Goal: Task Accomplishment & Management: Complete application form

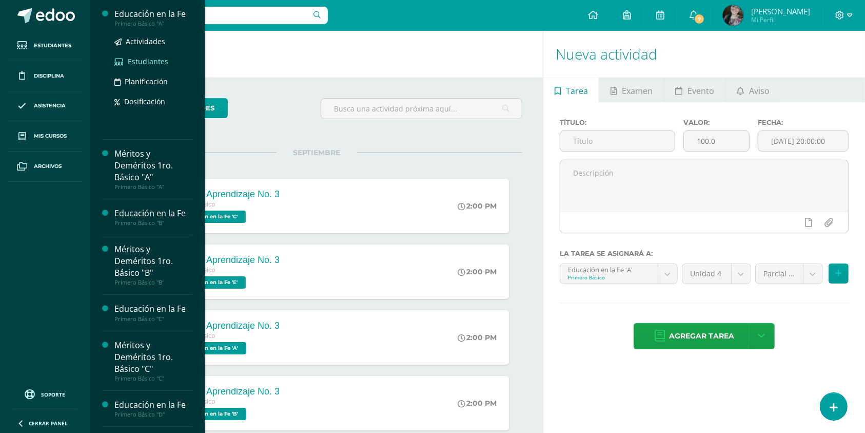
click at [134, 59] on span "Estudiantes" at bounding box center [148, 61] width 41 height 10
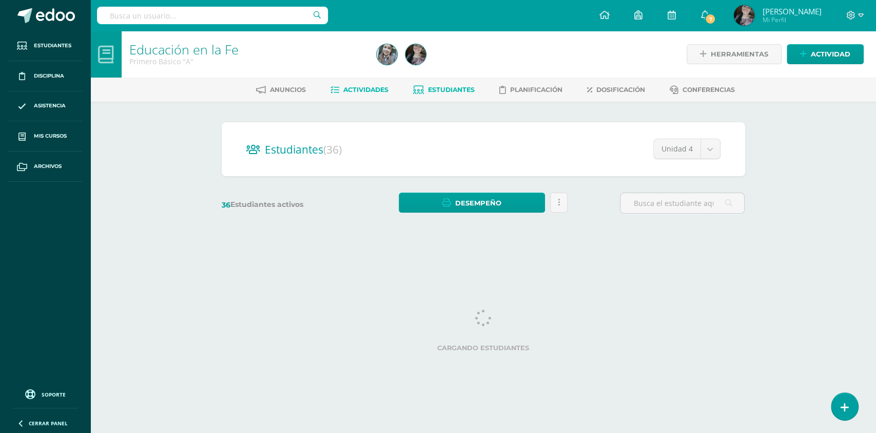
click at [343, 89] on span "Actividades" at bounding box center [365, 90] width 45 height 8
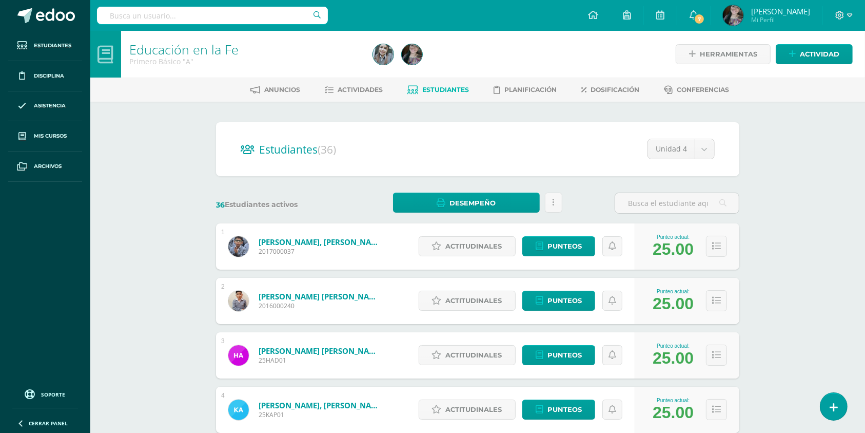
scroll to position [53, 0]
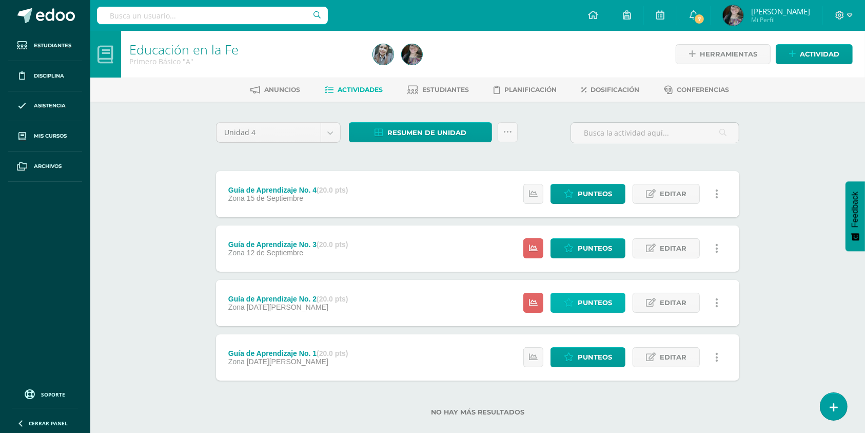
click at [584, 308] on span "Punteos" at bounding box center [595, 302] width 34 height 19
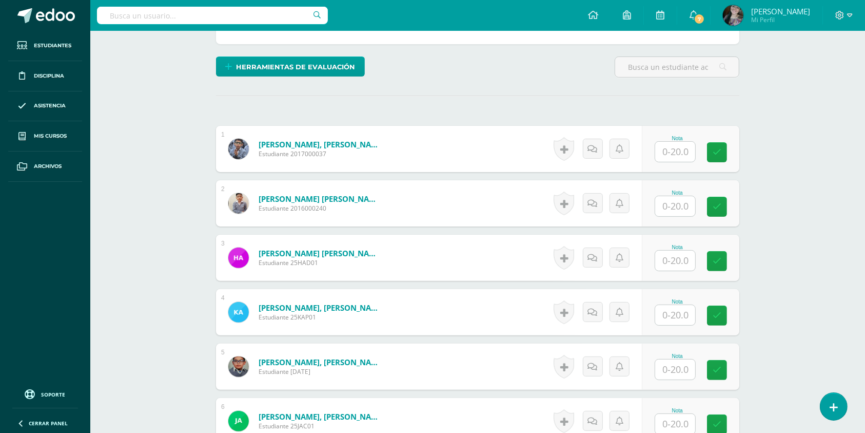
scroll to position [244, 0]
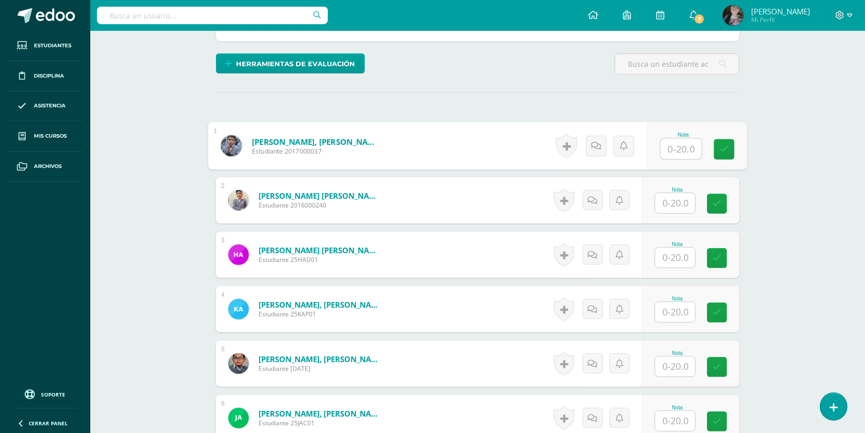
click at [670, 153] on input "text" at bounding box center [681, 149] width 41 height 21
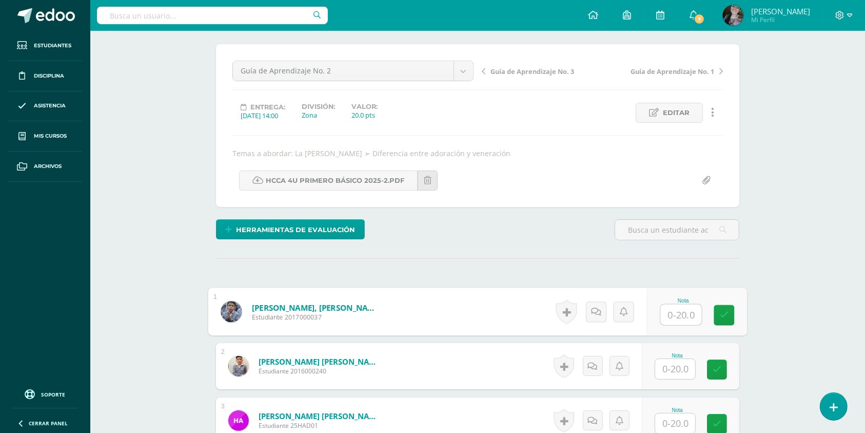
scroll to position [80, 0]
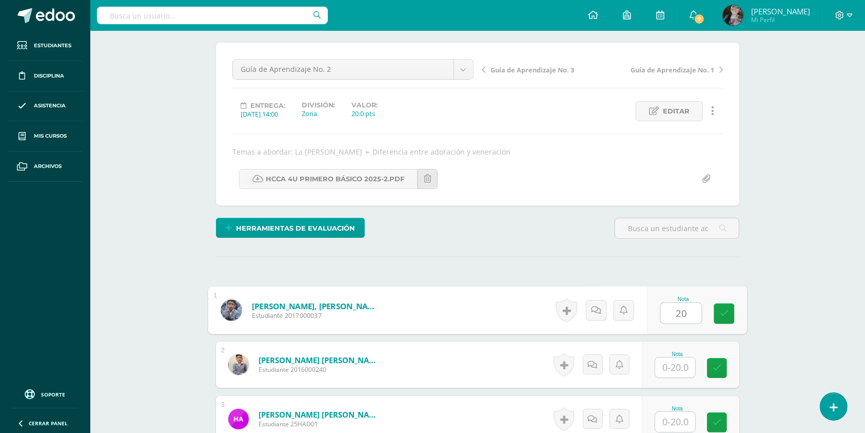
type input "20"
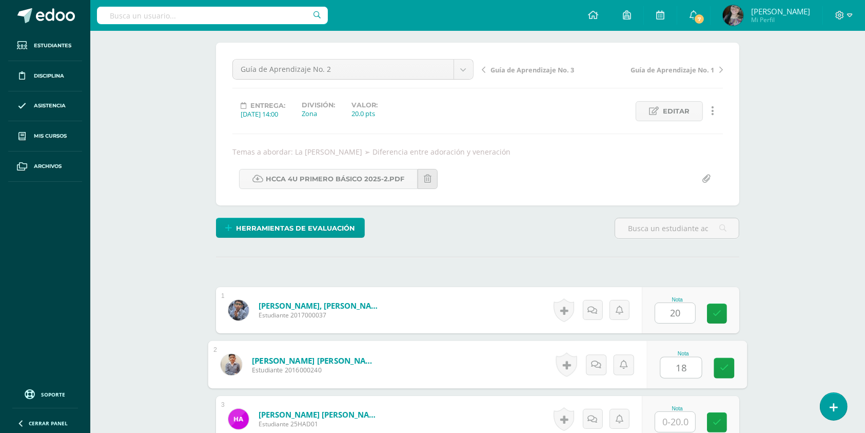
type input "18"
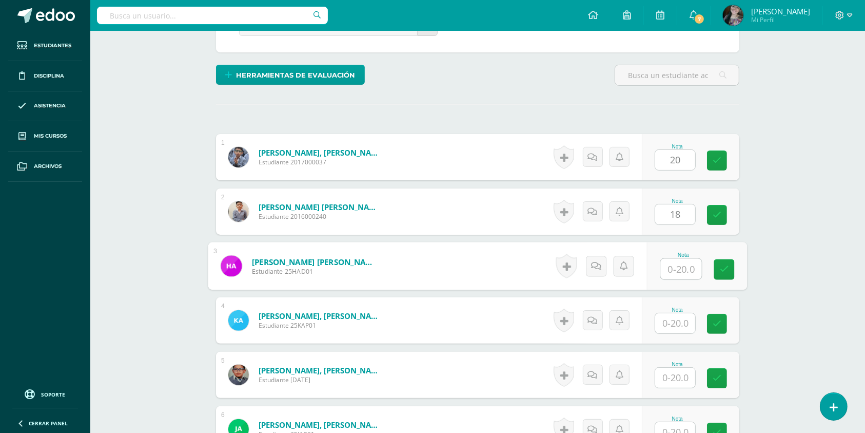
scroll to position [260, 0]
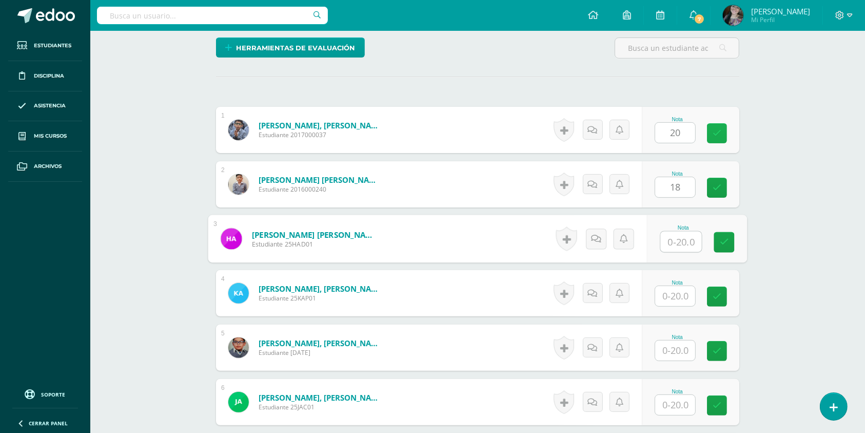
click at [723, 133] on link at bounding box center [717, 133] width 20 height 20
click at [723, 188] on link at bounding box center [717, 188] width 20 height 20
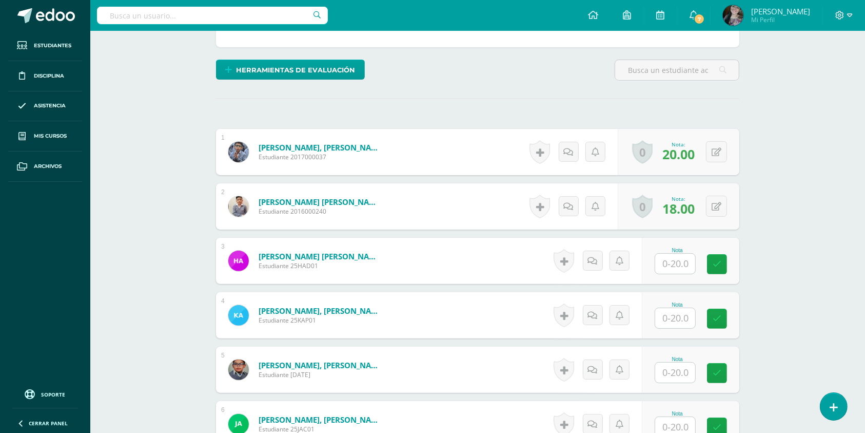
scroll to position [238, 0]
click at [673, 257] on input "text" at bounding box center [681, 263] width 41 height 21
type input "5"
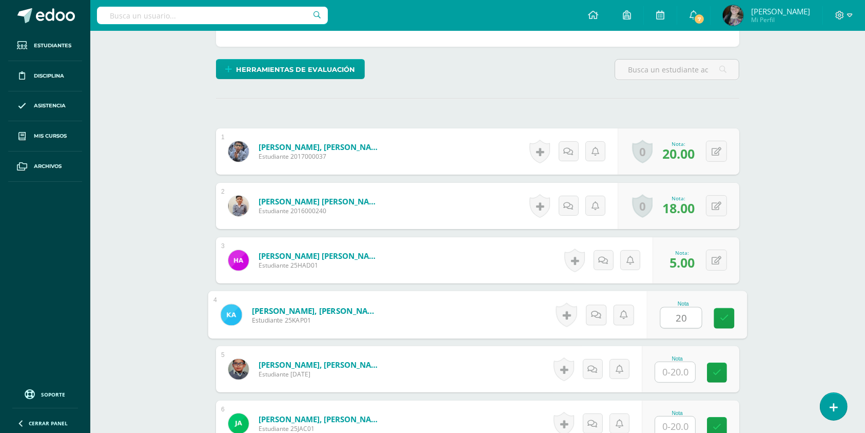
type input "20"
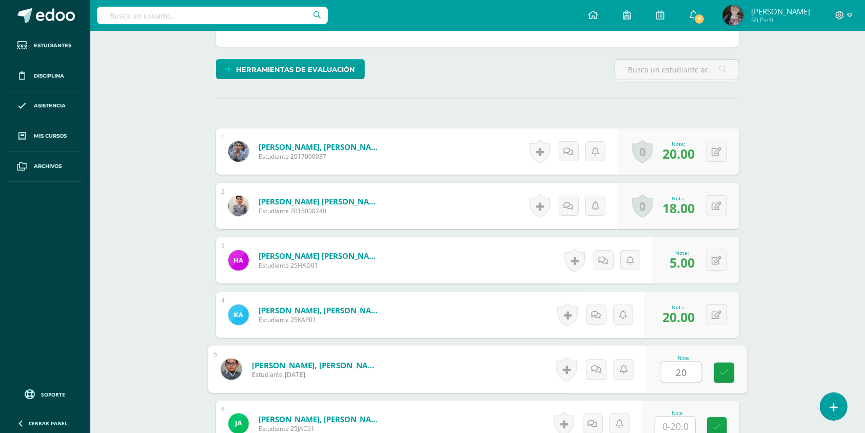
type input "20"
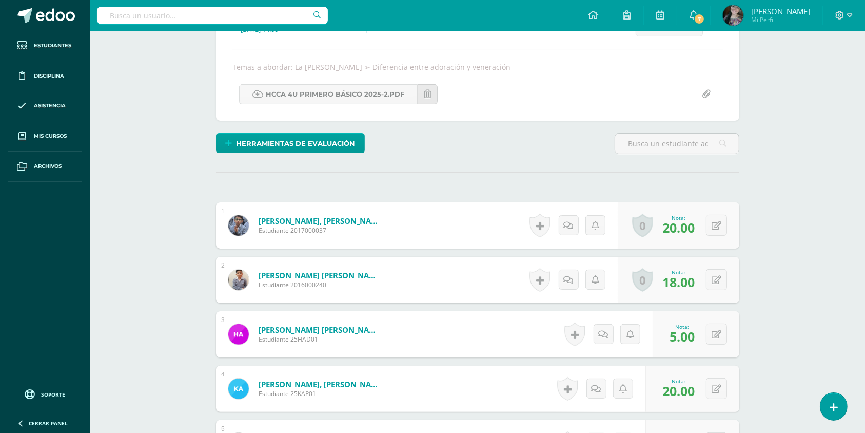
scroll to position [165, 0]
drag, startPoint x: 725, startPoint y: 290, endPoint x: 720, endPoint y: 279, distance: 11.9
click at [720, 279] on div "0 Logros Logros obtenidos Aún no hay logros agregados Nota: 18.00" at bounding box center [679, 279] width 122 height 46
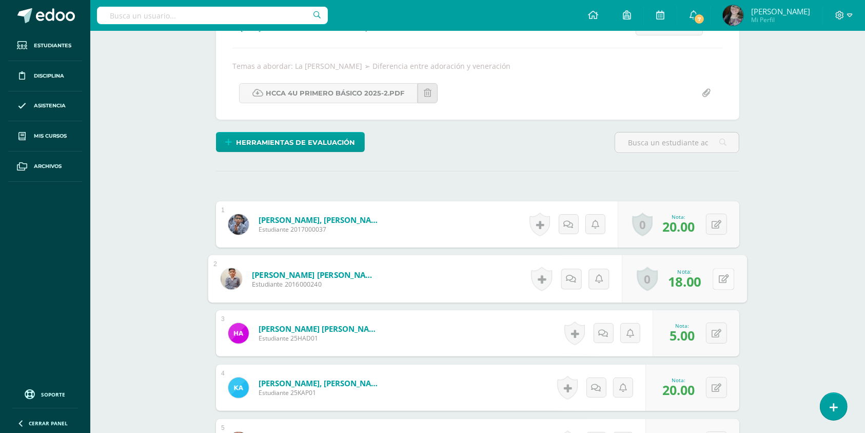
click at [720, 279] on icon at bounding box center [724, 278] width 10 height 9
type input "20"
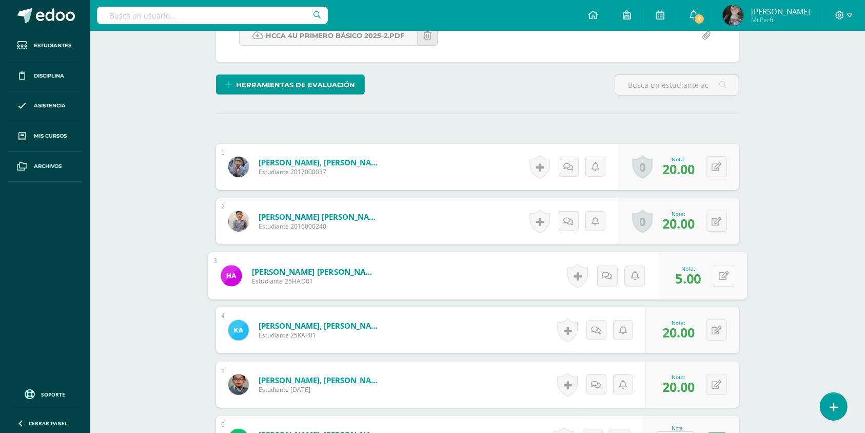
click at [720, 278] on icon at bounding box center [724, 275] width 10 height 9
type input "5"
click at [717, 331] on button at bounding box center [716, 329] width 21 height 21
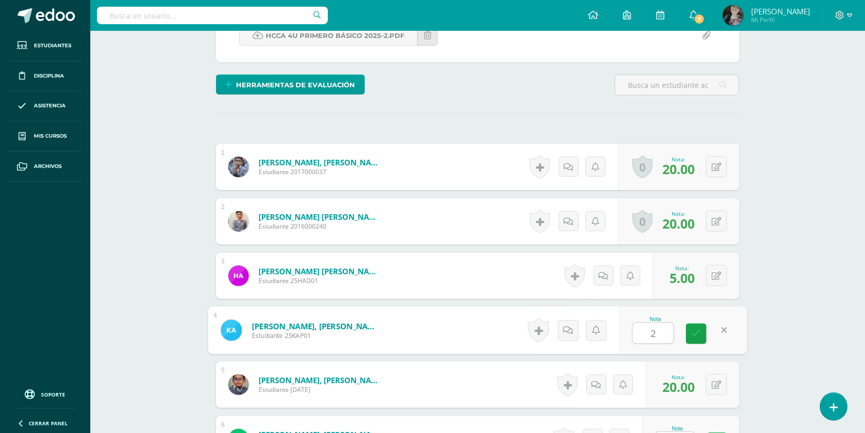
type input "20"
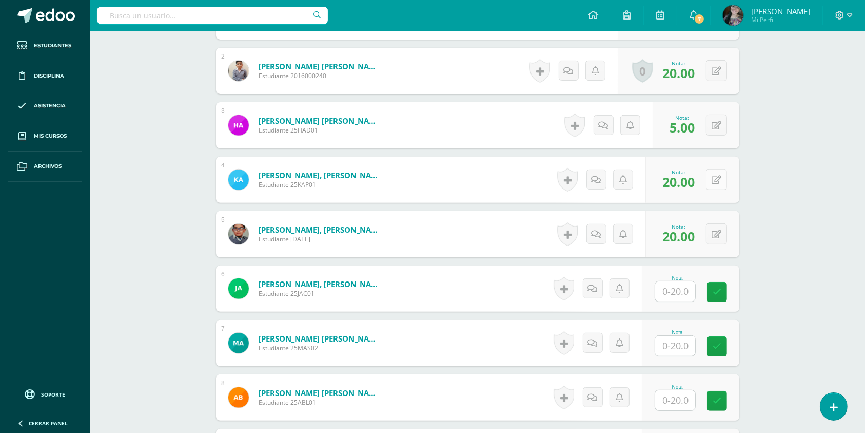
scroll to position [374, 0]
click at [724, 224] on button at bounding box center [724, 234] width 22 height 22
type input "20"
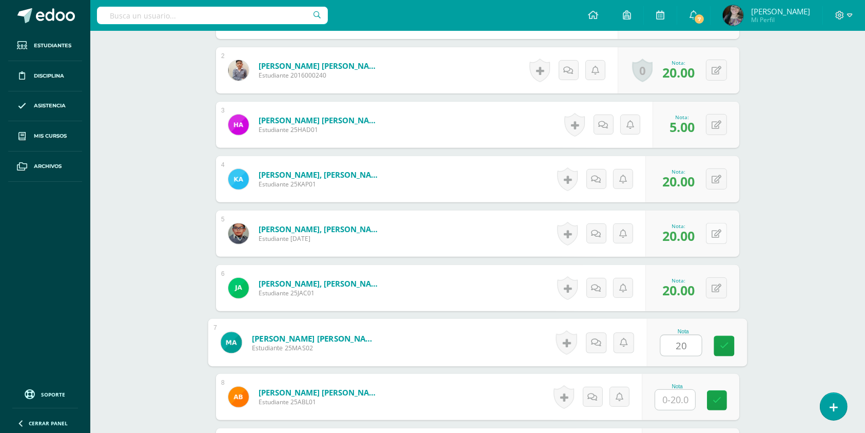
type input "20"
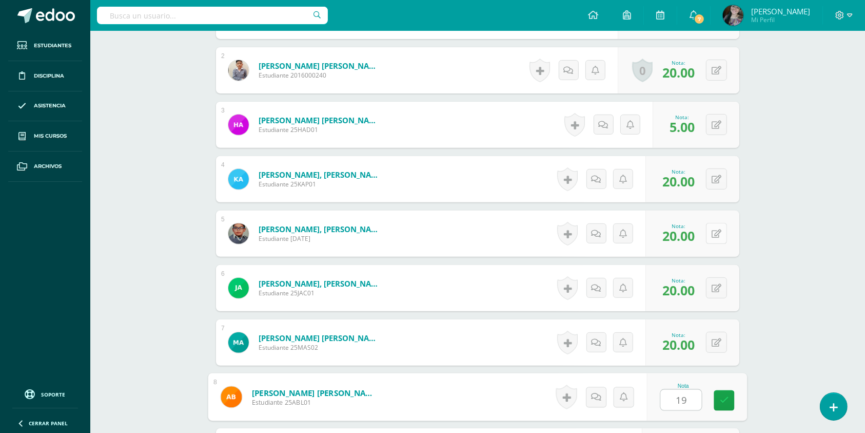
type input "19"
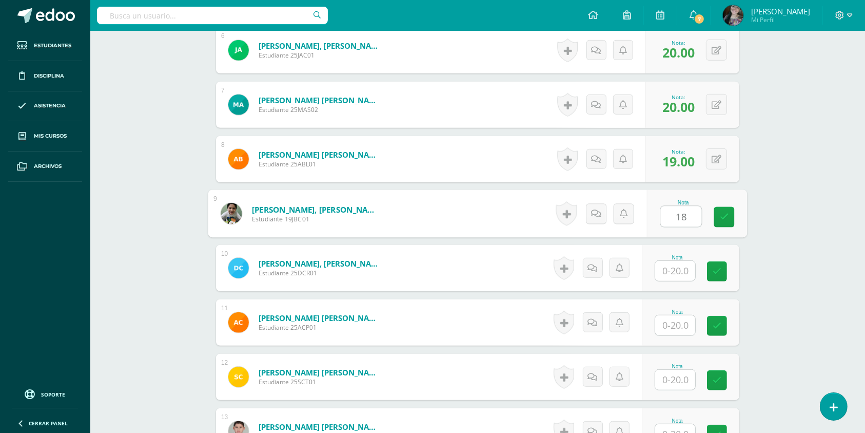
type input "18"
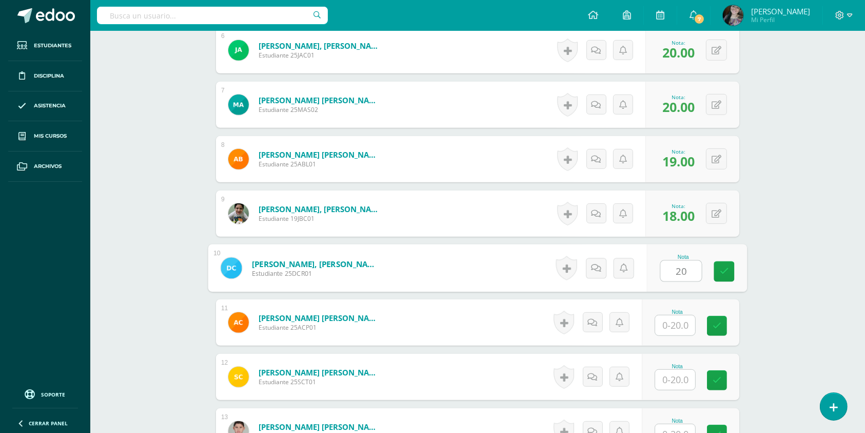
type input "20"
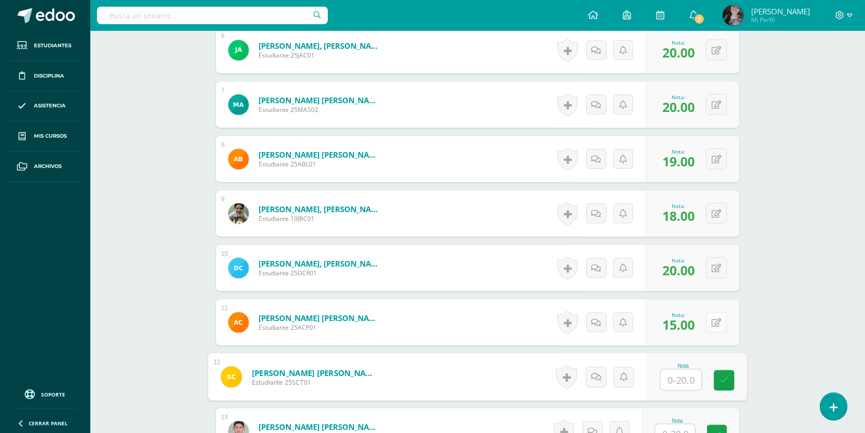
click at [721, 326] on icon at bounding box center [717, 322] width 10 height 9
click at [694, 326] on form "Canú Peralta, Allison Pamela Estudiante 25ACP01 Nota 0.00 0 Logros" at bounding box center [478, 322] width 524 height 46
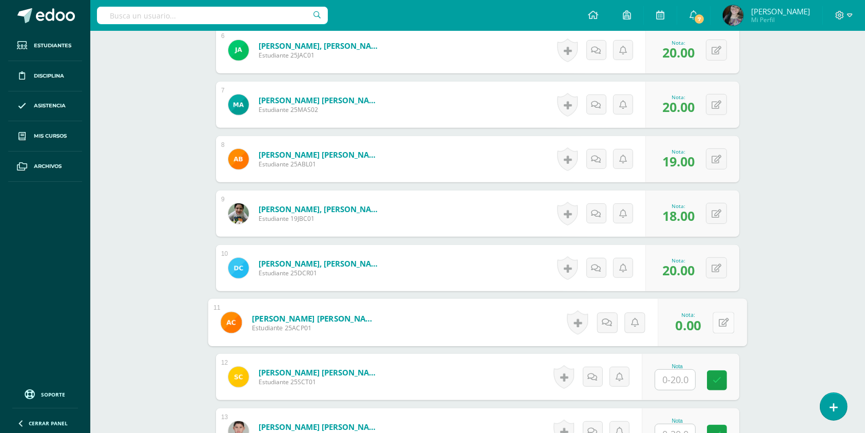
click at [715, 325] on button at bounding box center [724, 323] width 22 height 22
type input "20"
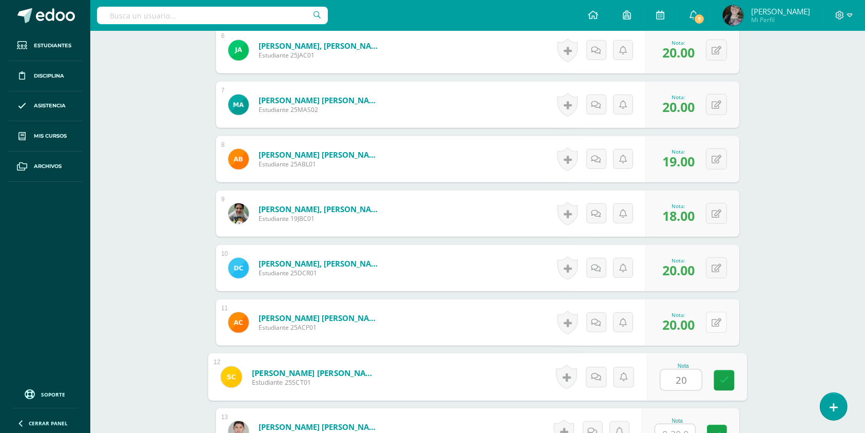
type input "20"
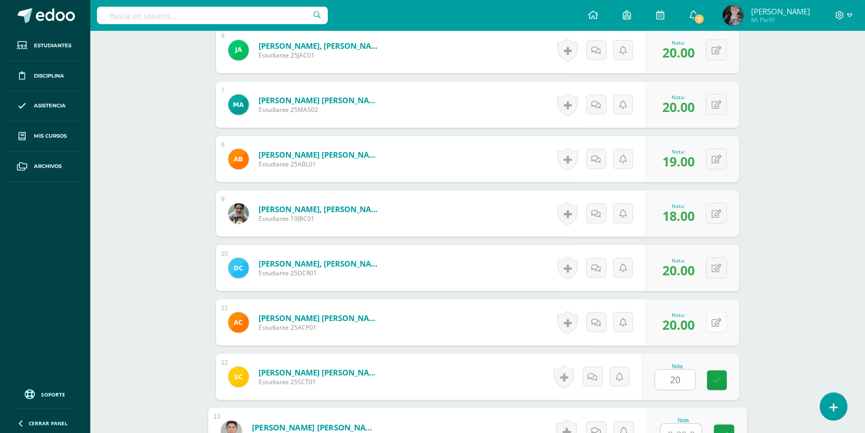
scroll to position [623, 0]
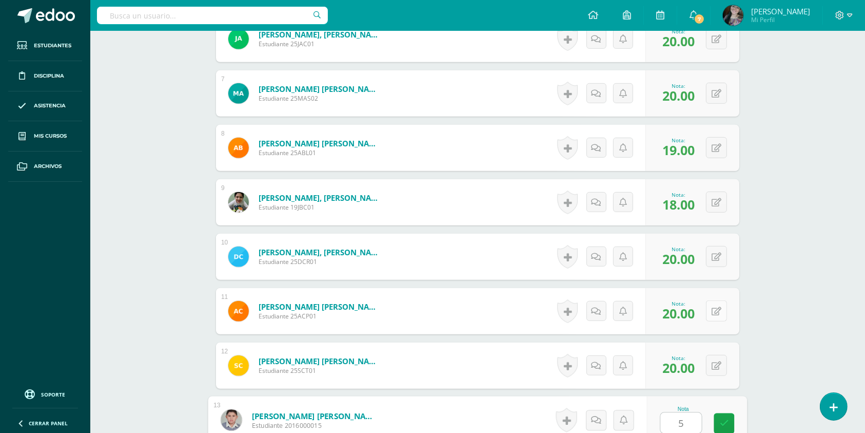
type input "5"
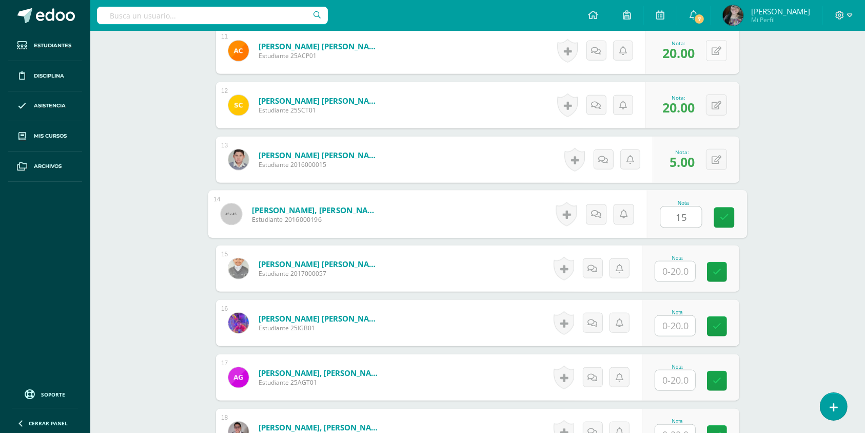
type input "15"
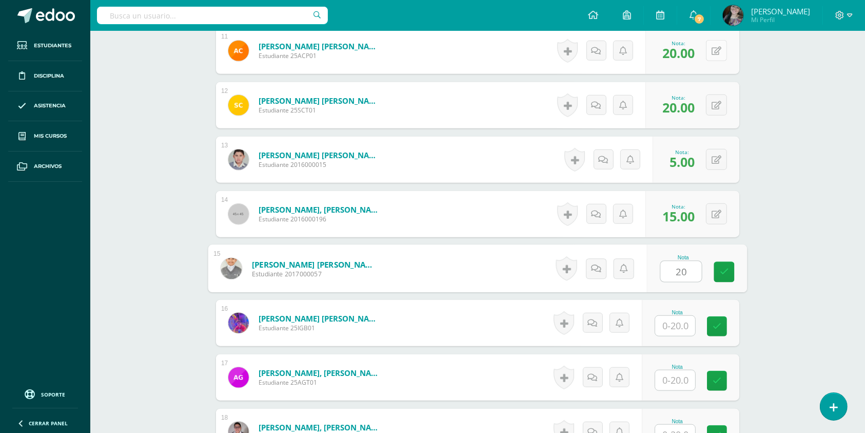
type input "20"
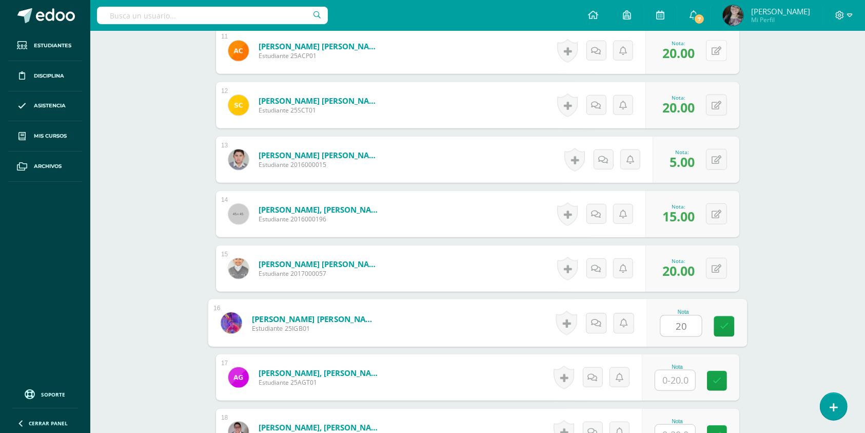
type input "20"
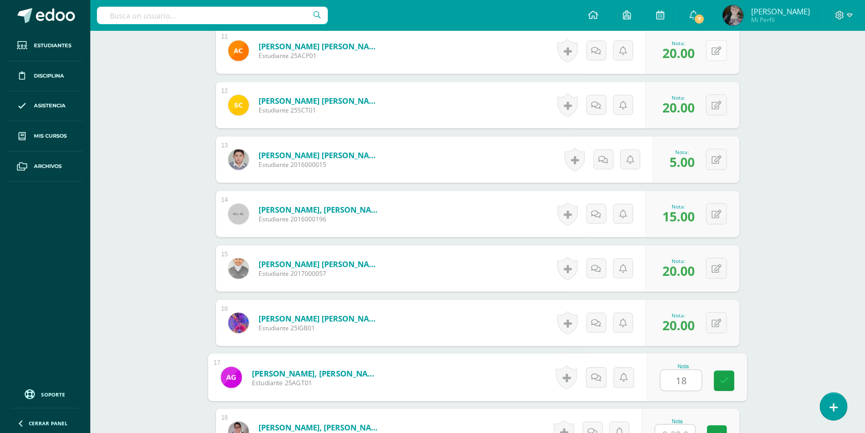
type input "18"
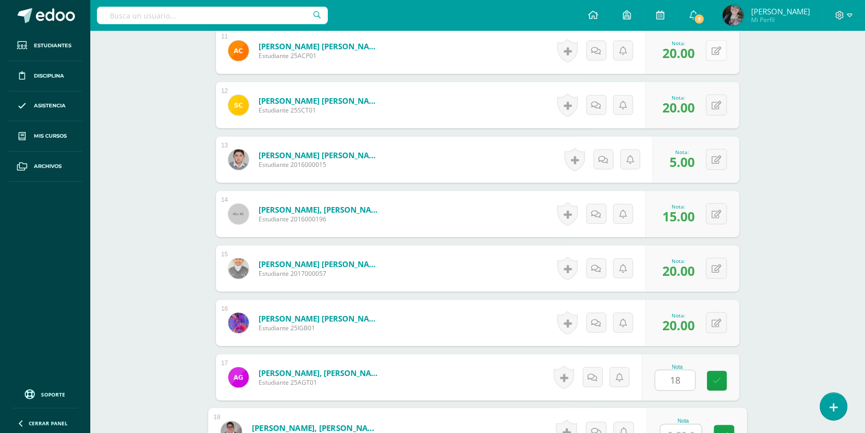
scroll to position [895, 0]
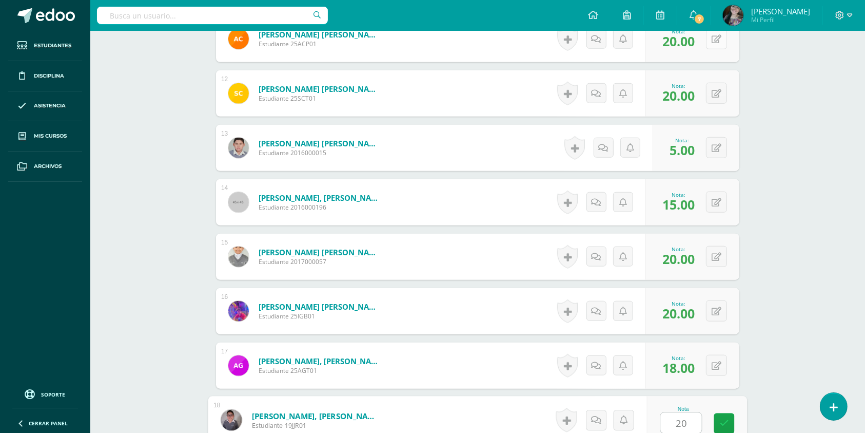
type input "20"
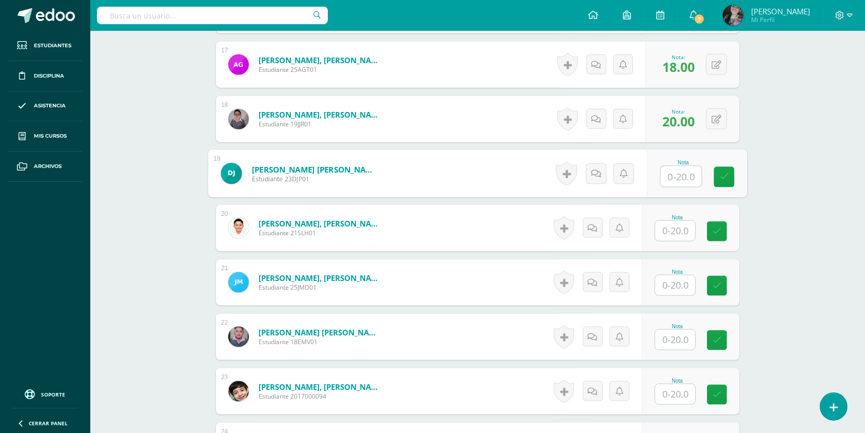
scroll to position [1196, 0]
type input "5"
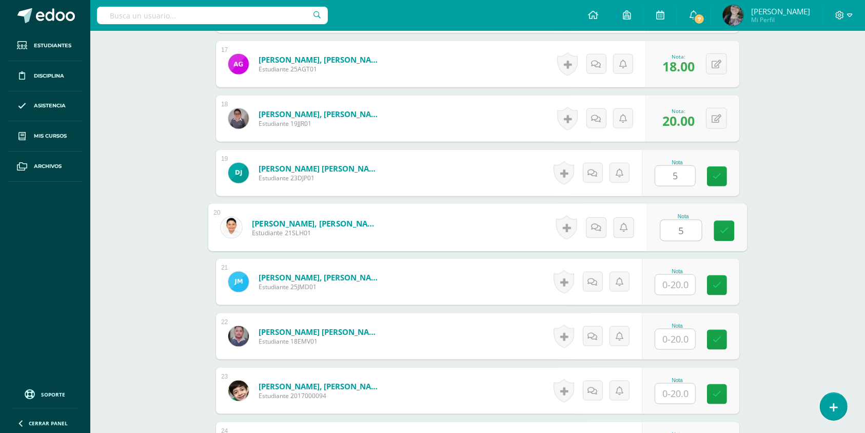
type input "5"
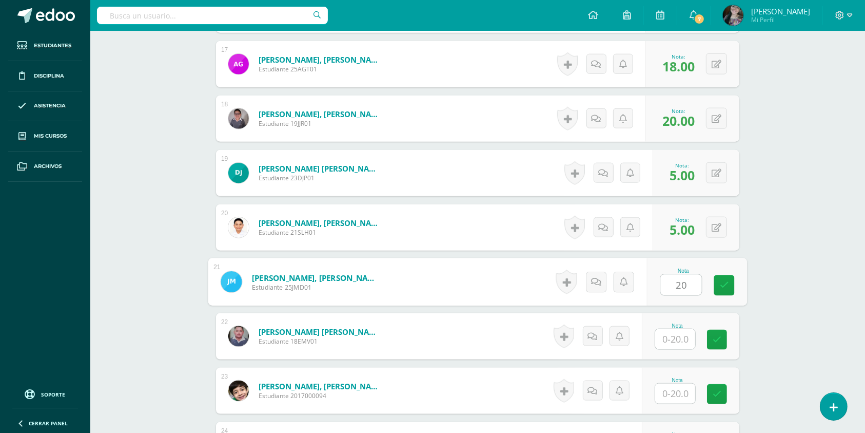
type input "20"
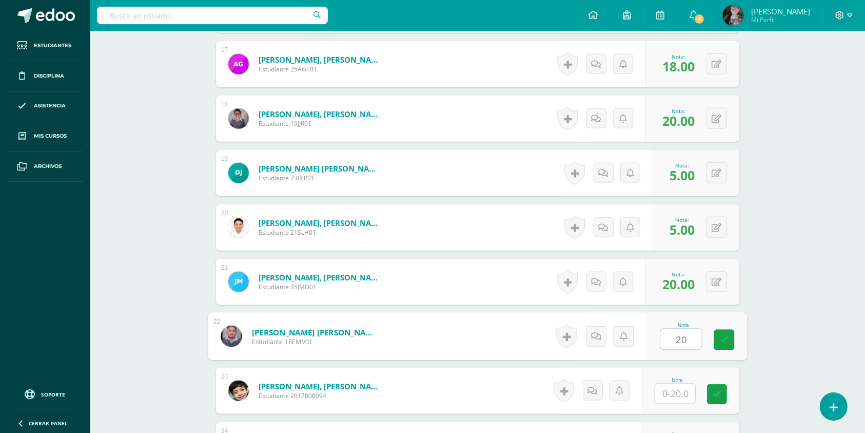
type input "20"
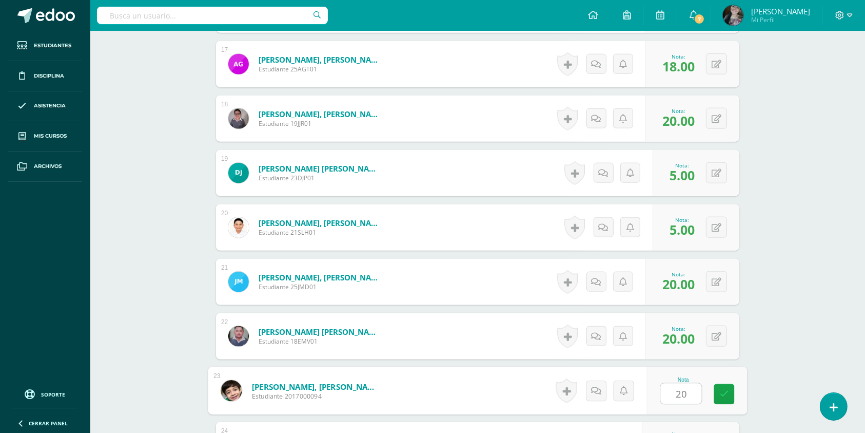
type input "20"
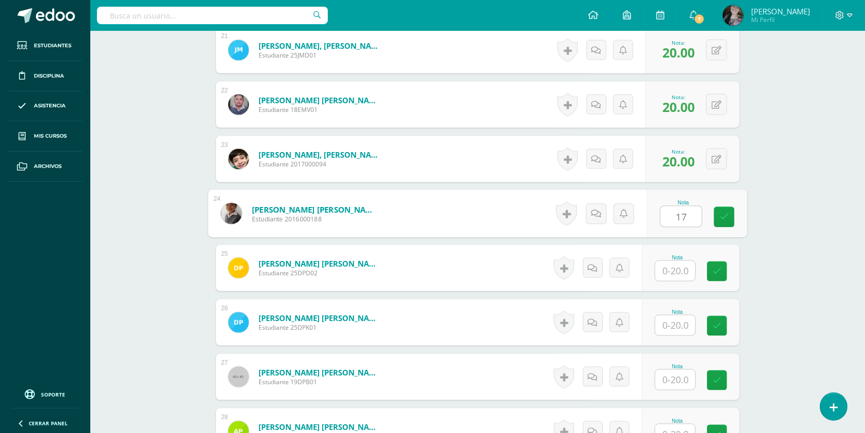
type input "17"
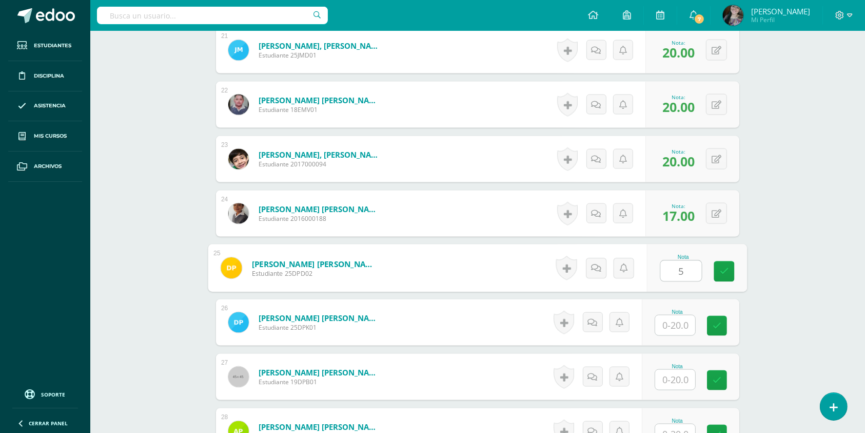
type input "5"
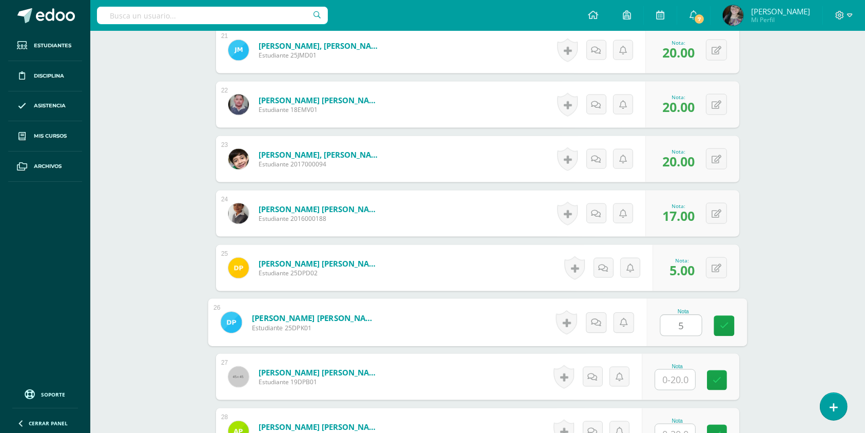
type input "5"
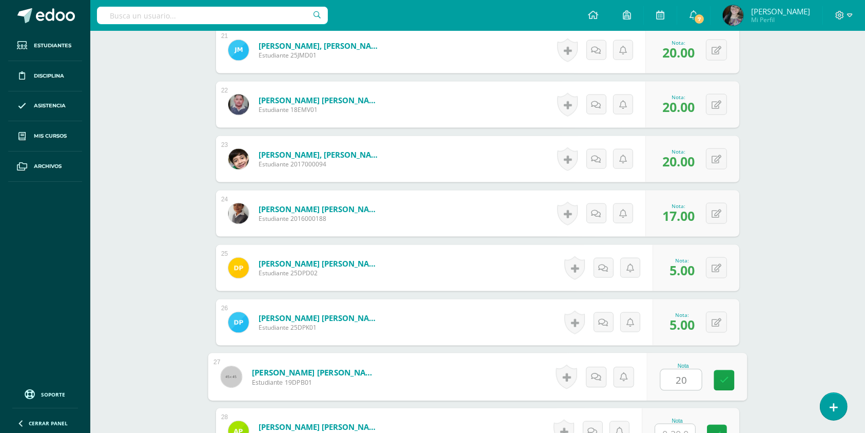
type input "20"
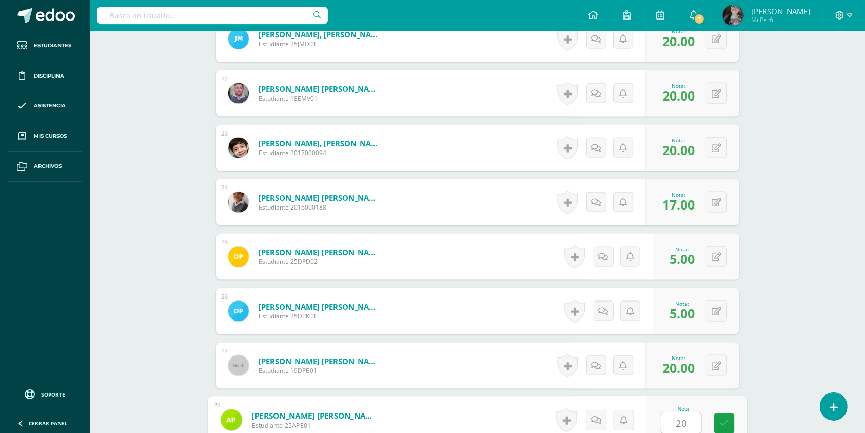
type input "20"
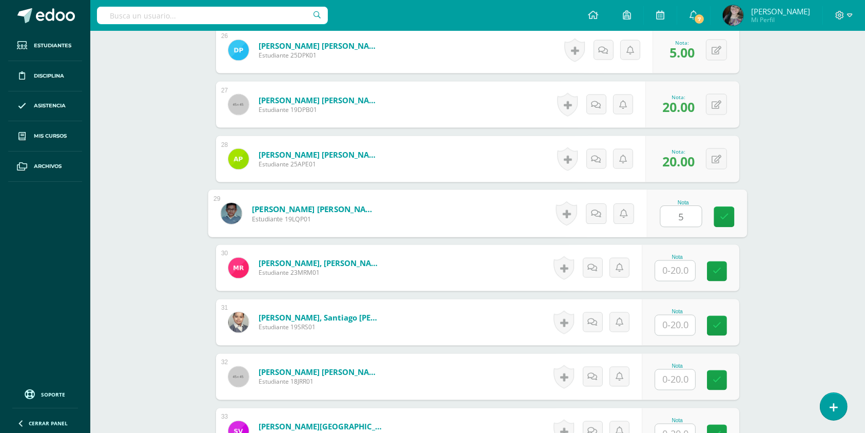
type input "5"
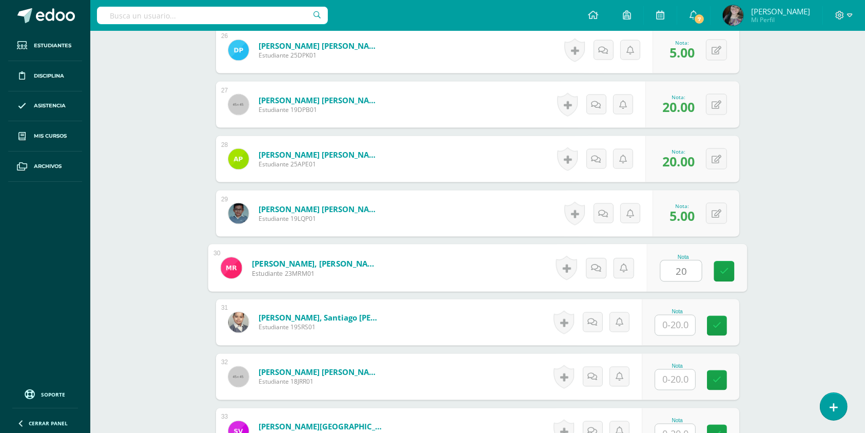
type input "20"
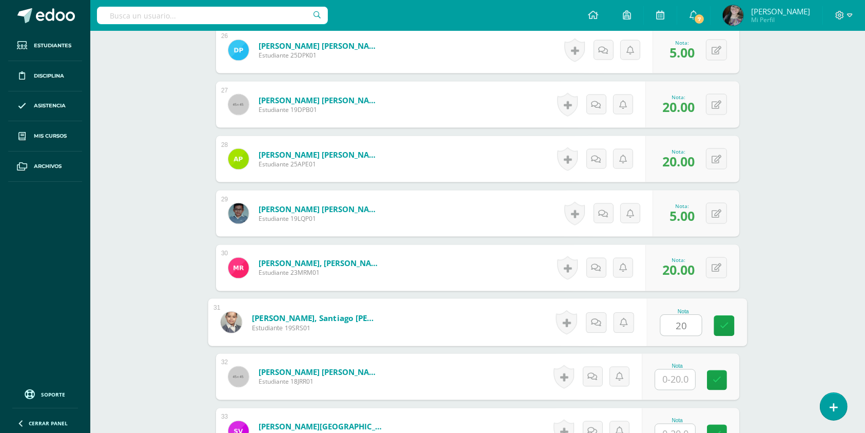
type input "20"
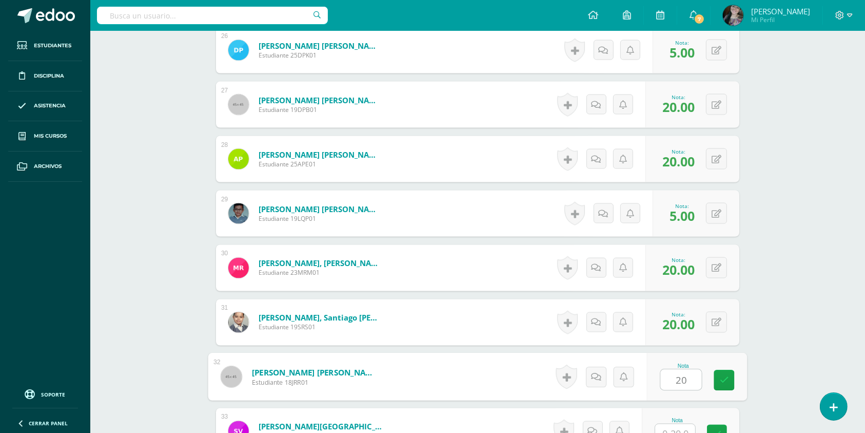
type input "20"
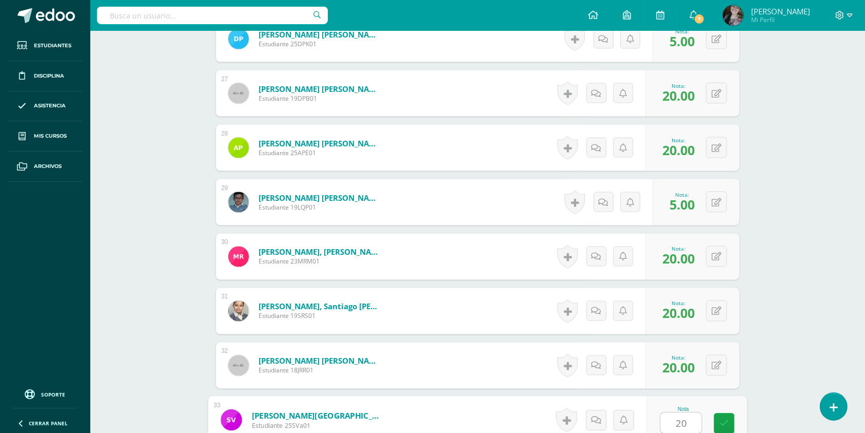
type input "20"
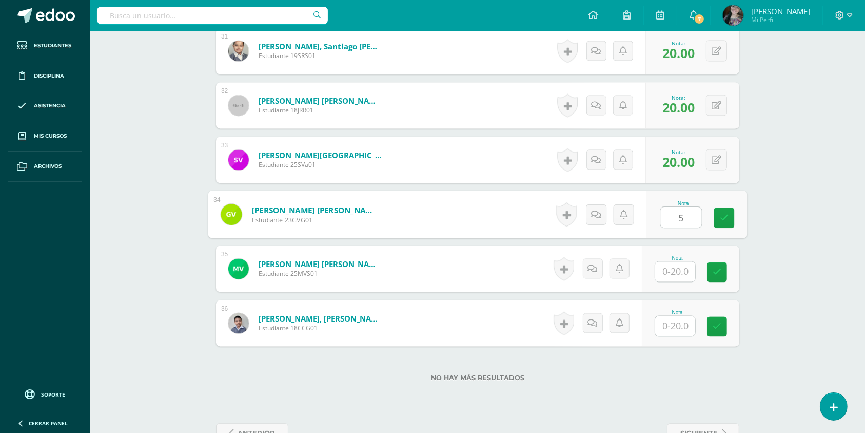
type input "5"
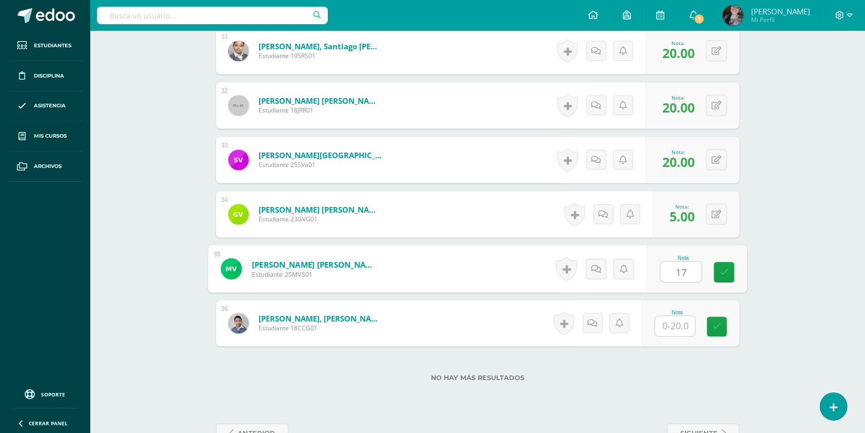
type input "17"
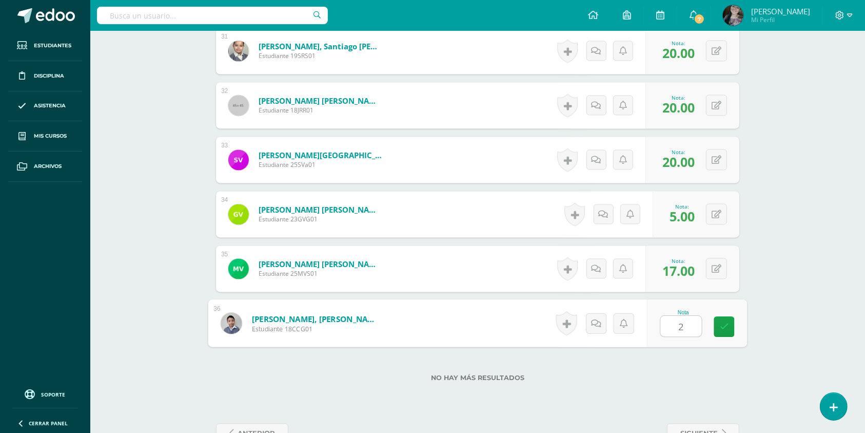
type input "20"
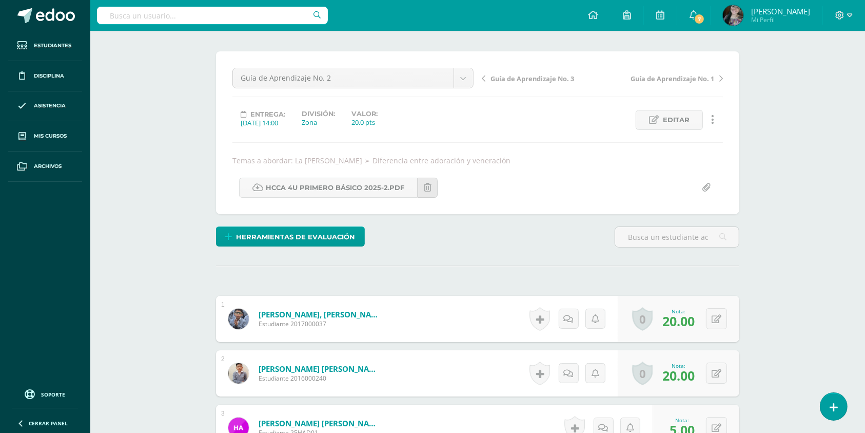
scroll to position [0, 0]
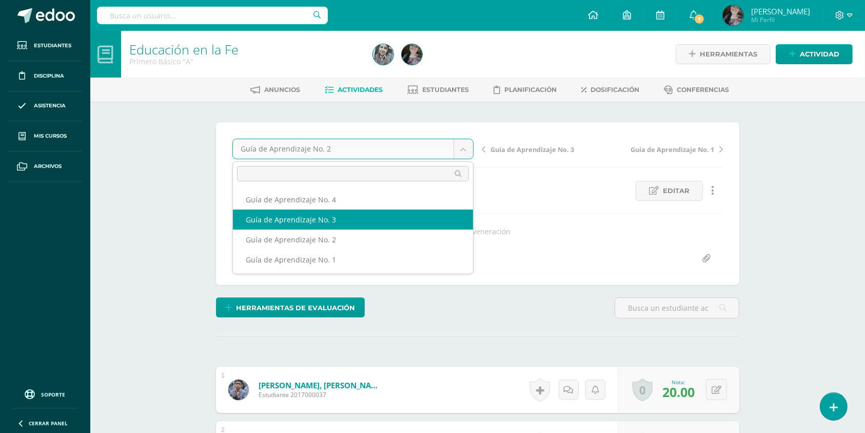
select select "/dashboard/teacher/grade-activity/178699/"
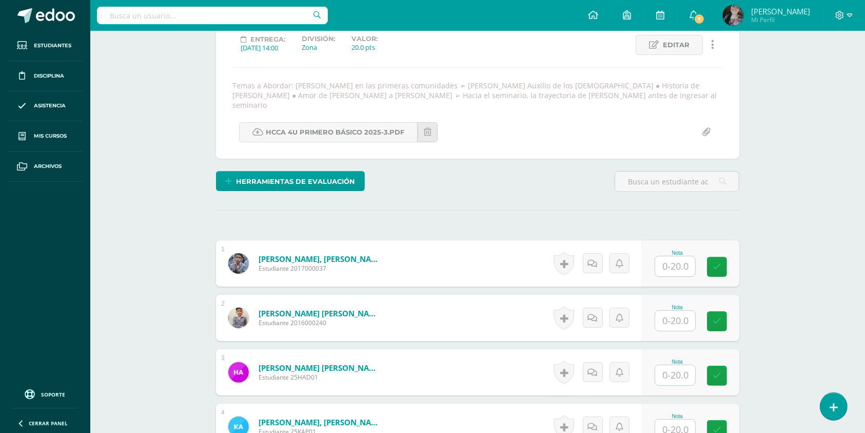
scroll to position [166, 0]
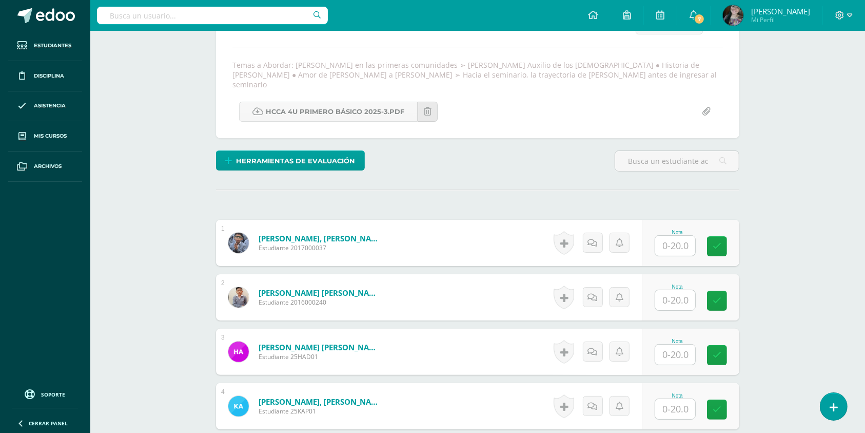
click at [662, 246] on div "Nota" at bounding box center [691, 243] width 98 height 46
click at [675, 236] on input "text" at bounding box center [681, 246] width 41 height 21
type input "18"
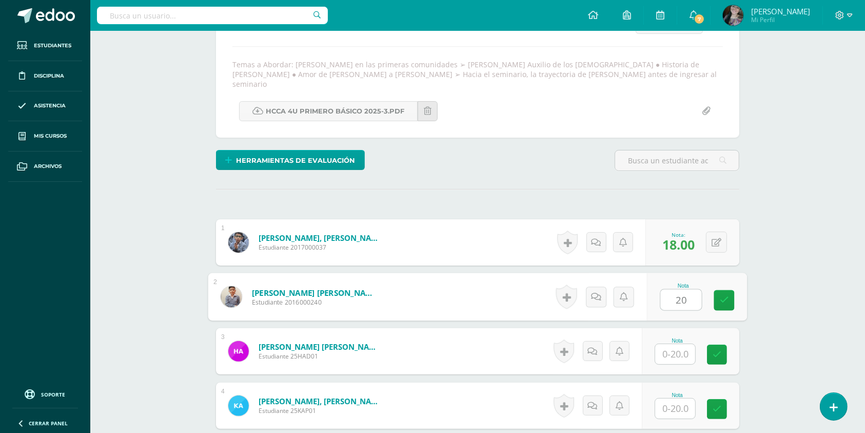
scroll to position [167, 0]
type input "20"
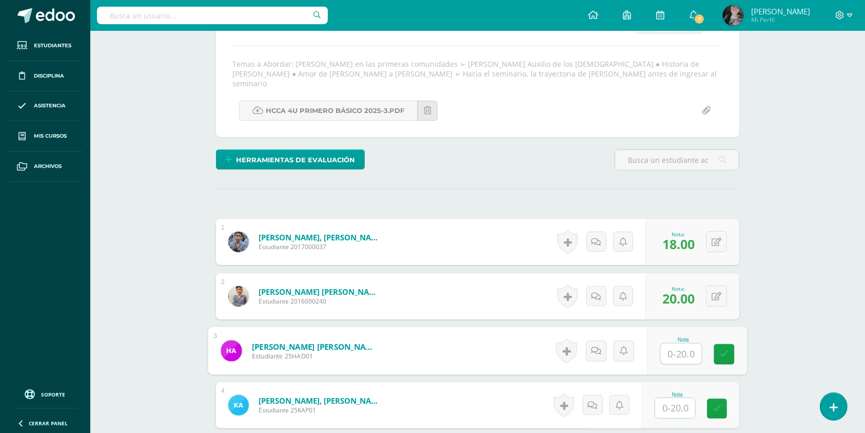
scroll to position [168, 0]
type input "0"
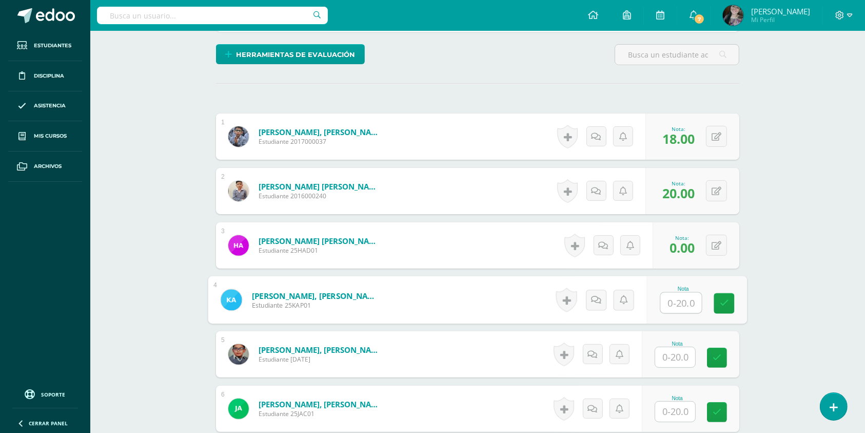
scroll to position [275, 0]
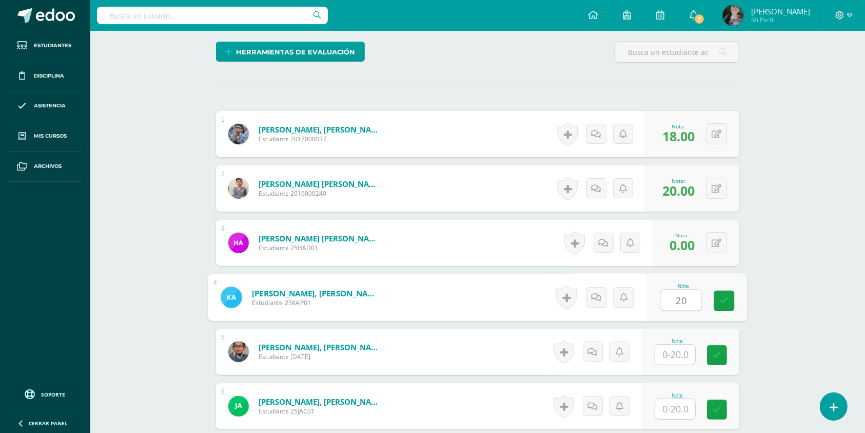
type input "20"
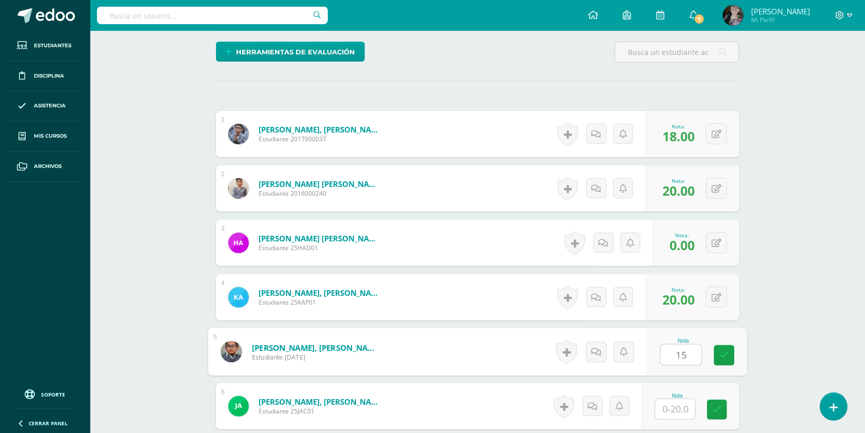
type input "15"
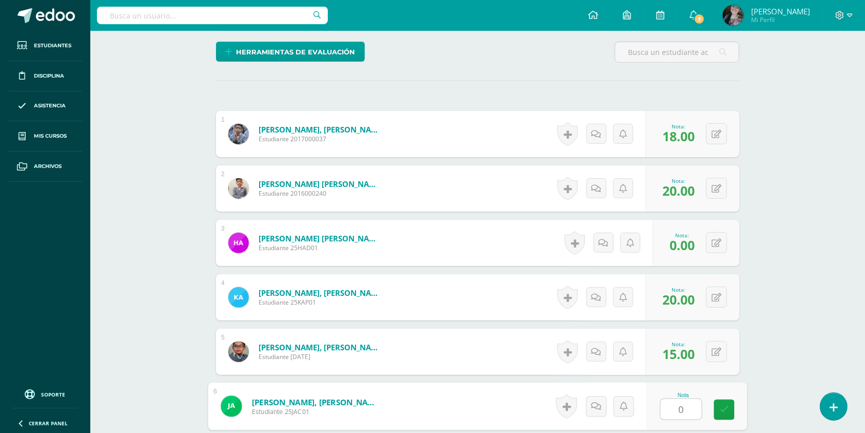
type input "0"
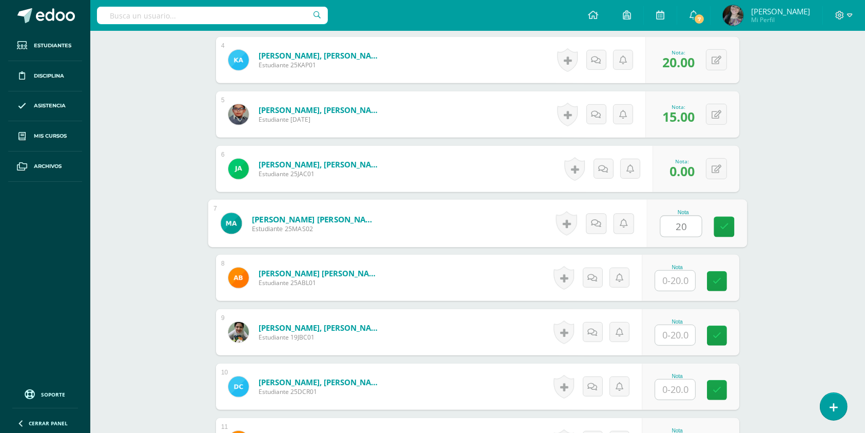
type input "20"
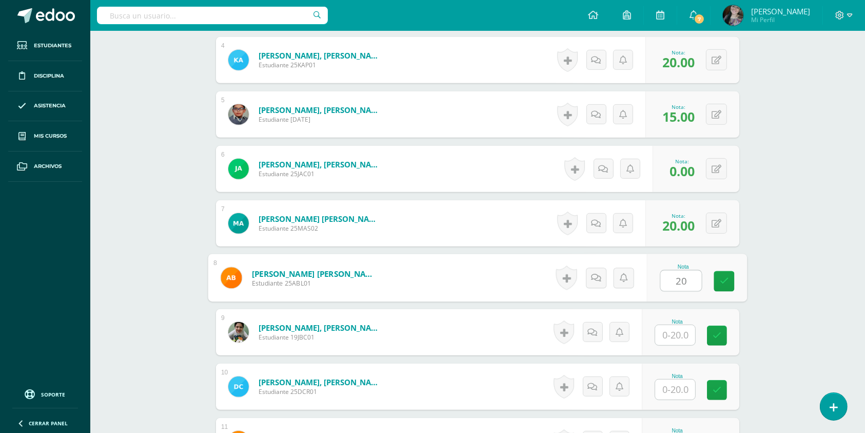
type input "20"
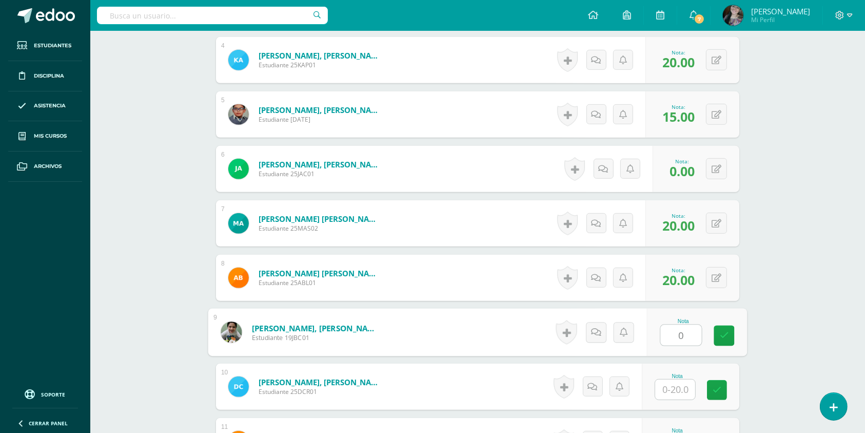
type input "0"
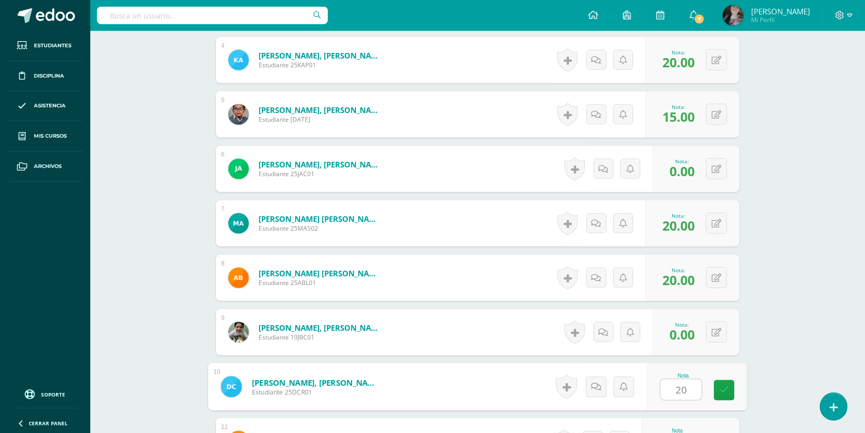
type input "20"
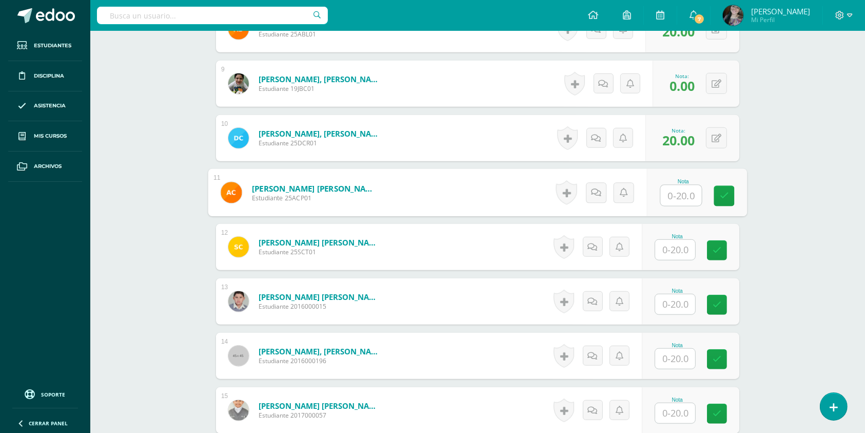
scroll to position [762, 0]
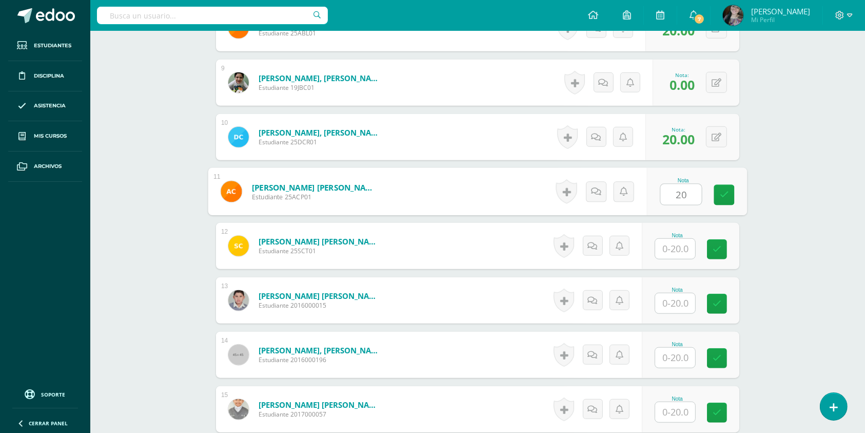
type input "20"
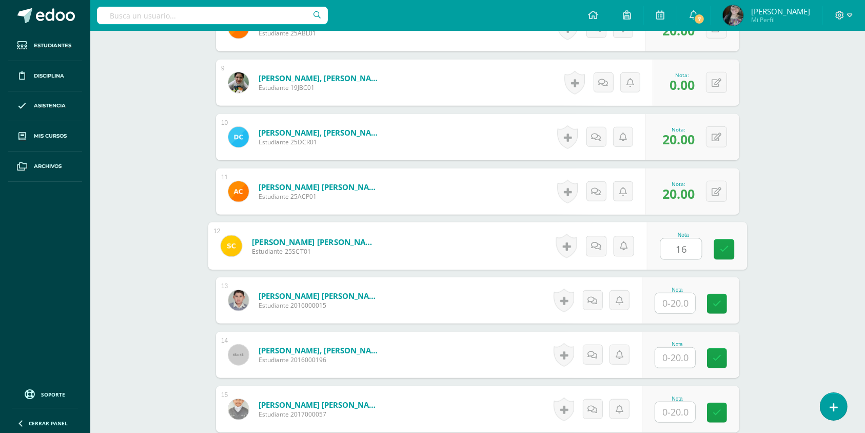
type input "16"
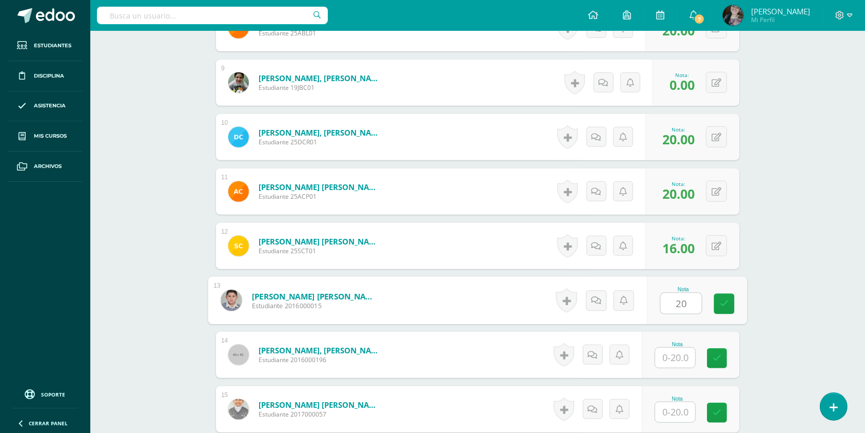
type input "20"
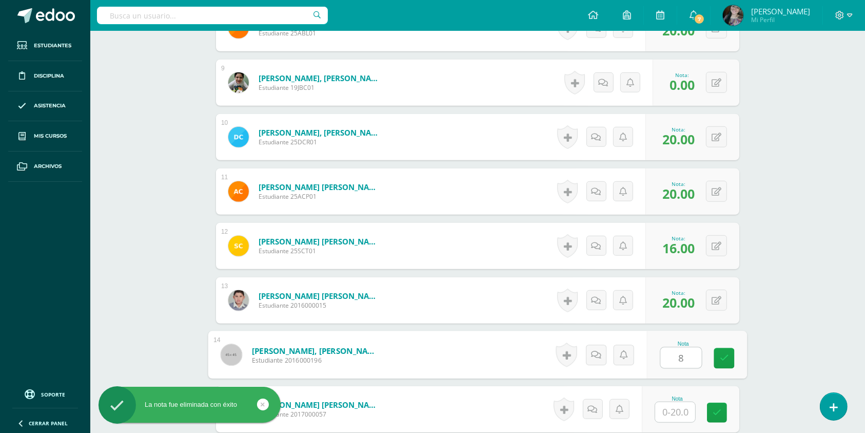
type input "8"
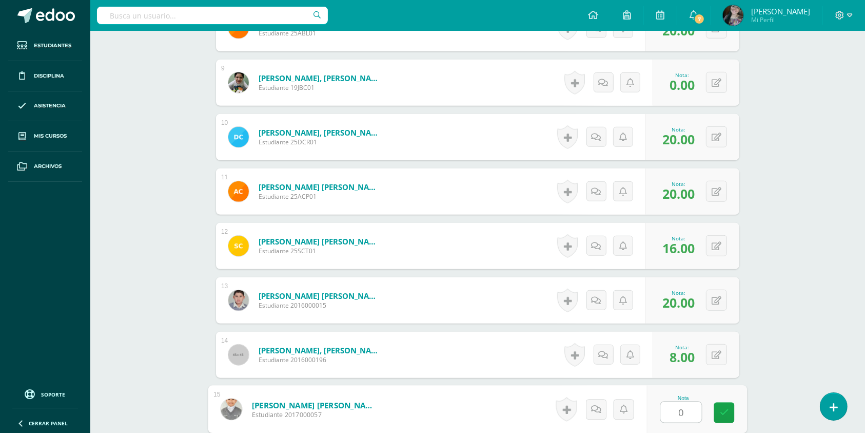
type input "0"
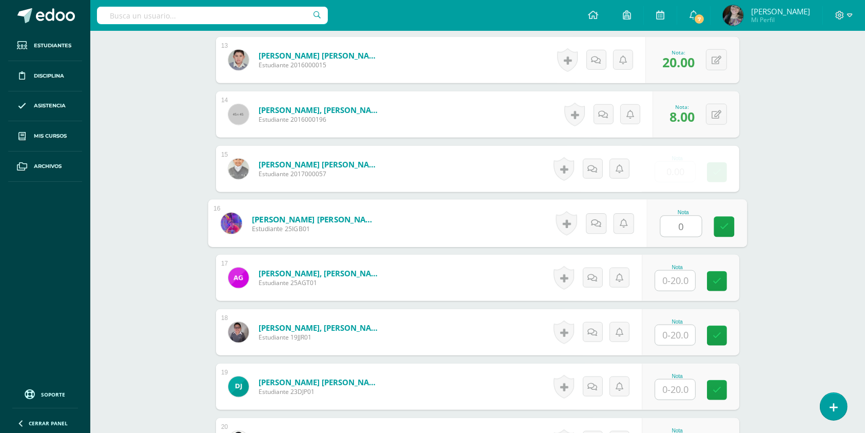
type input "0"
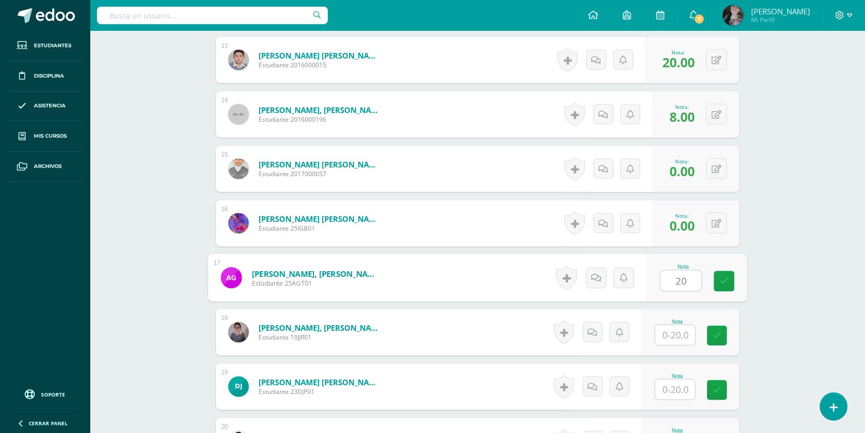
type input "20"
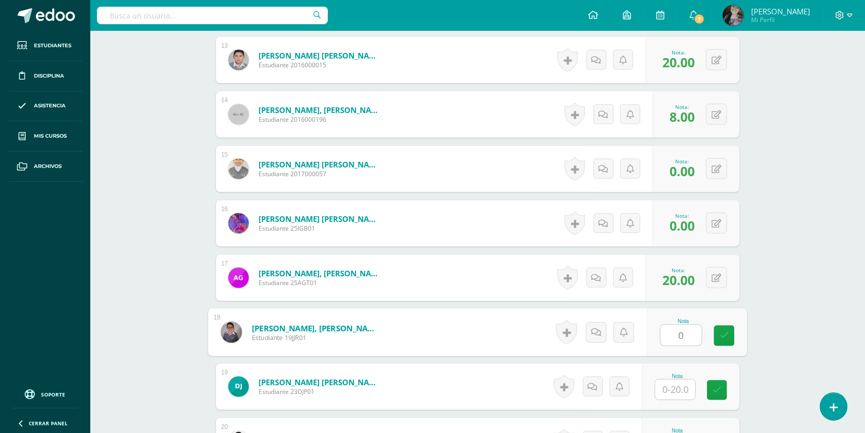
type input "0"
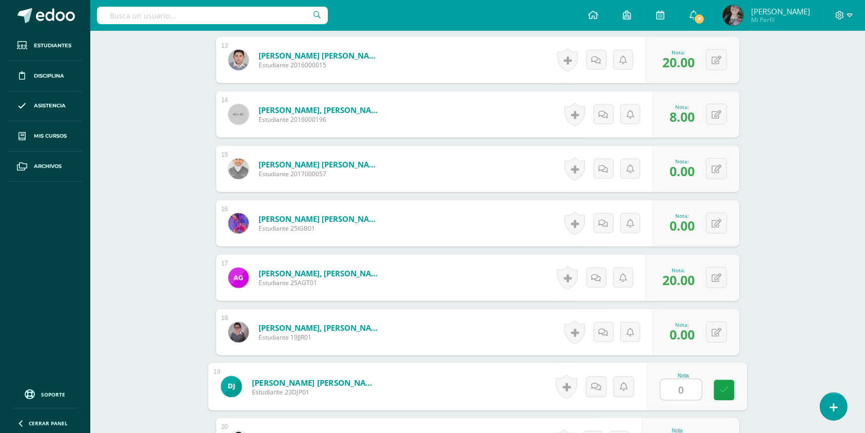
type input "0"
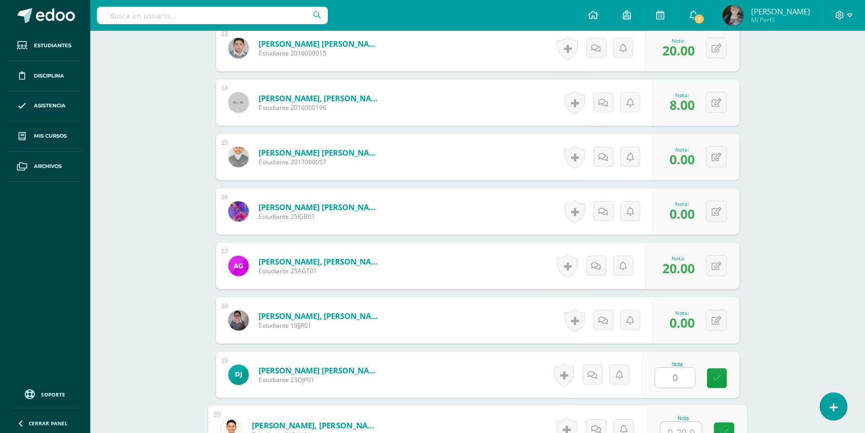
type input "'"
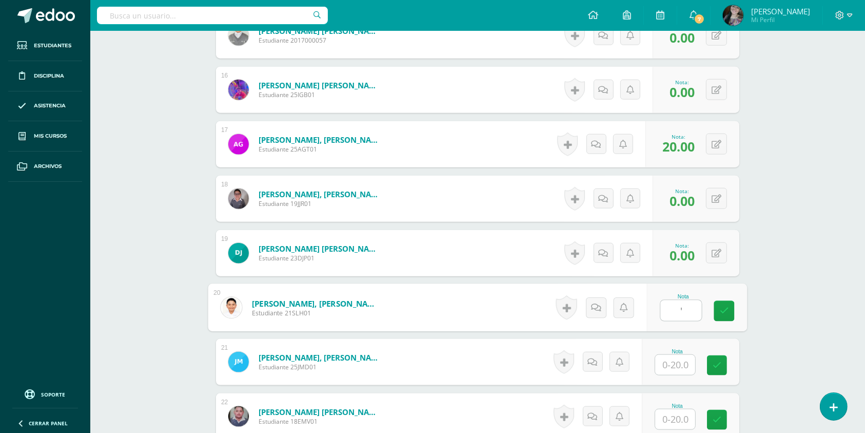
scroll to position [1138, 0]
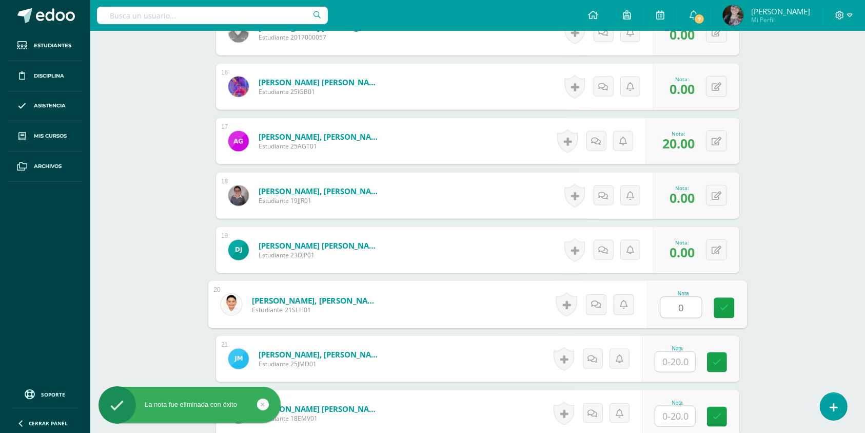
type input "0"
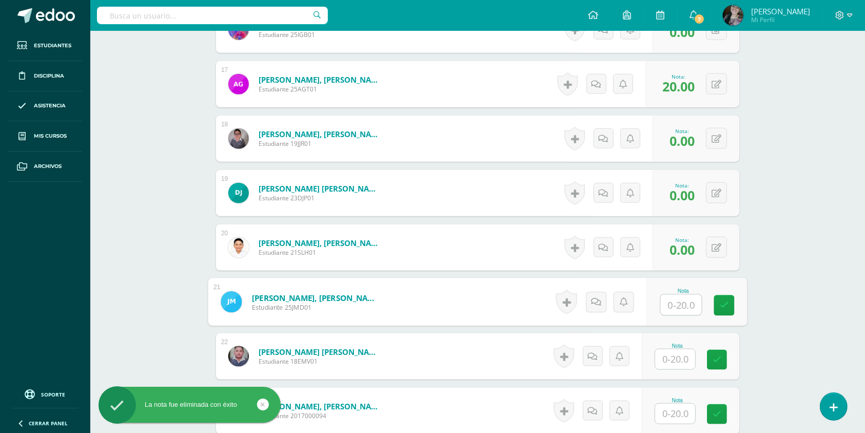
scroll to position [1199, 0]
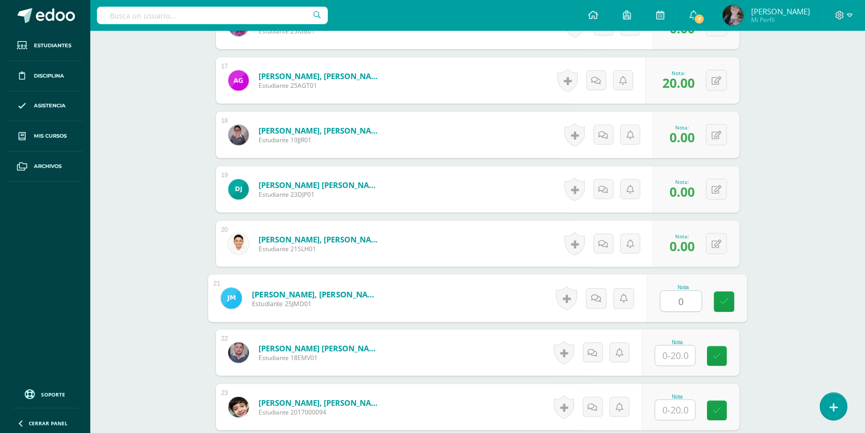
type input "0"
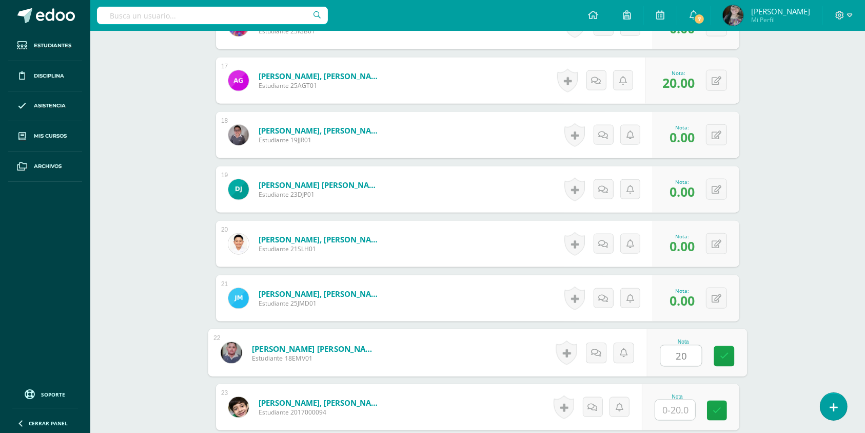
type input "20"
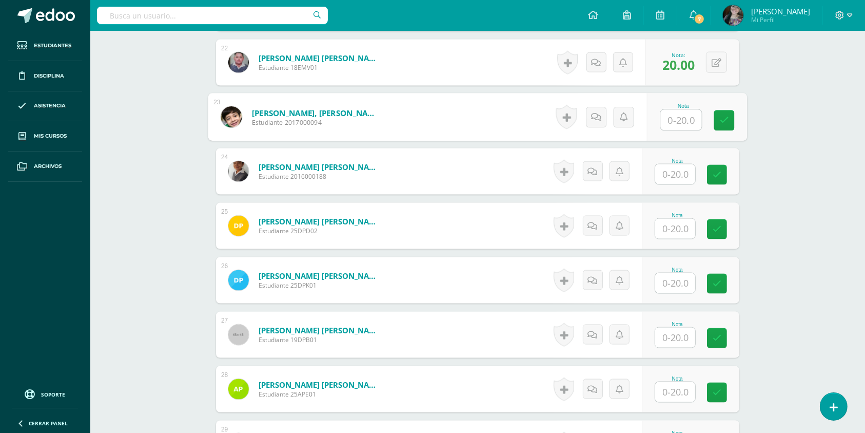
scroll to position [1490, 0]
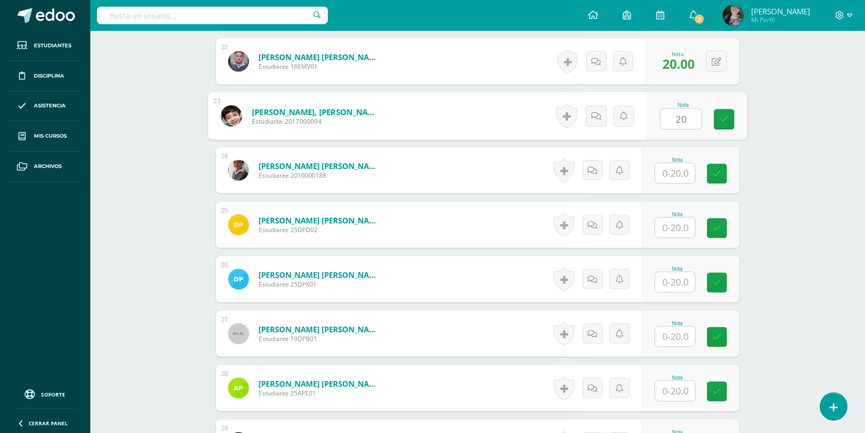
type input "20"
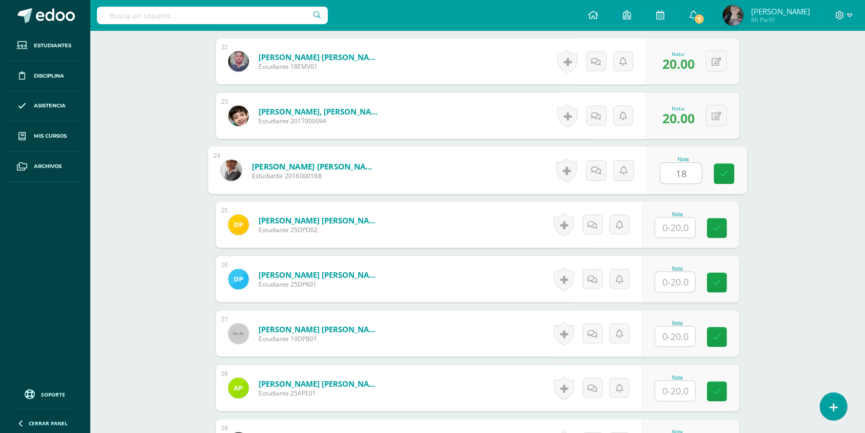
type input "18"
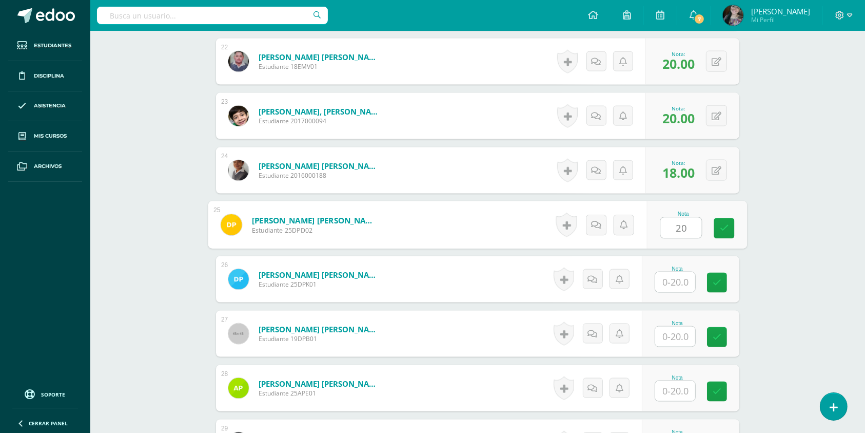
type input "20"
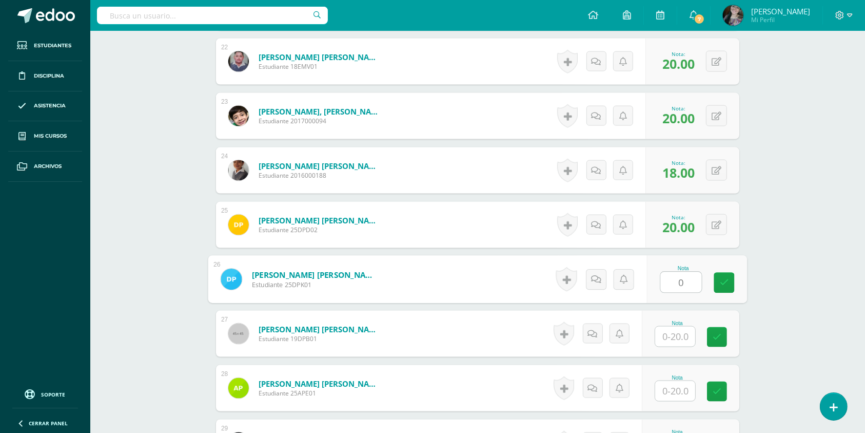
type input "0"
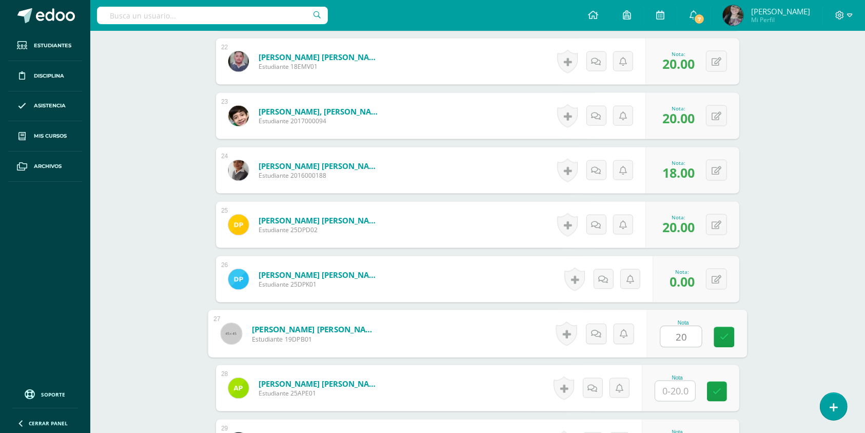
type input "20"
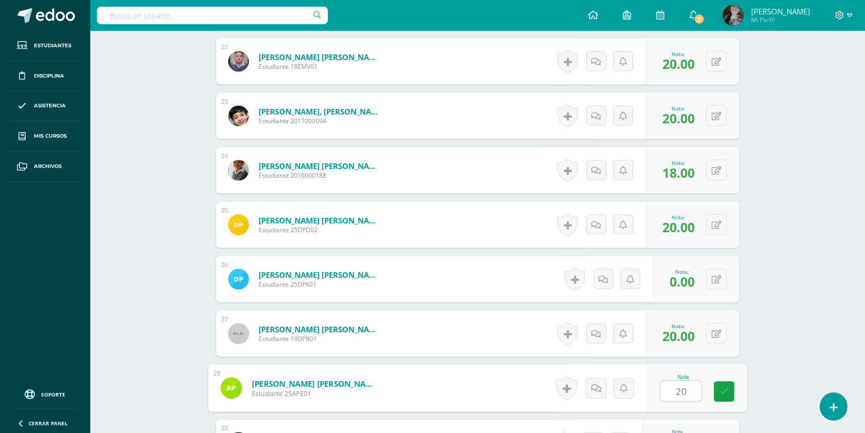
type input "20"
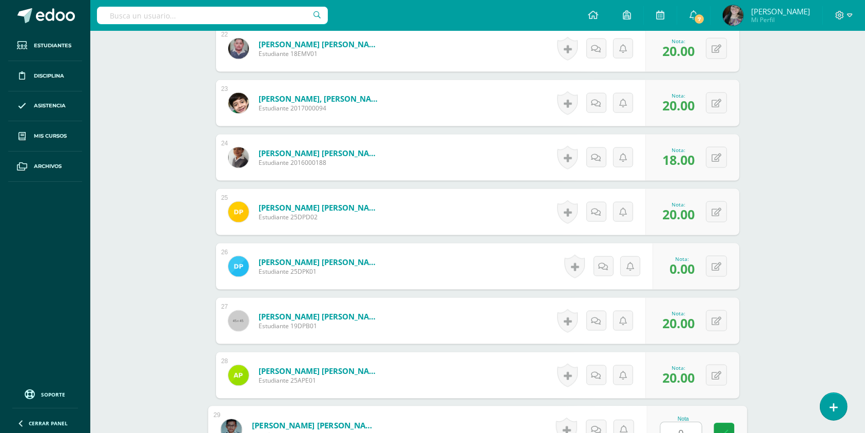
type input "0"
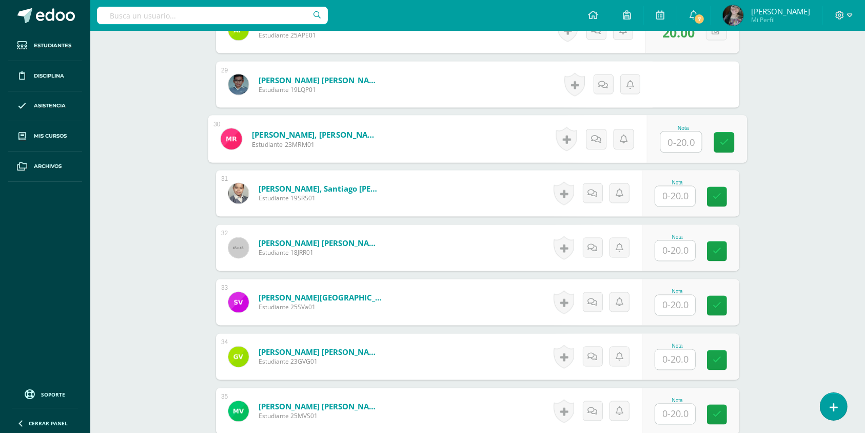
scroll to position [1848, 0]
type input "20"
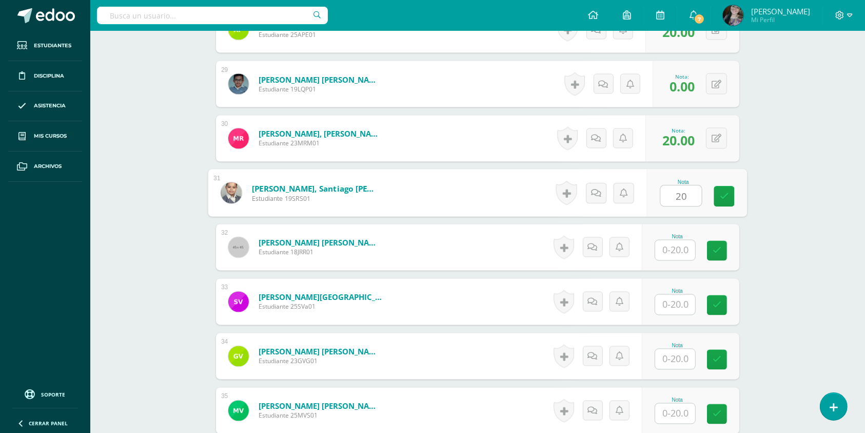
type input "20"
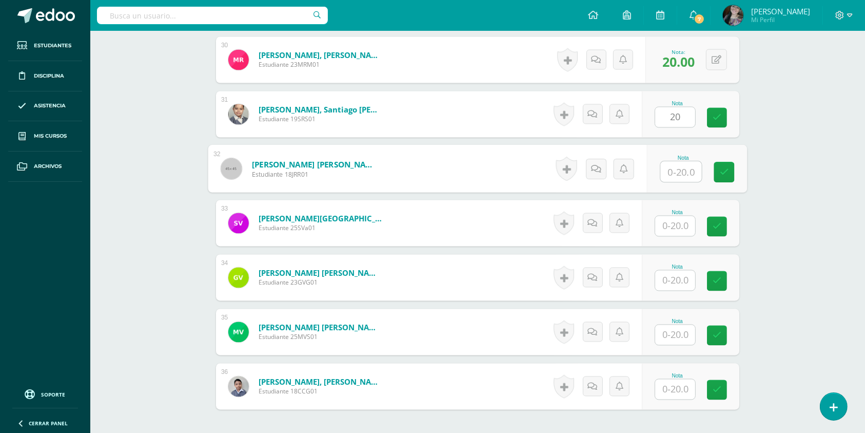
scroll to position [1928, 0]
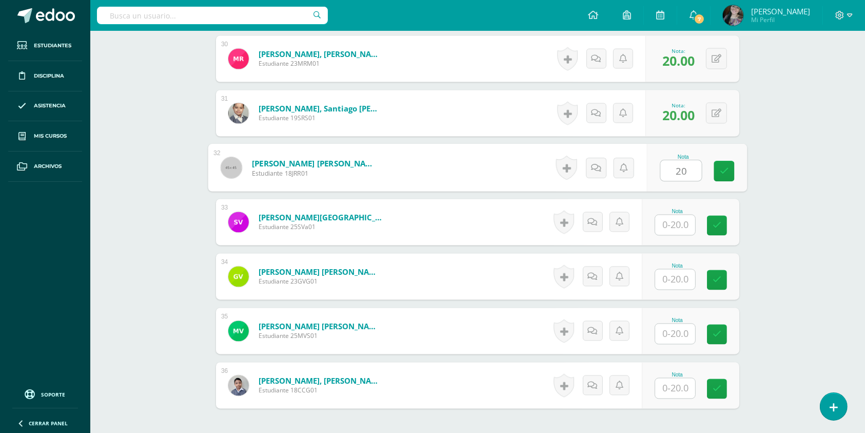
type input "20"
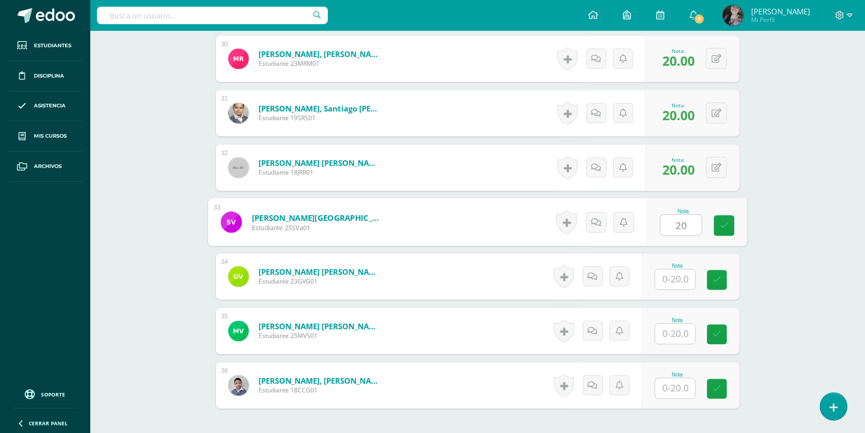
type input "20"
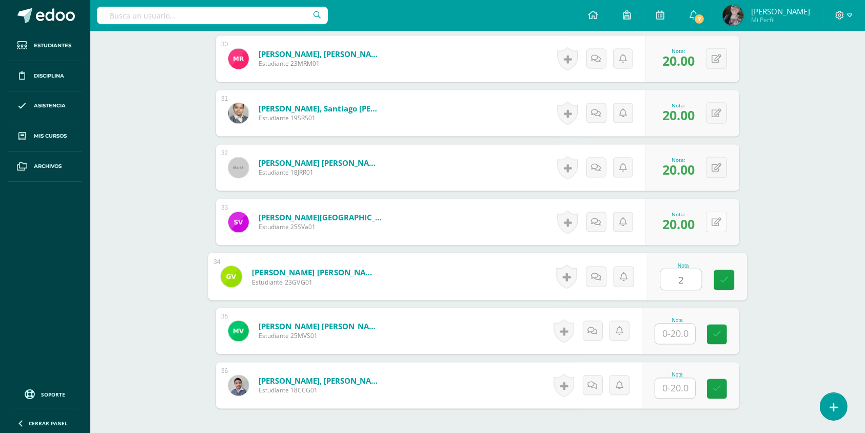
type input "2"
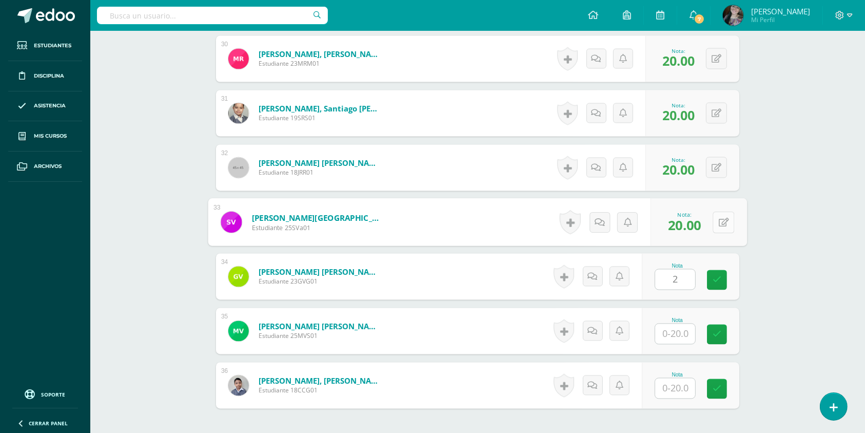
click at [712, 217] on div "0 Logros Logros obtenidos Aún no hay logros agregados Nota: 20.00" at bounding box center [699, 223] width 96 height 48
click at [729, 213] on button at bounding box center [724, 222] width 22 height 22
type input "15"
click at [718, 266] on button at bounding box center [716, 276] width 21 height 21
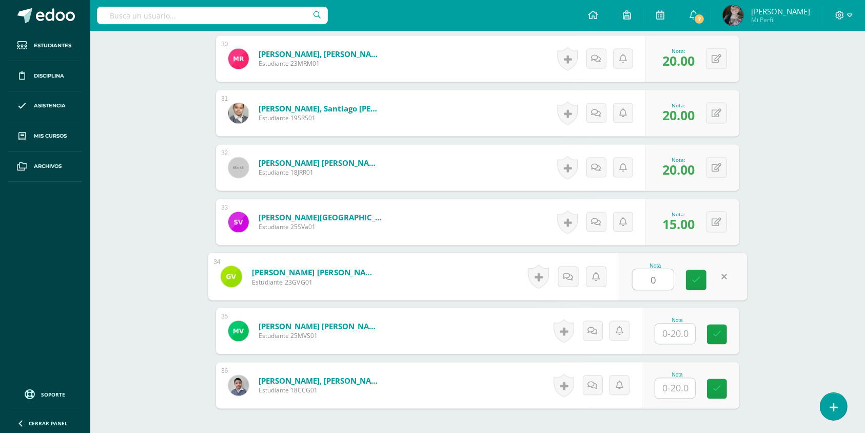
type input "0"
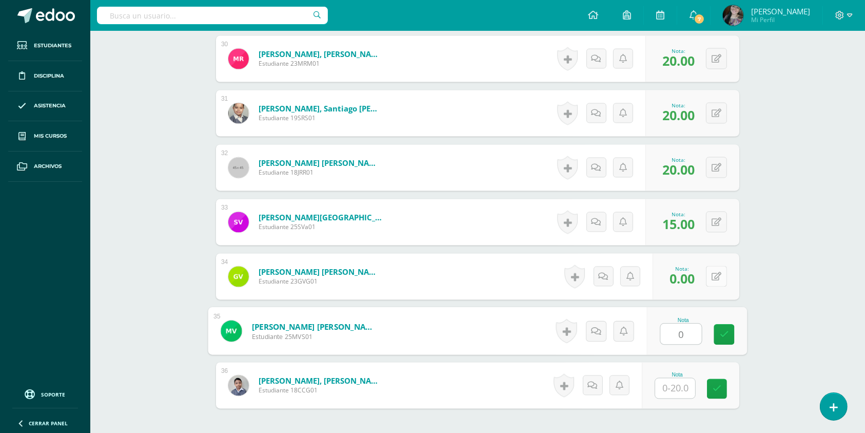
type input "0"
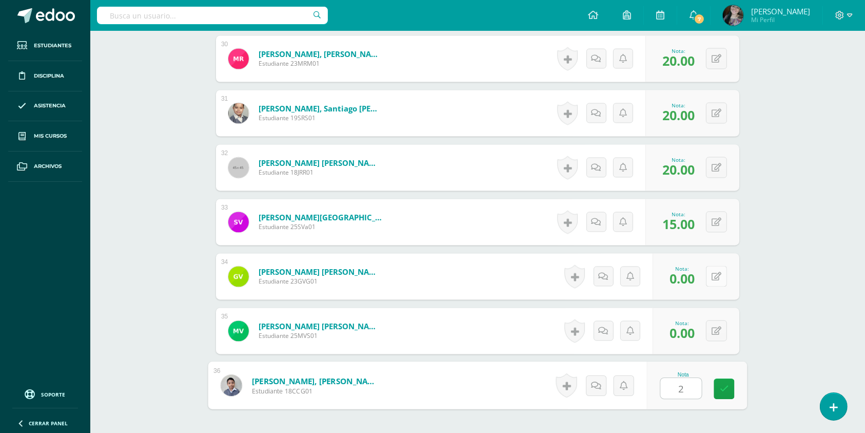
type input "20"
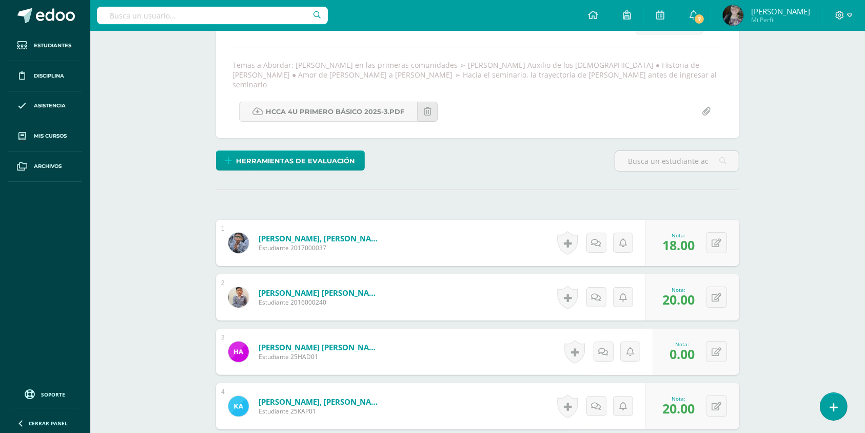
scroll to position [0, 0]
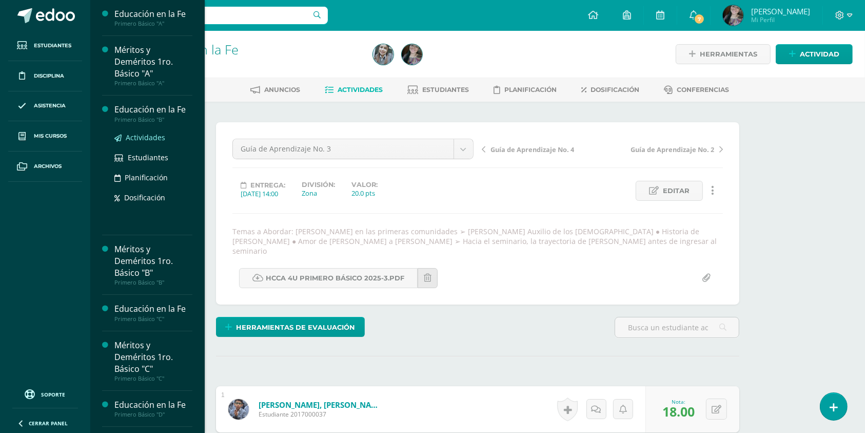
click at [152, 133] on span "Actividades" at bounding box center [146, 137] width 40 height 10
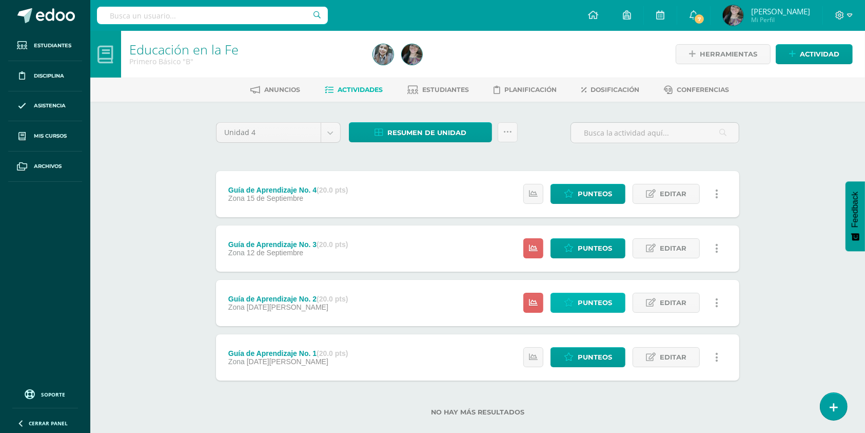
click at [563, 299] on link "Punteos" at bounding box center [588, 303] width 75 height 20
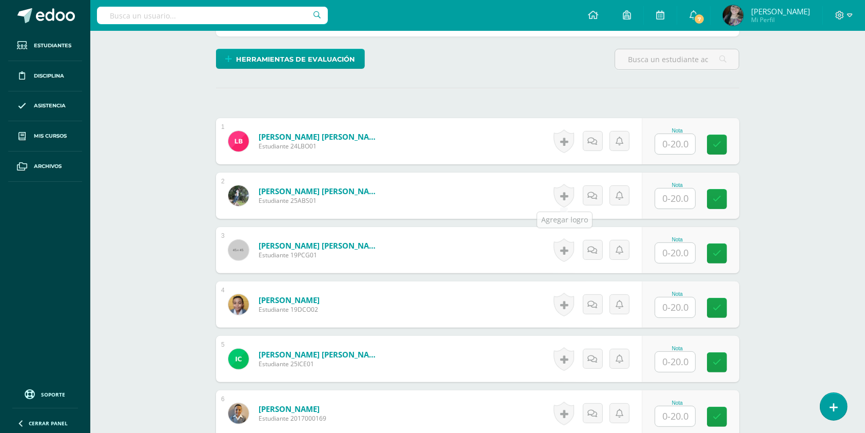
scroll to position [249, 0]
click at [682, 150] on div at bounding box center [675, 143] width 41 height 21
click at [682, 150] on input "text" at bounding box center [675, 143] width 40 height 20
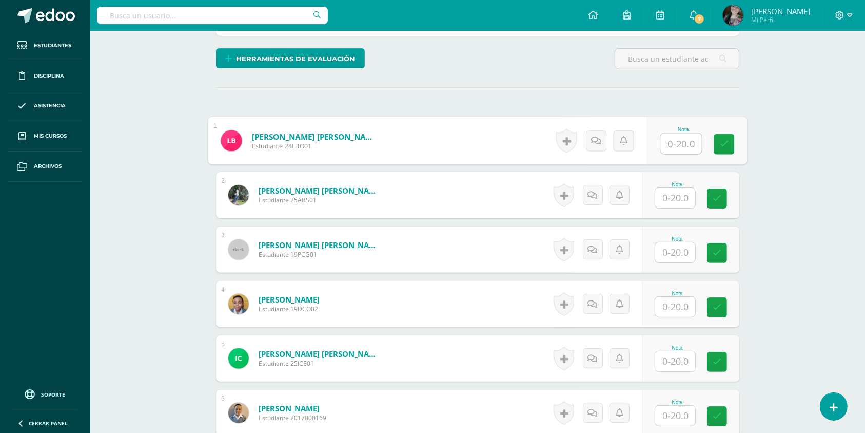
scroll to position [249, 0]
type input "20"
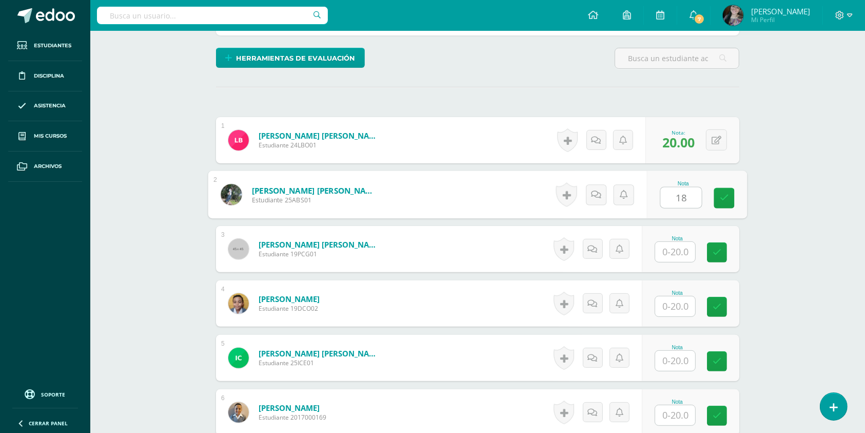
type input "18"
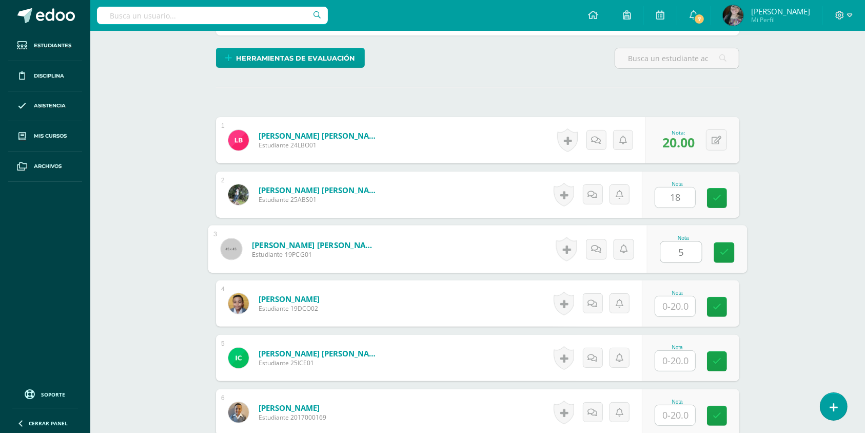
type input "5"
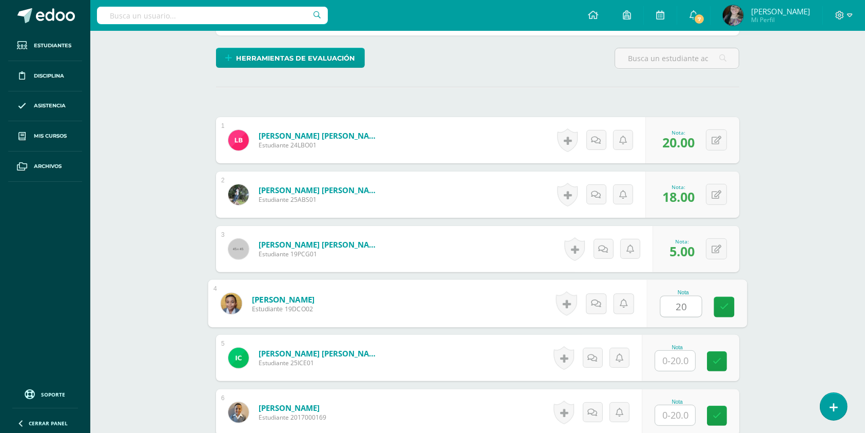
type input "20"
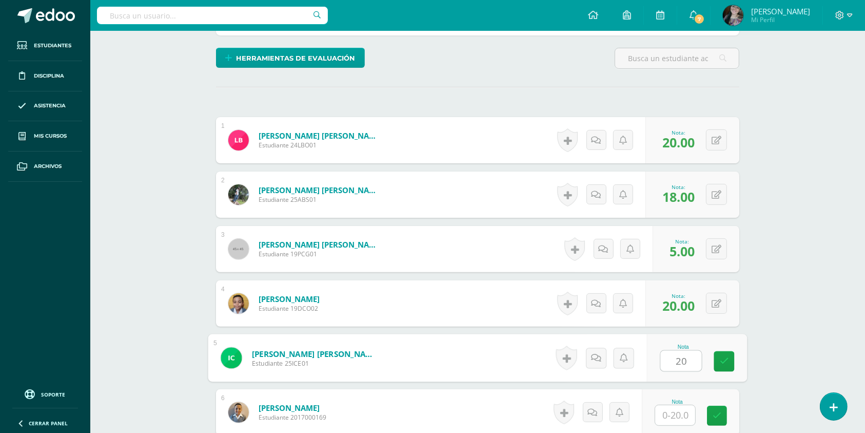
type input "20"
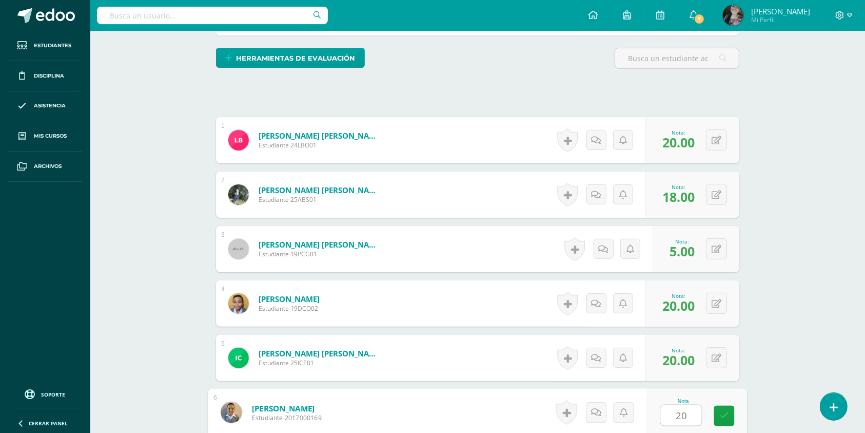
type input "20"
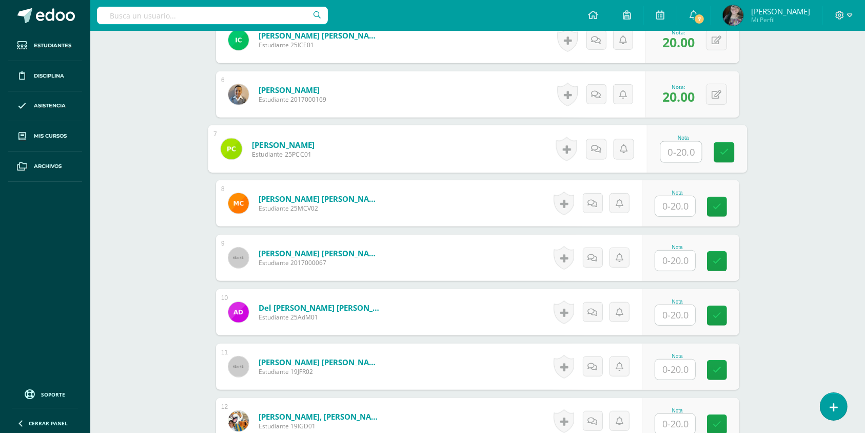
scroll to position [569, 0]
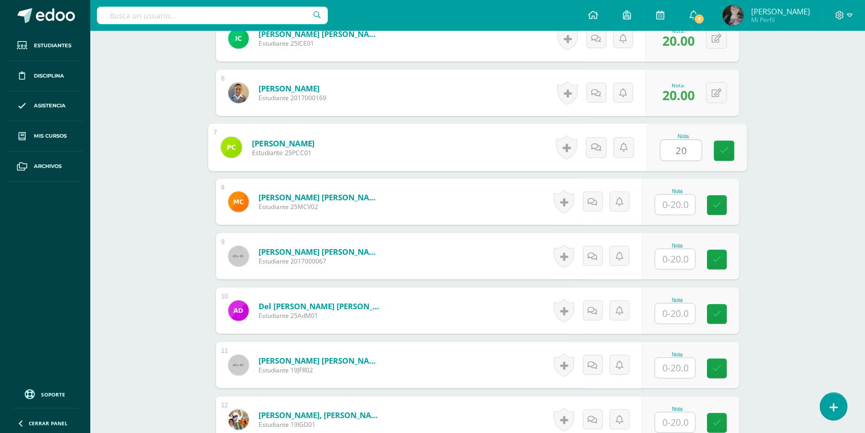
type input "20"
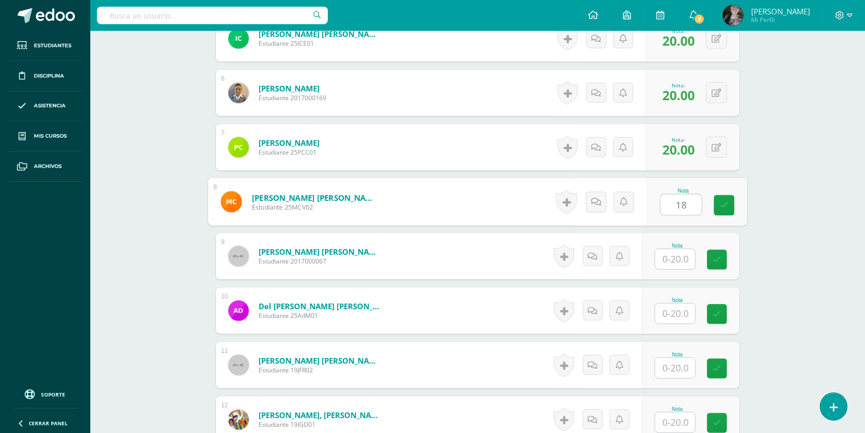
type input "18"
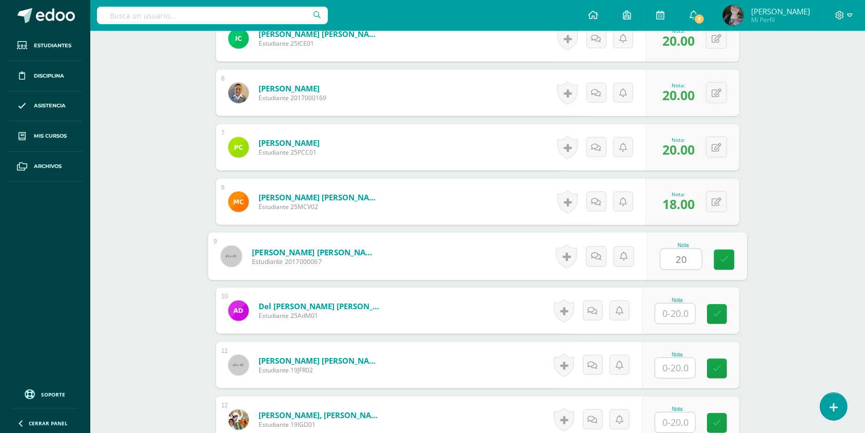
type input "20"
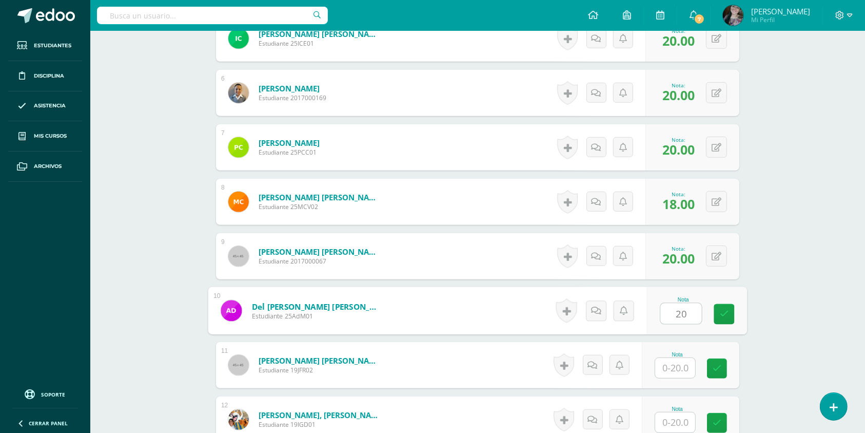
type input "20"
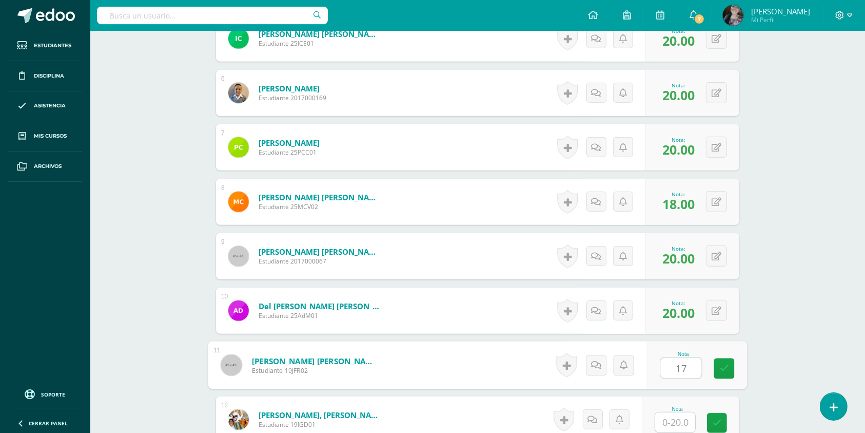
type input "17"
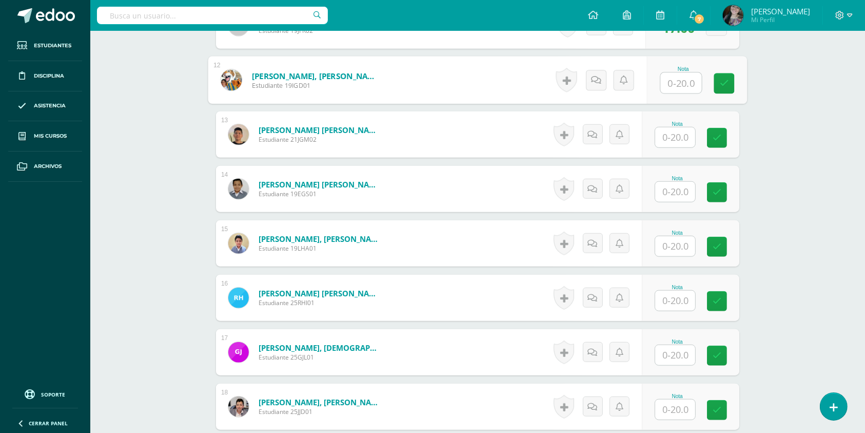
scroll to position [911, 0]
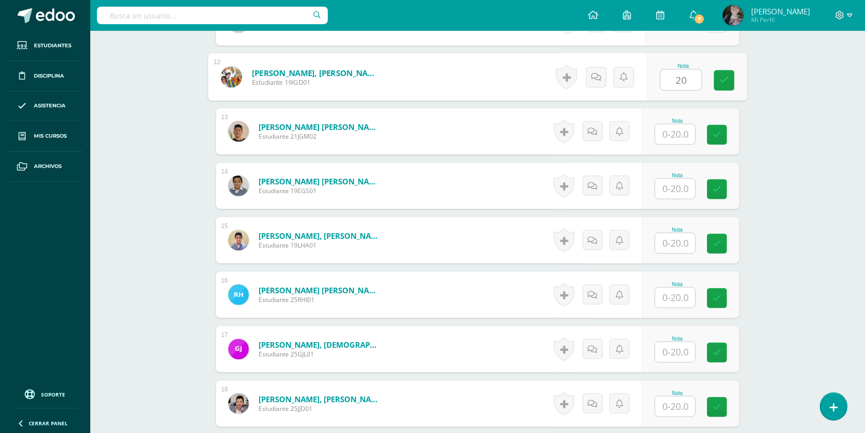
type input "20"
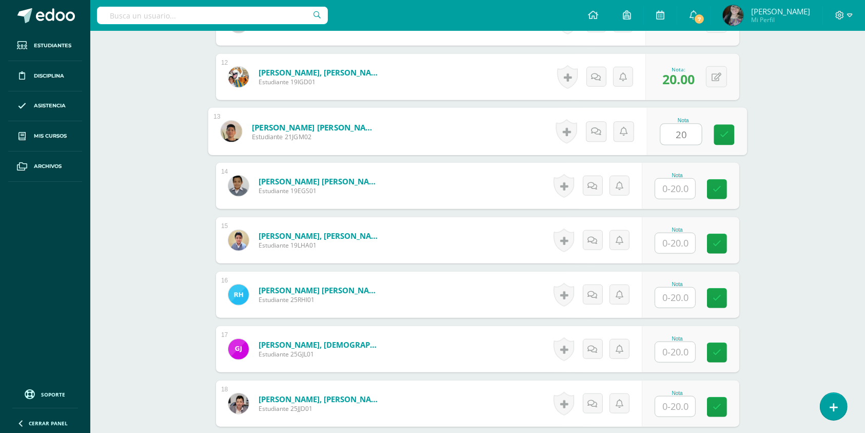
type input "20"
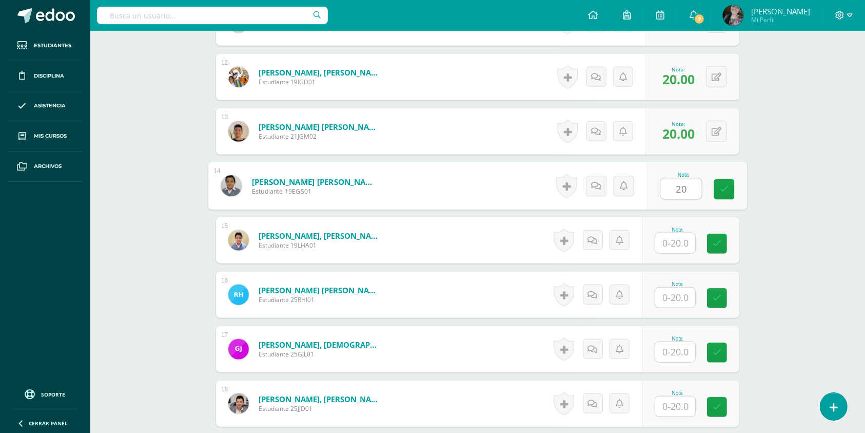
type input "20"
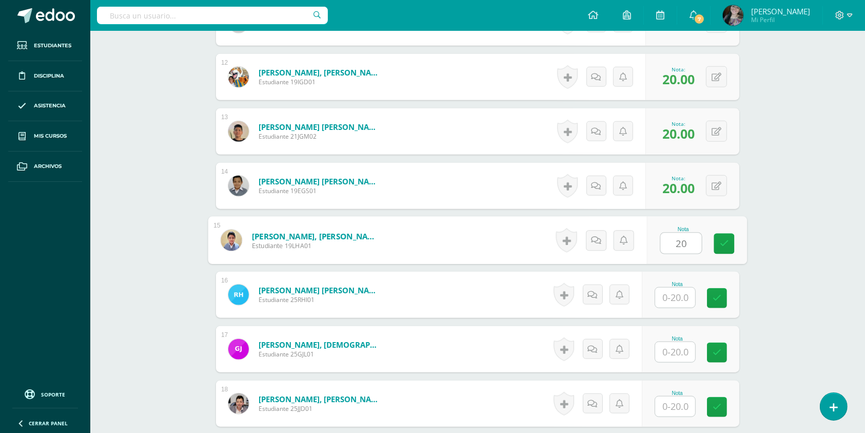
type input "20"
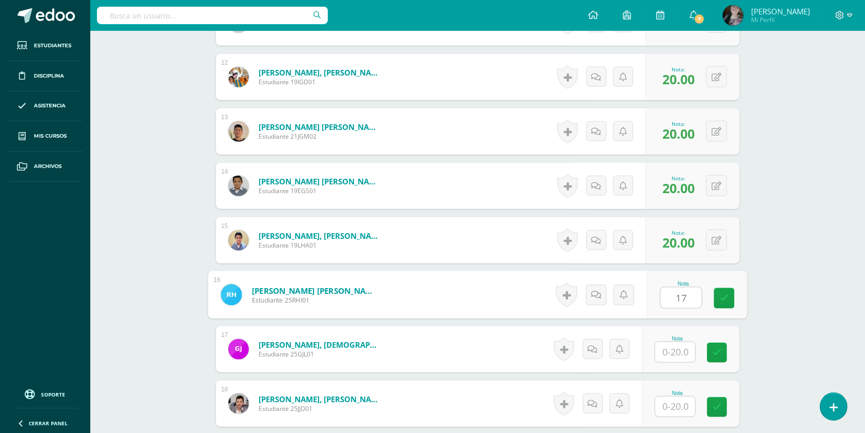
type input "17"
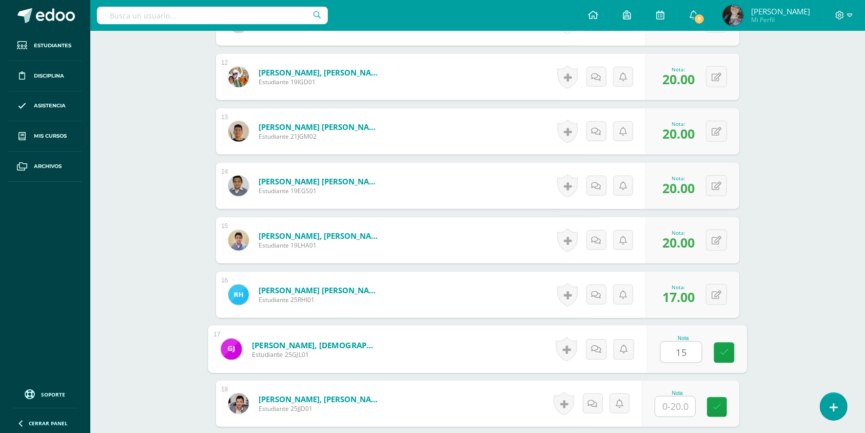
type input "15"
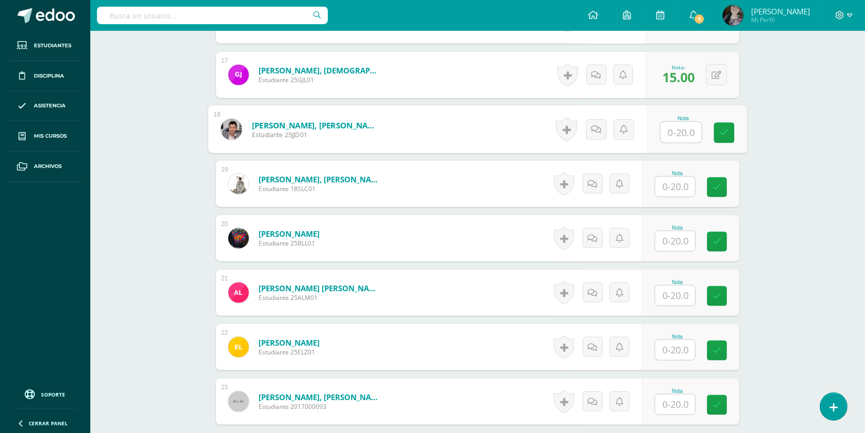
scroll to position [1186, 0]
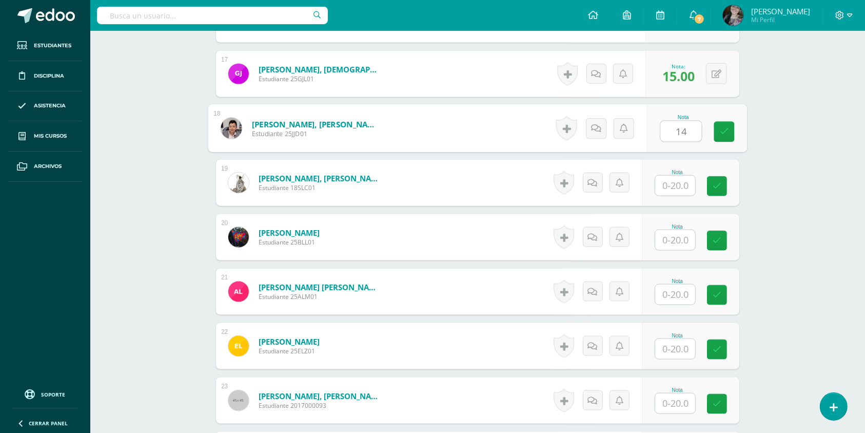
type input "14"
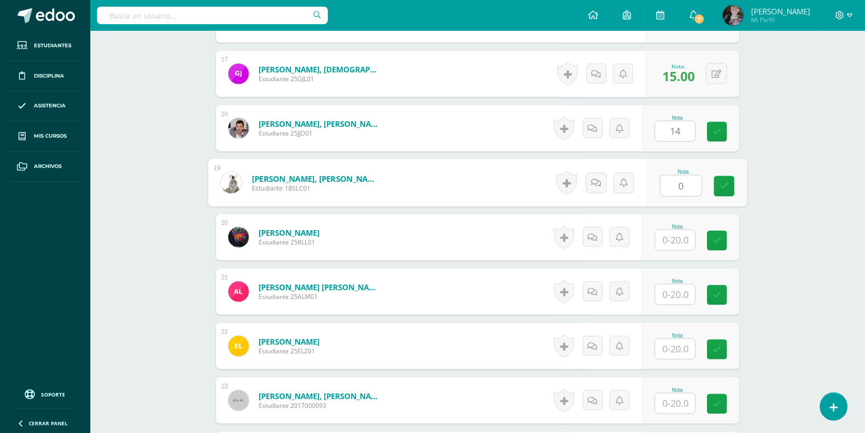
type input "0"
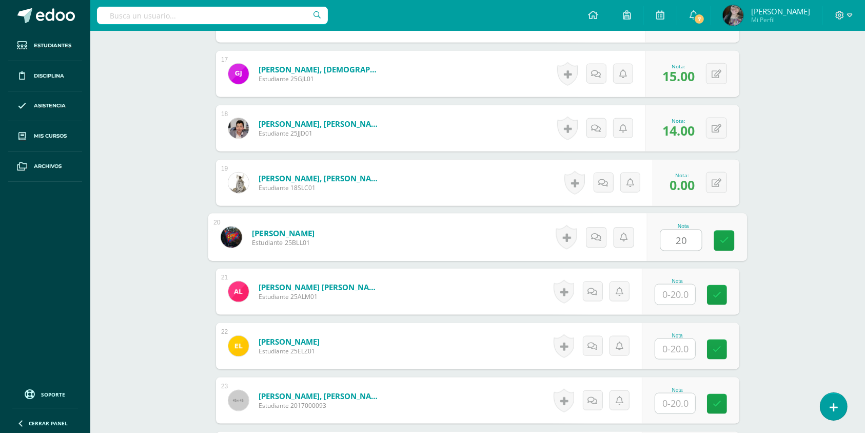
type input "20"
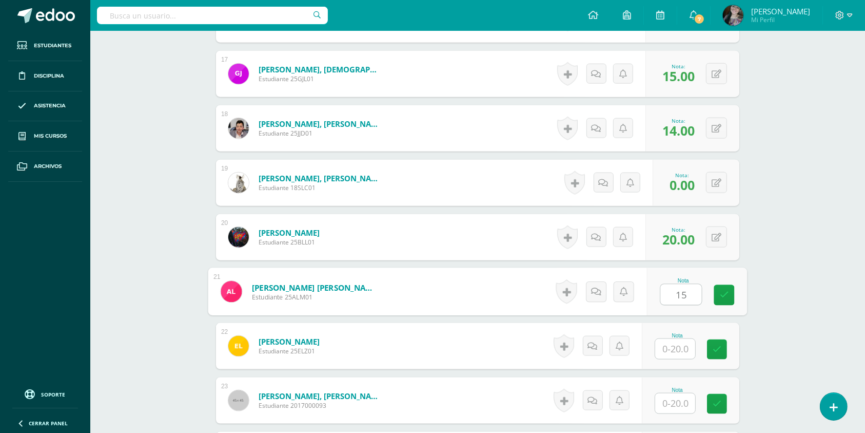
type input "15"
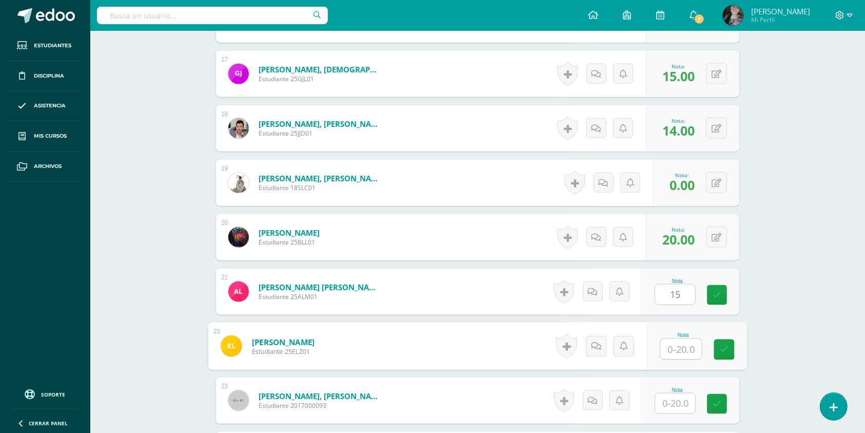
scroll to position [1337, 0]
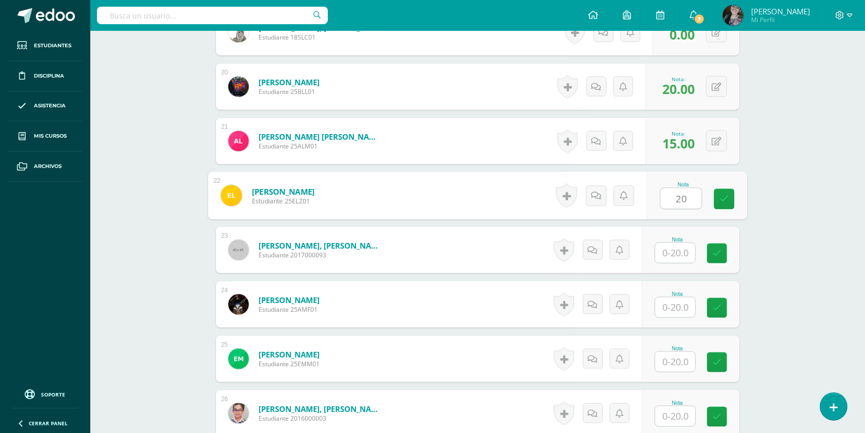
type input "20"
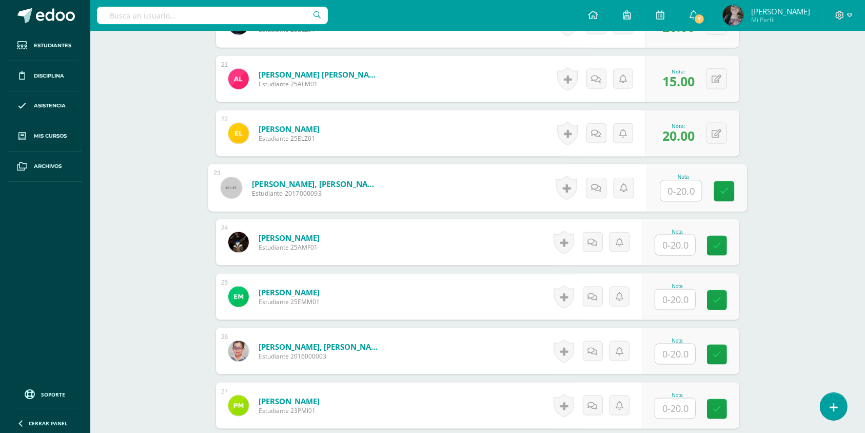
scroll to position [1400, 0]
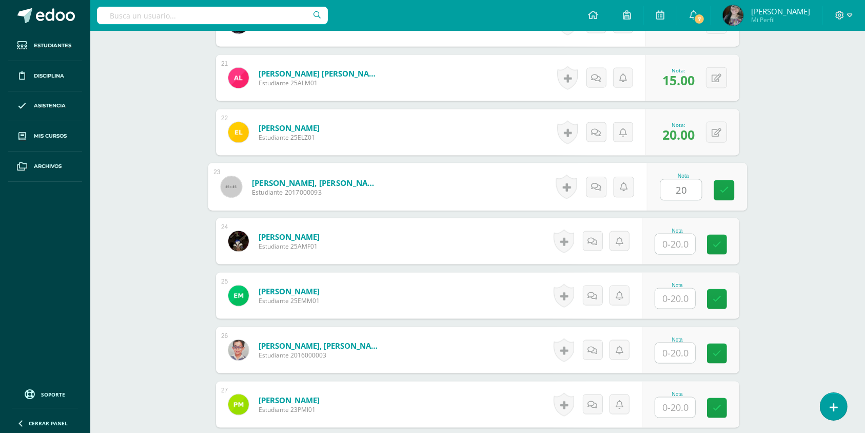
type input "20"
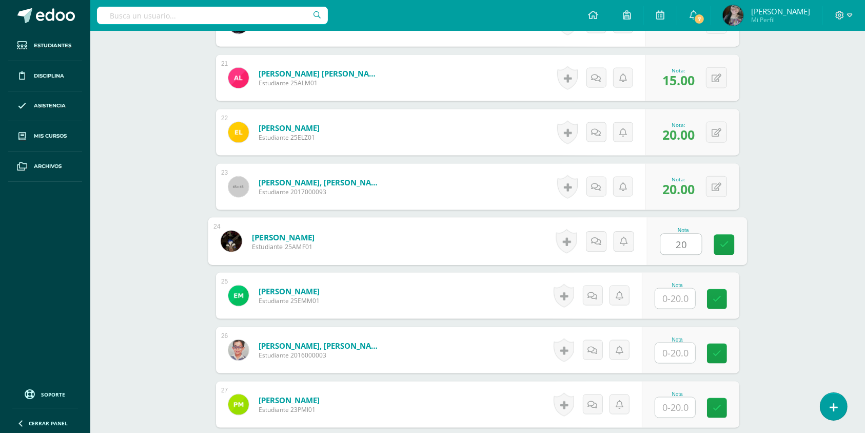
type input "20"
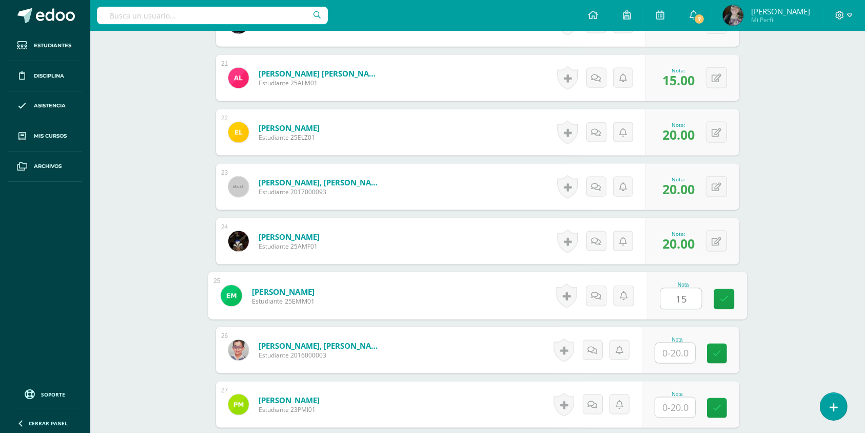
type input "15"
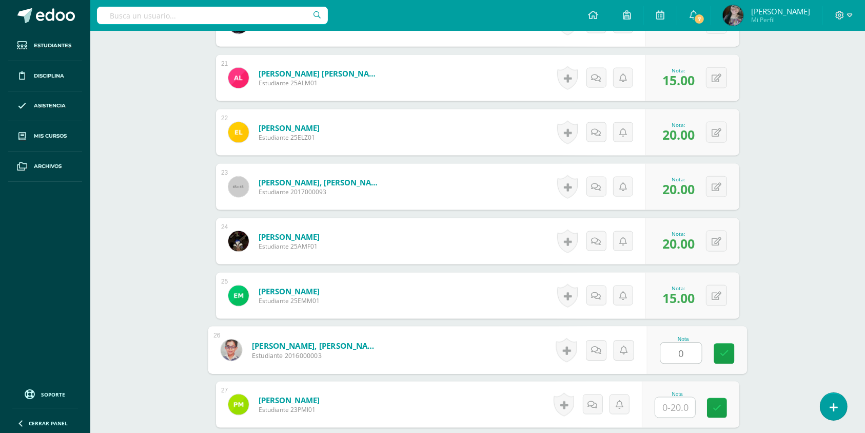
type input "0"
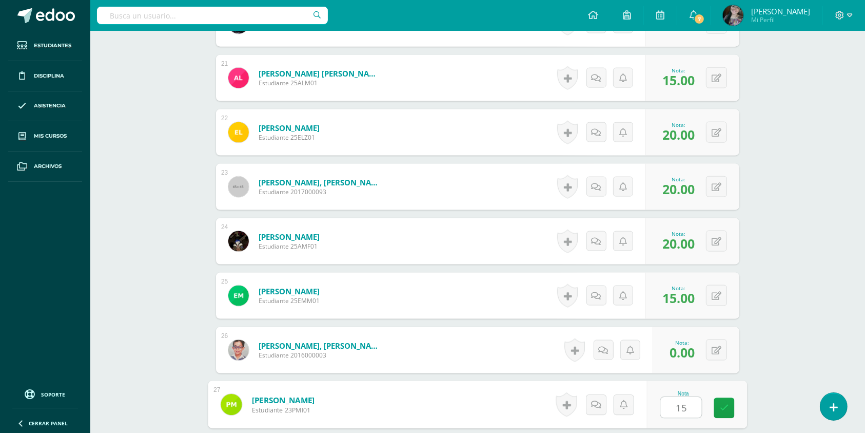
type input "15"
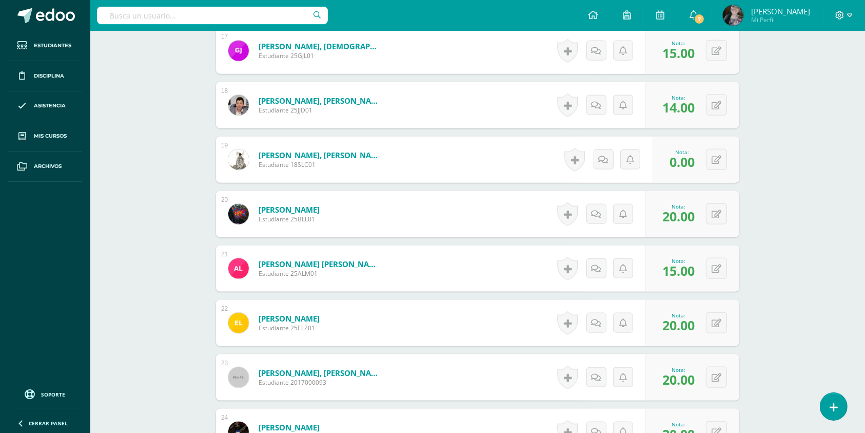
scroll to position [1212, 0]
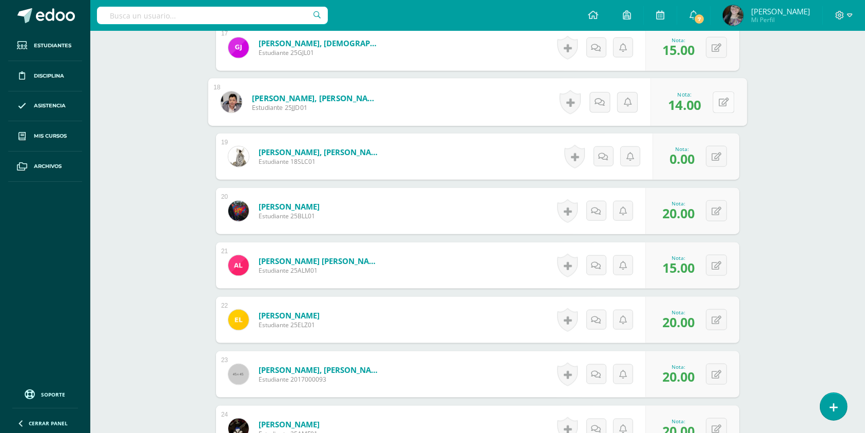
click at [713, 111] on div "0 Logros Logros obtenidos Aún no hay logros agregados Nota: 14.00" at bounding box center [699, 103] width 96 height 48
click at [724, 104] on icon at bounding box center [724, 102] width 10 height 9
type input "19"
click at [720, 155] on icon at bounding box center [724, 156] width 10 height 9
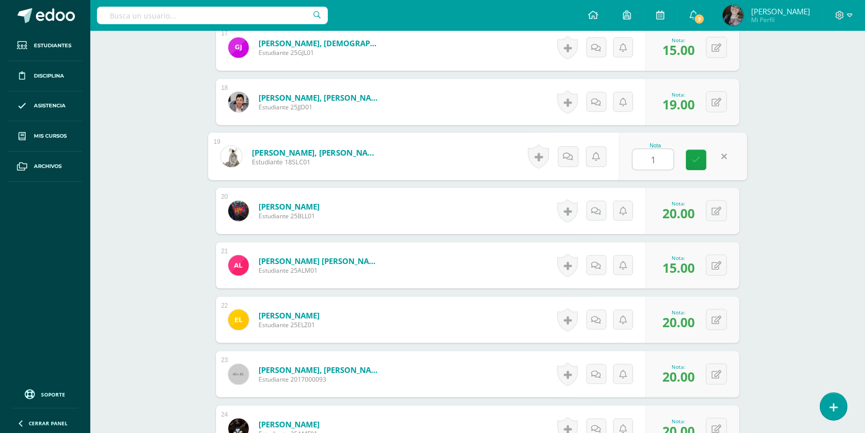
type input "18"
click at [718, 265] on button at bounding box center [716, 265] width 21 height 21
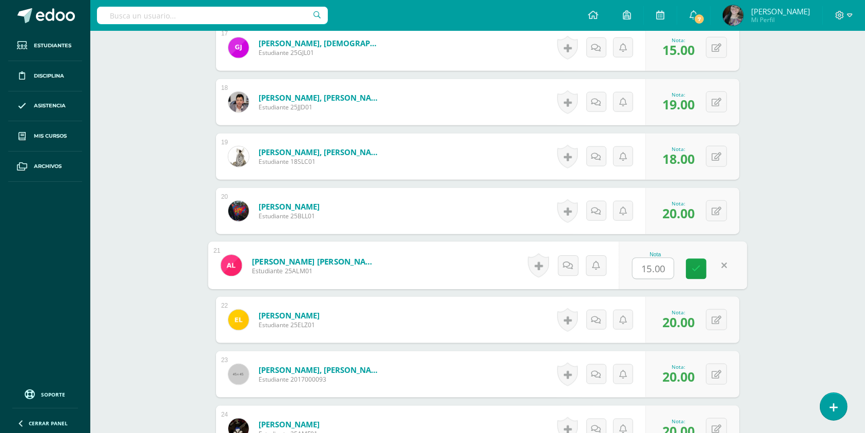
type input "5"
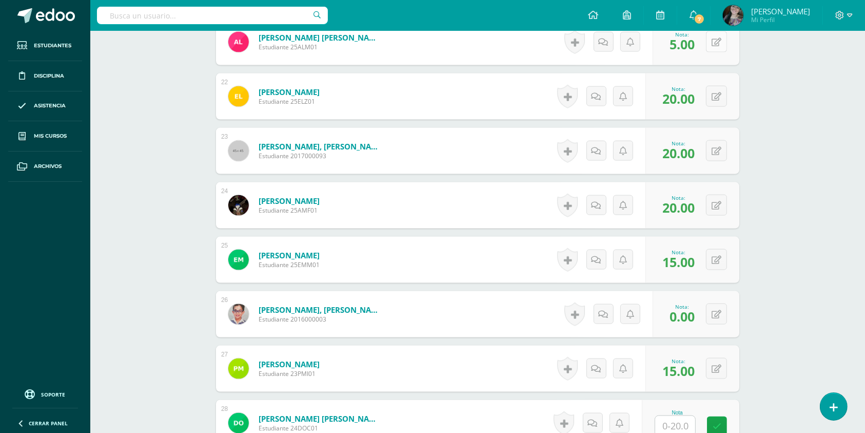
scroll to position [1437, 0]
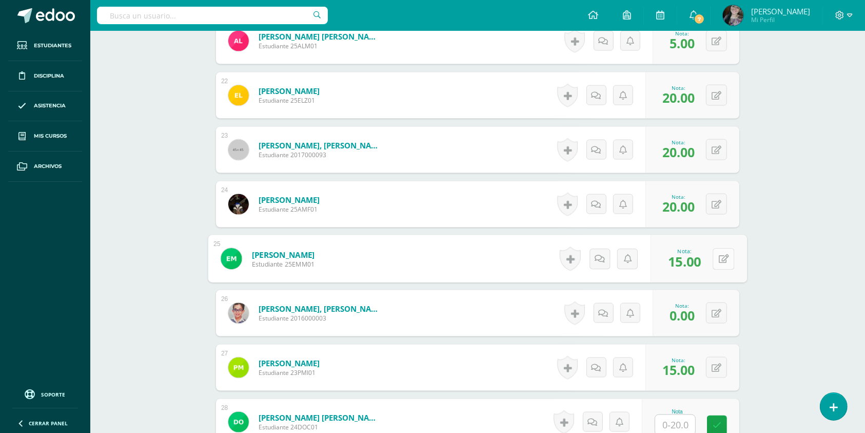
click at [717, 264] on button at bounding box center [724, 259] width 22 height 22
type input "5"
click at [716, 318] on button at bounding box center [724, 313] width 22 height 22
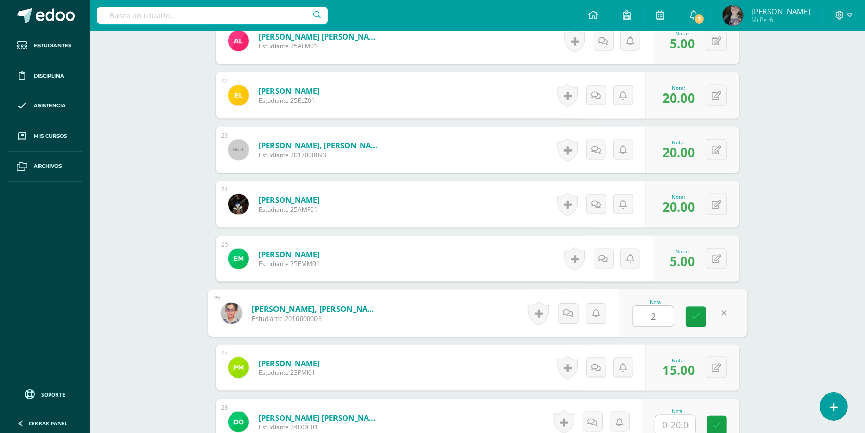
type input "20"
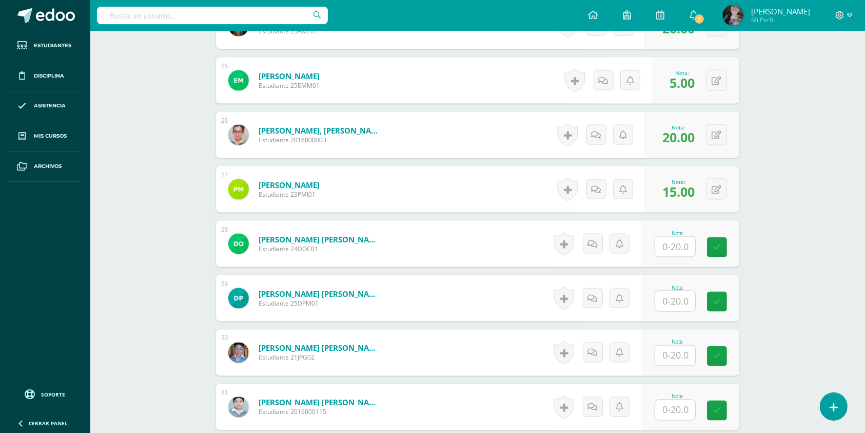
scroll to position [1616, 0]
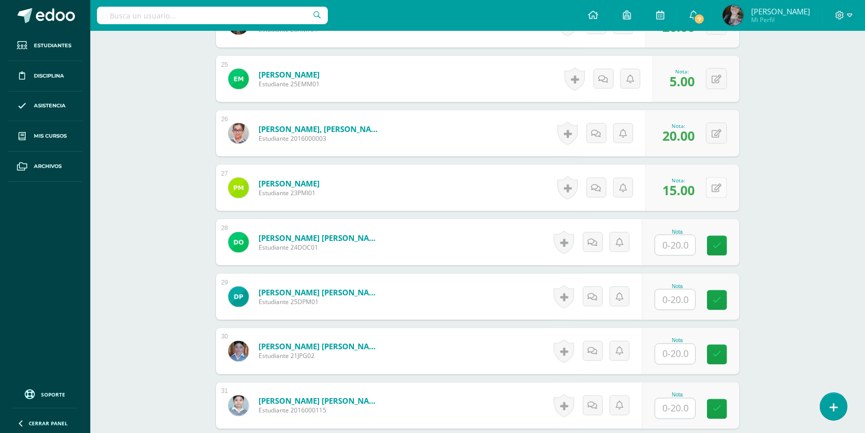
click at [715, 187] on button at bounding box center [716, 187] width 21 height 21
type input "20"
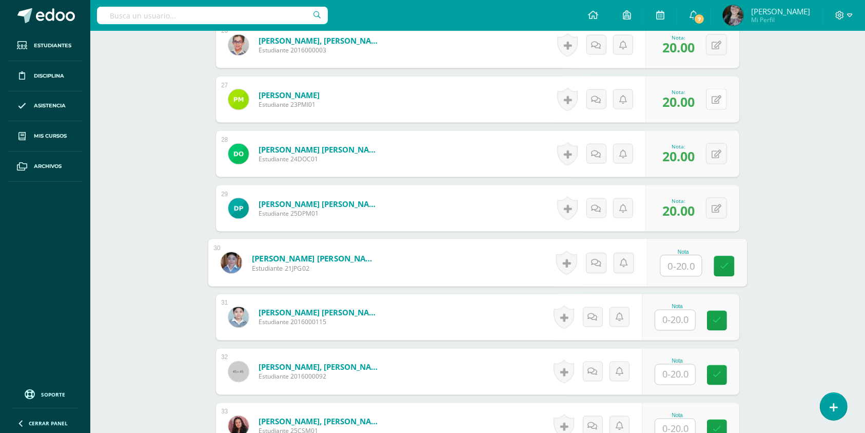
scroll to position [1707, 0]
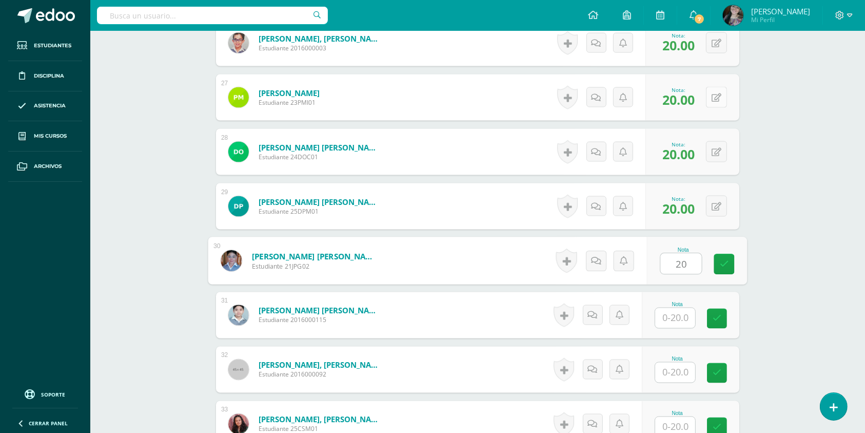
type input "20"
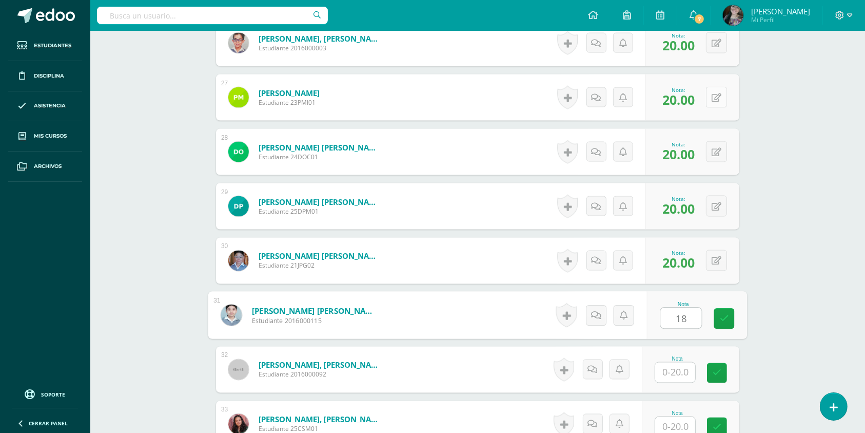
type input "18"
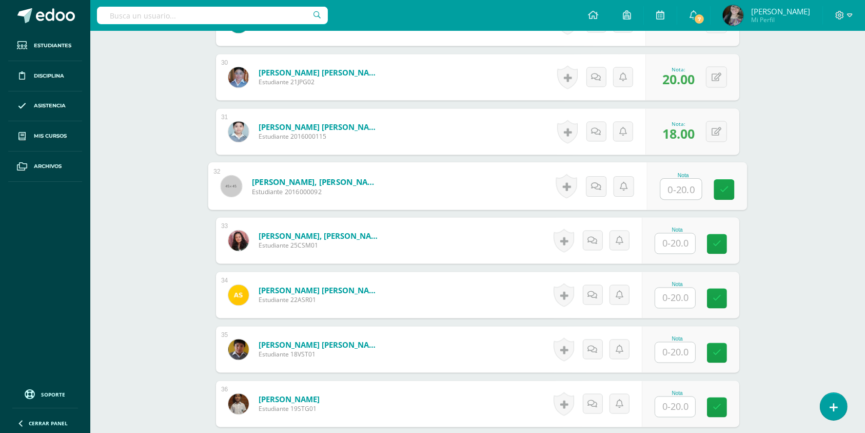
scroll to position [1898, 0]
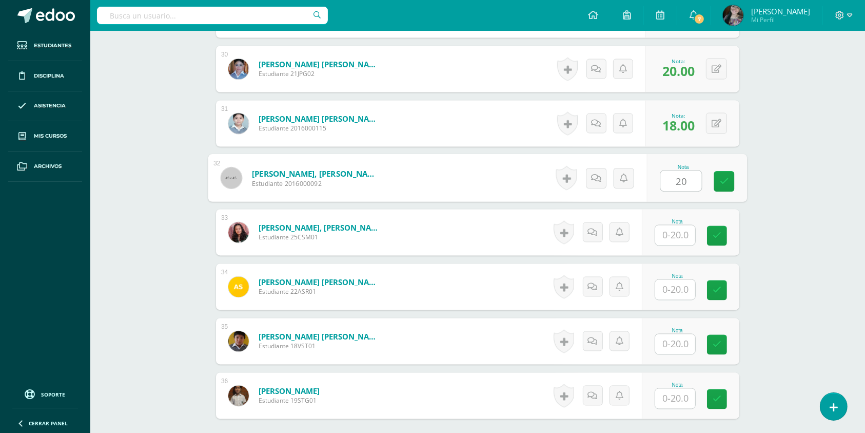
type input "20"
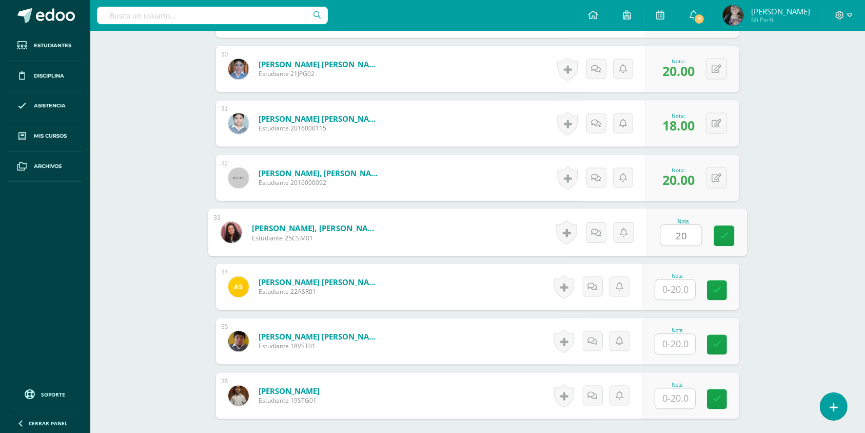
type input "20"
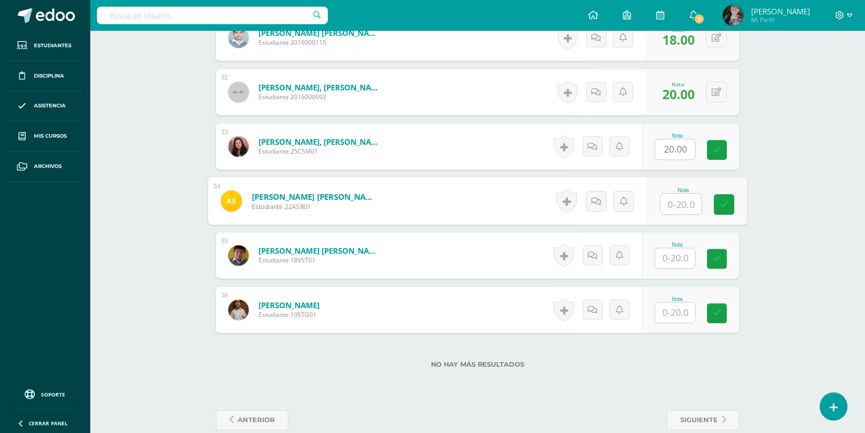
scroll to position [1989, 0]
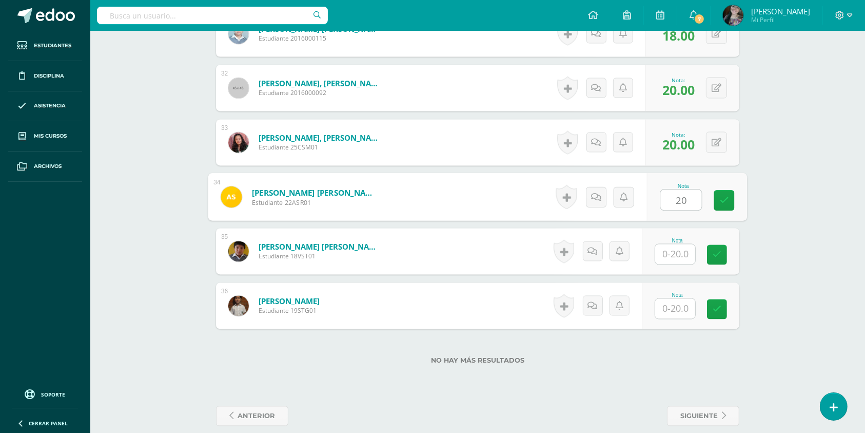
type input "20"
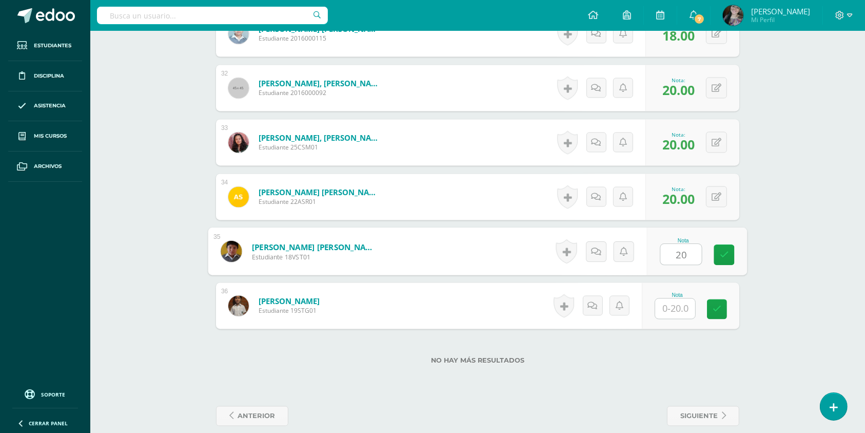
type input "20"
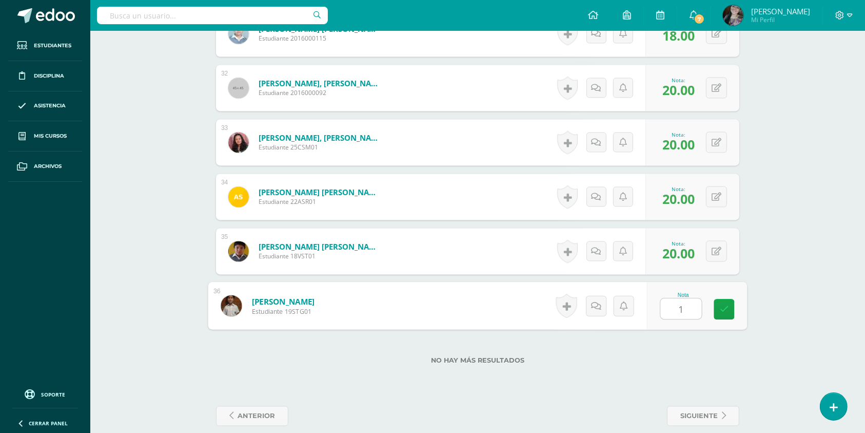
type input "15"
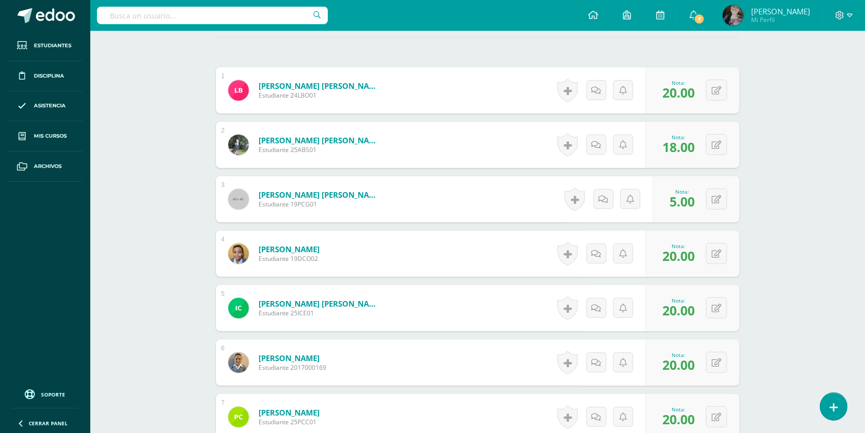
scroll to position [0, 0]
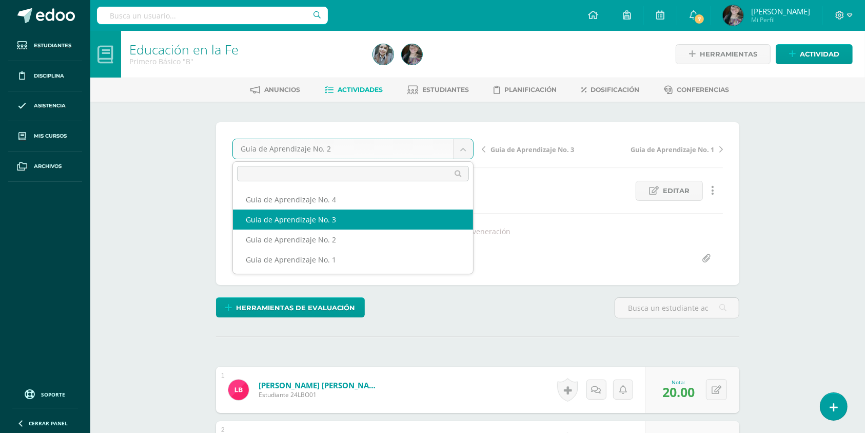
select select "/dashboard/teacher/grade-activity/178700/"
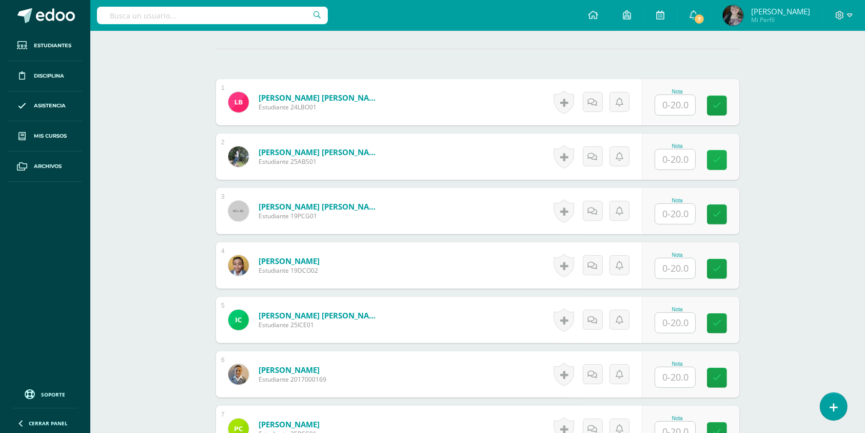
scroll to position [307, 0]
click at [678, 96] on input "text" at bounding box center [681, 104] width 41 height 21
click at [669, 149] on input "text" at bounding box center [681, 159] width 41 height 21
click at [678, 101] on input "text" at bounding box center [681, 104] width 41 height 21
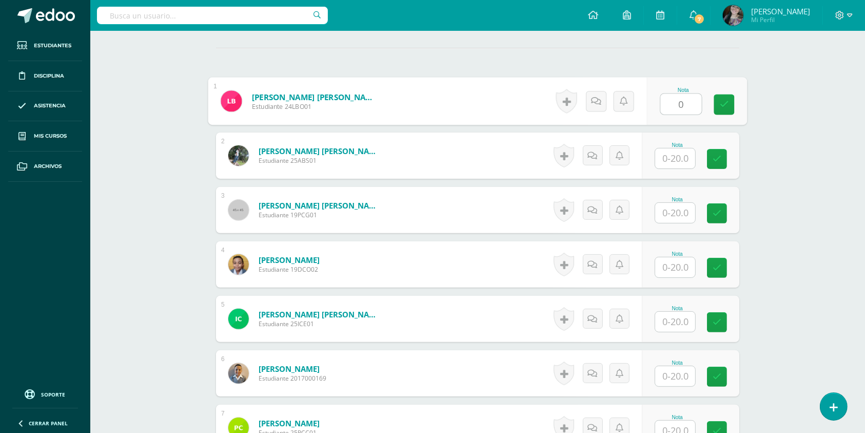
type input "0"
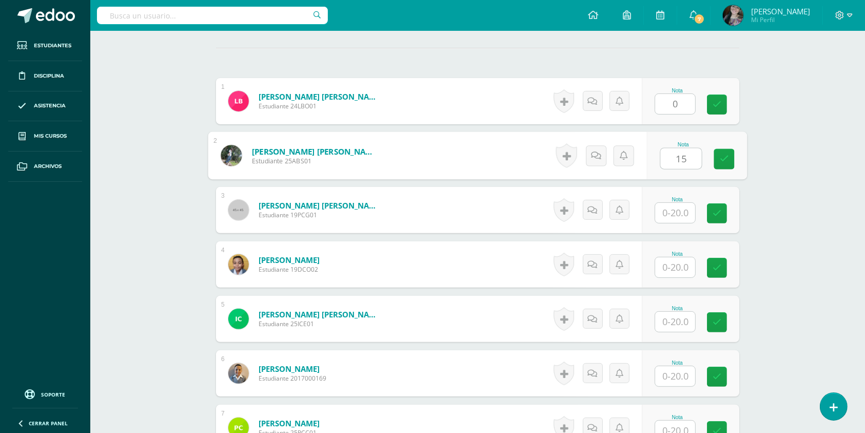
type input "15"
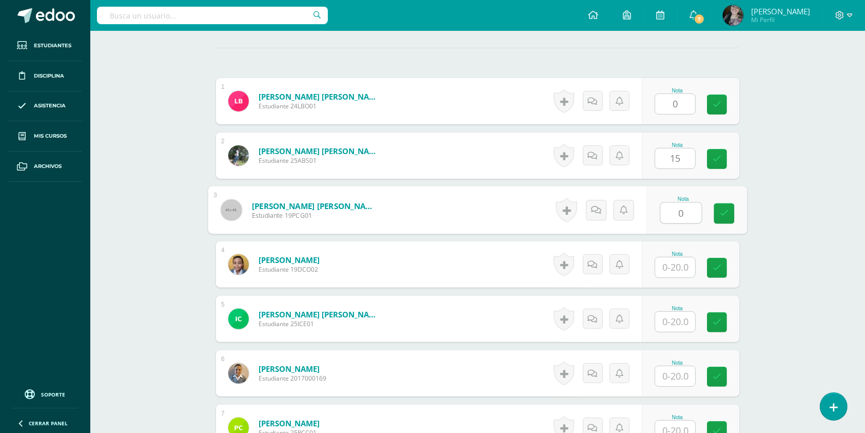
type input "0"
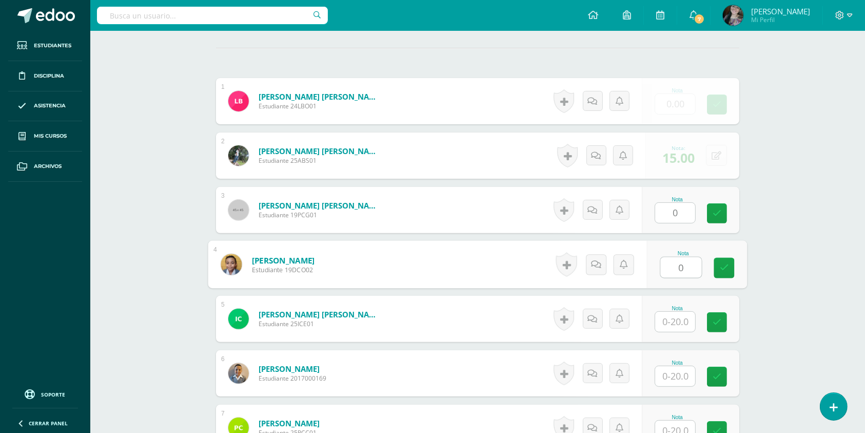
type input "0"
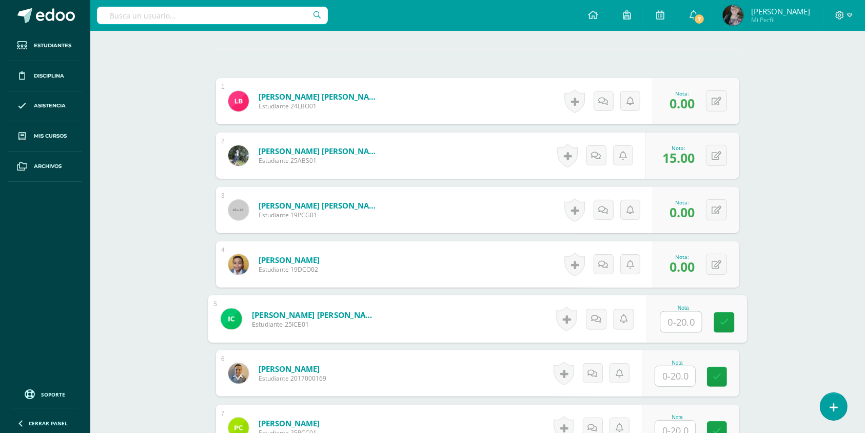
scroll to position [308, 0]
type input "20"
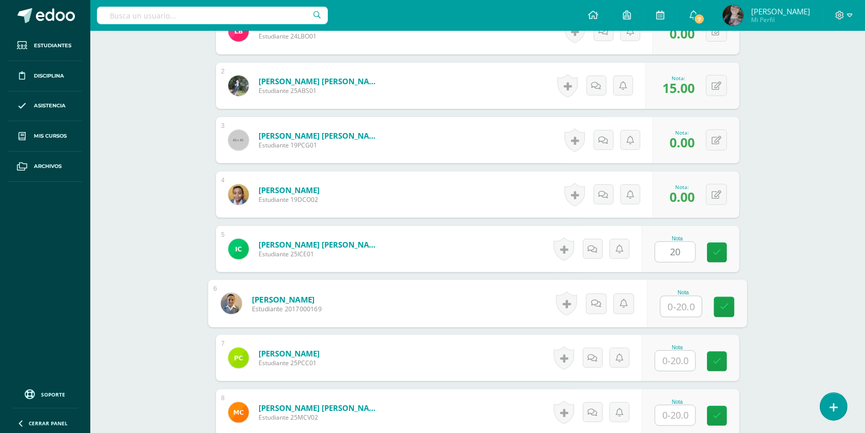
scroll to position [430, 0]
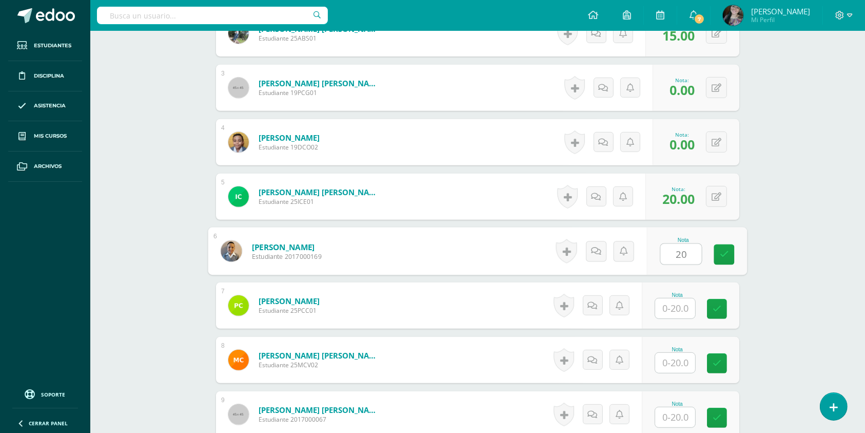
type input "20"
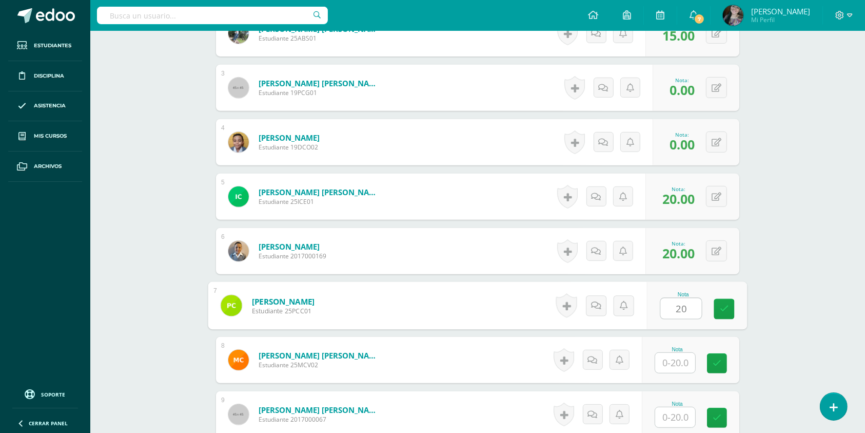
type input "20"
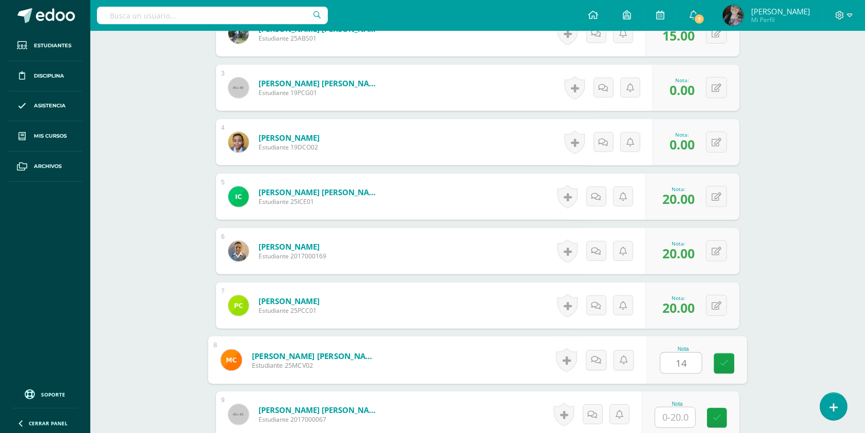
type input "14"
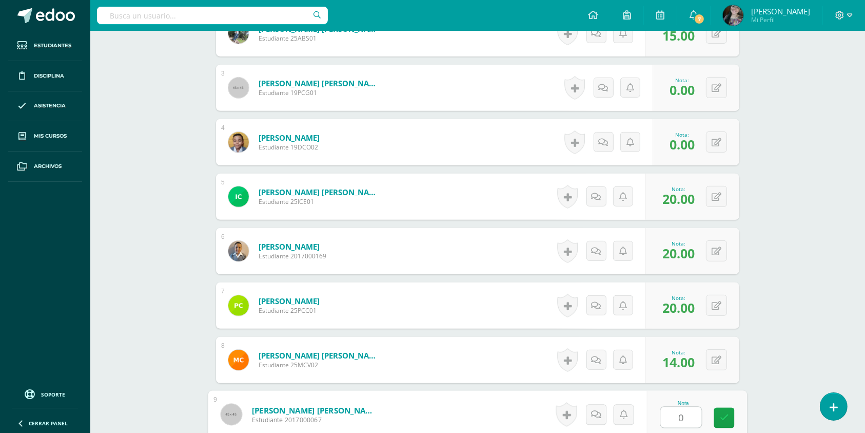
type input "0"
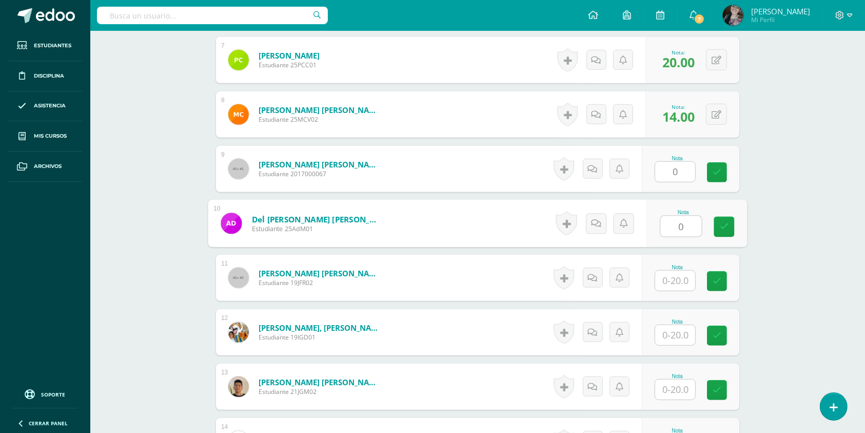
type input "0"
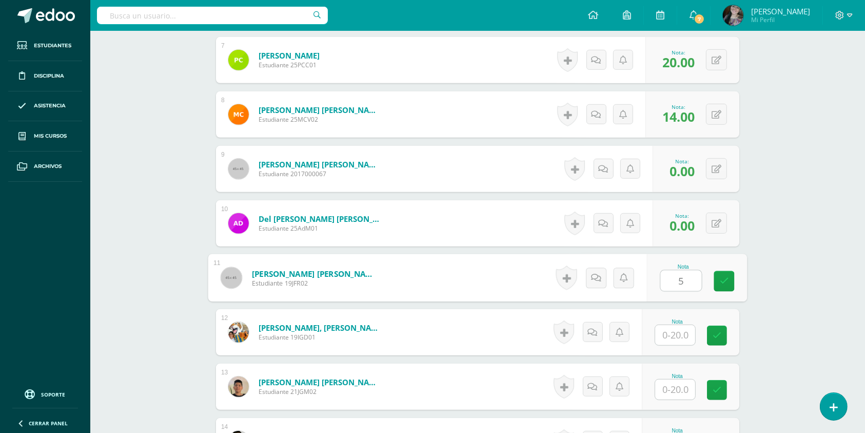
type input "5"
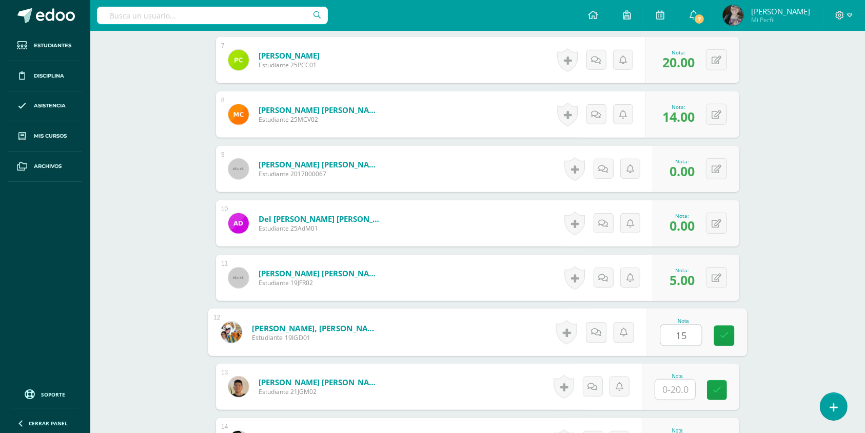
type input "15"
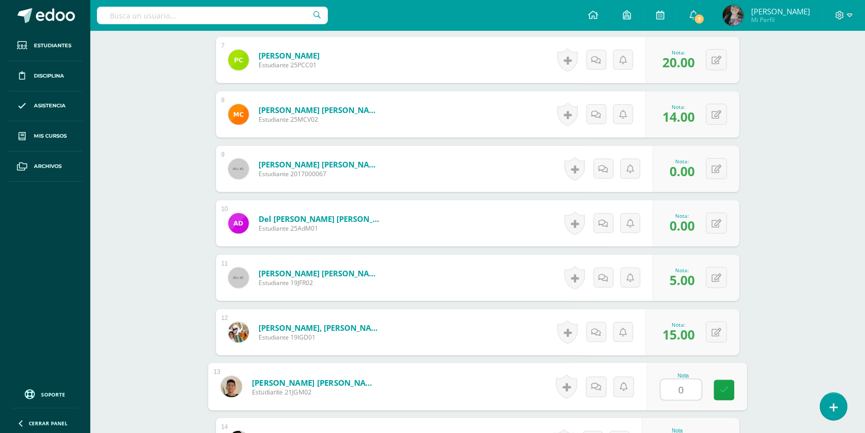
type input "0"
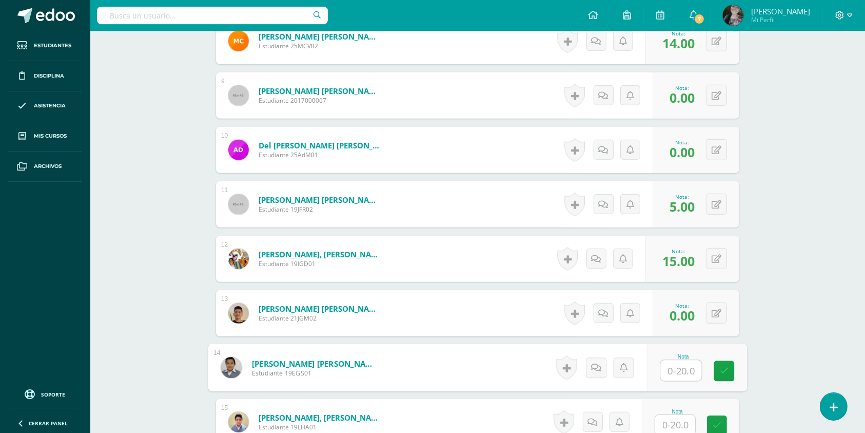
scroll to position [752, 0]
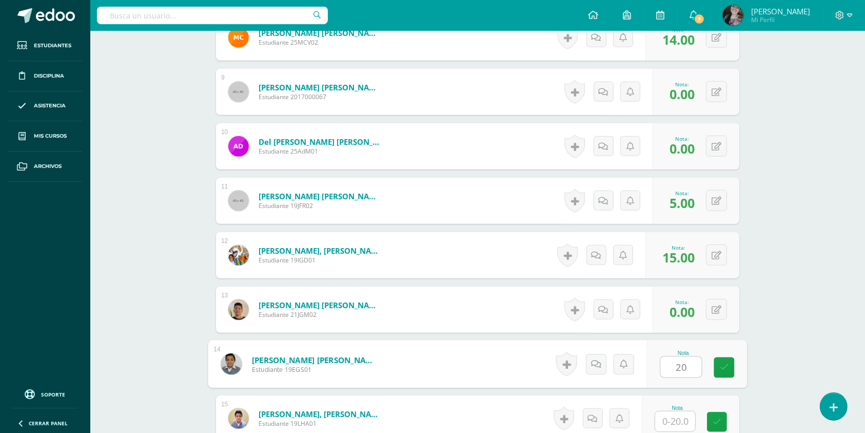
type input "20"
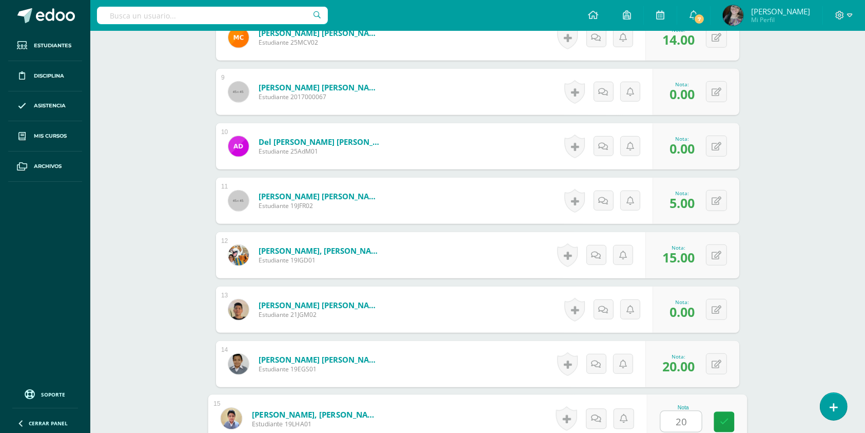
type input "20"
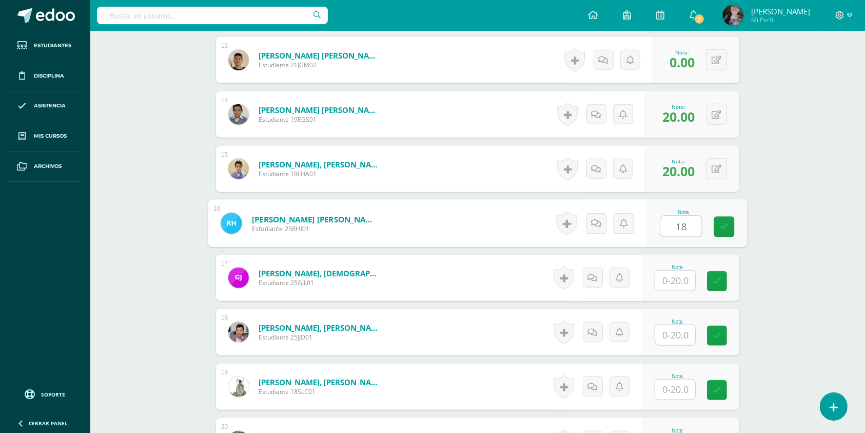
type input "18"
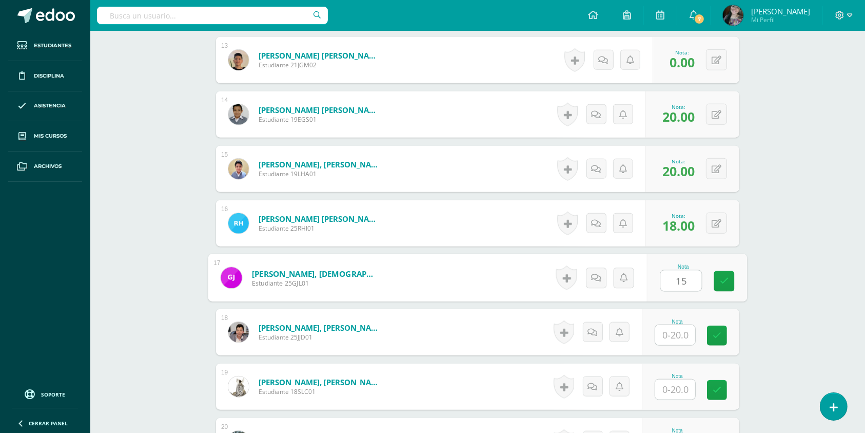
type input "15"
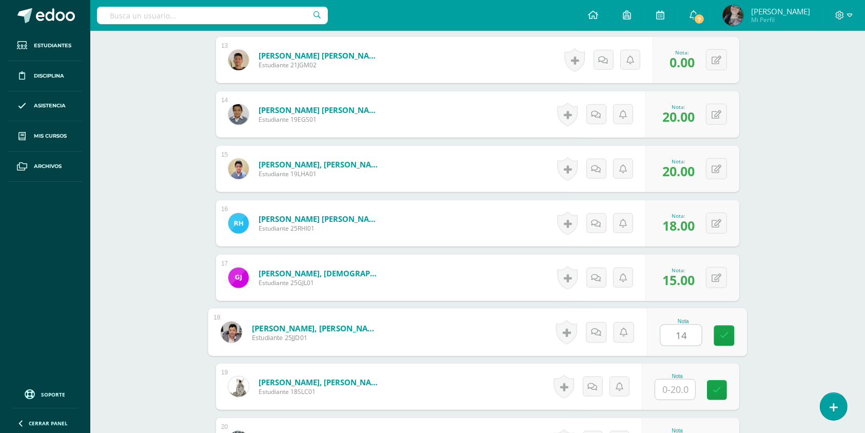
type input "14"
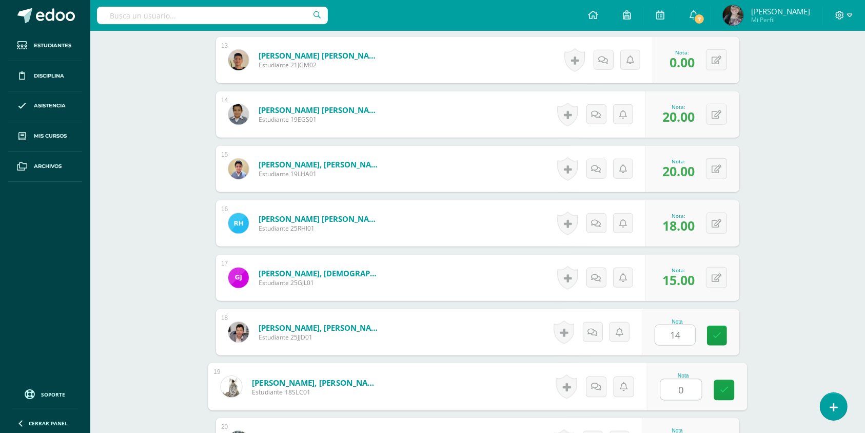
type input "0"
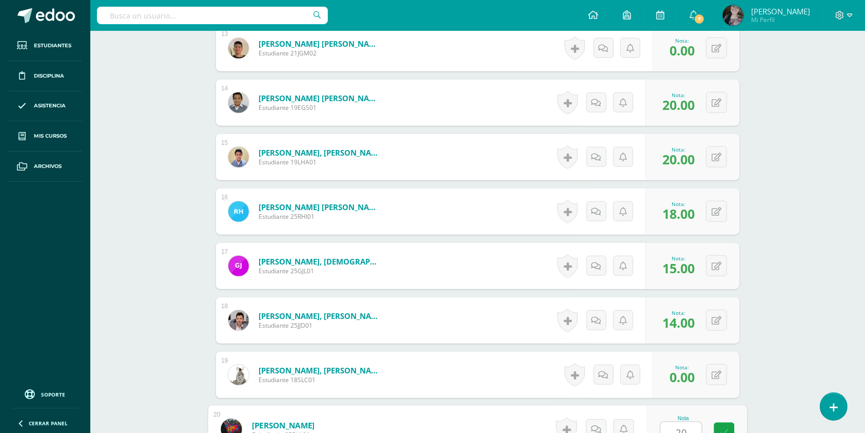
type input "20"
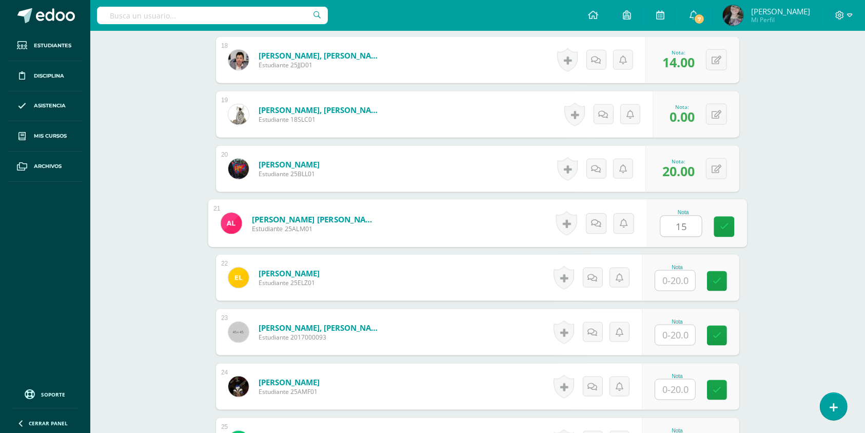
type input "15"
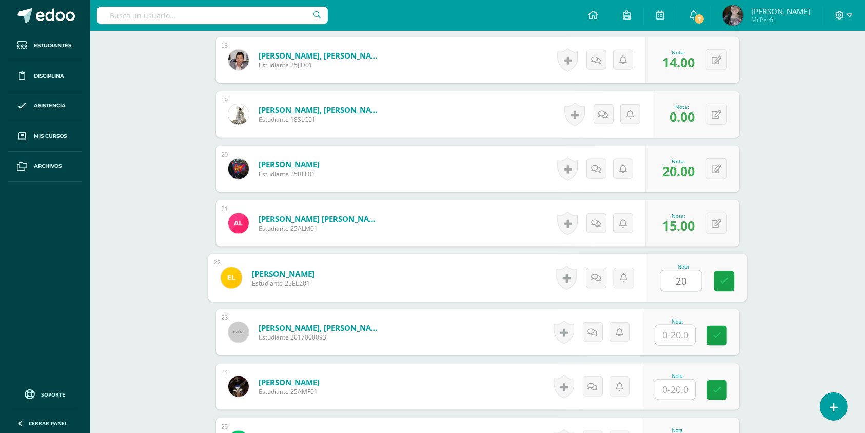
type input "20"
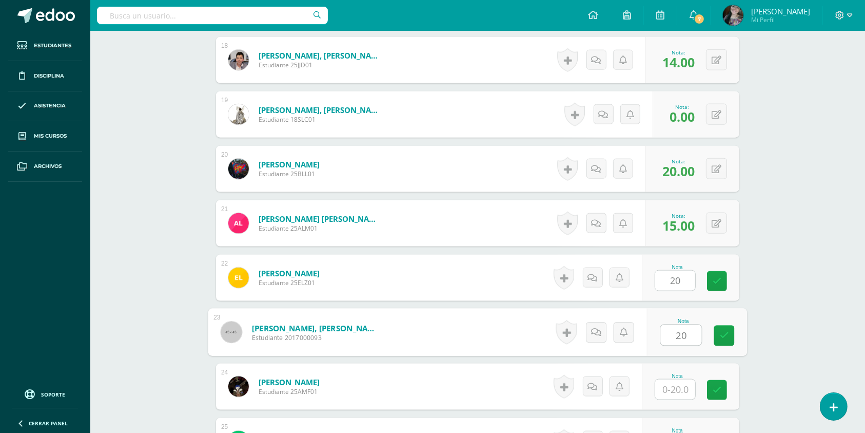
type input "20"
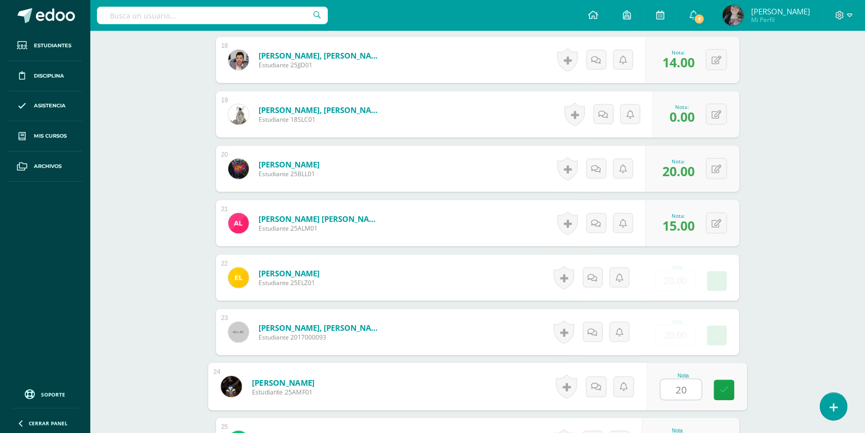
type input "20"
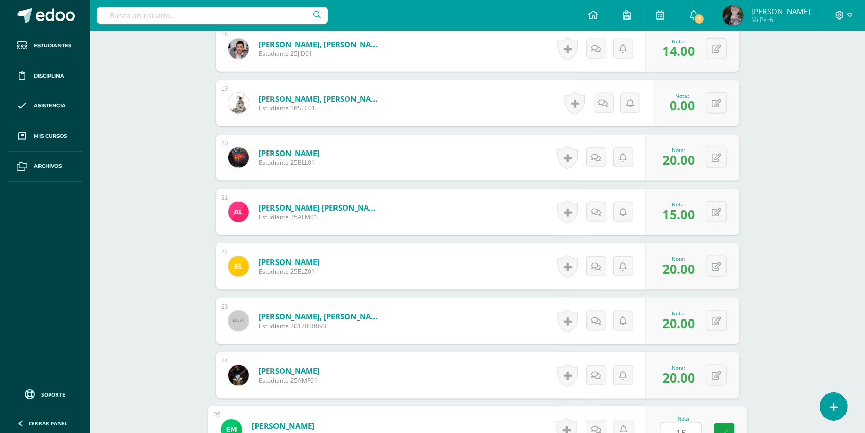
type input "15"
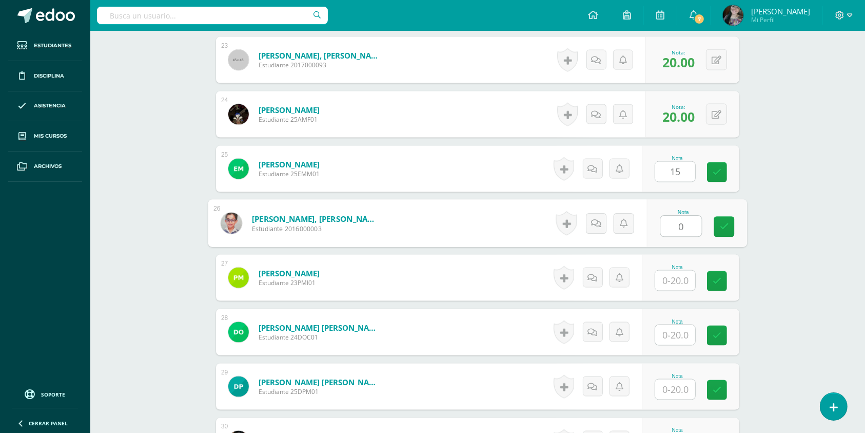
type input "0"
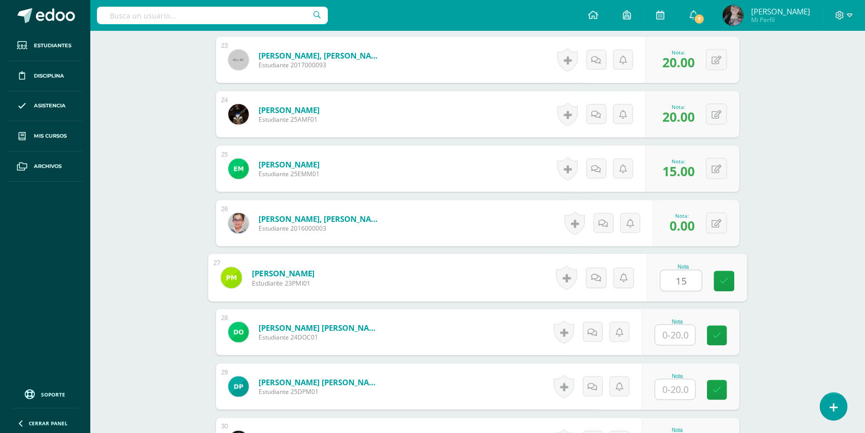
type input "15"
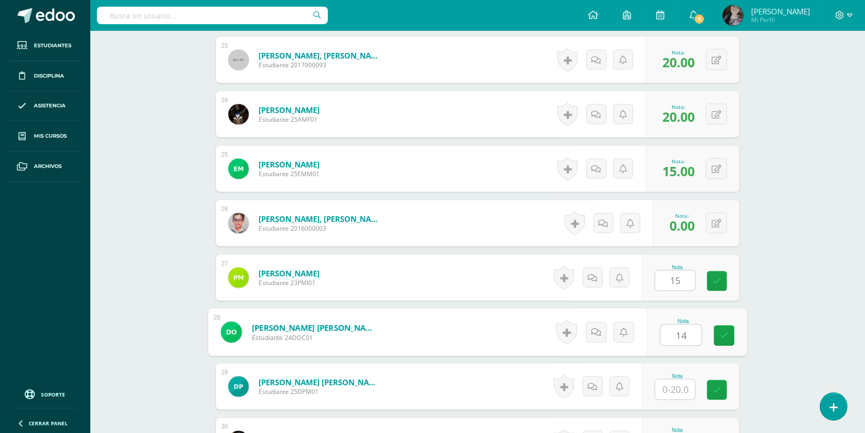
type input "14"
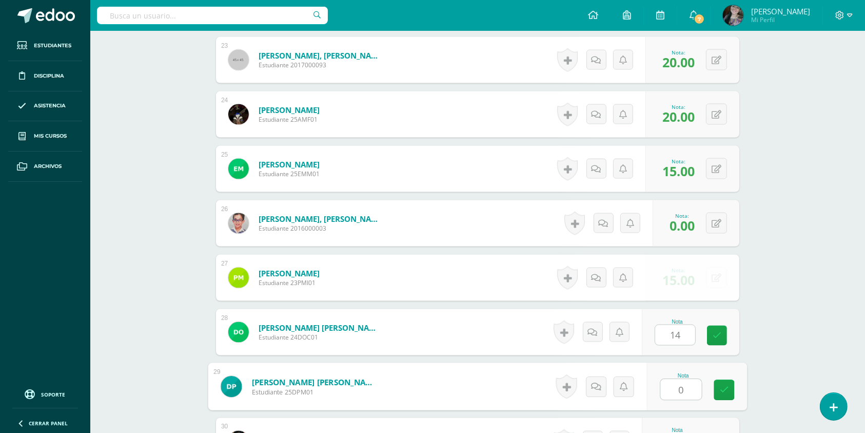
type input "0"
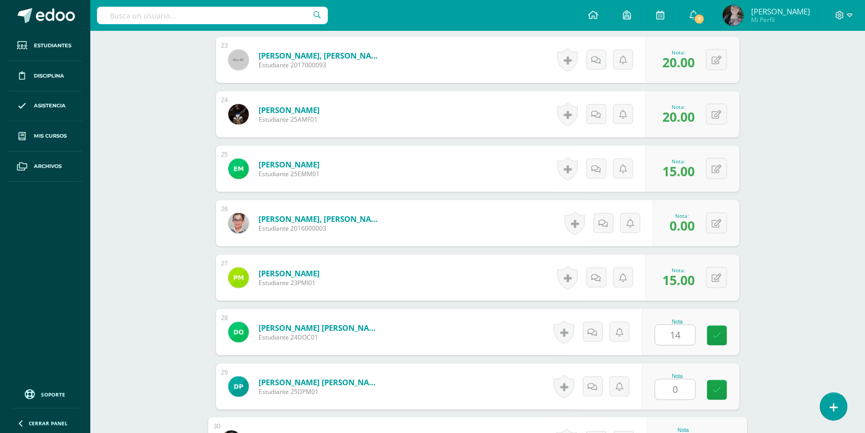
scroll to position [1557, 0]
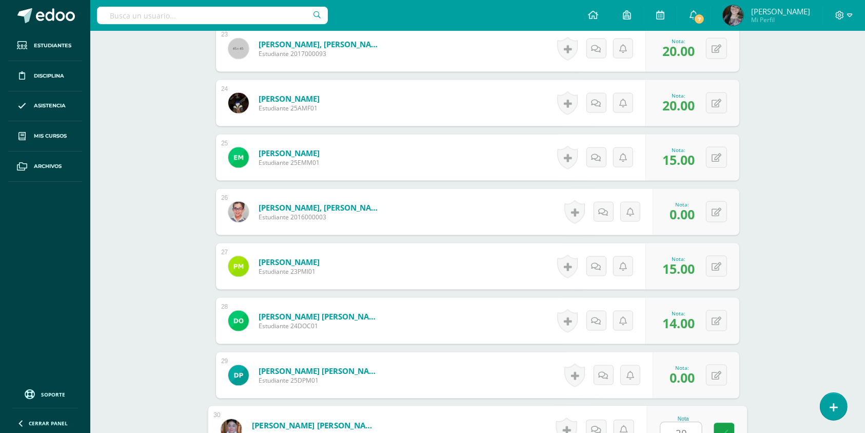
type input "20"
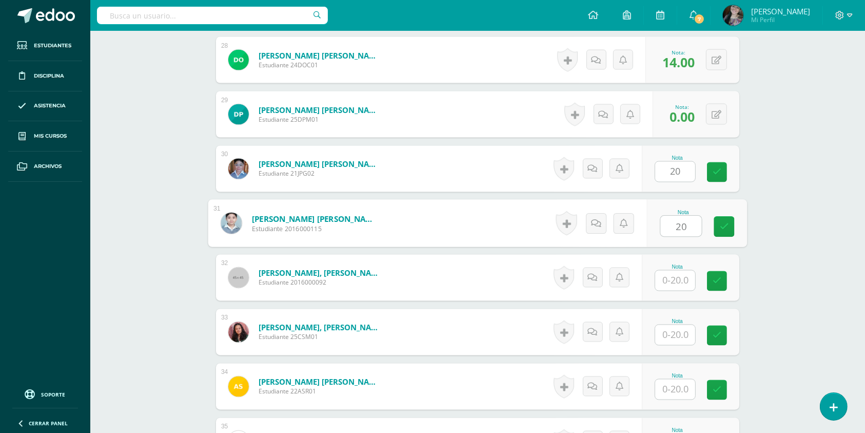
type input "20"
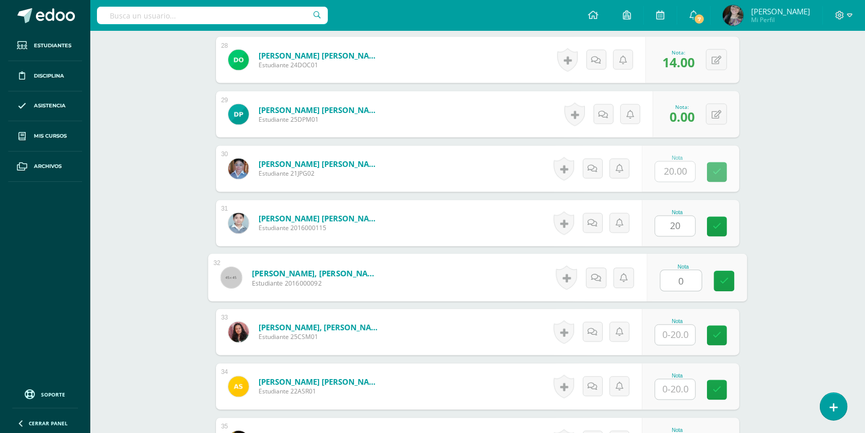
type input "0"
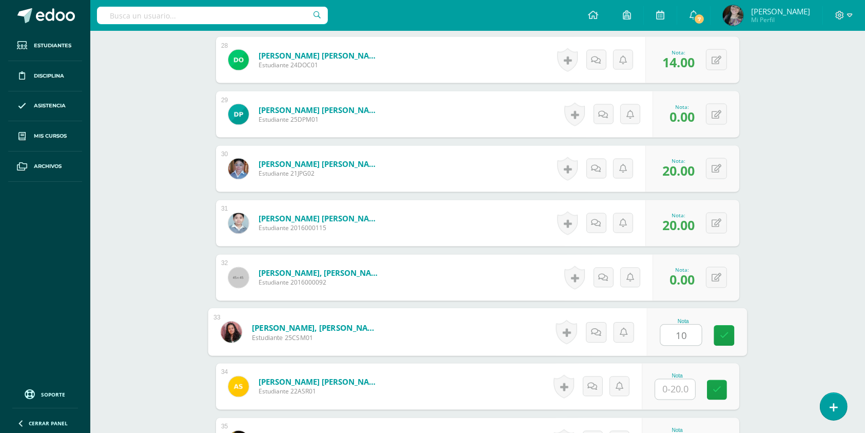
type input "10"
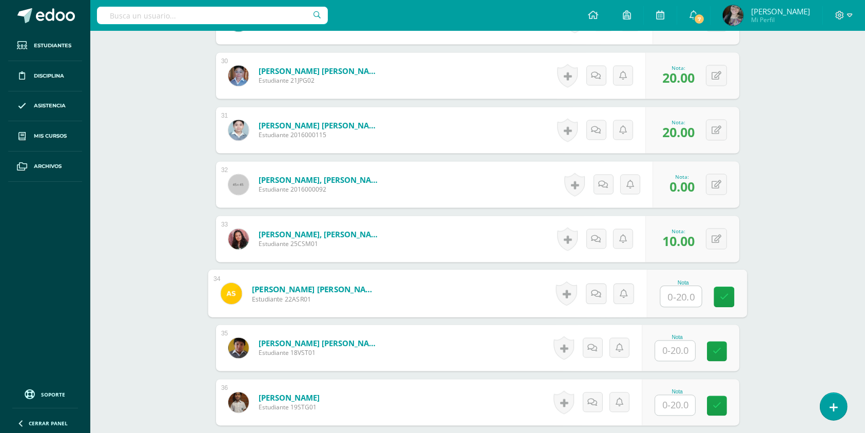
scroll to position [1915, 0]
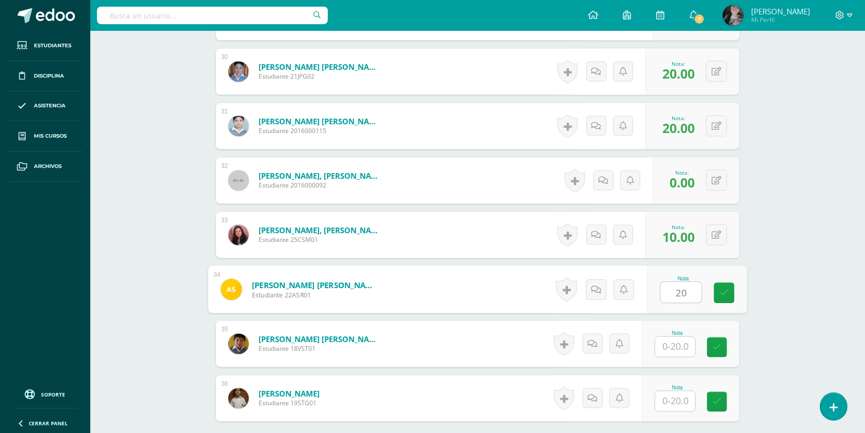
type input "20"
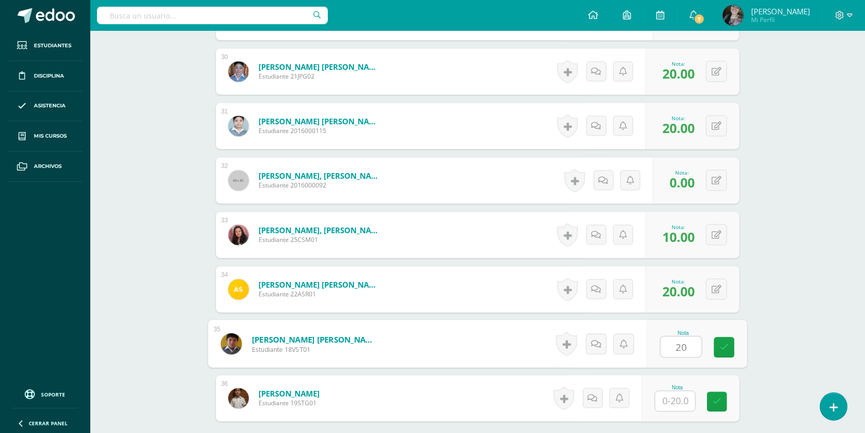
type input "20"
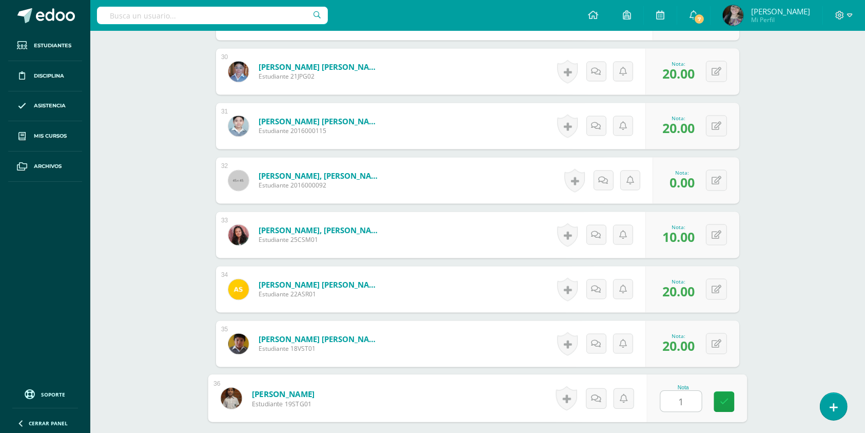
type input "15"
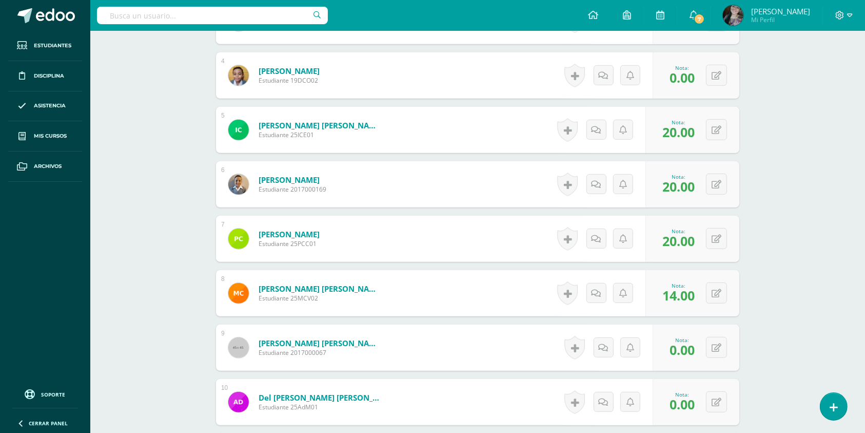
scroll to position [0, 0]
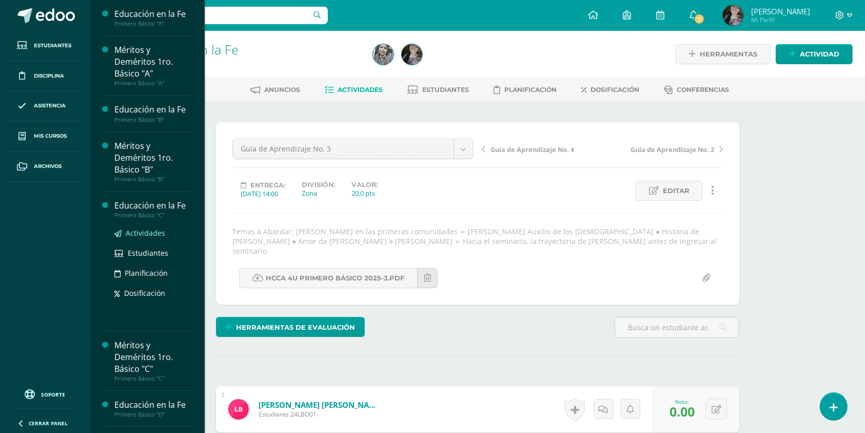
click at [149, 234] on span "Actividades" at bounding box center [146, 233] width 40 height 10
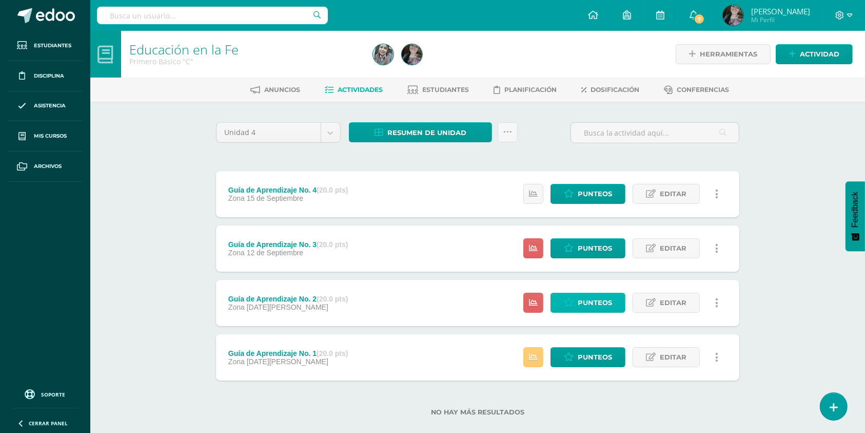
click at [590, 301] on span "Punteos" at bounding box center [595, 302] width 34 height 19
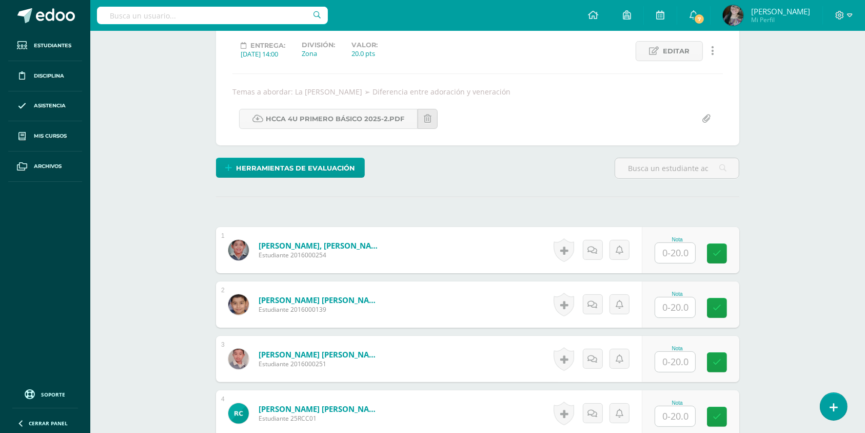
scroll to position [148, 0]
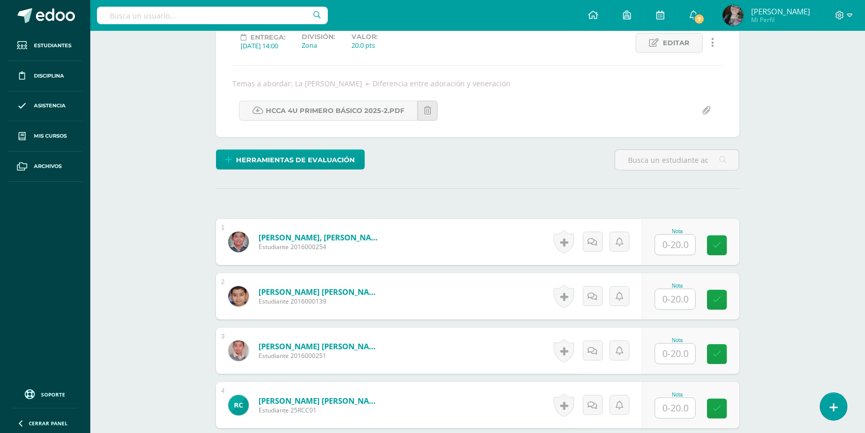
click at [696, 236] on div at bounding box center [675, 244] width 41 height 21
click at [680, 242] on input "text" at bounding box center [681, 244] width 41 height 21
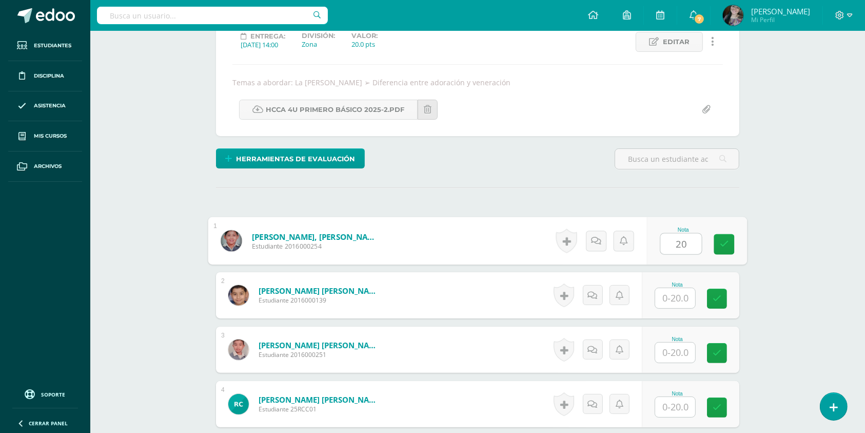
type input "20"
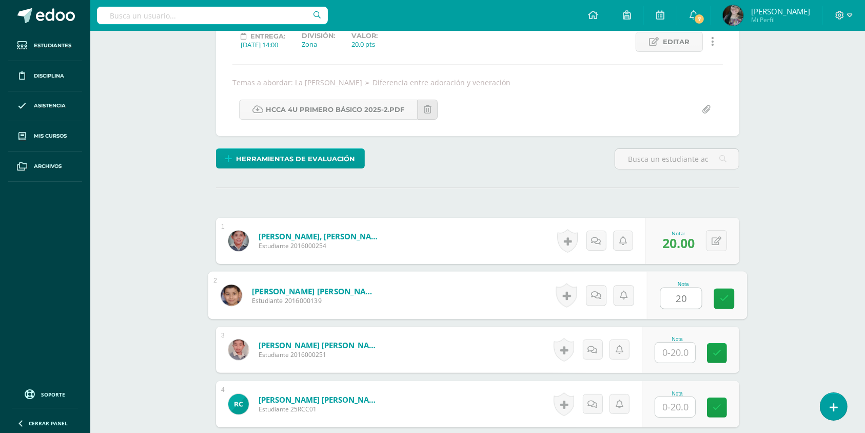
type input "20"
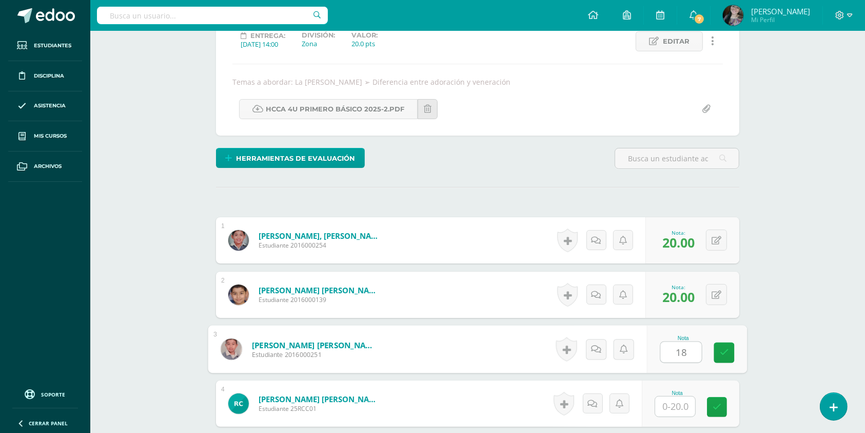
type input "18"
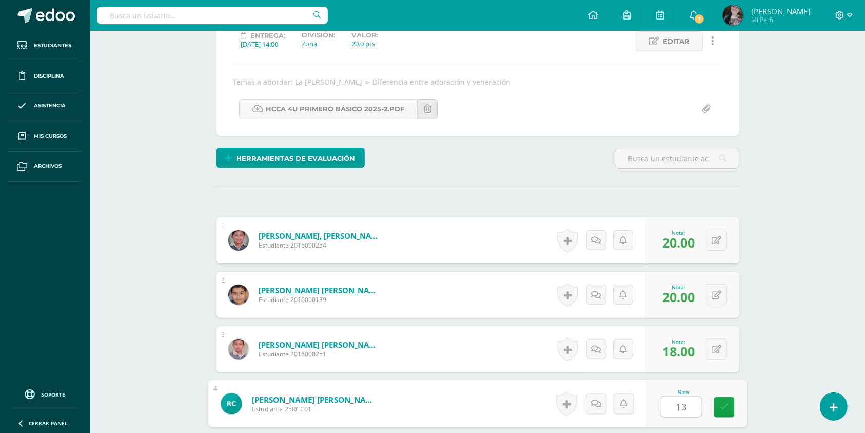
type input "13"
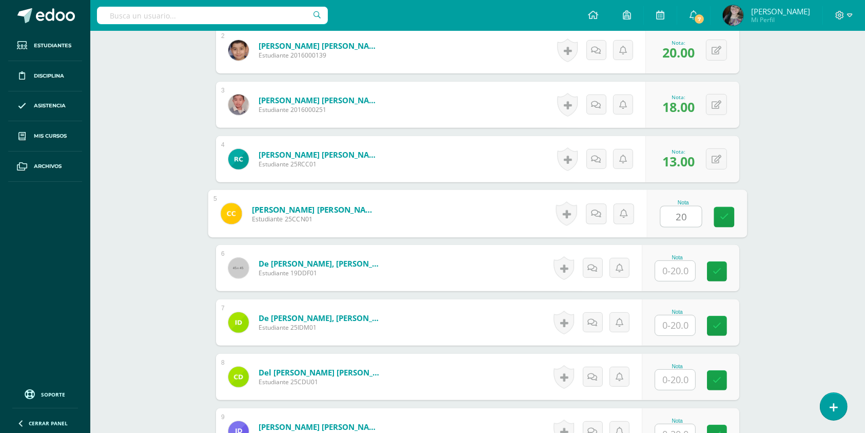
type input "20"
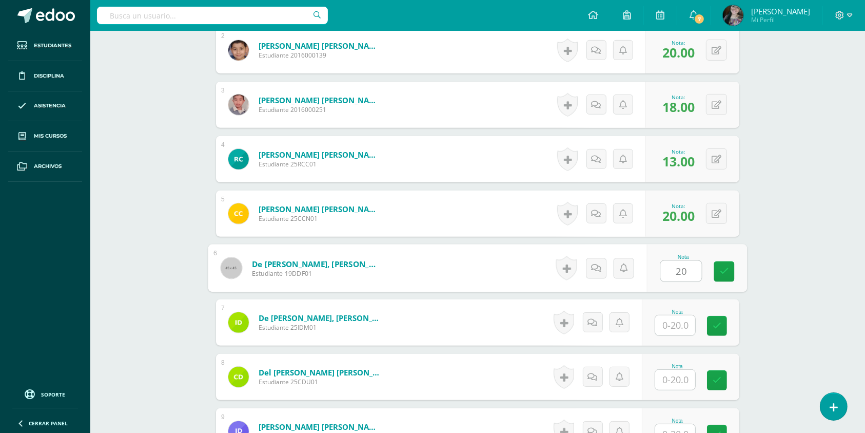
type input "20"
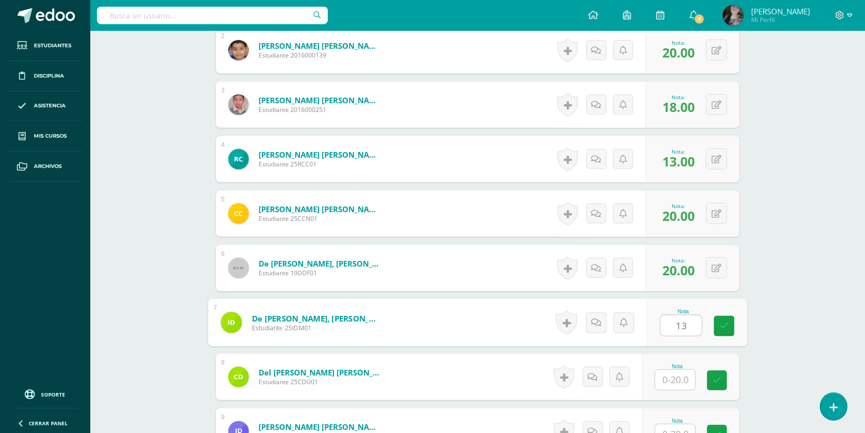
type input "13"
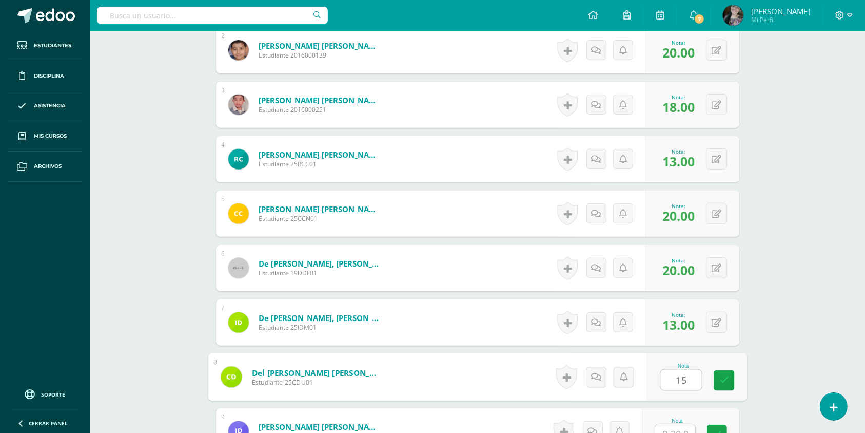
type input "15"
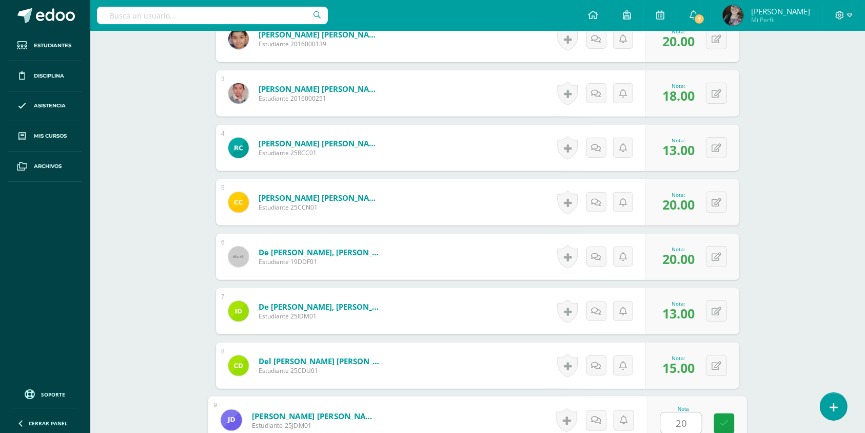
type input "20"
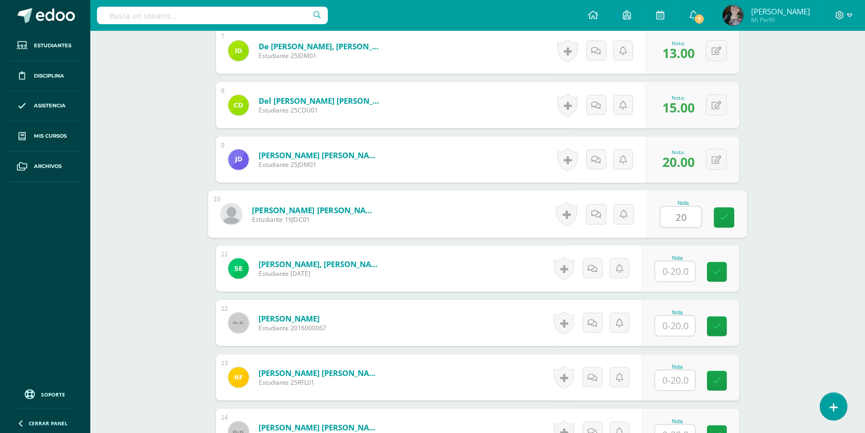
type input "20"
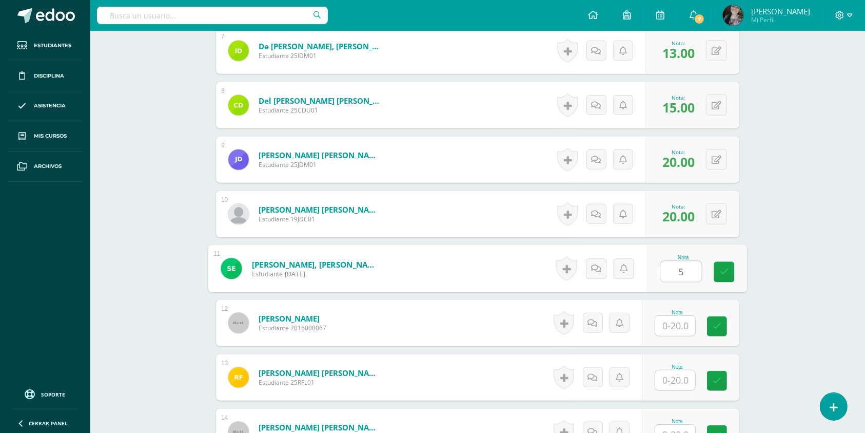
type input "5"
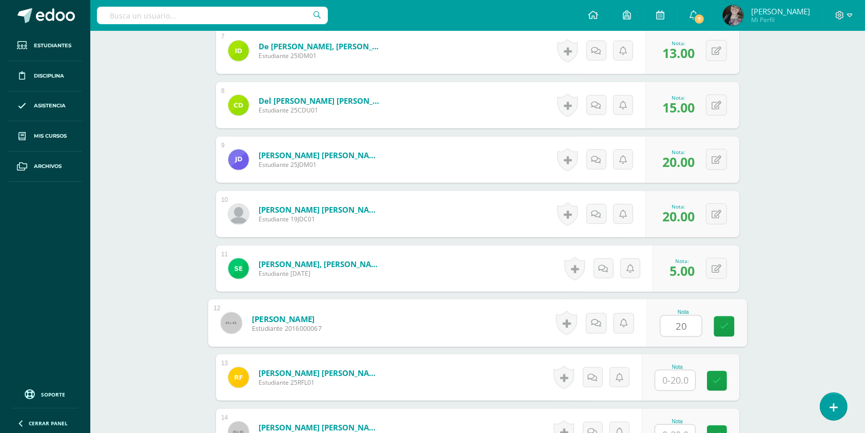
type input "20"
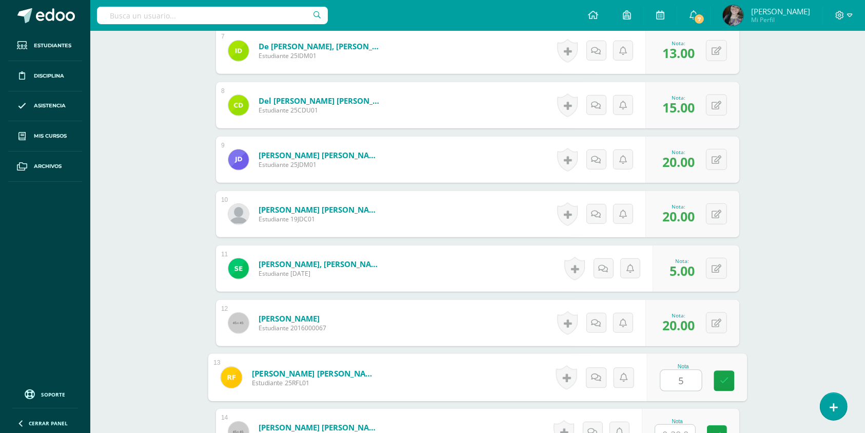
type input "5"
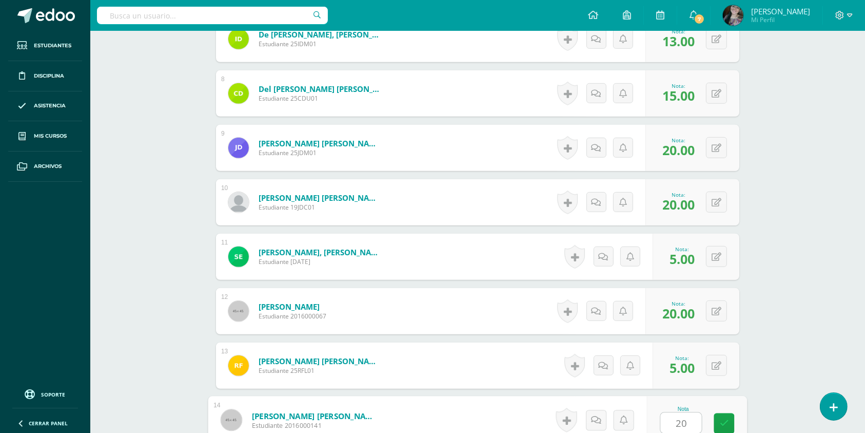
type input "20"
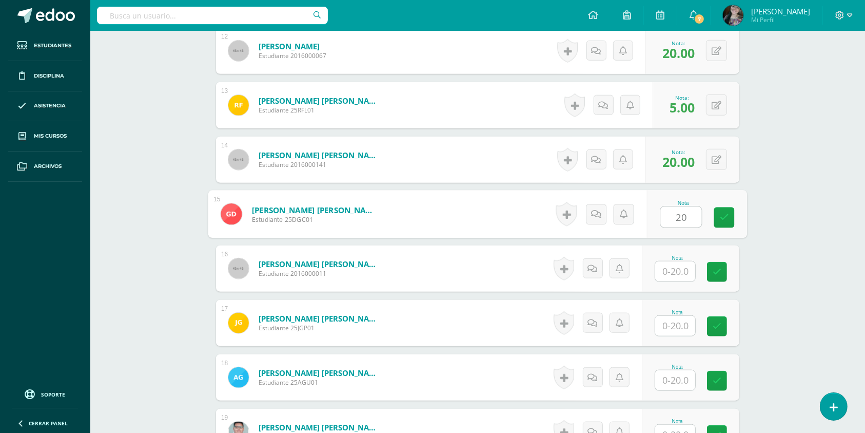
type input "20"
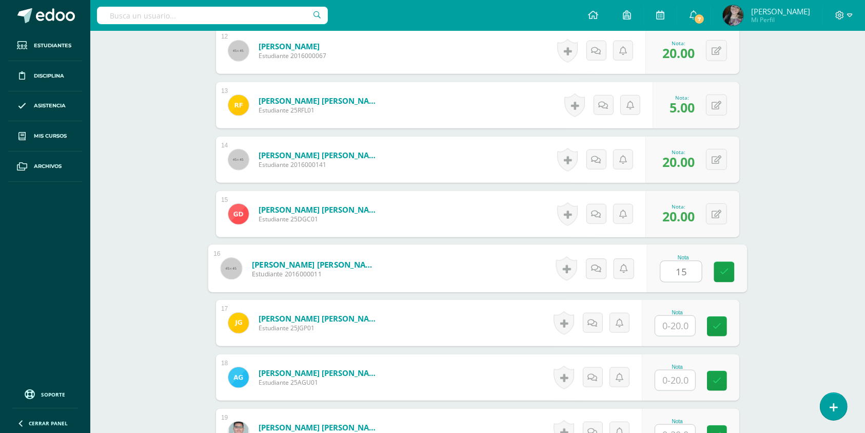
type input "15"
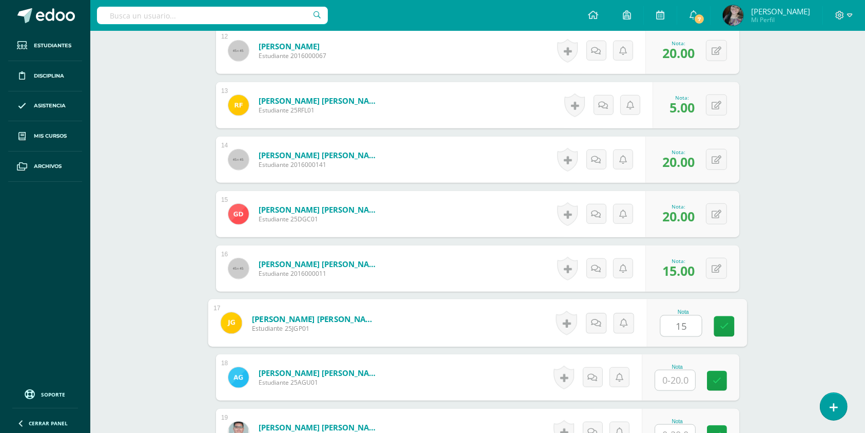
type input "15"
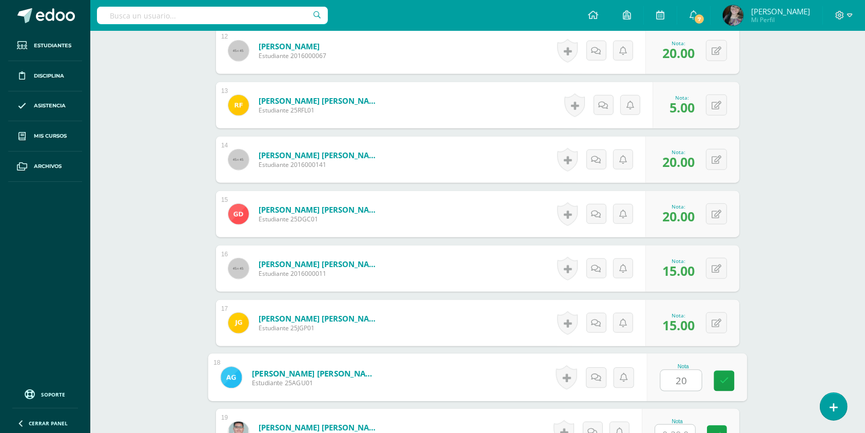
type input "20"
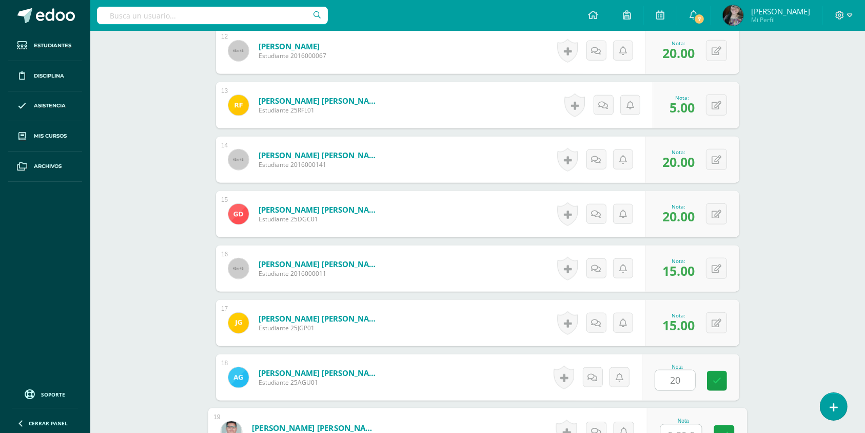
scroll to position [949, 0]
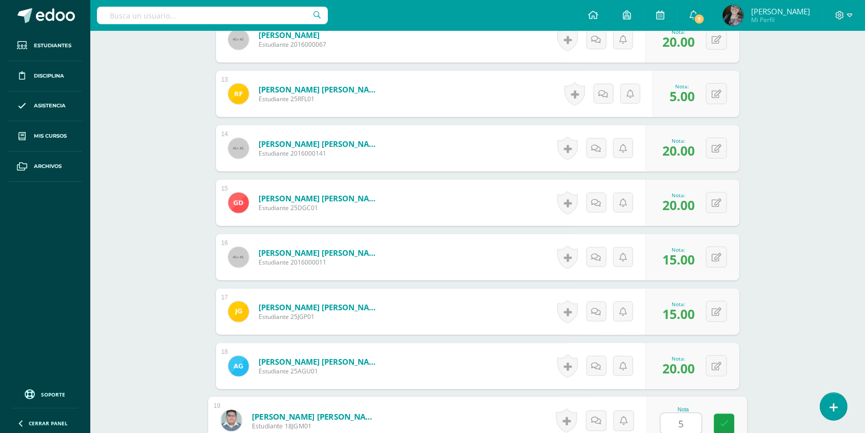
type input "5"
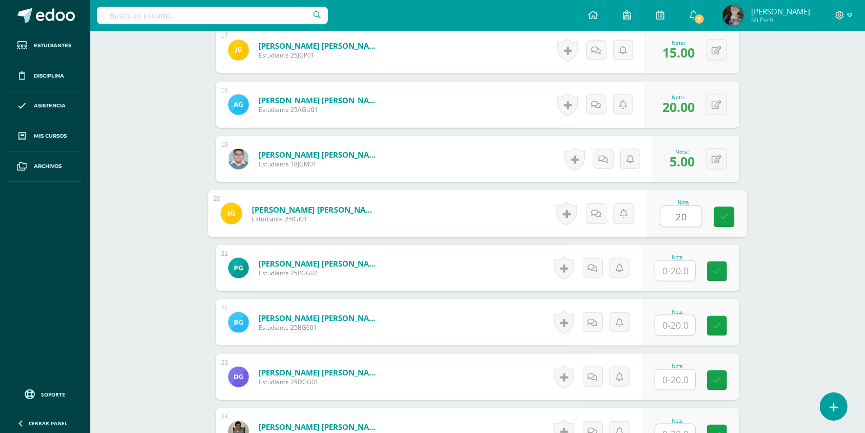
type input "20"
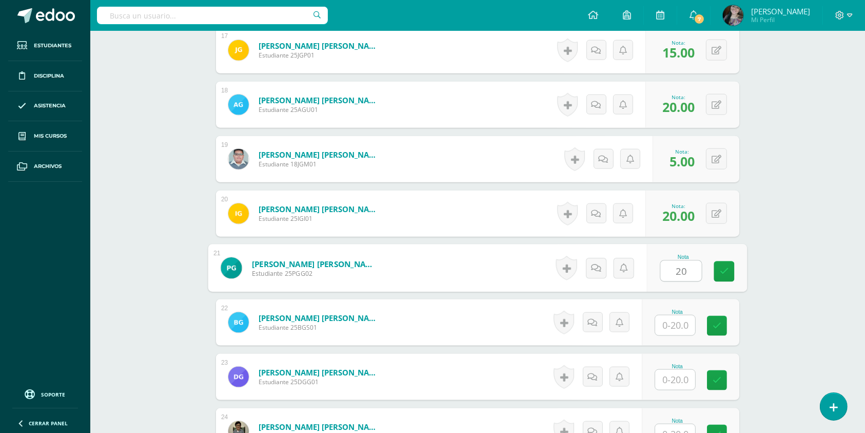
type input "20"
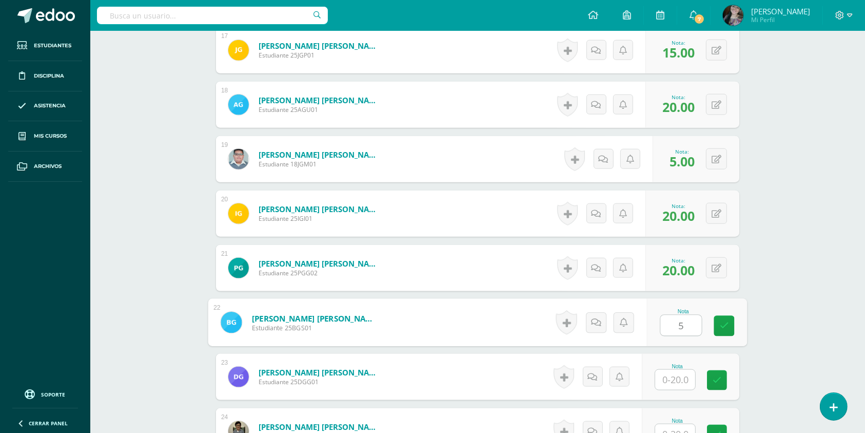
type input "5"
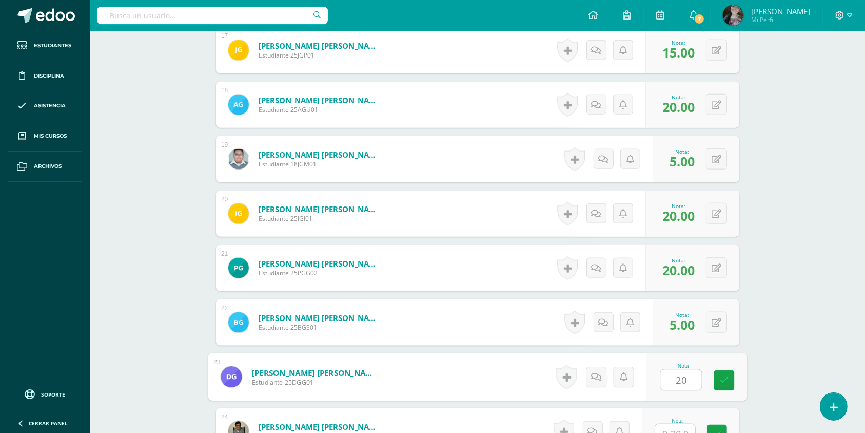
type input "20"
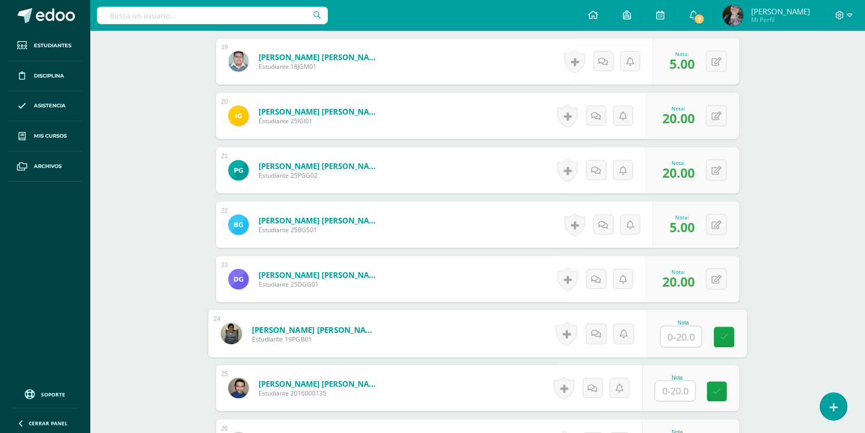
scroll to position [1311, 0]
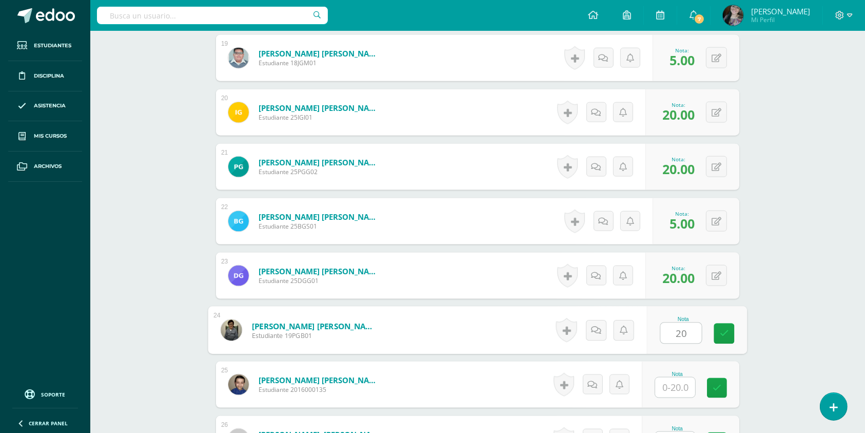
type input "20"
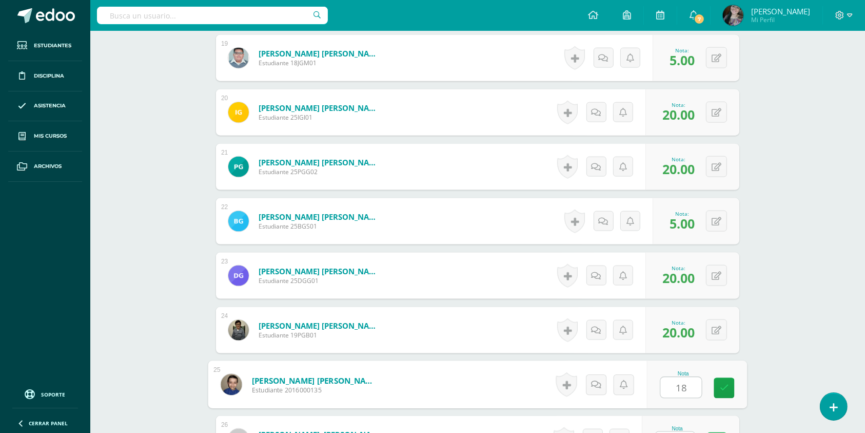
type input "18"
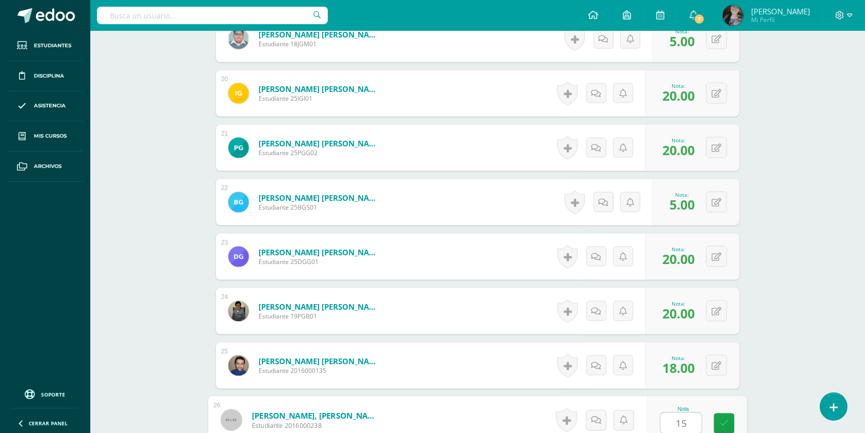
type input "15"
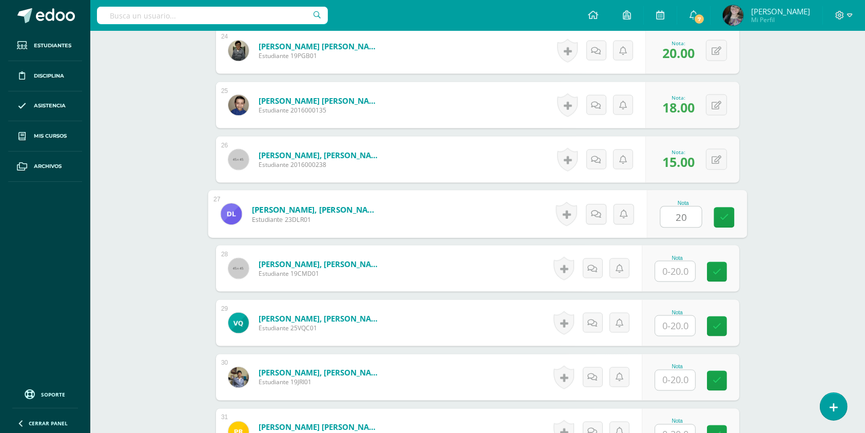
type input "20"
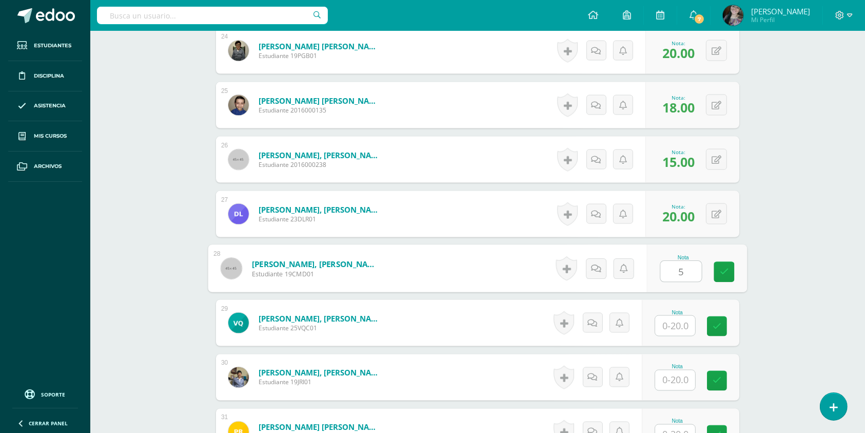
type input "5"
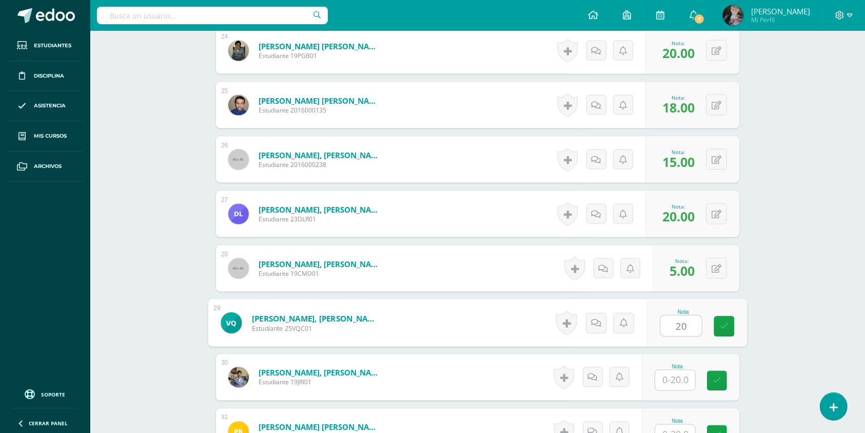
type input "20"
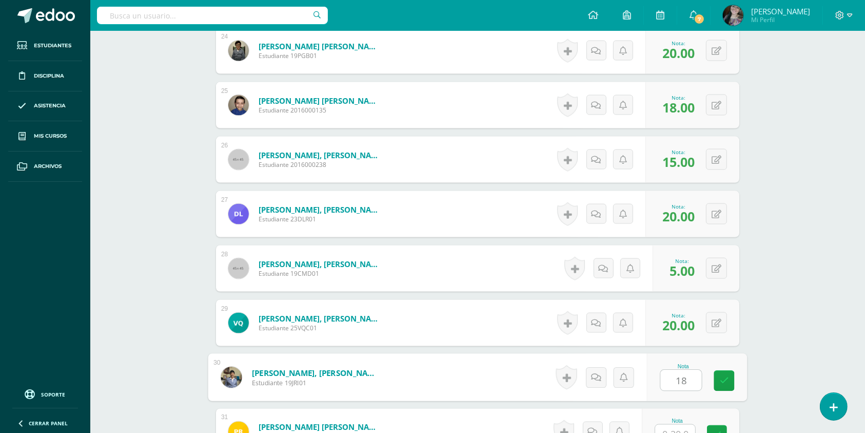
type input "18"
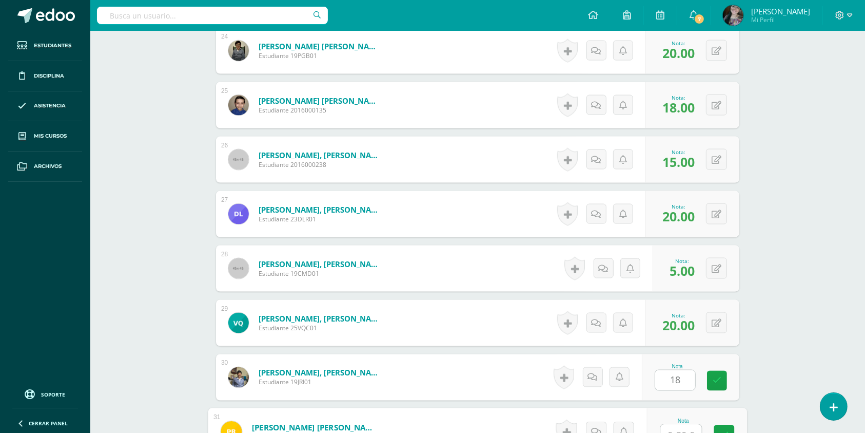
scroll to position [1601, 0]
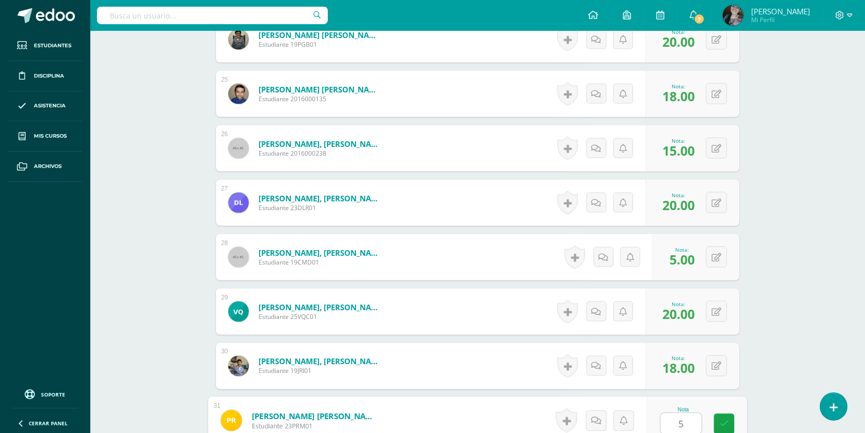
type input "5"
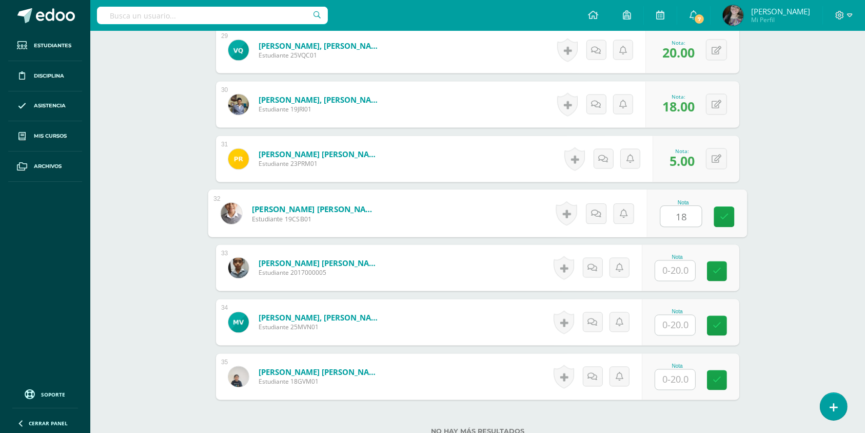
type input "18"
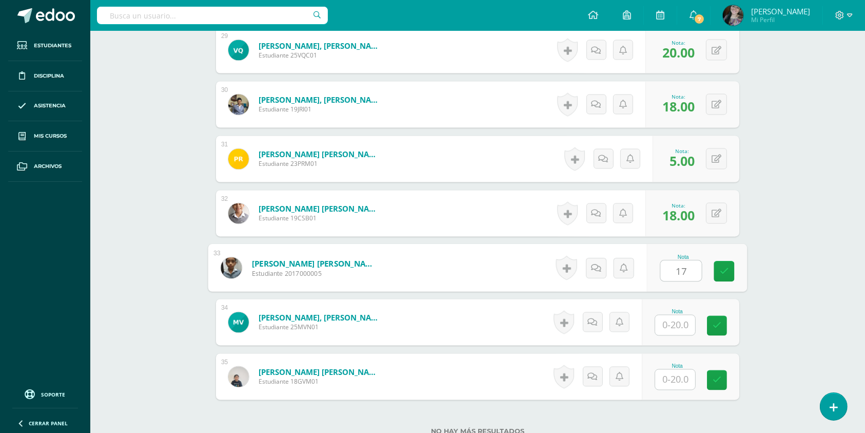
type input "17"
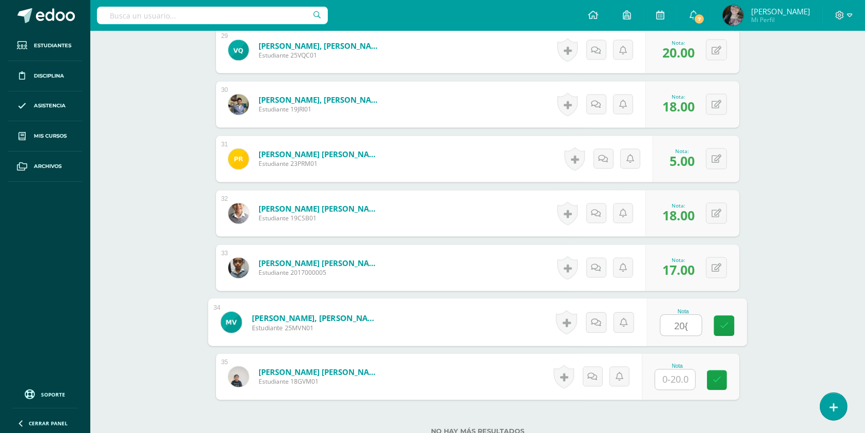
type input "20{"
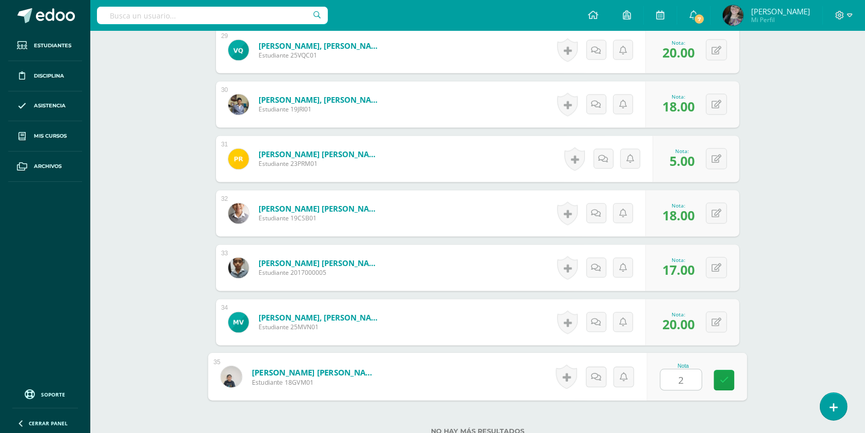
type input "20"
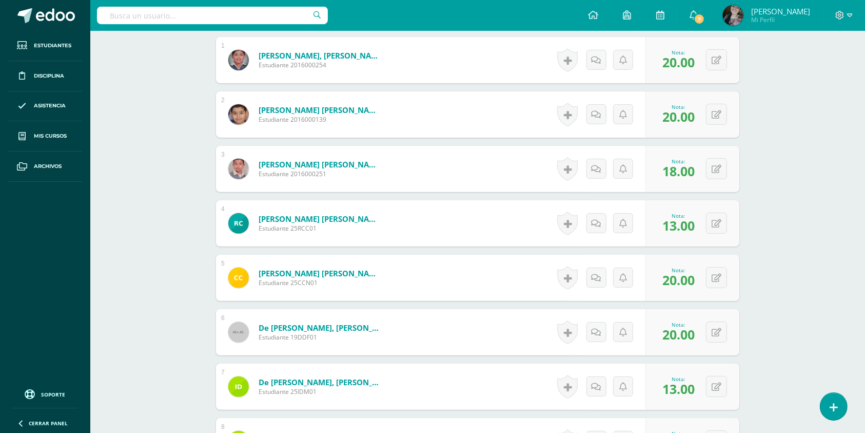
scroll to position [0, 0]
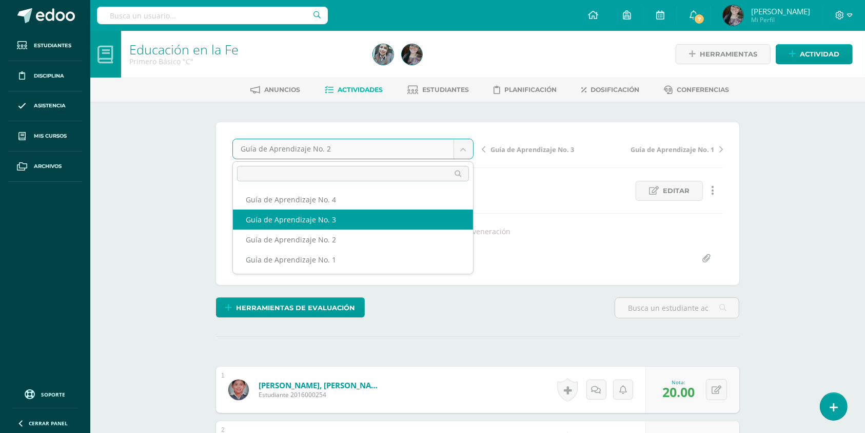
select select "/dashboard/teacher/grade-activity/178697/"
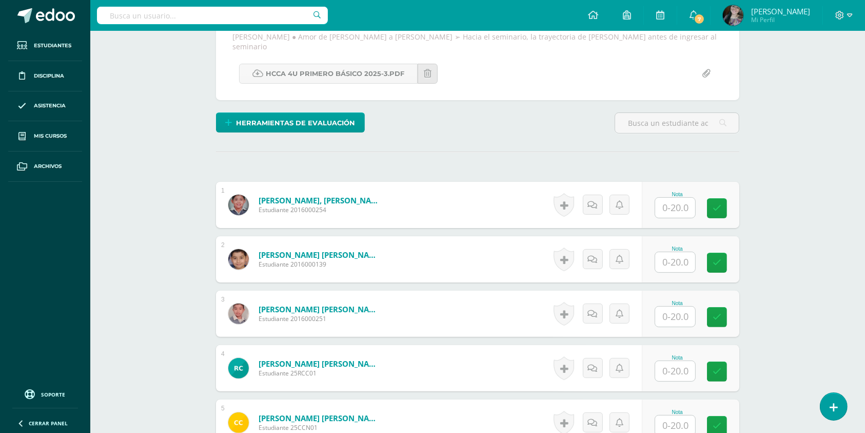
scroll to position [215, 0]
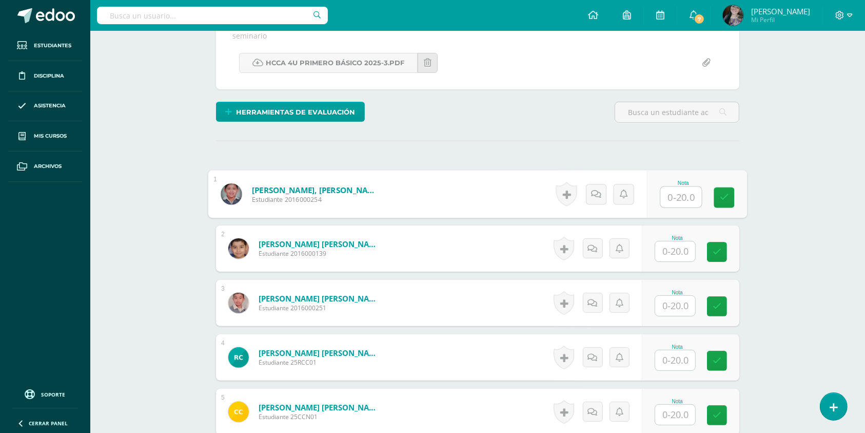
click at [677, 190] on input "text" at bounding box center [681, 197] width 41 height 21
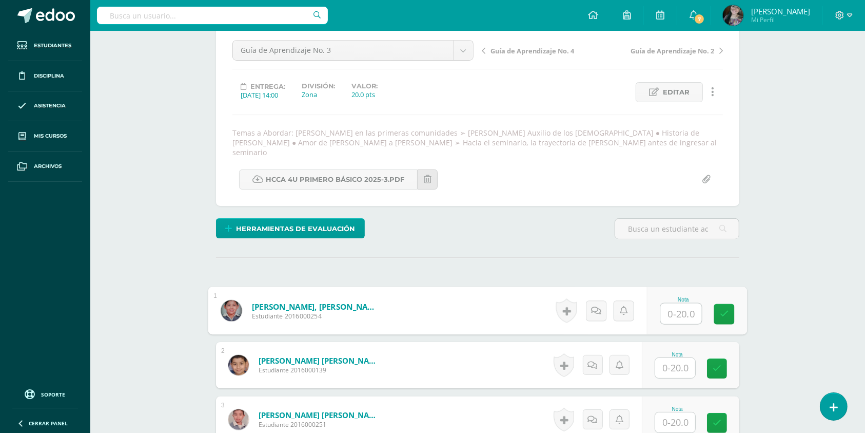
scroll to position [100, 0]
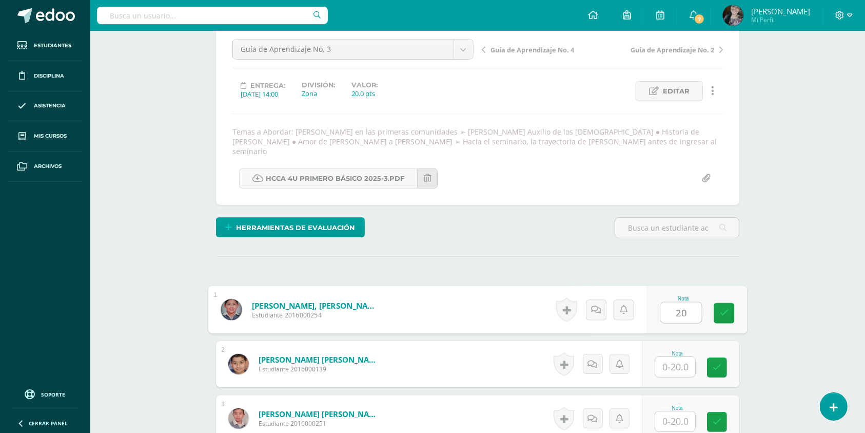
type input "20"
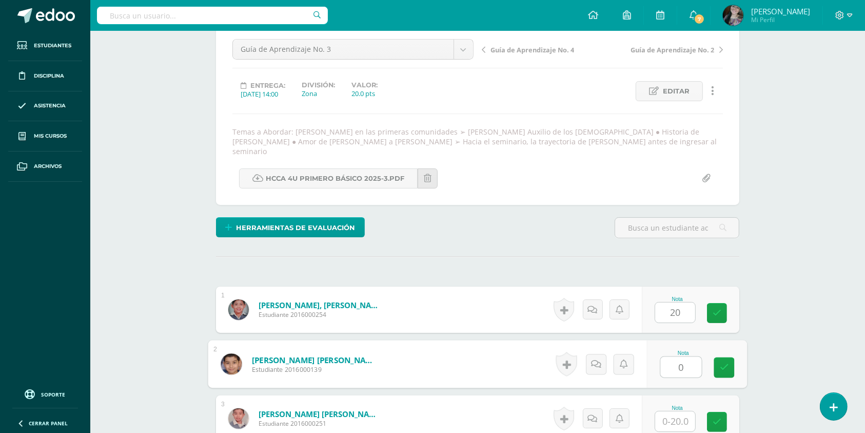
type input "0"
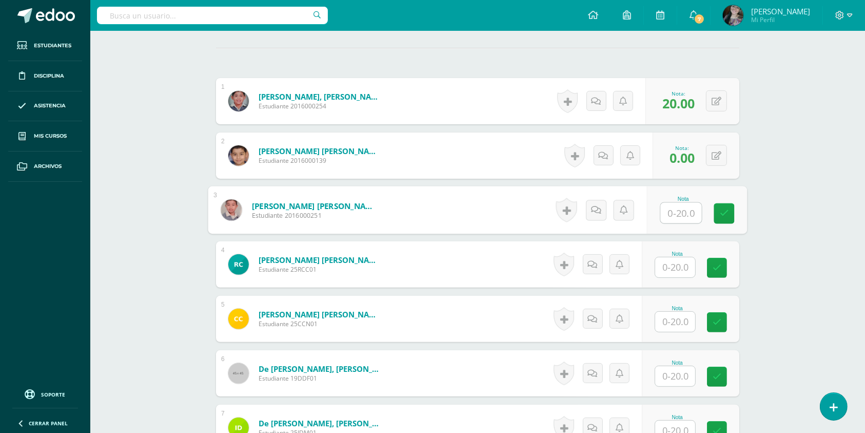
scroll to position [319, 0]
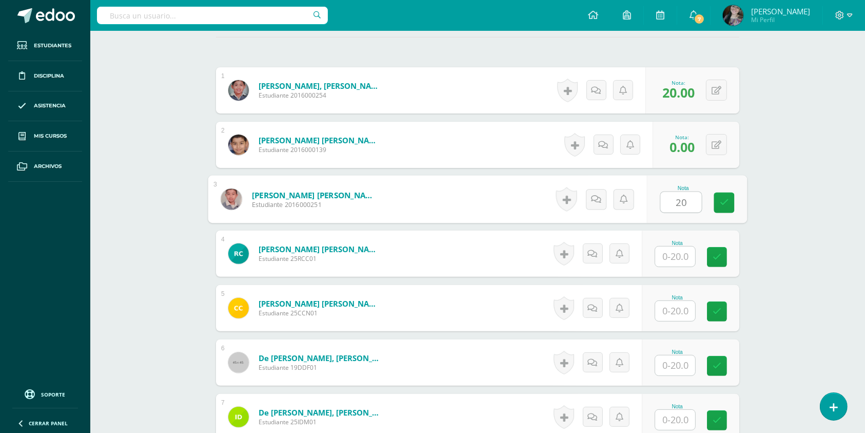
type input "20"
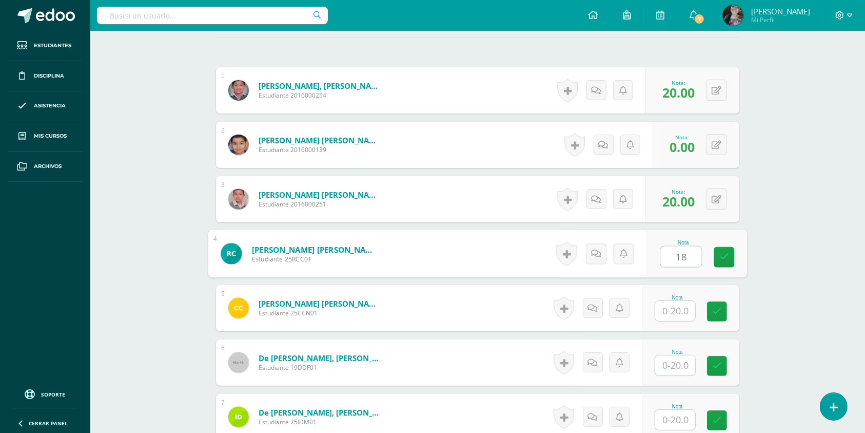
type input "18"
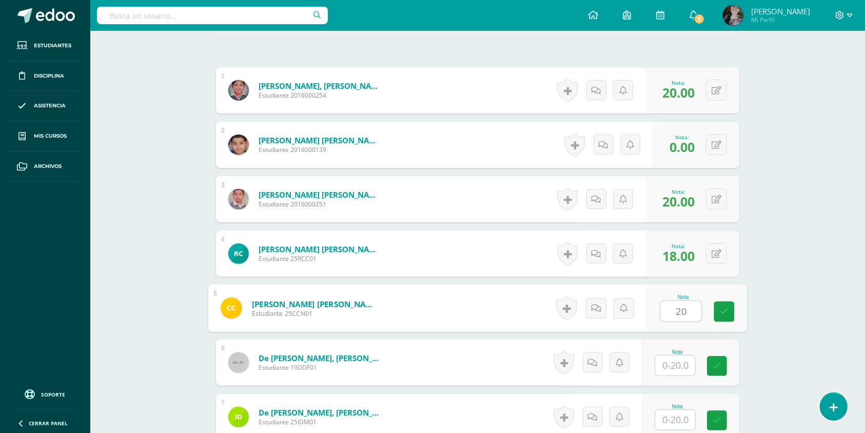
type input "20"
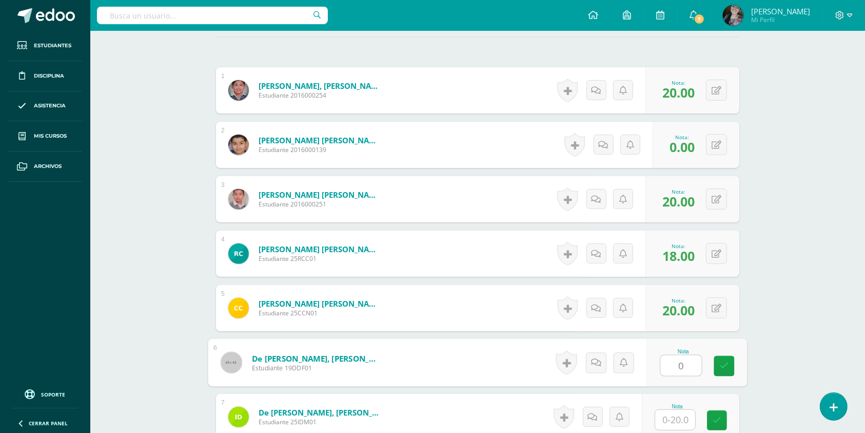
type input "0"
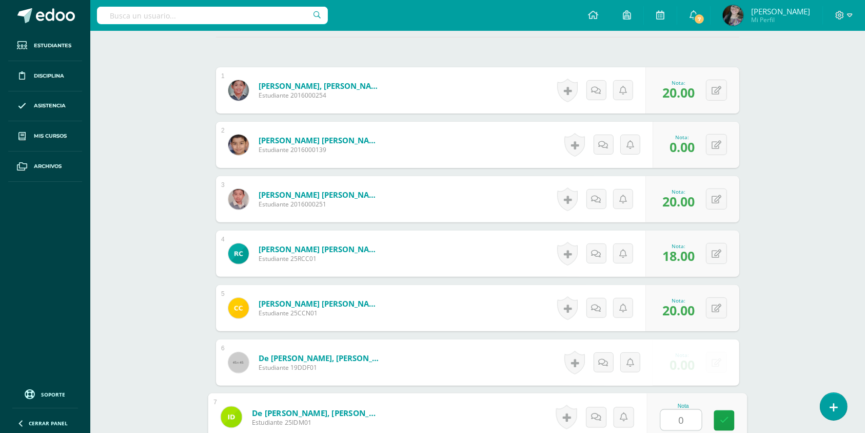
type input "0"
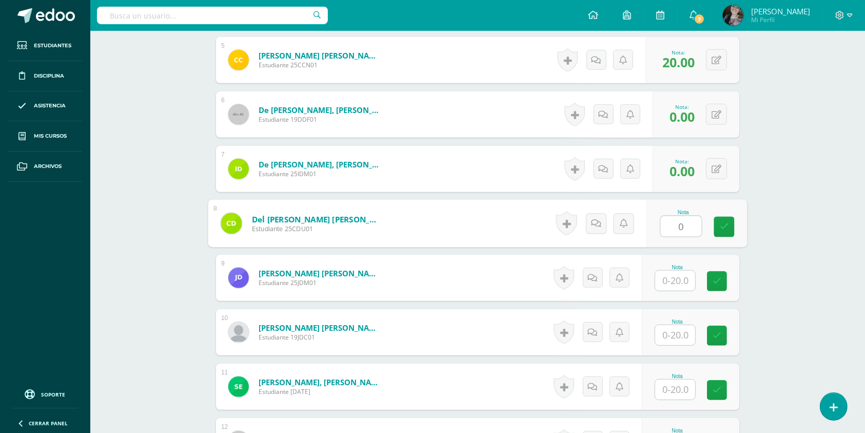
type input "0"
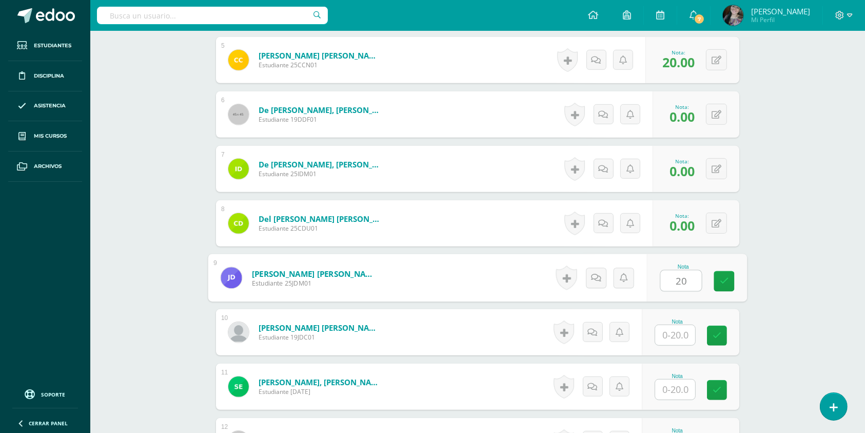
type input "20"
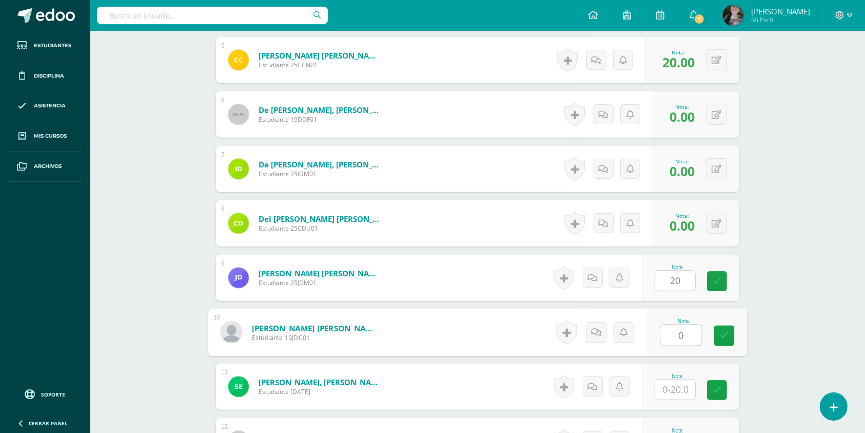
type input "0"
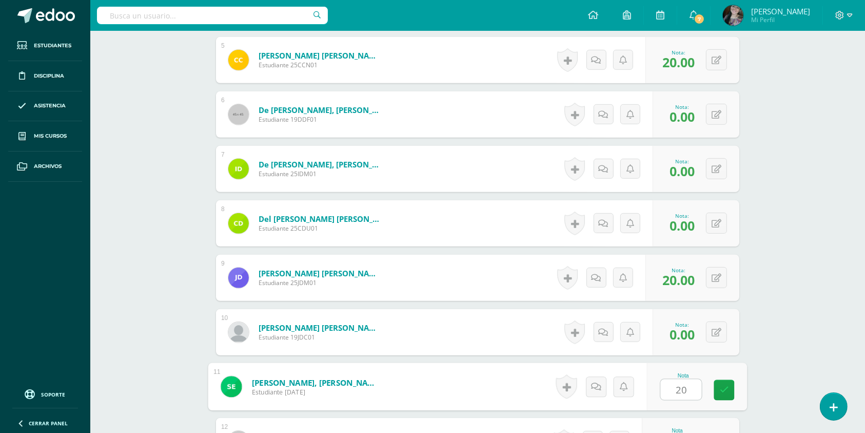
type input "20"
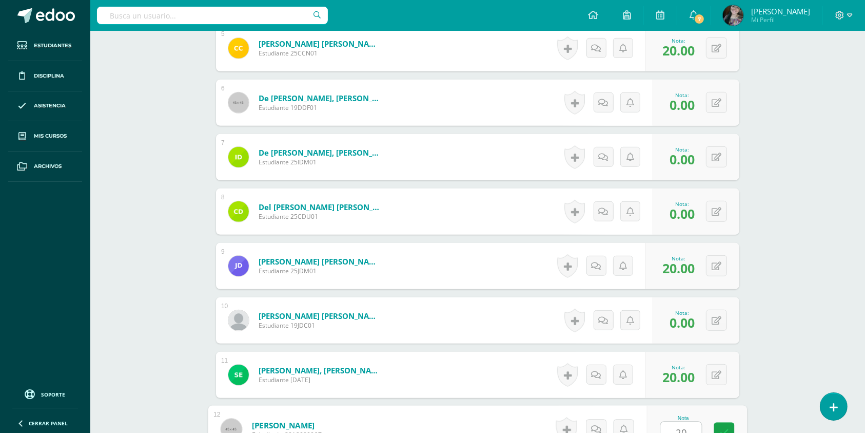
type input "20"
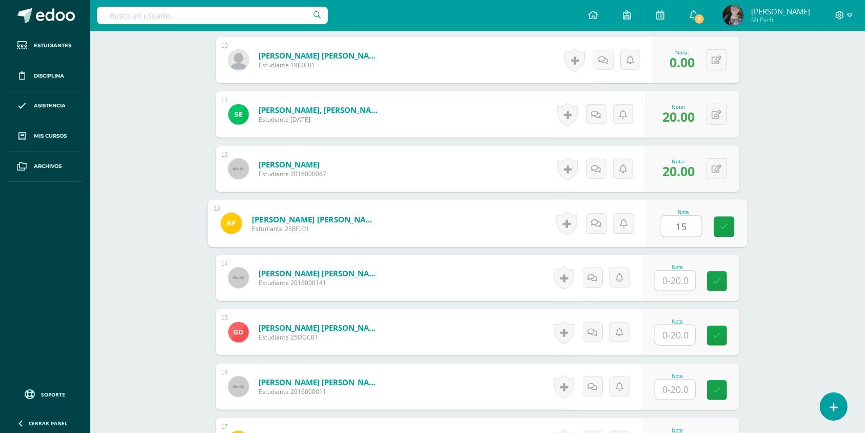
type input "1"
type input "15"
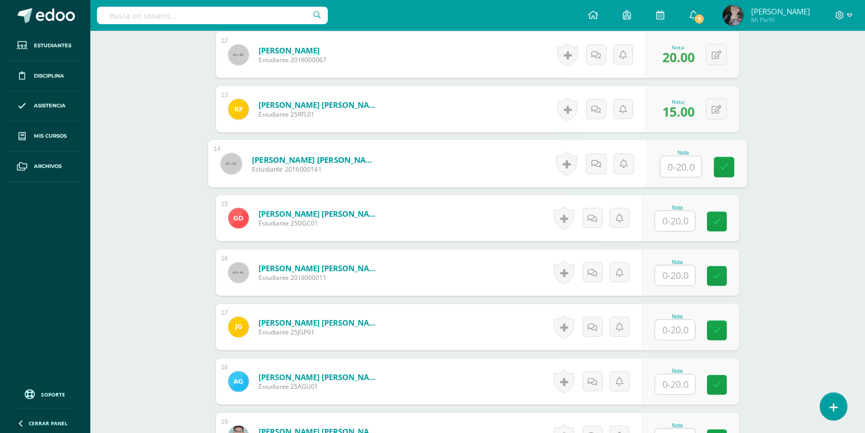
scroll to position [954, 0]
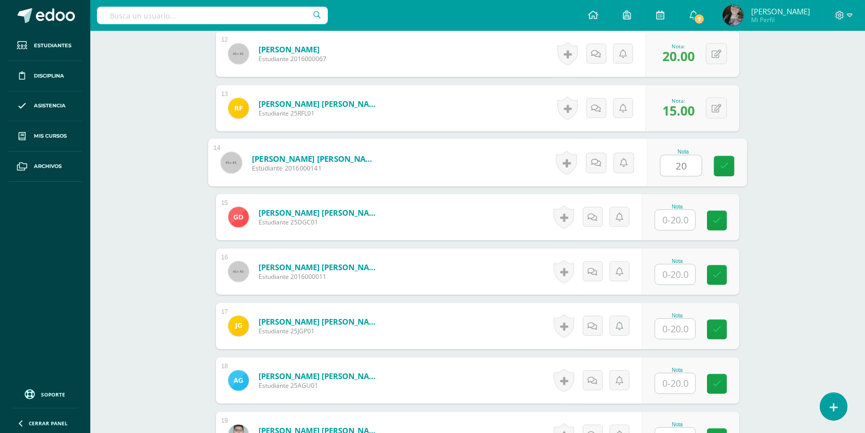
type input "20"
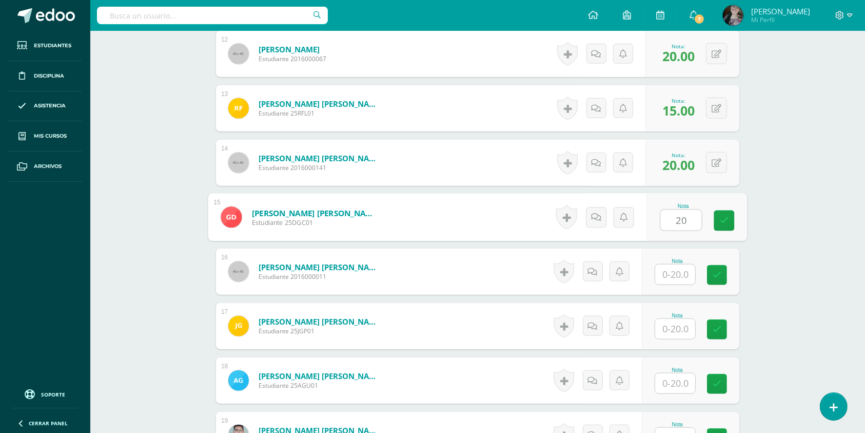
type input "20"
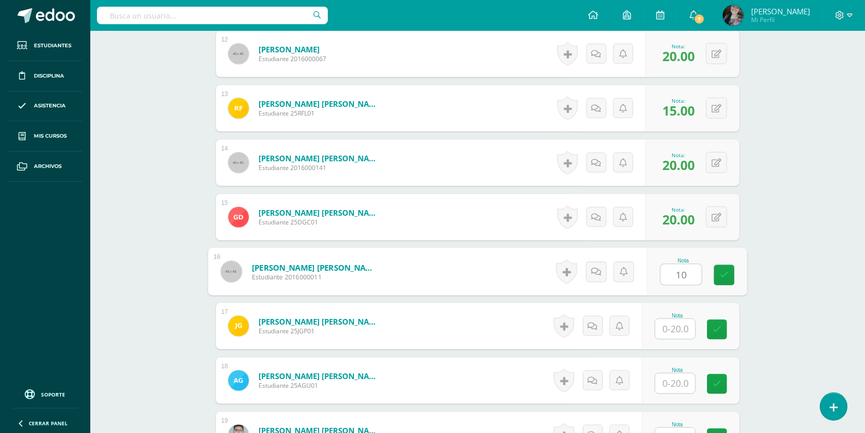
type input "10"
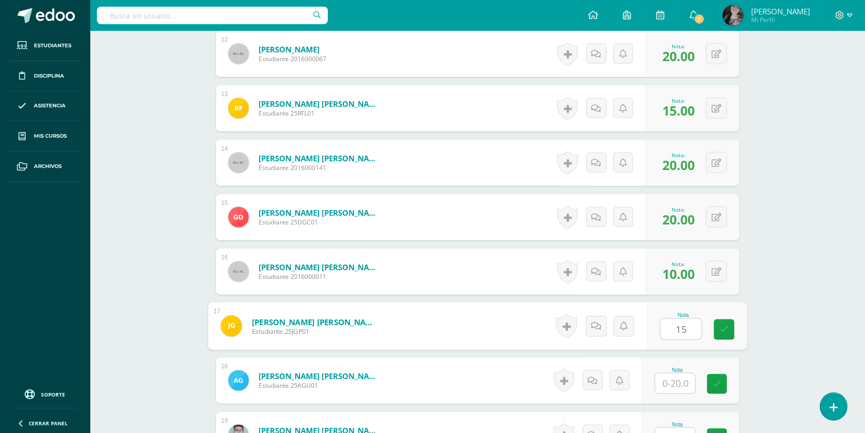
type input "15"
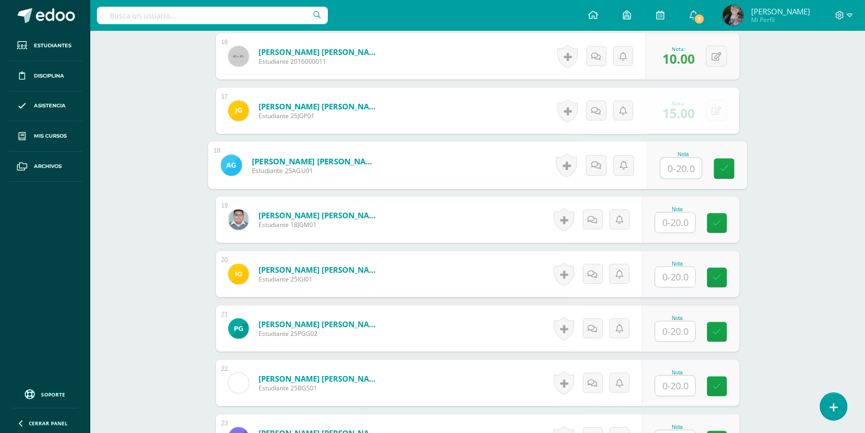
scroll to position [1170, 0]
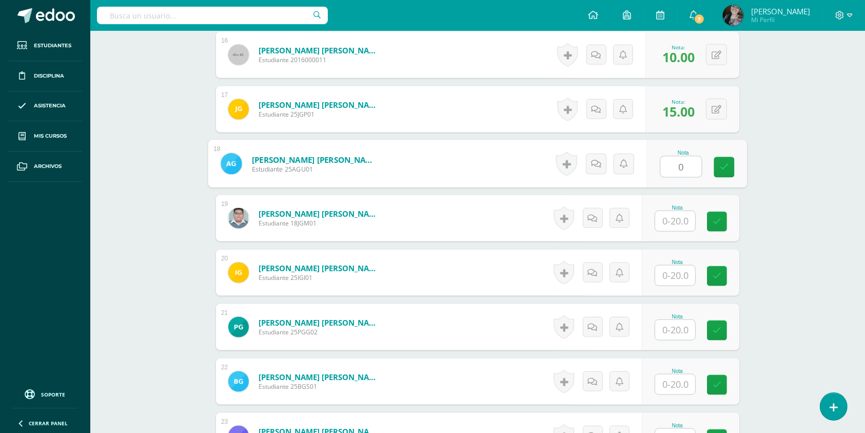
type input "0"
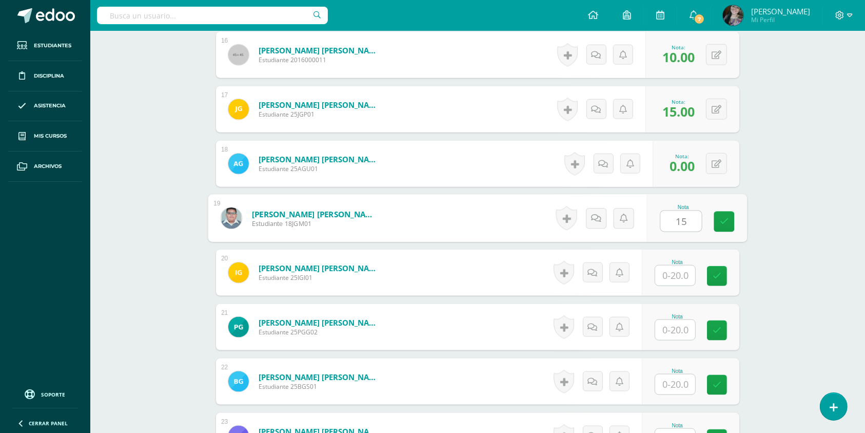
type input "15"
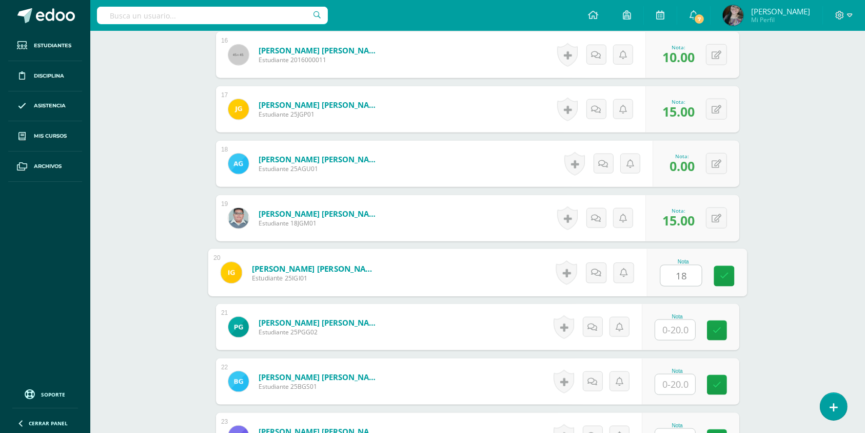
type input "18"
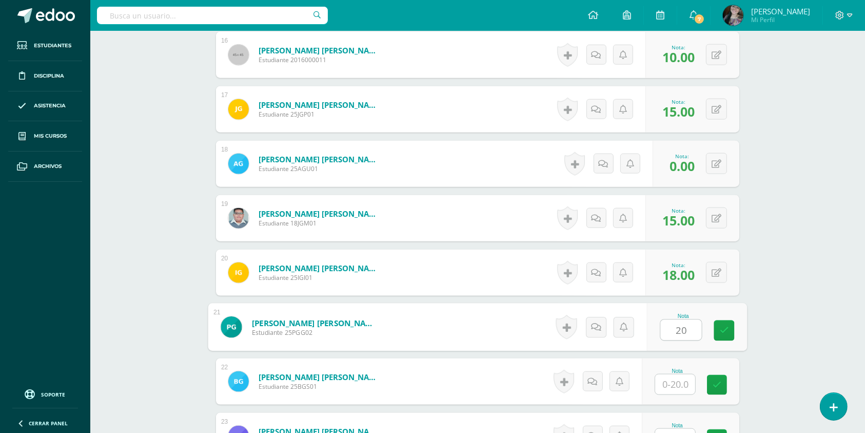
type input "20"
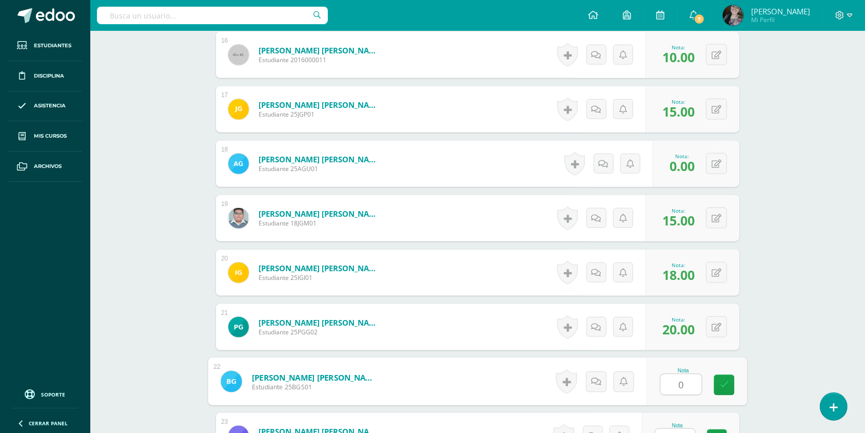
type input "0"
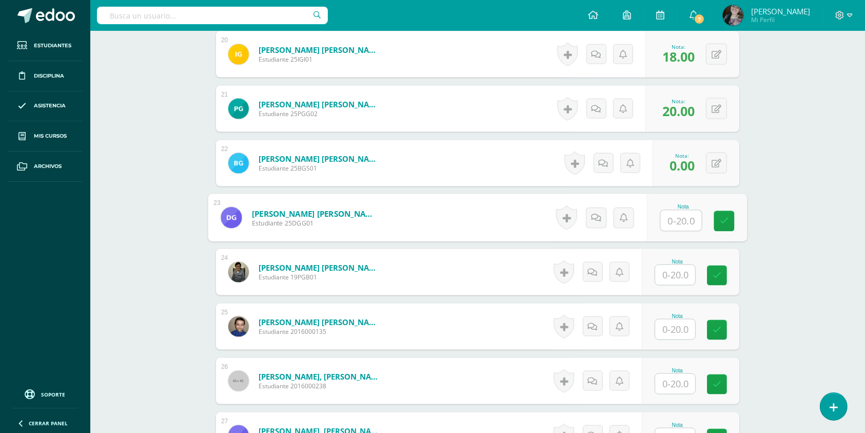
scroll to position [1390, 0]
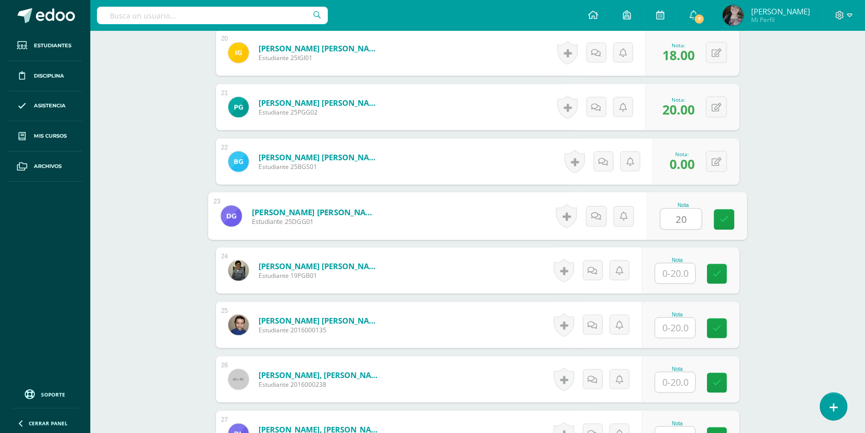
type input "20"
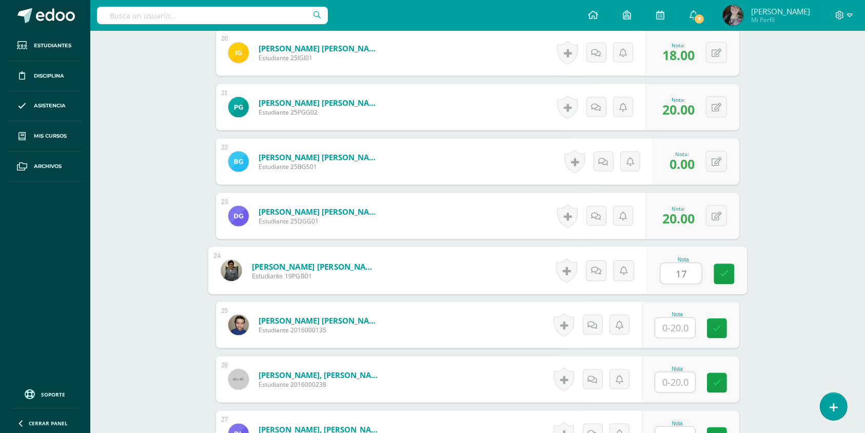
type input "17"
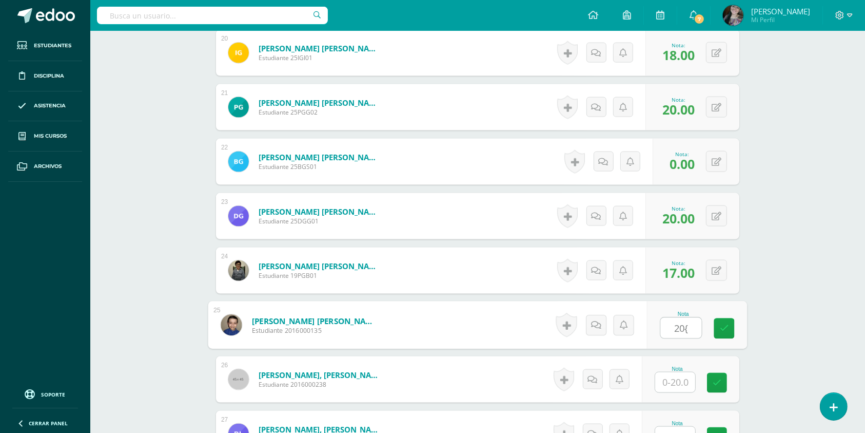
type input "20{"
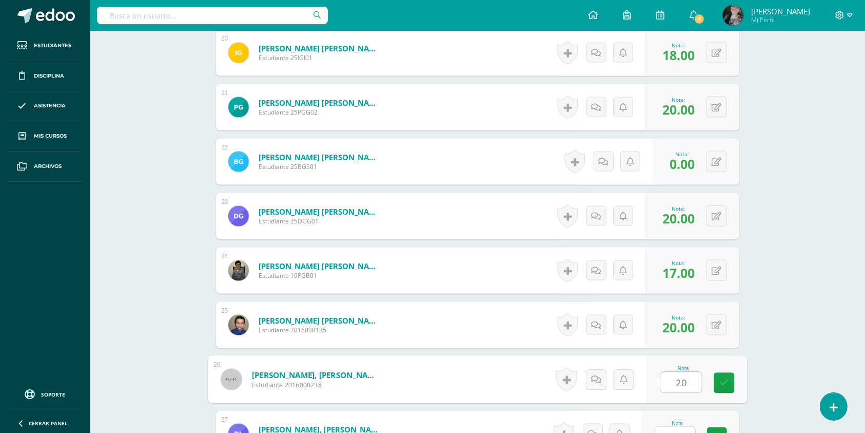
type input "20"
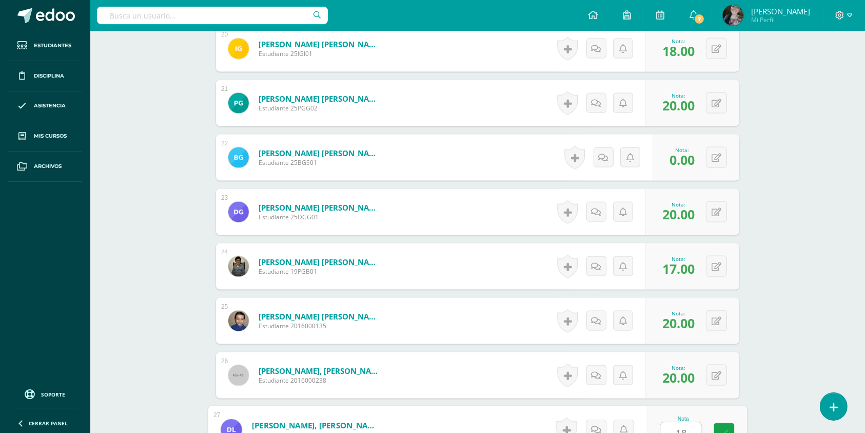
type input "18"
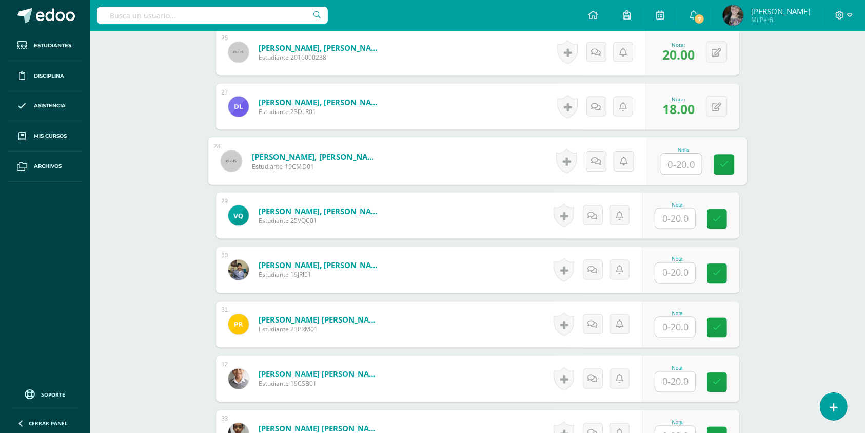
scroll to position [1716, 0]
type input "20"
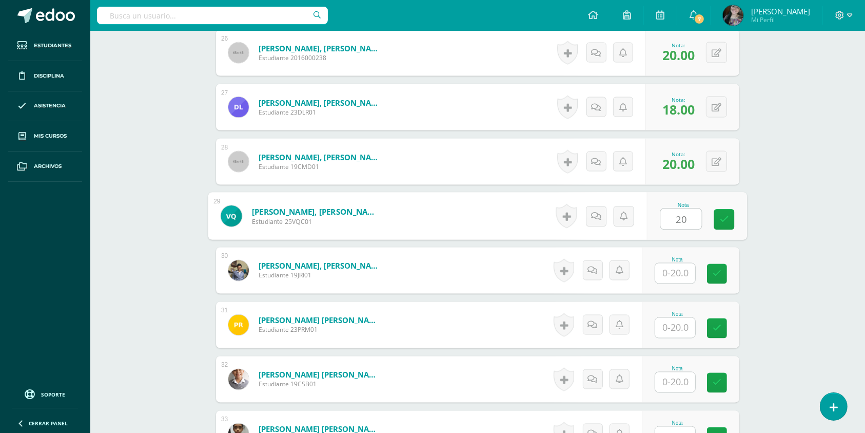
type input "20"
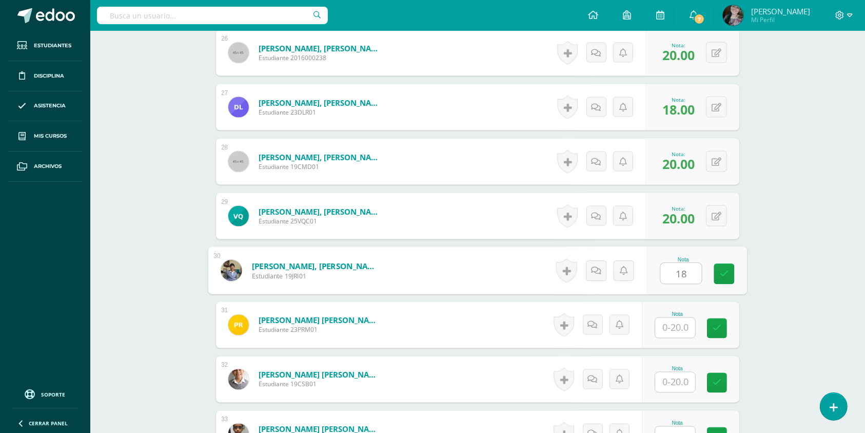
type input "18"
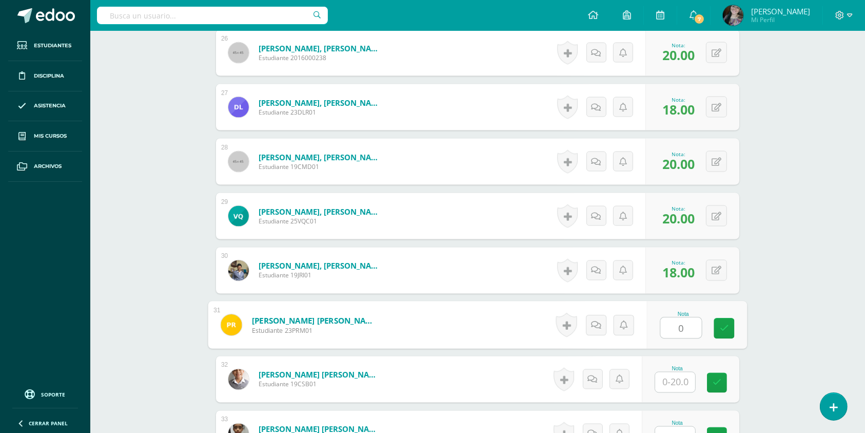
type input "0"
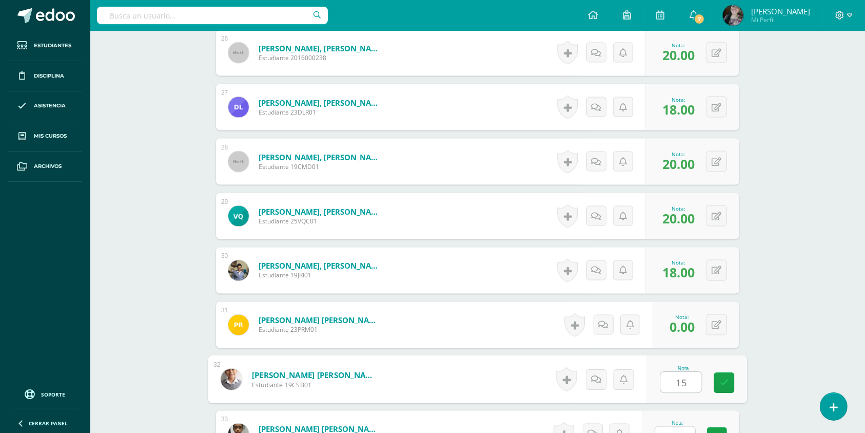
type input "15"
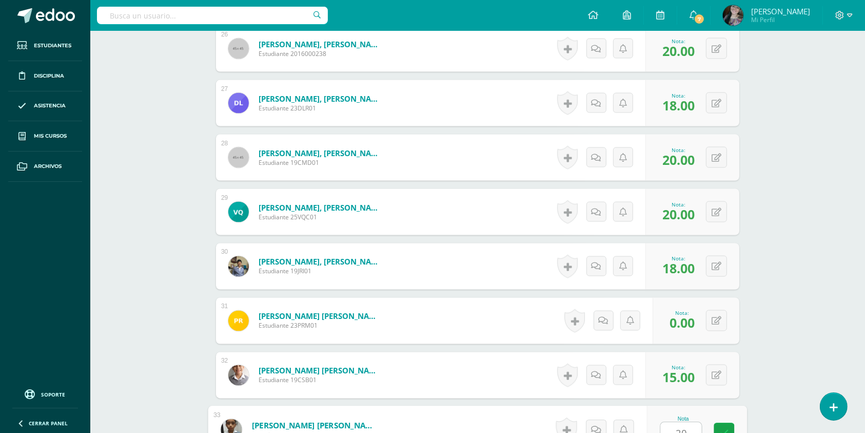
type input "20"
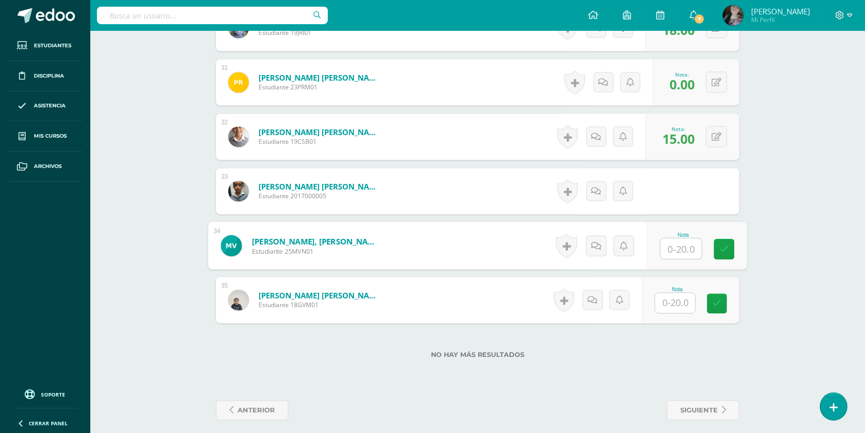
scroll to position [1959, 0]
type input "20"
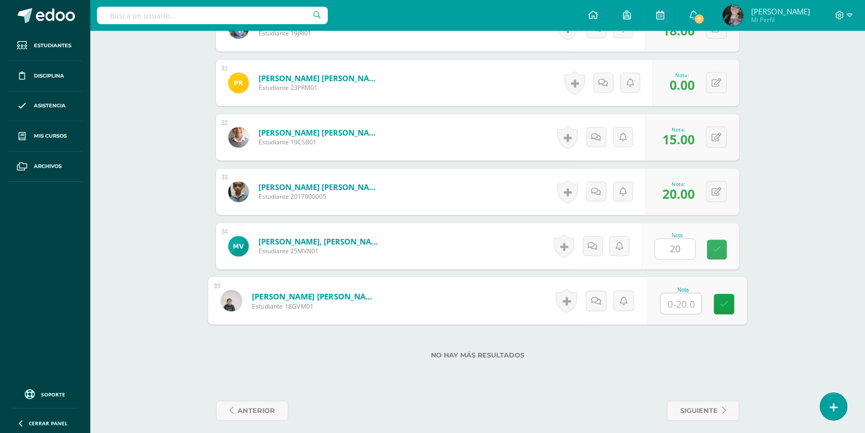
type input "0"
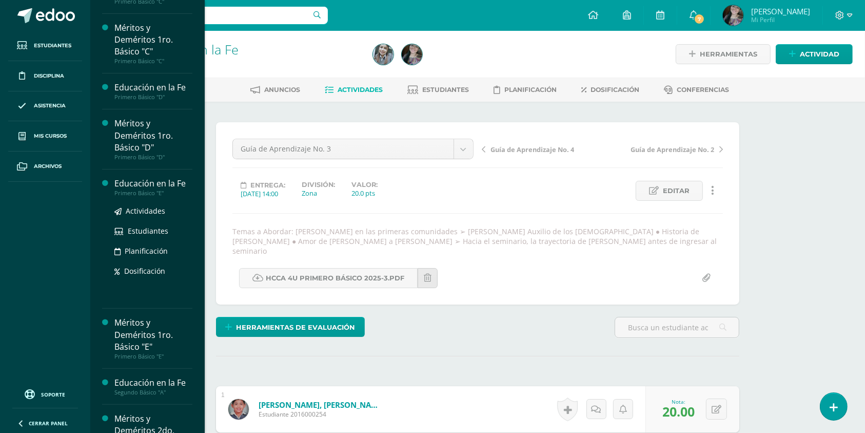
scroll to position [213, 0]
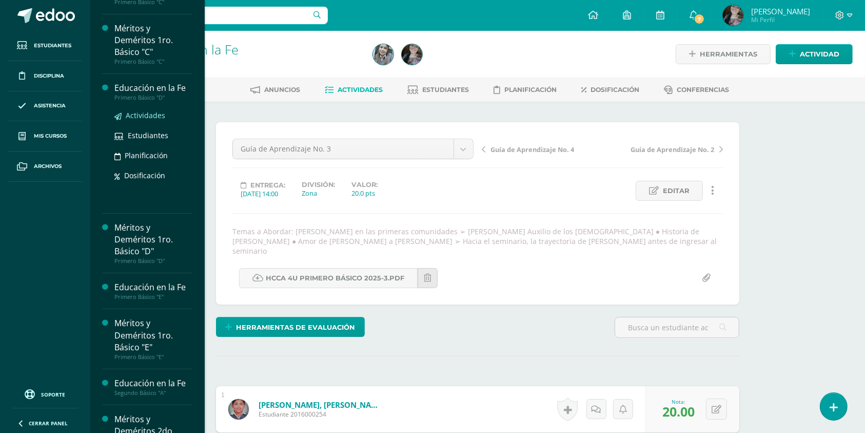
click at [150, 117] on span "Actividades" at bounding box center [146, 115] width 40 height 10
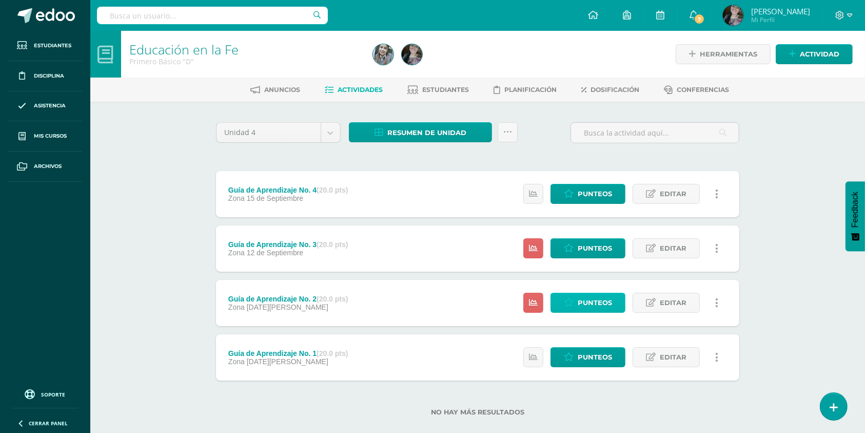
click at [584, 302] on span "Punteos" at bounding box center [595, 302] width 34 height 19
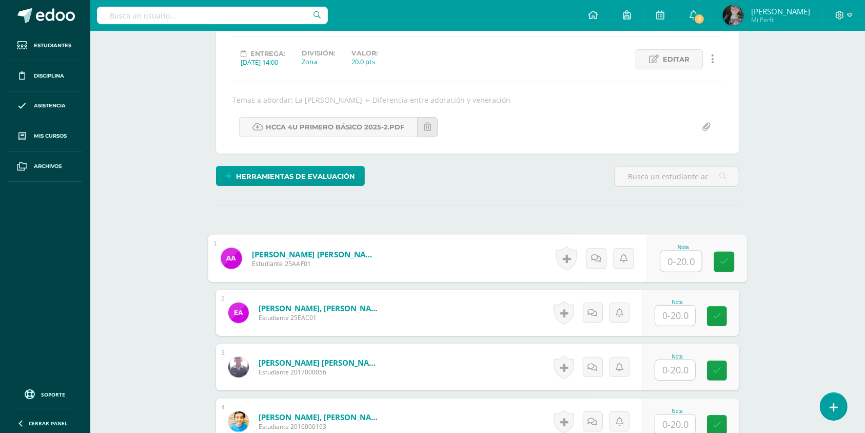
click at [674, 266] on input "text" at bounding box center [681, 261] width 41 height 21
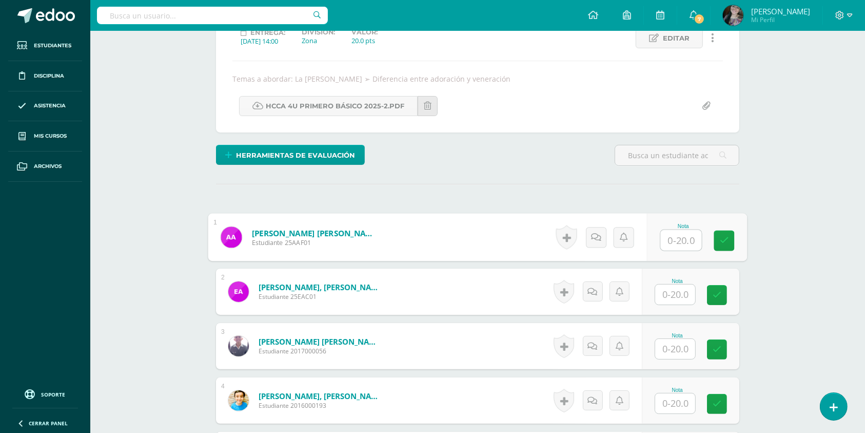
scroll to position [206, 0]
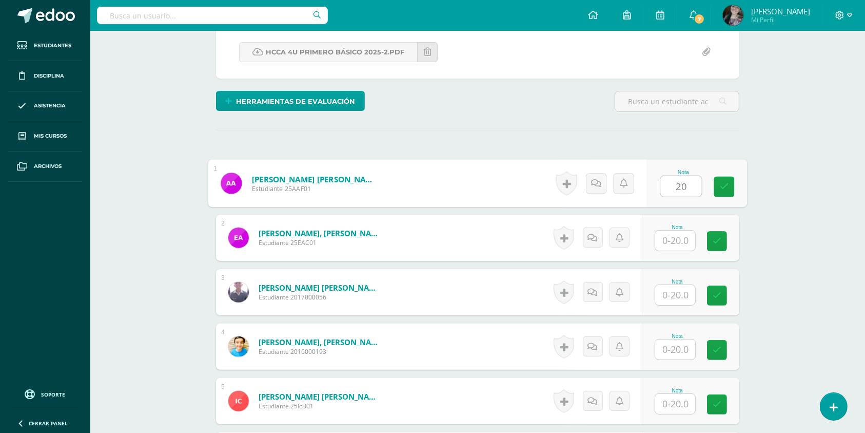
type input "20"
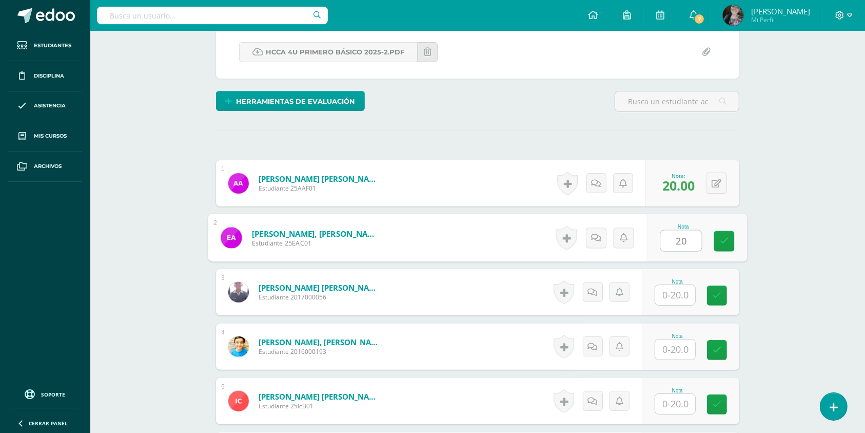
type input "20"
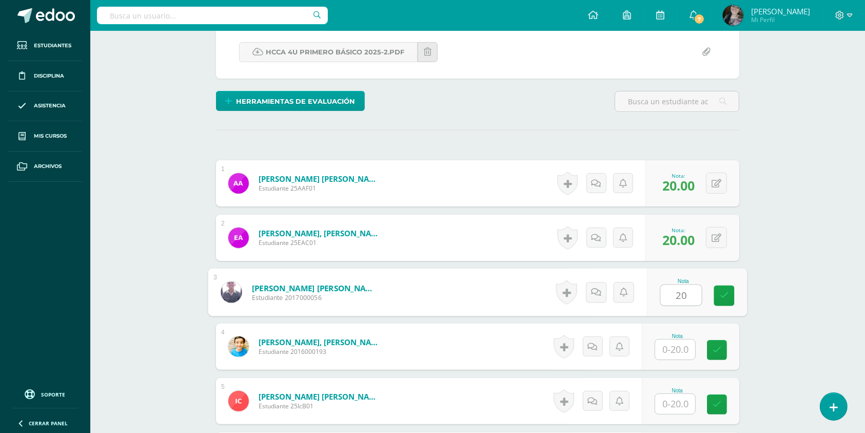
type input "20"
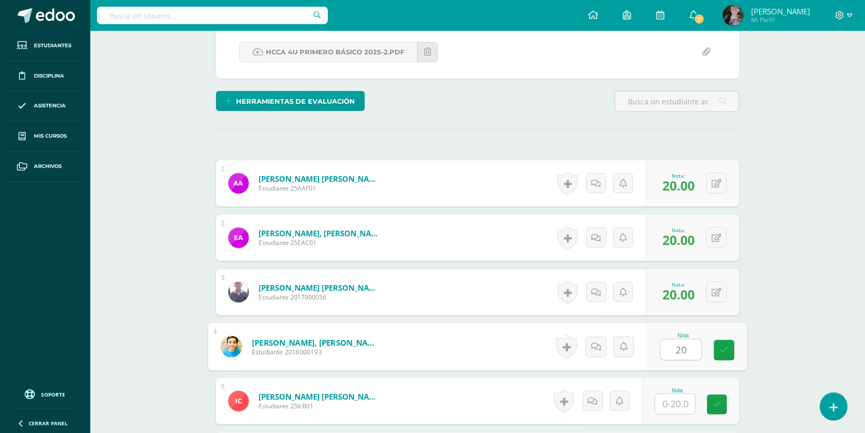
type input "20"
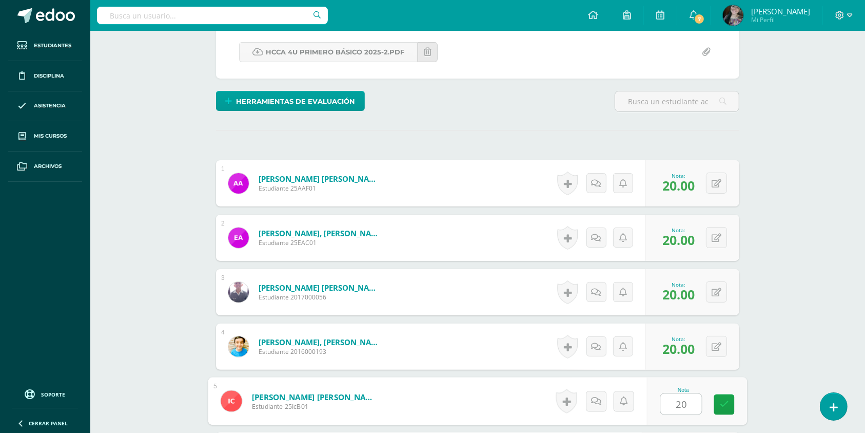
type input "20"
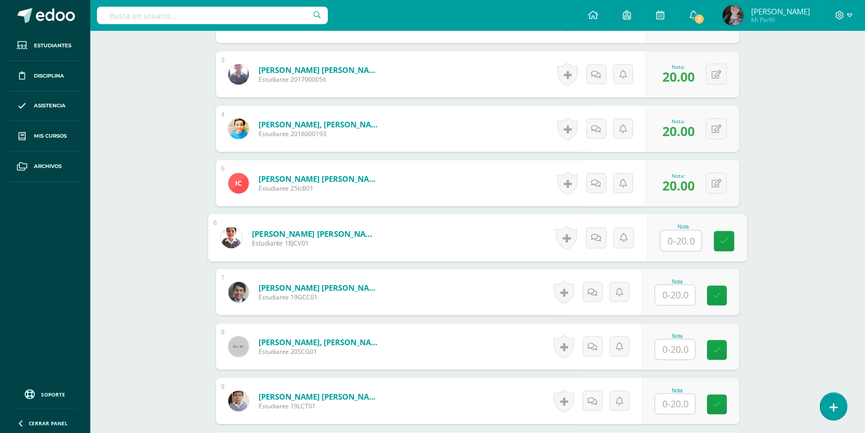
scroll to position [432, 0]
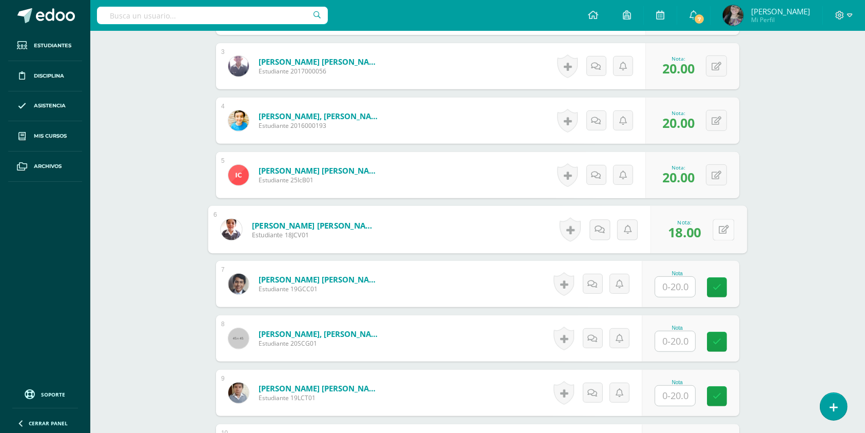
click at [717, 239] on button at bounding box center [724, 230] width 22 height 22
type input "17"
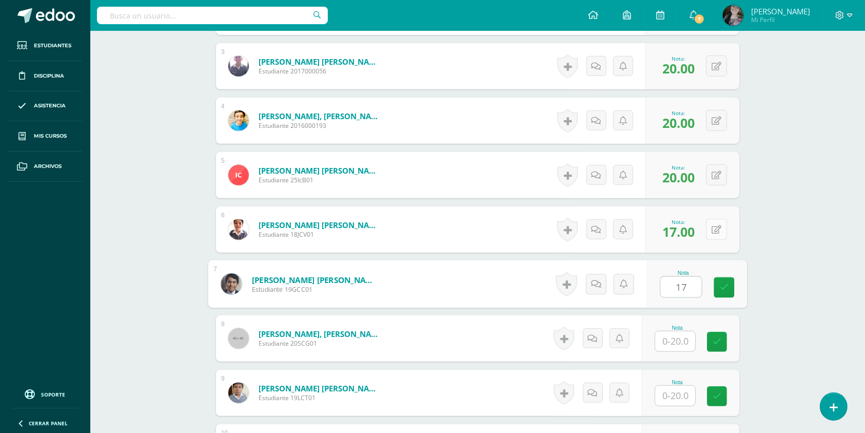
type input "17"
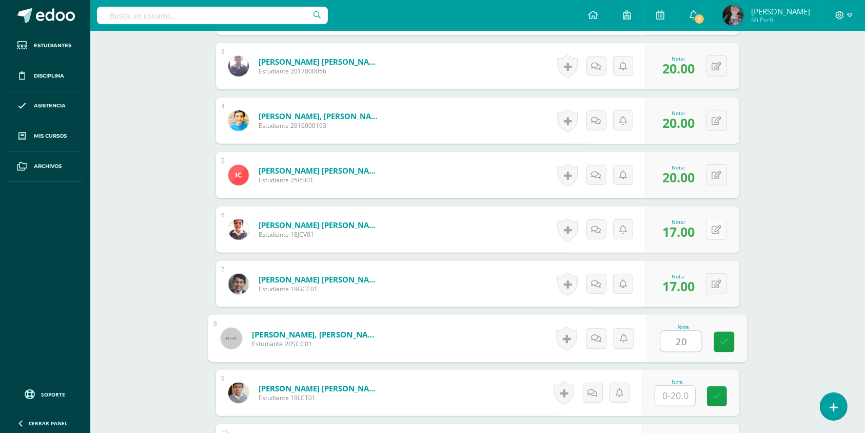
type input "20"
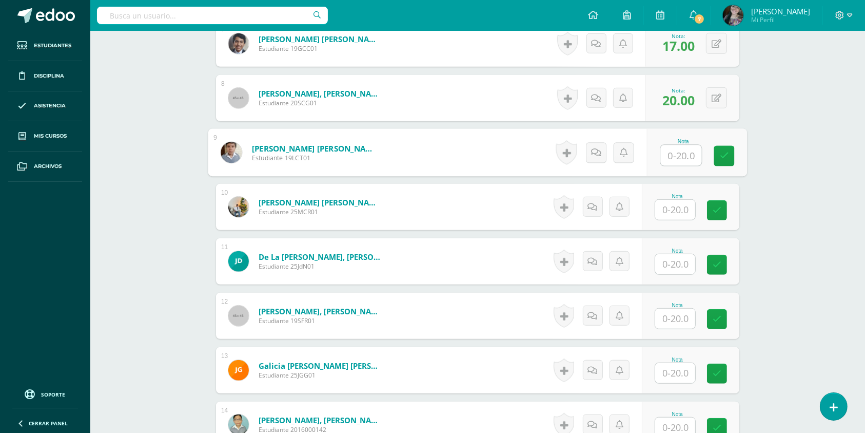
scroll to position [673, 0]
type input "17"
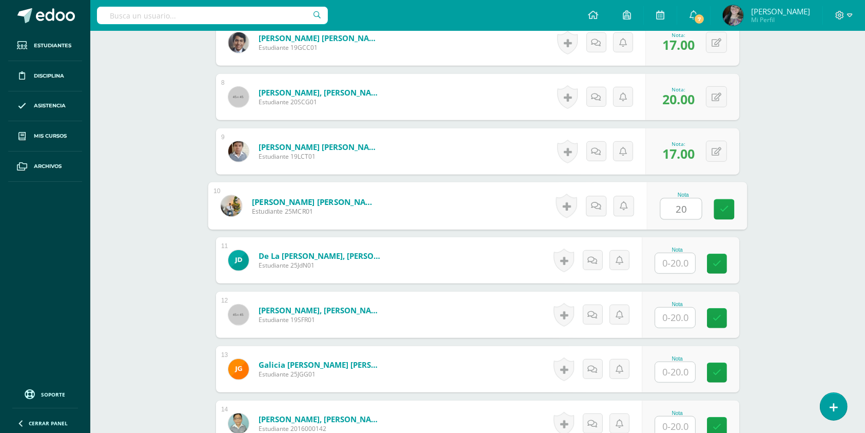
type input "20"
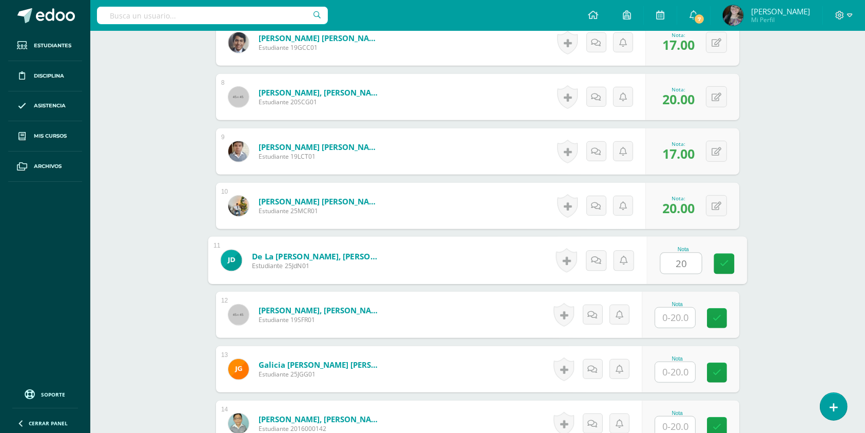
type input "20"
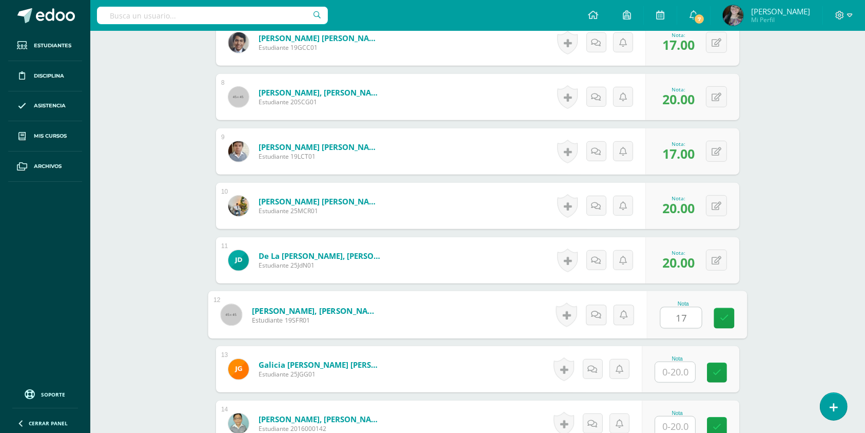
type input "17"
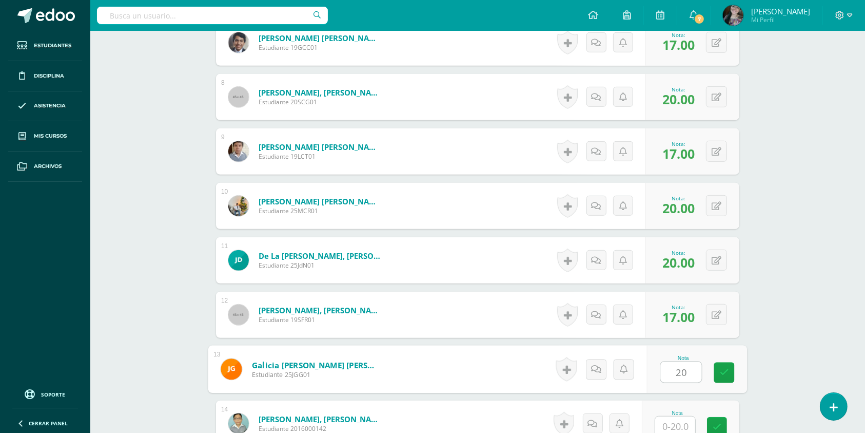
type input "20"
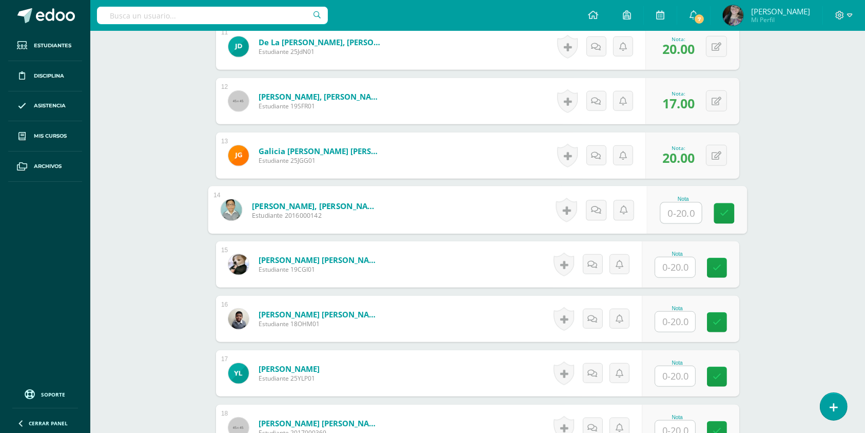
scroll to position [888, 0]
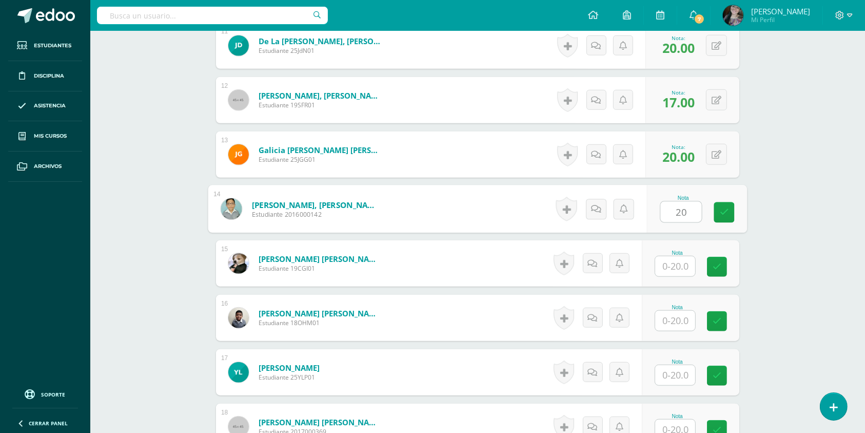
type input "20"
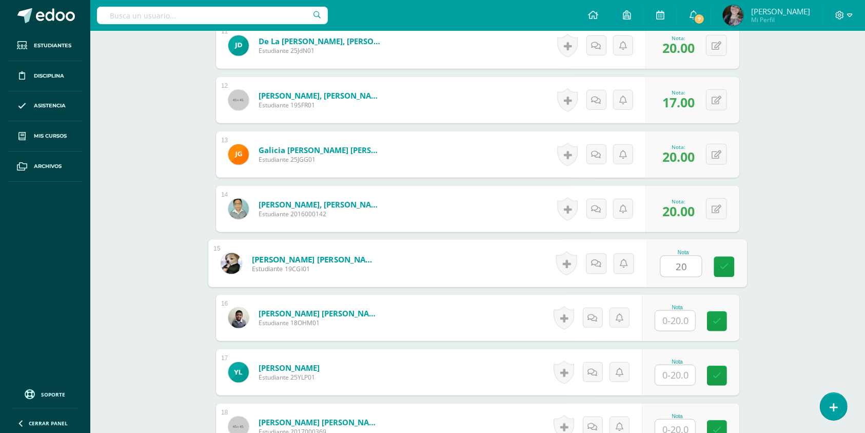
type input "20"
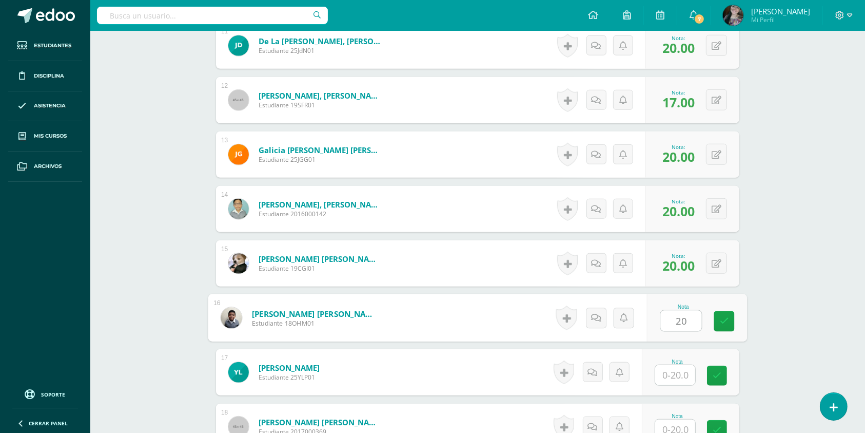
type input "20"
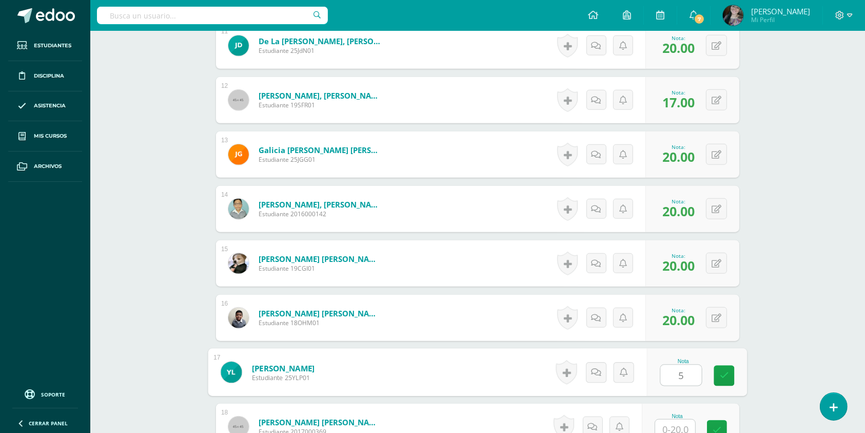
type input "5"
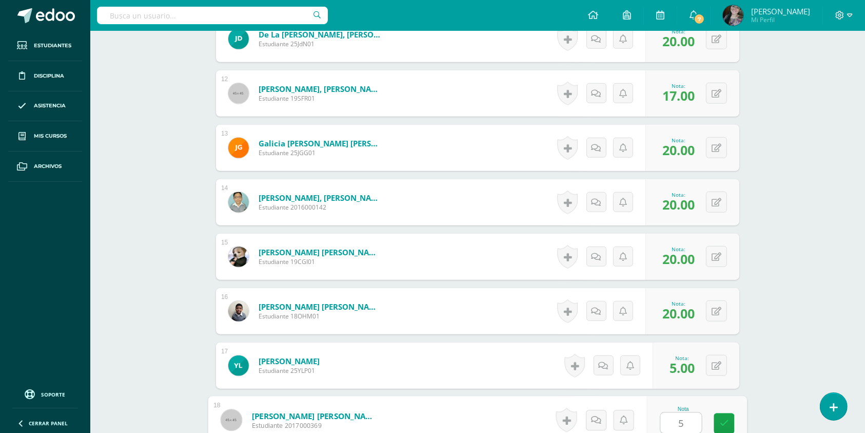
type input "5"
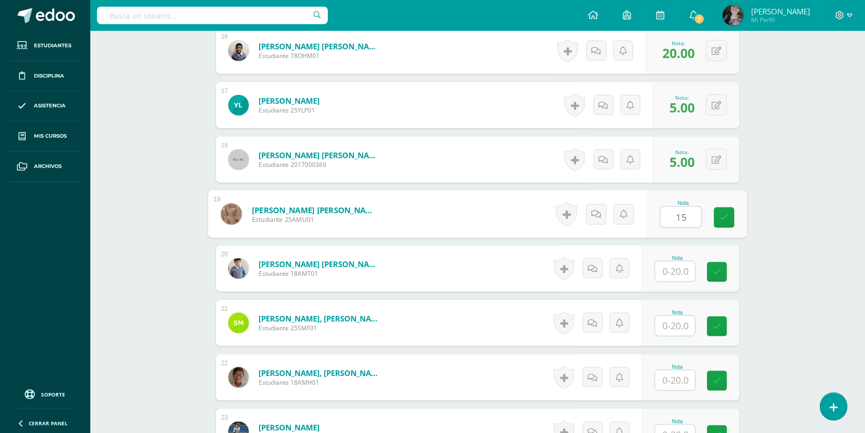
type input "15"
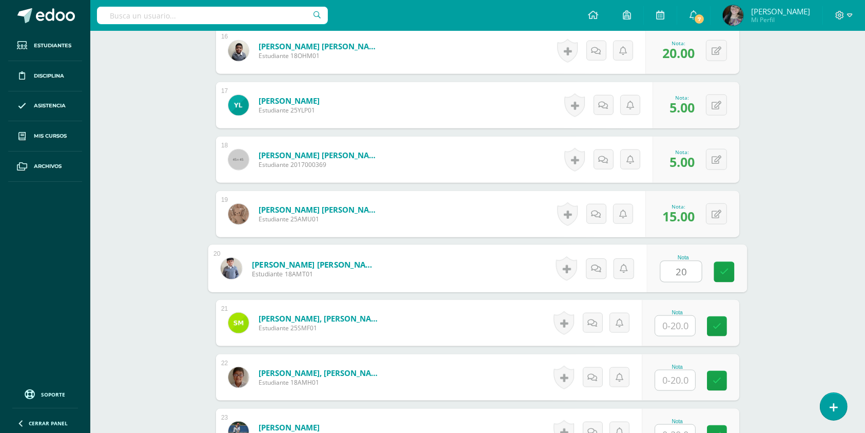
type input "20"
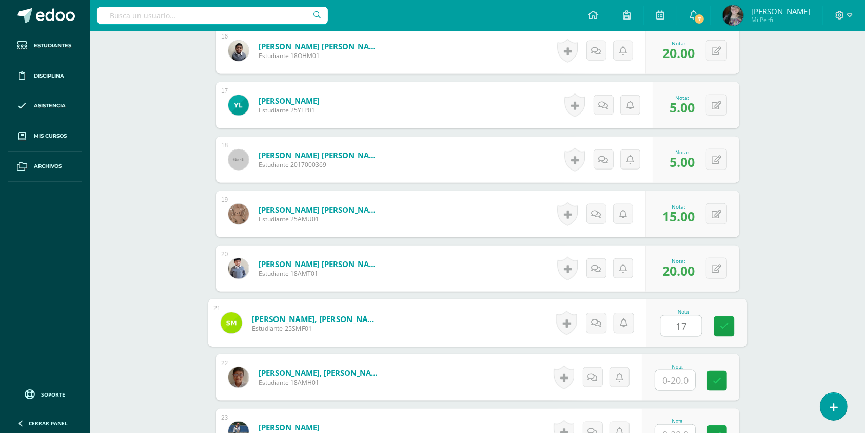
type input "17"
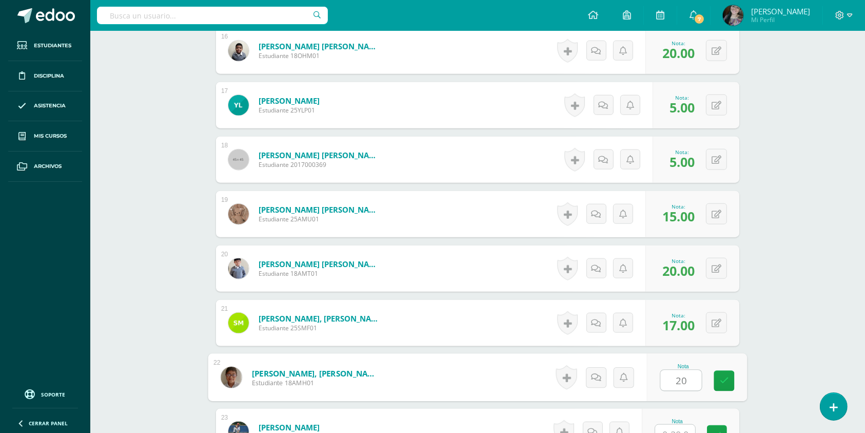
type input "20"
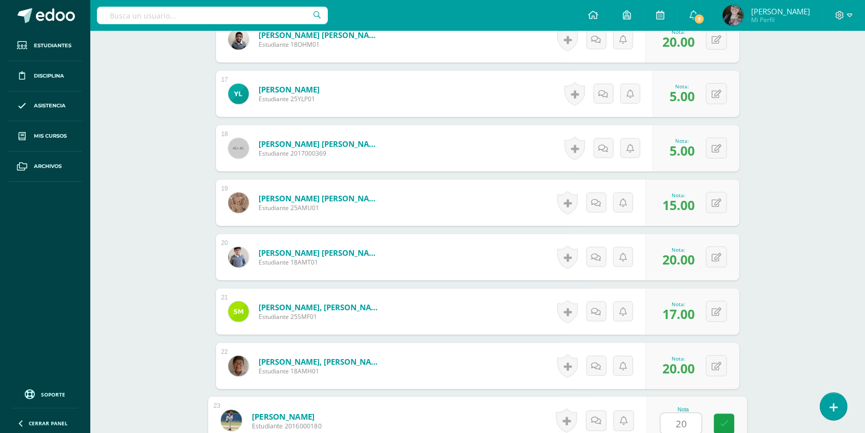
type input "20"
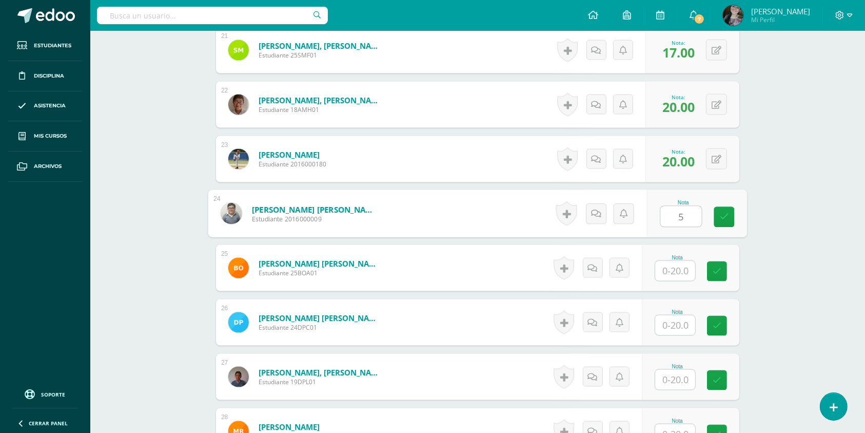
type input "5"
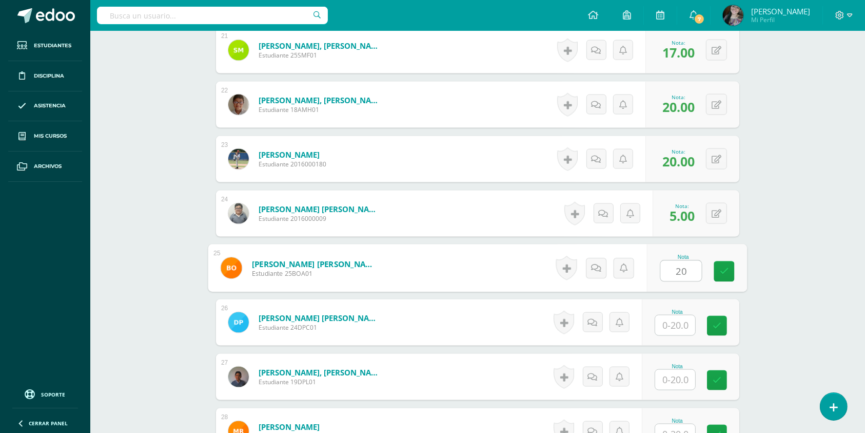
type input "20"
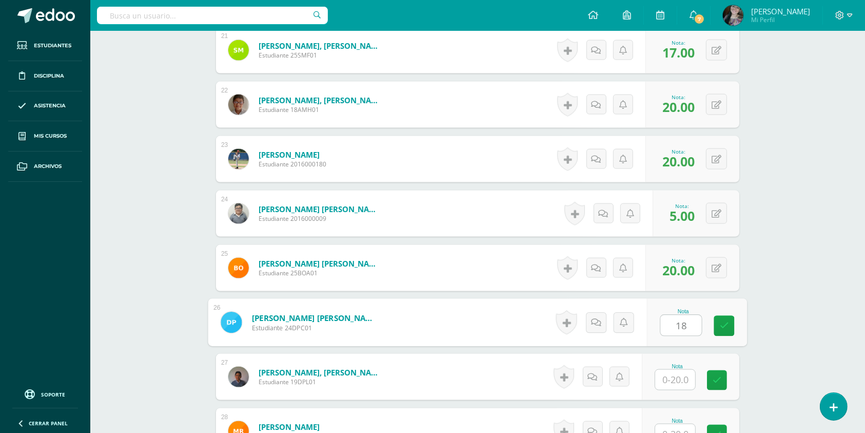
type input "18"
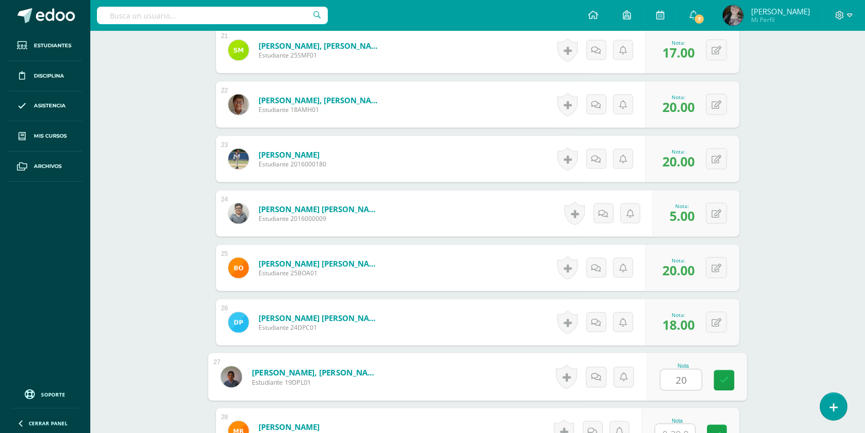
type input "20"
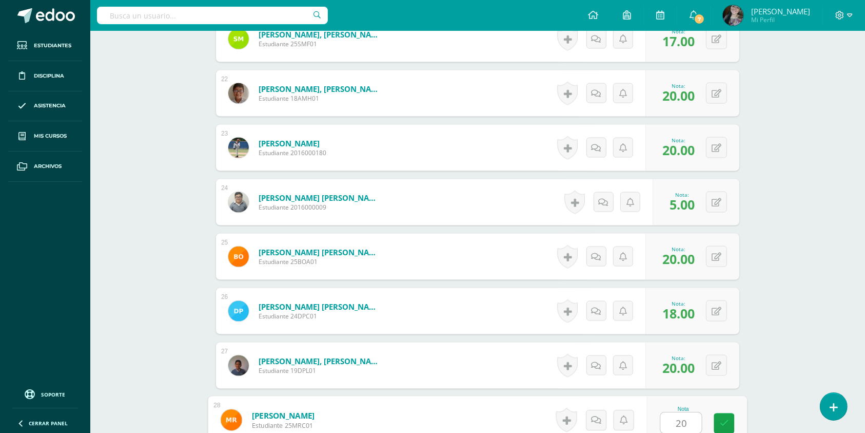
type input "20"
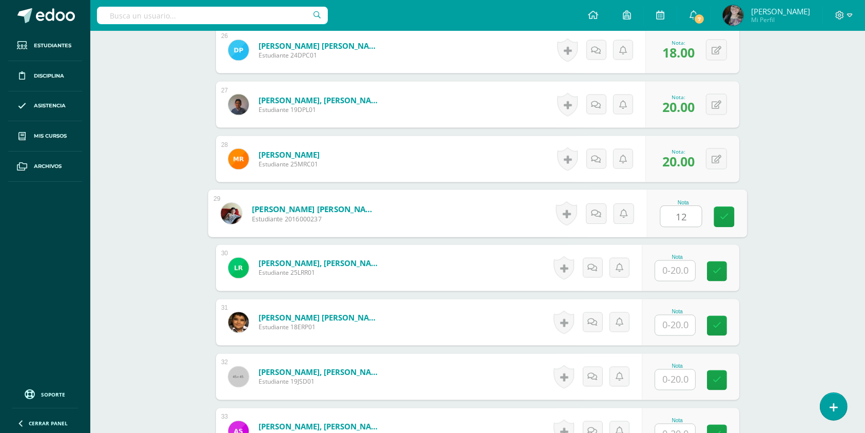
type input "12"
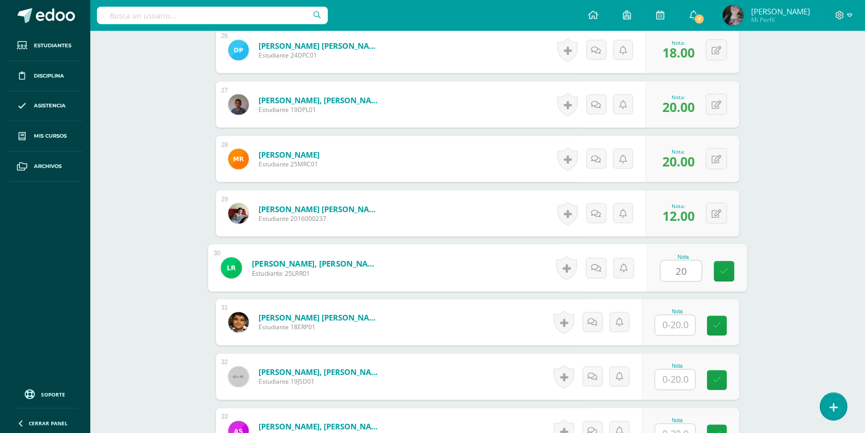
type input "20"
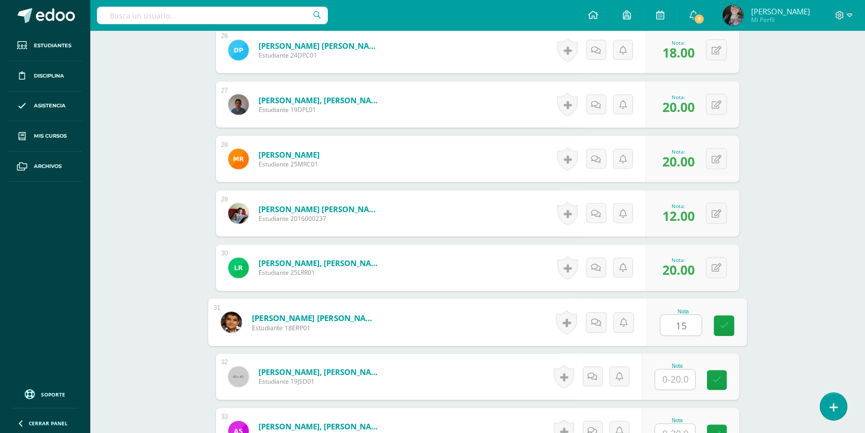
type input "15"
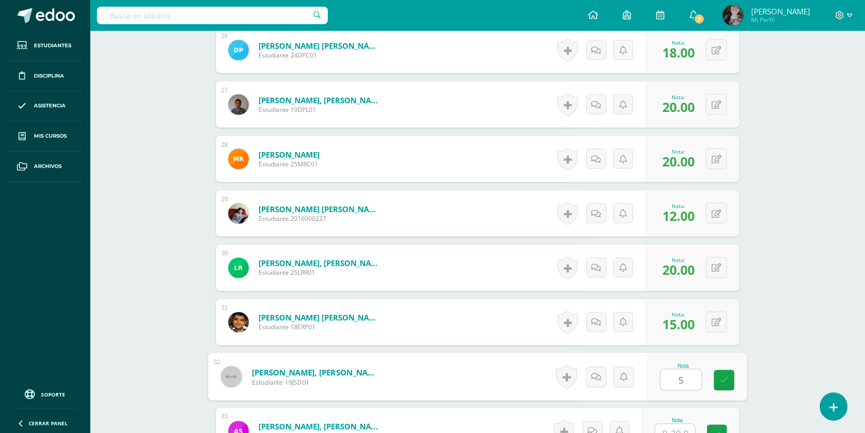
type input "5"
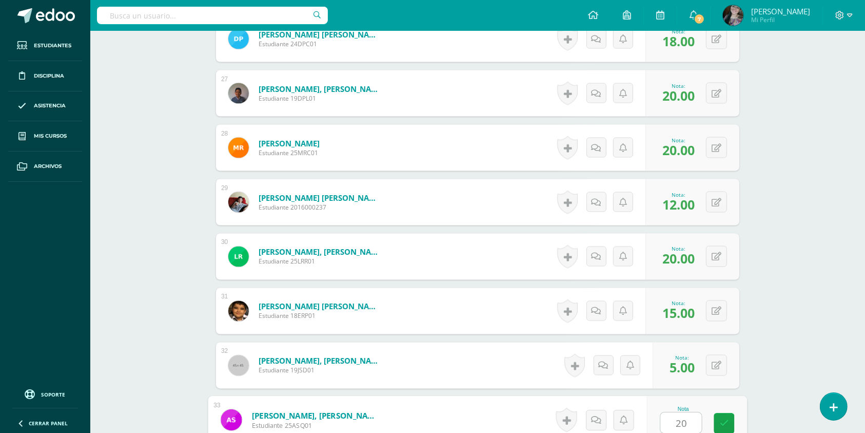
type input "20"
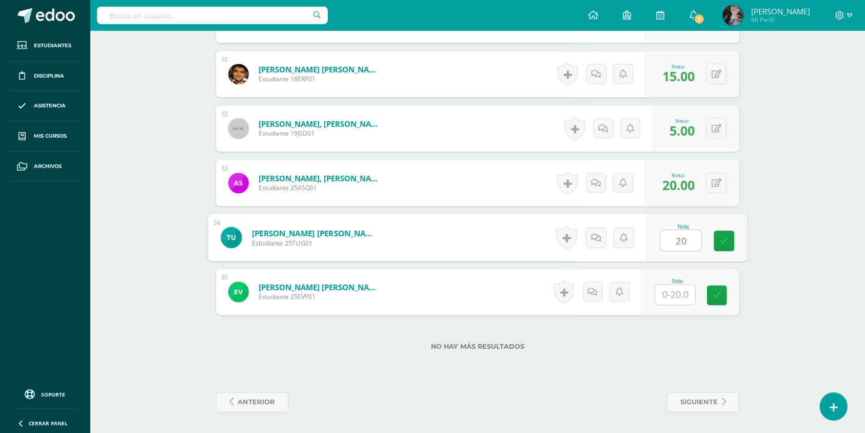
type input "20"
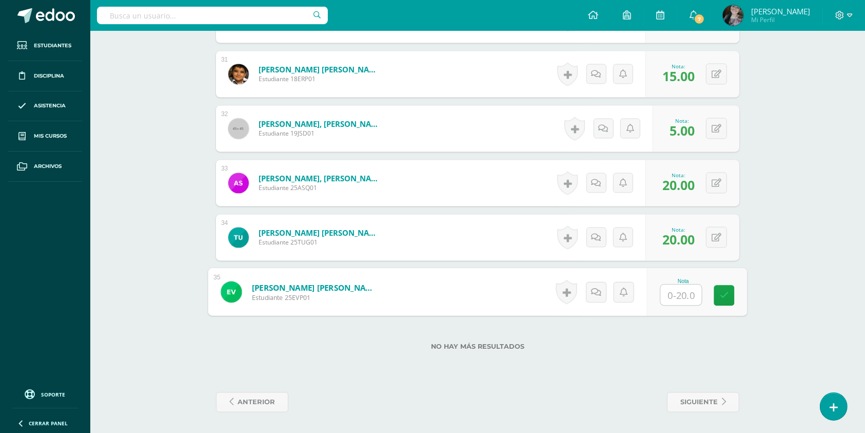
type input "5"
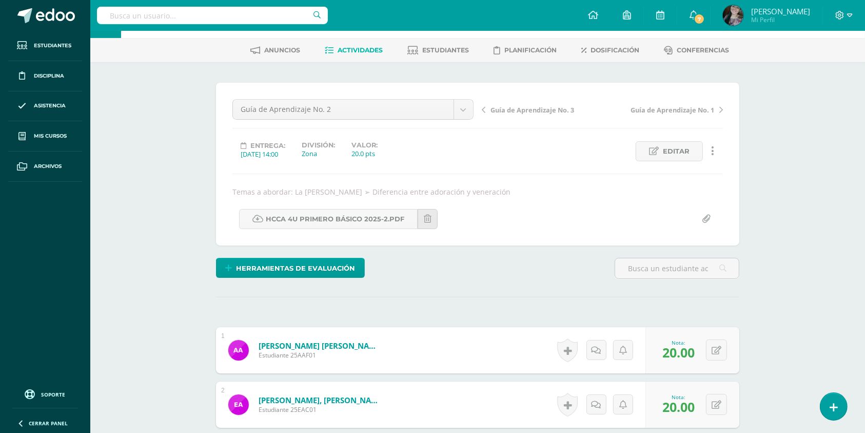
scroll to position [0, 0]
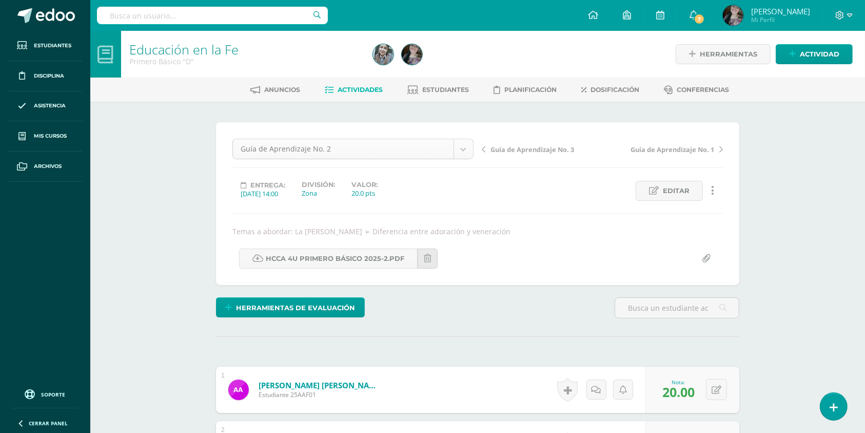
drag, startPoint x: 474, startPoint y: 142, endPoint x: 467, endPoint y: 142, distance: 6.7
click at [467, 142] on div "Guía de Aprendizaje No. 2" at bounding box center [353, 149] width 241 height 21
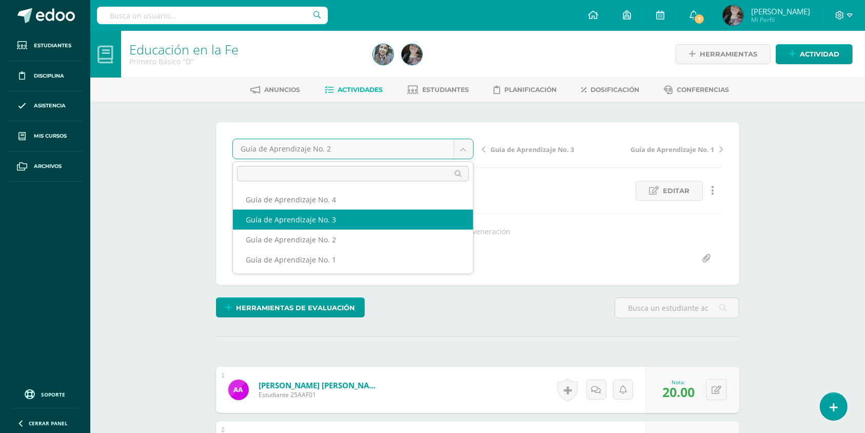
select select "/dashboard/teacher/grade-activity/178701/"
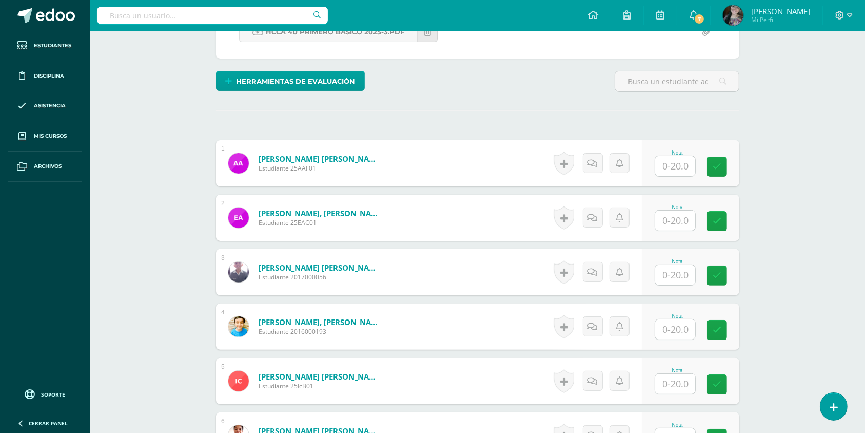
scroll to position [327, 0]
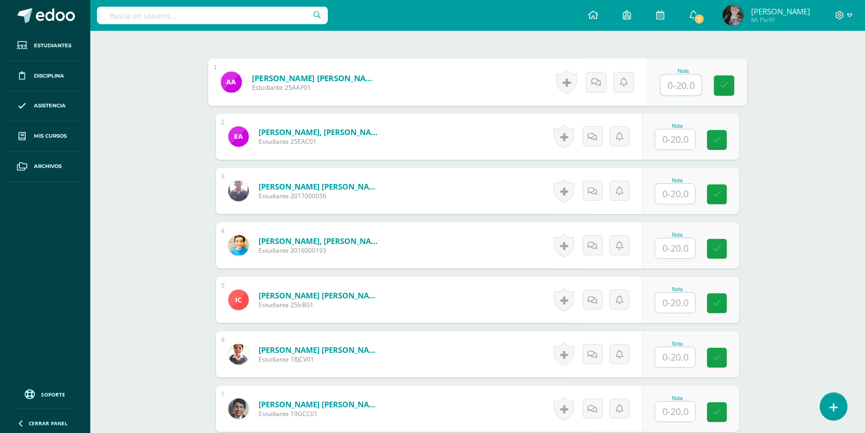
click at [679, 75] on input "text" at bounding box center [681, 85] width 41 height 21
type input "18"
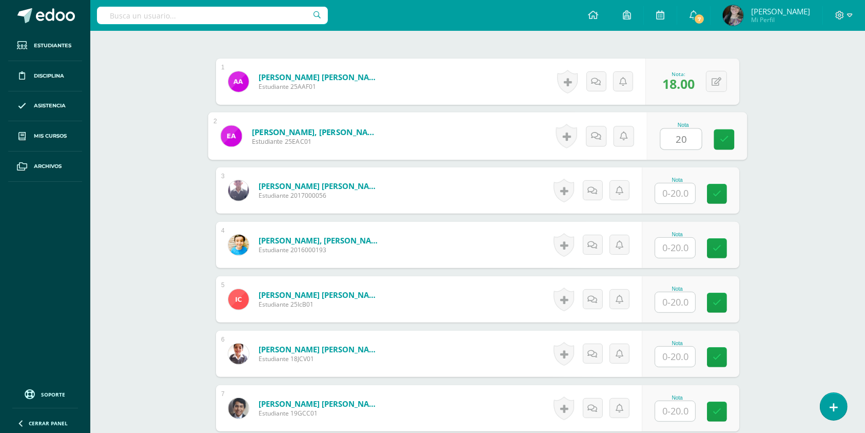
type input "20"
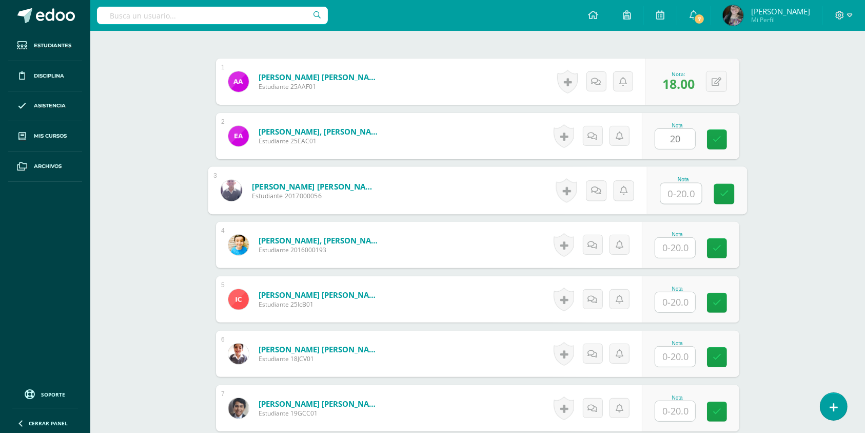
scroll to position [328, 0]
type input "20"
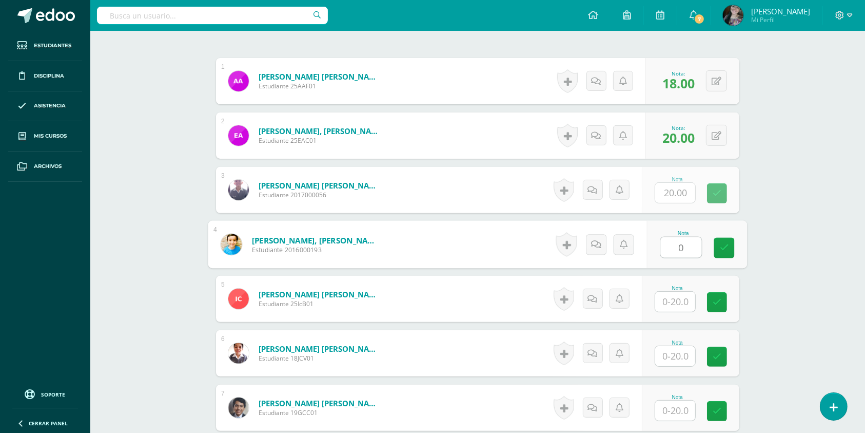
scroll to position [329, 0]
type input "0"
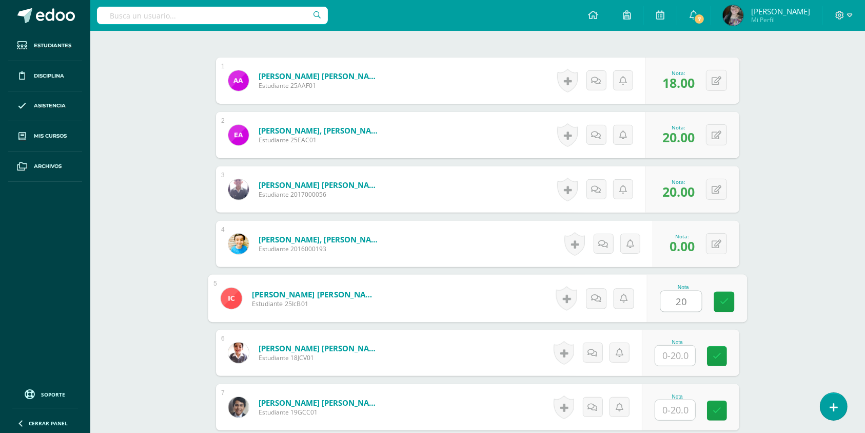
type input "20"
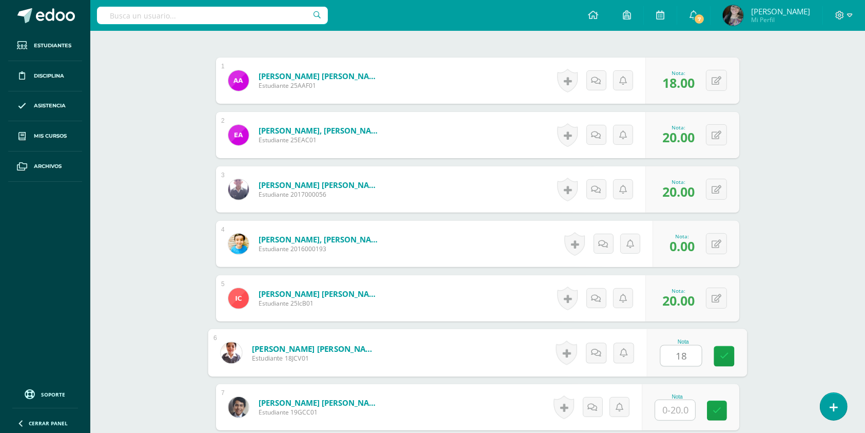
type input "18"
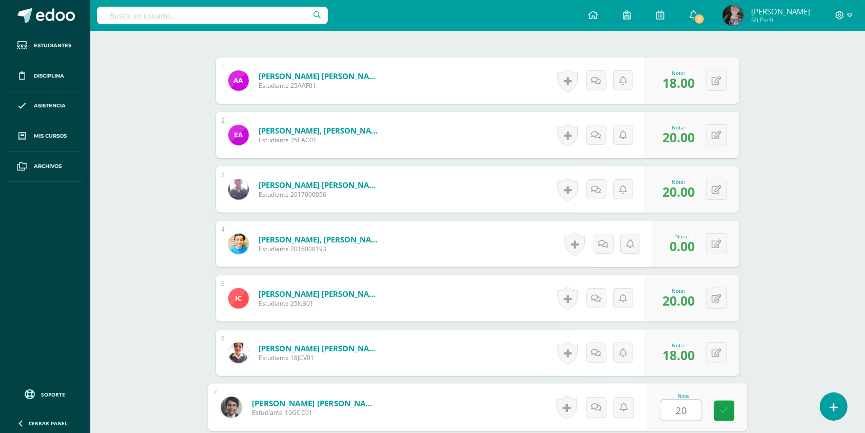
type input "20"
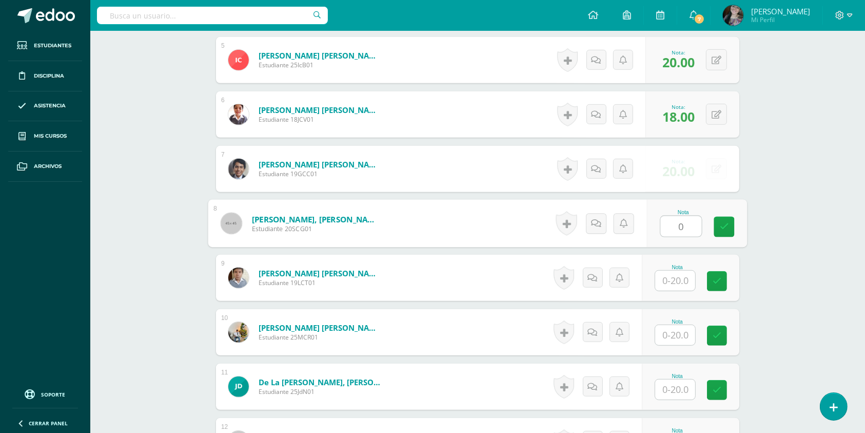
type input "0"
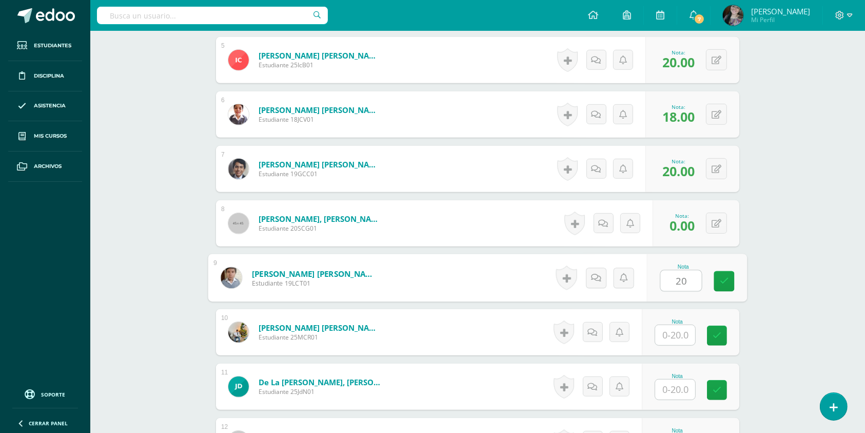
type input "20"
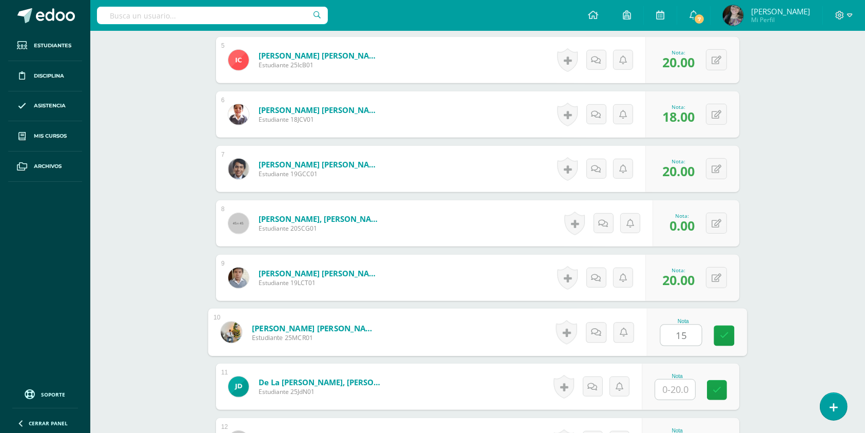
type input "15"
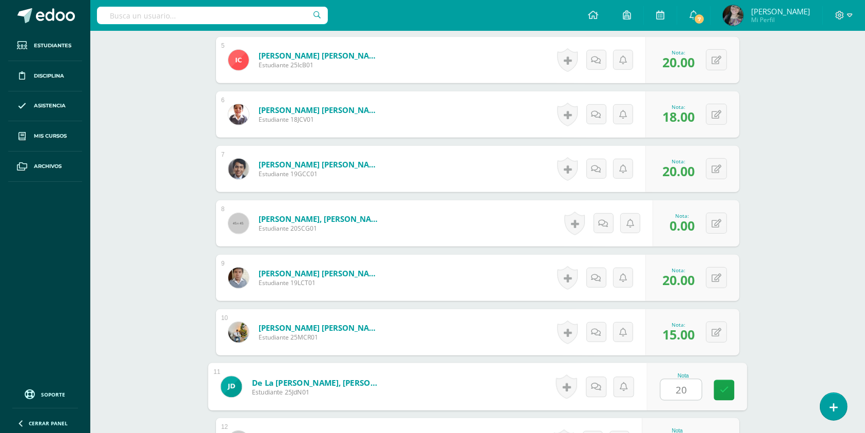
type input "20"
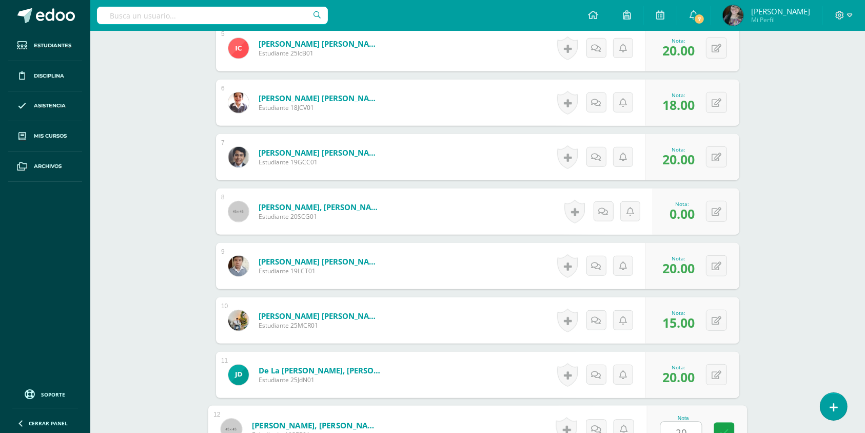
type input "20"
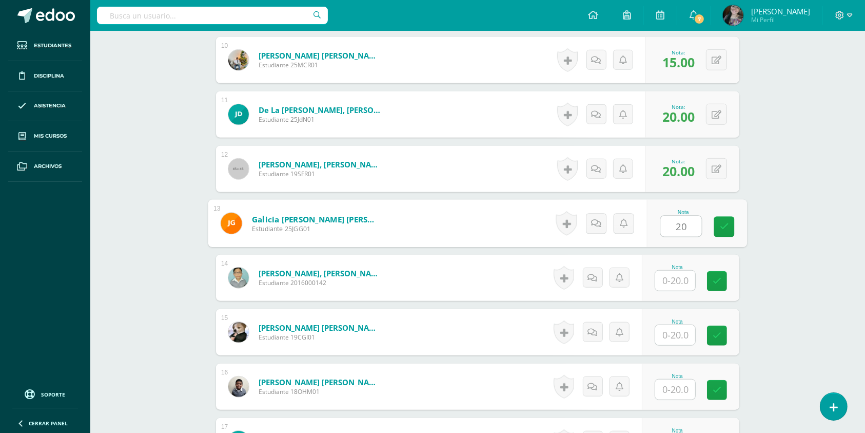
type input "20"
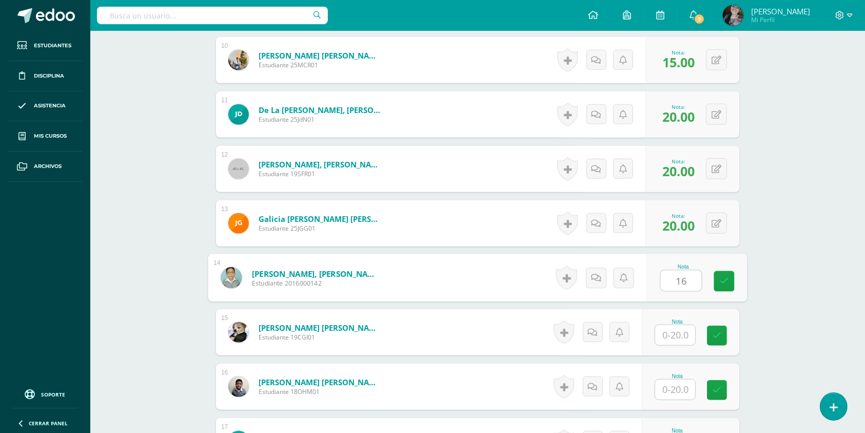
type input "16"
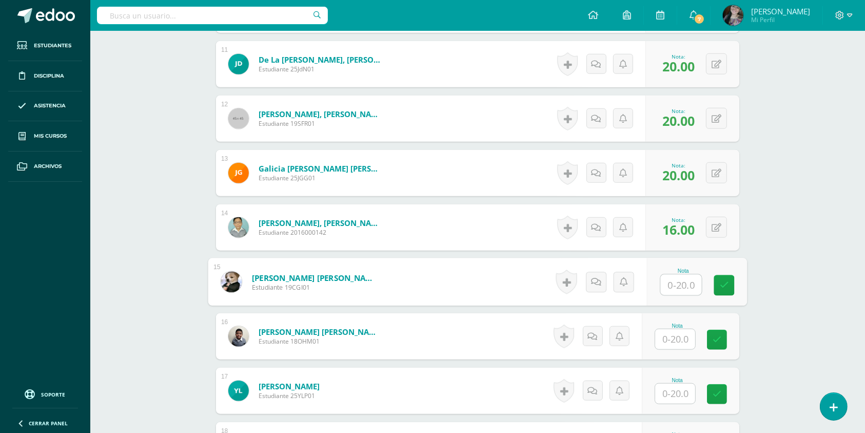
scroll to position [911, 0]
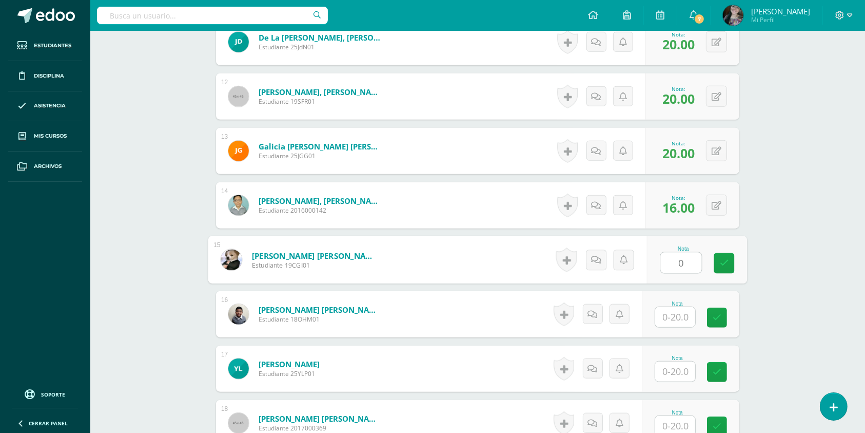
type input "0"
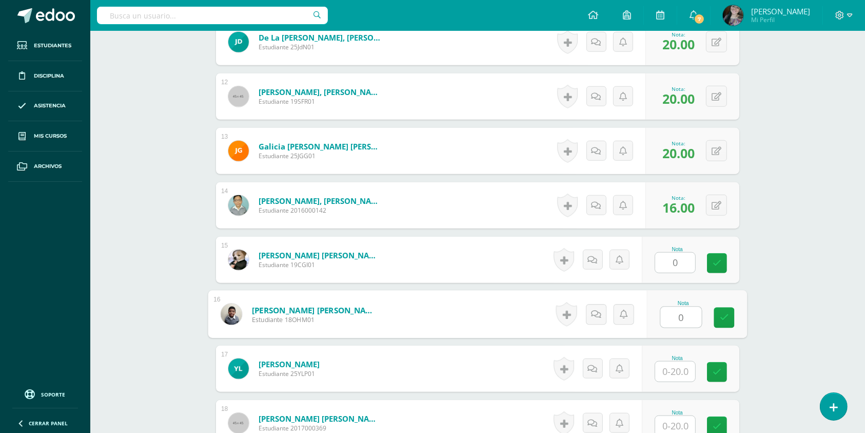
type input "0"
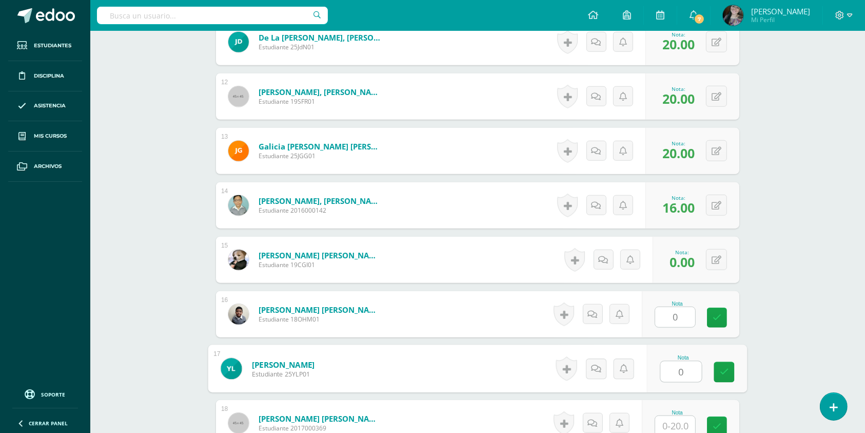
type input "0"
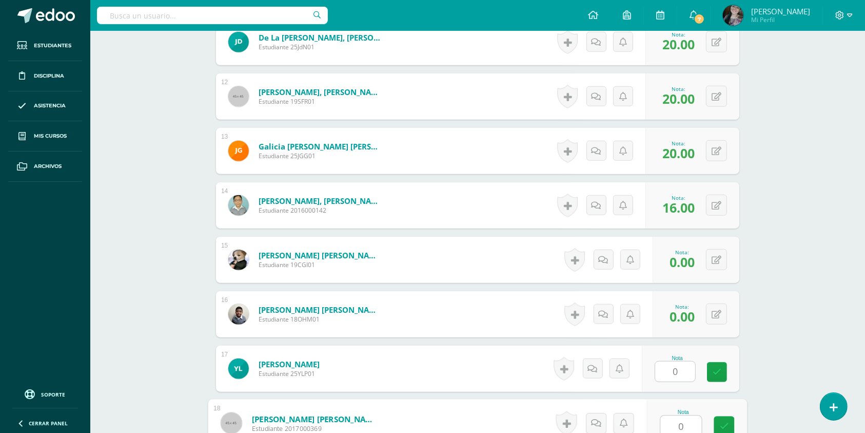
type input "0"
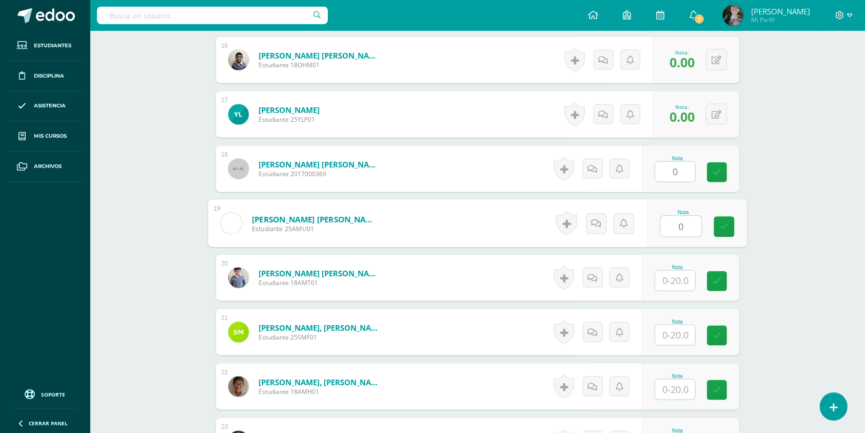
type input "0"
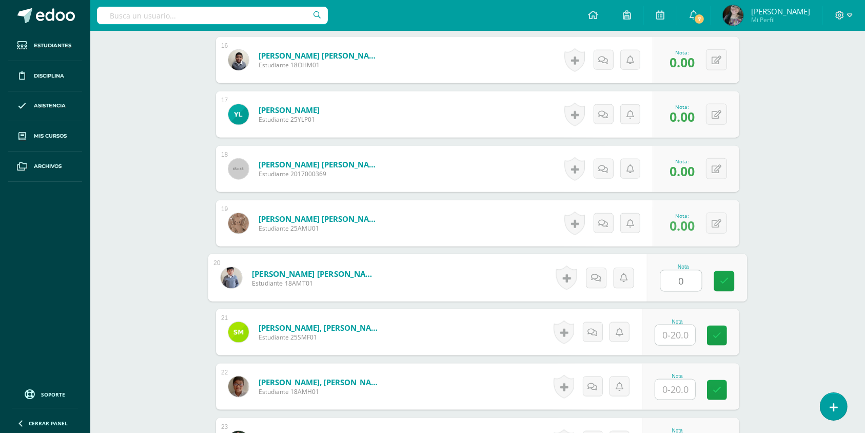
type input "0"
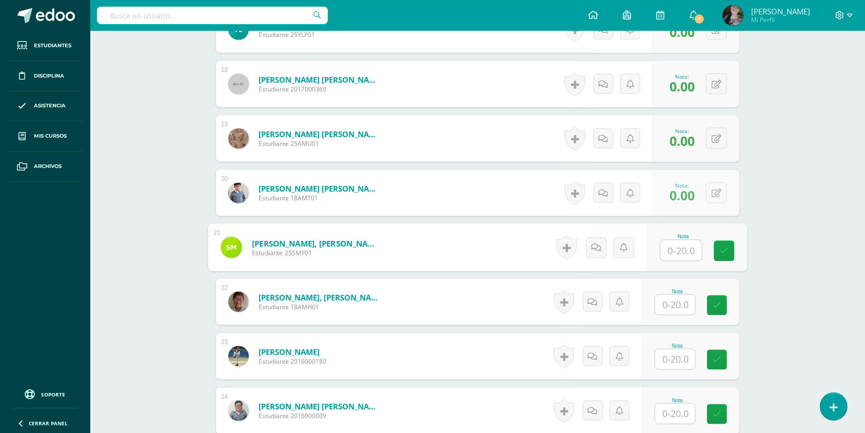
scroll to position [1250, 0]
type input "15"
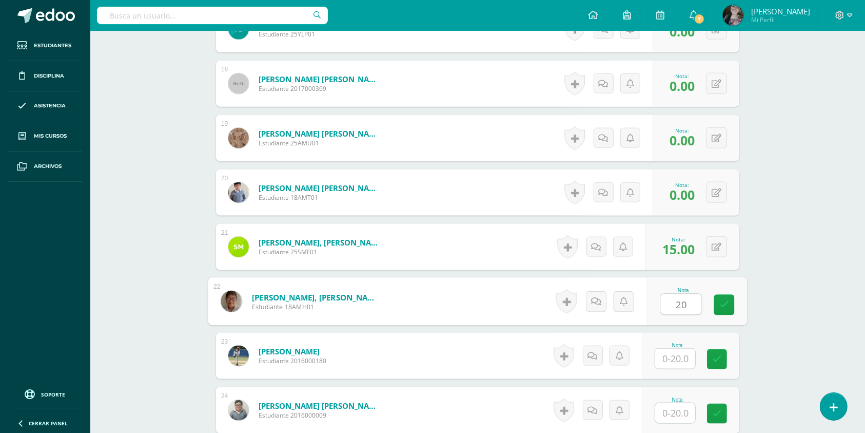
type input "20"
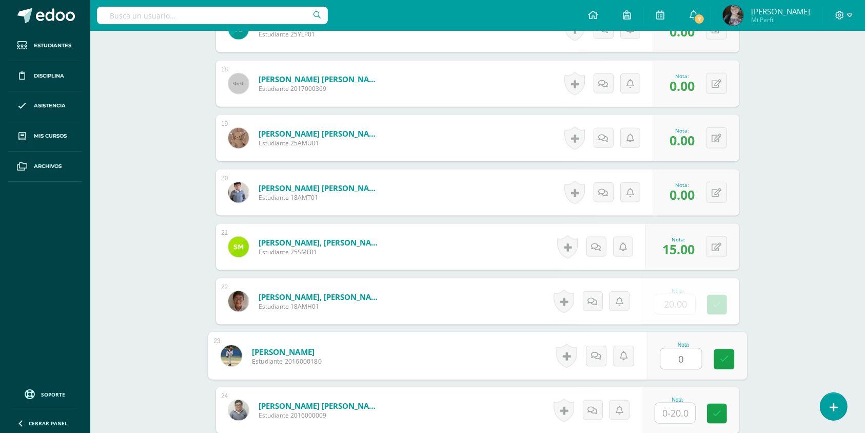
type input "0"
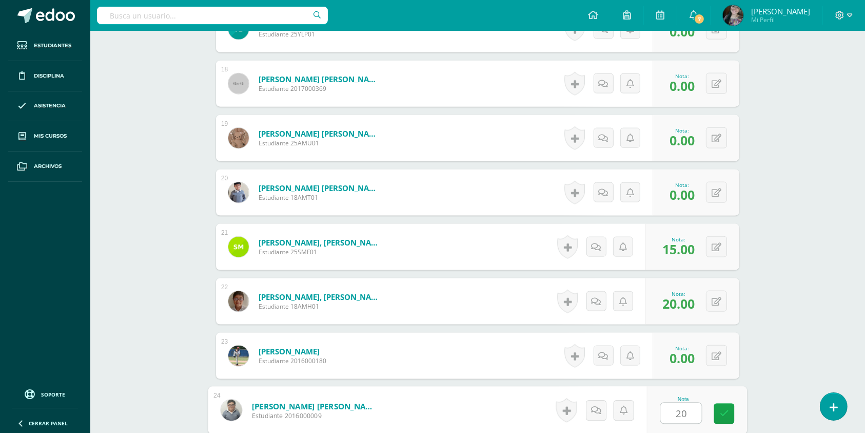
type input "20"
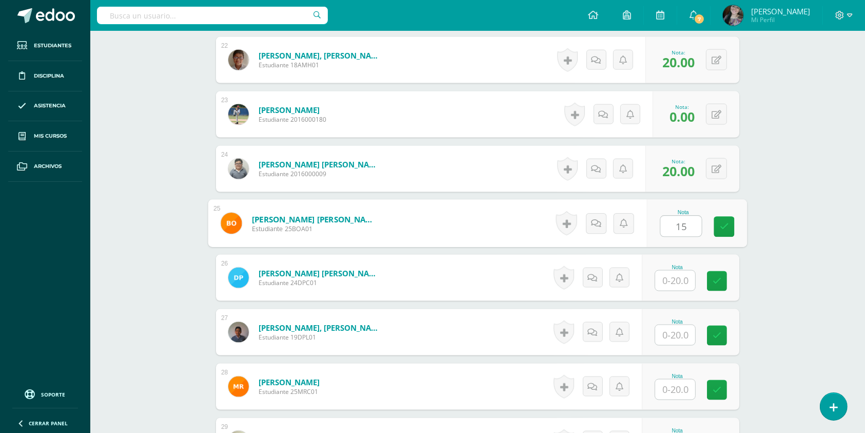
type input "15"
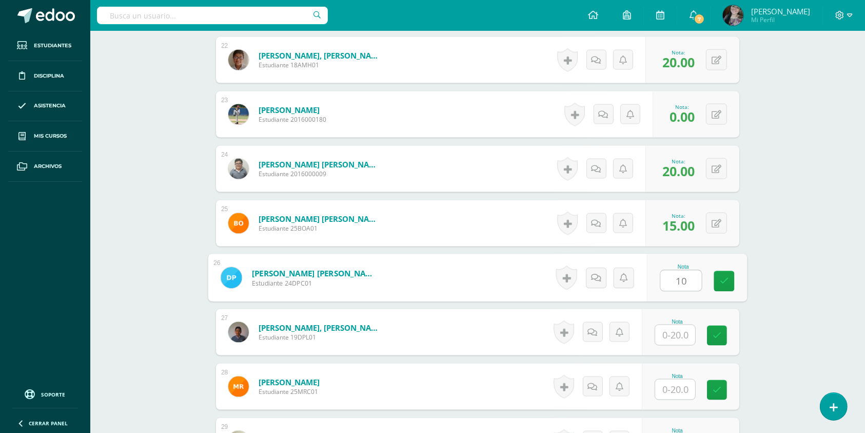
type input "10"
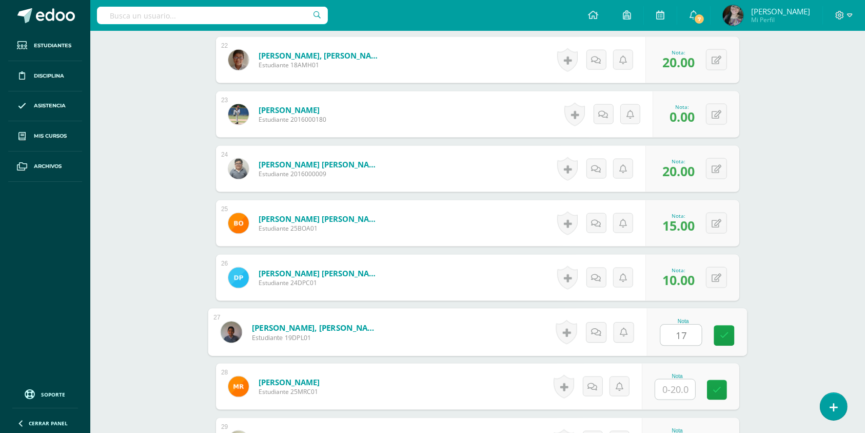
type input "17"
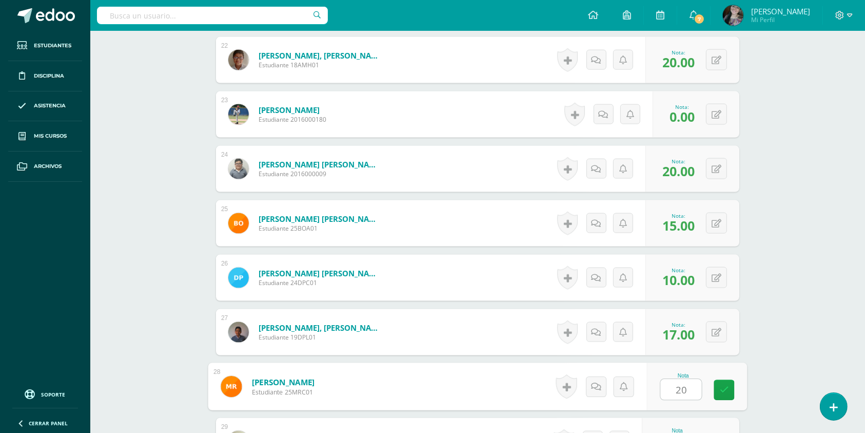
type input "20"
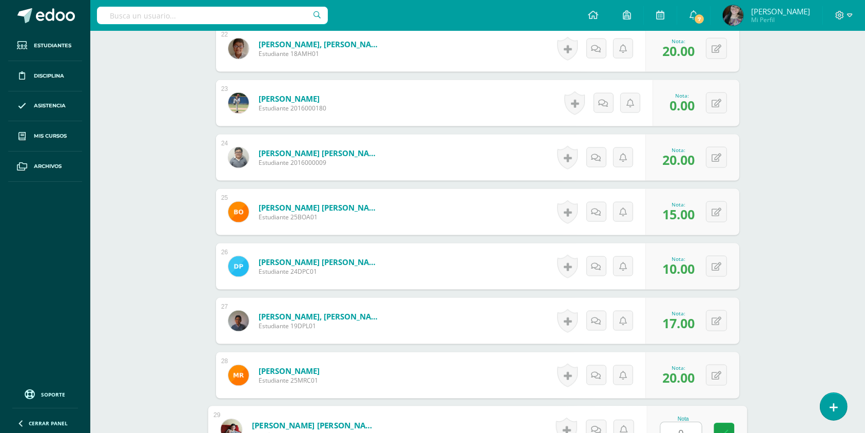
type input "0"
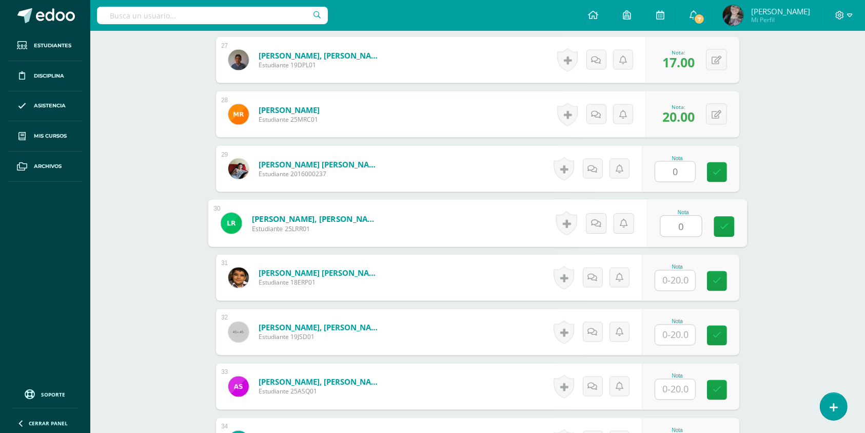
type input "0"
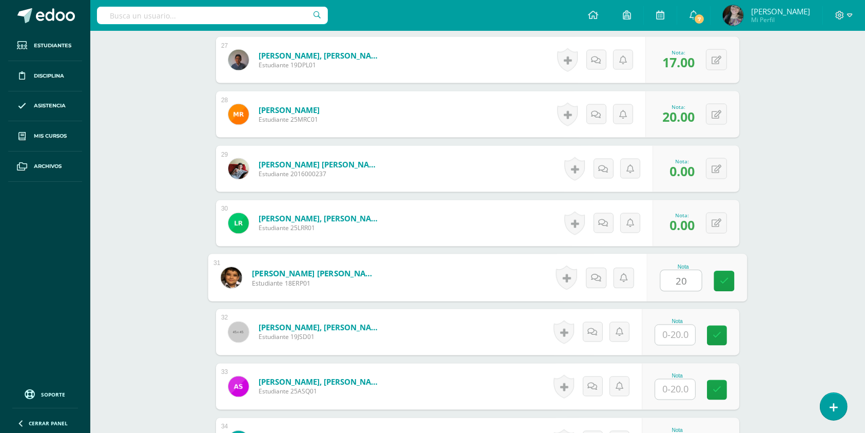
type input "20"
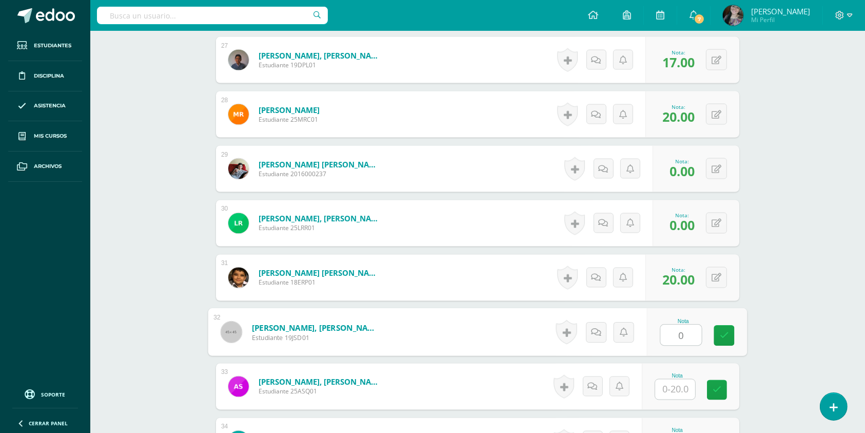
type input "0"
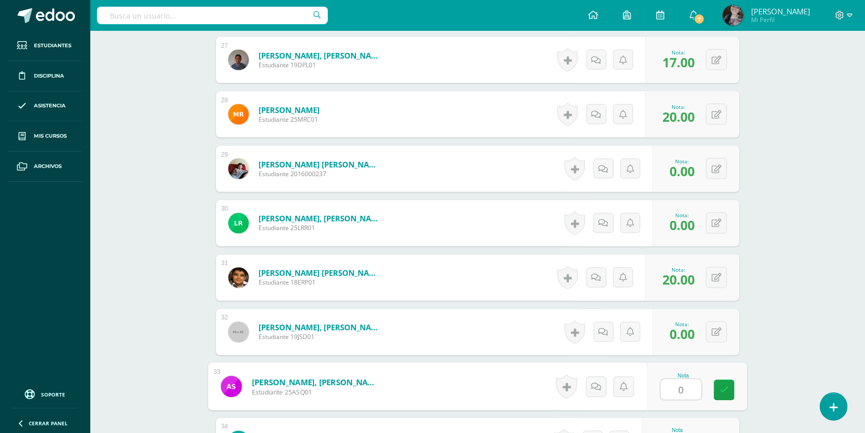
type input "0"
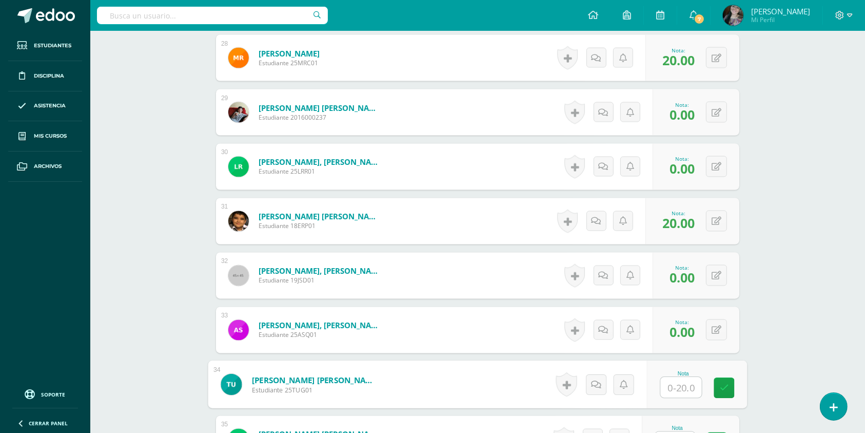
scroll to position [1882, 0]
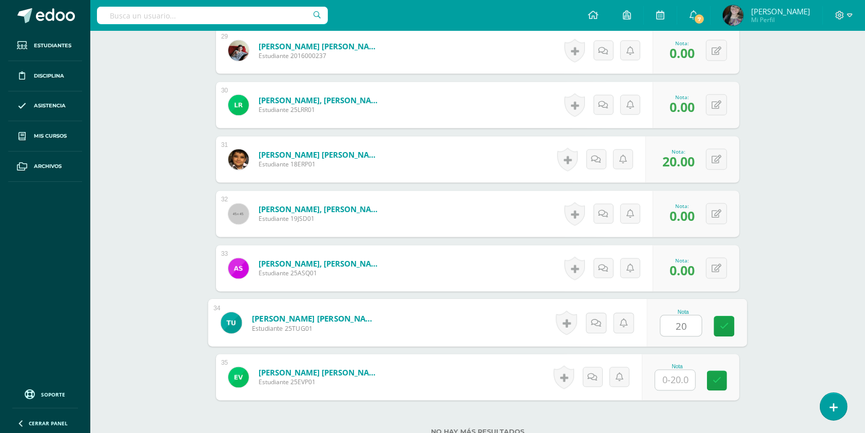
type input "20"
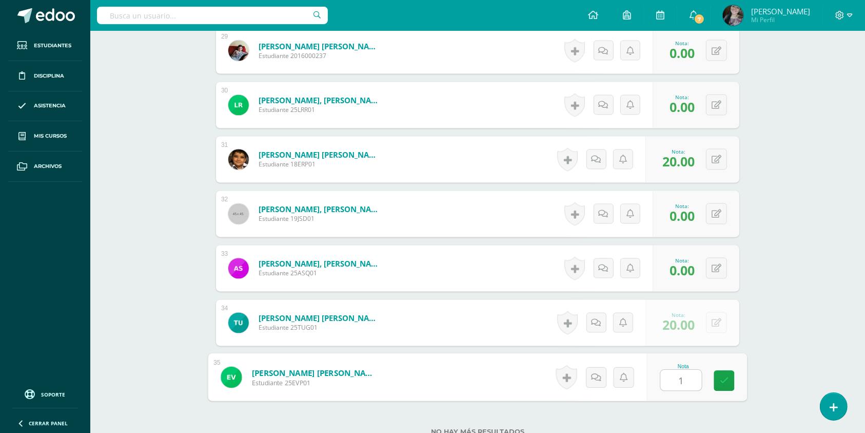
type input "18"
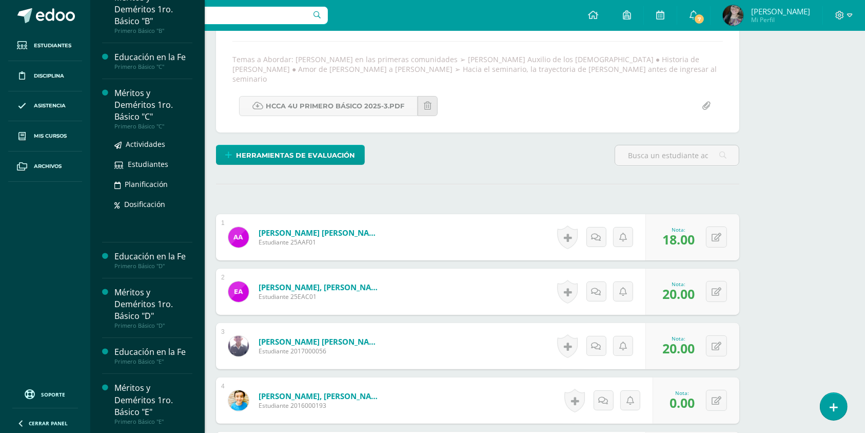
scroll to position [147, 0]
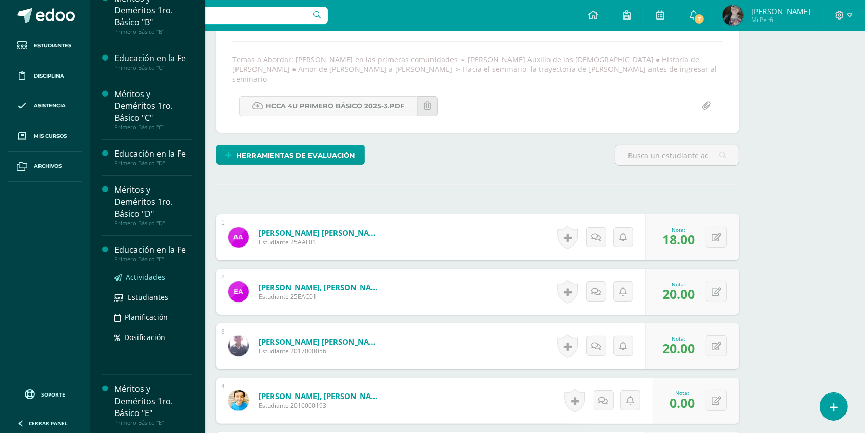
click at [148, 274] on span "Actividades" at bounding box center [146, 277] width 40 height 10
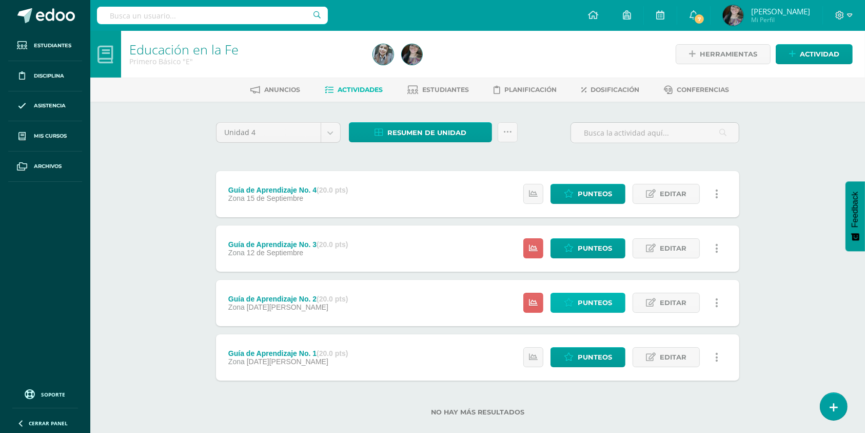
click at [583, 305] on span "Punteos" at bounding box center [595, 302] width 34 height 19
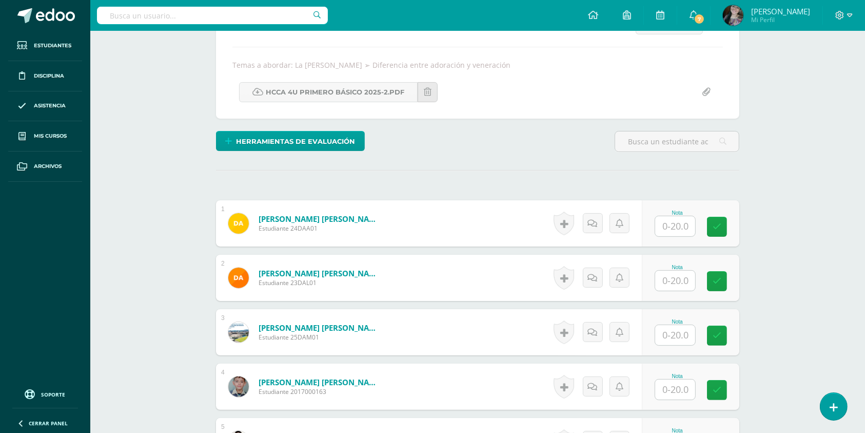
scroll to position [168, 0]
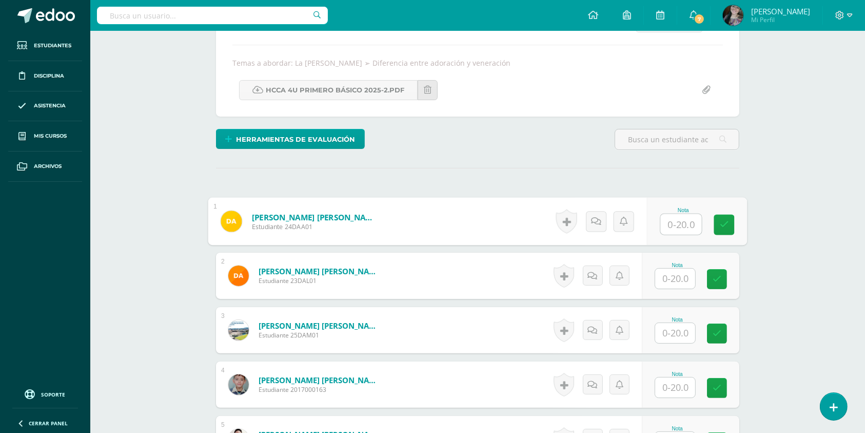
click at [677, 229] on input "text" at bounding box center [681, 224] width 41 height 21
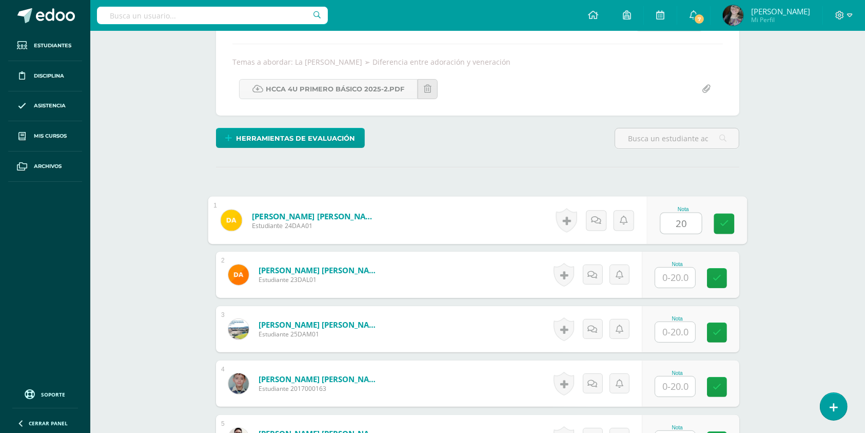
type input "20"
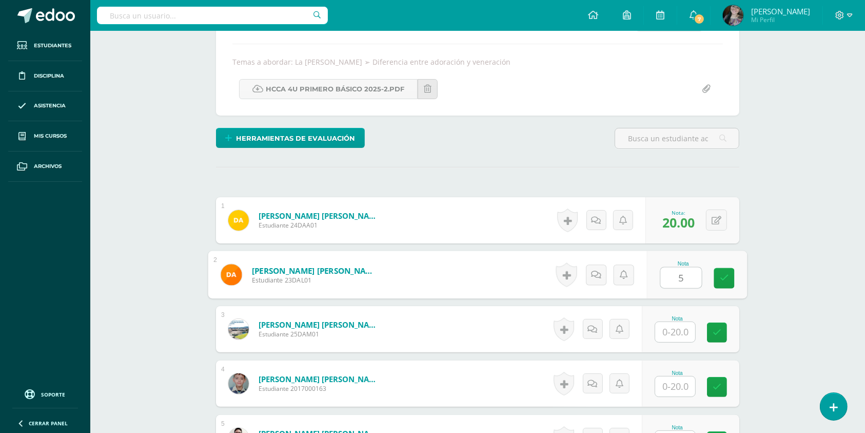
type input "5"
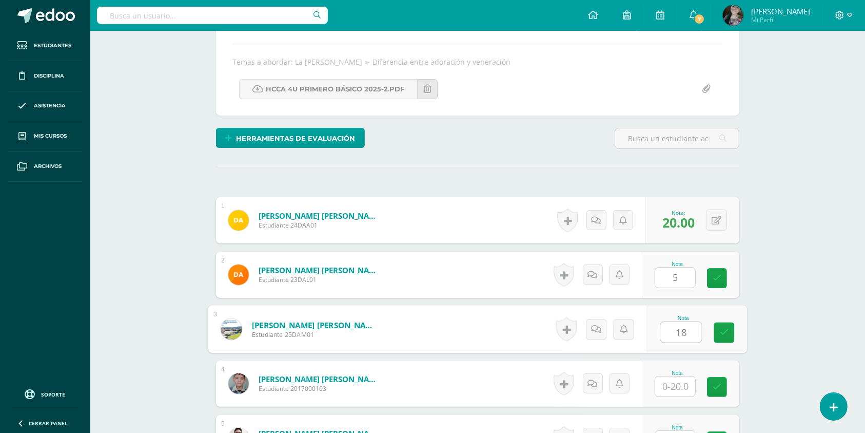
type input "18"
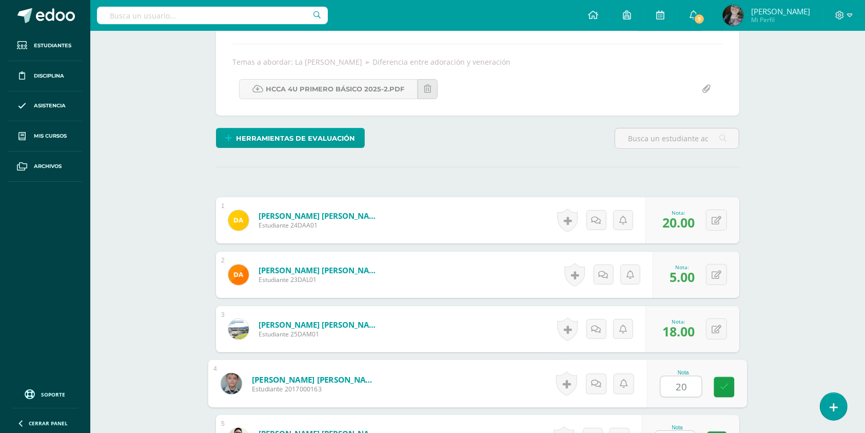
type input "20"
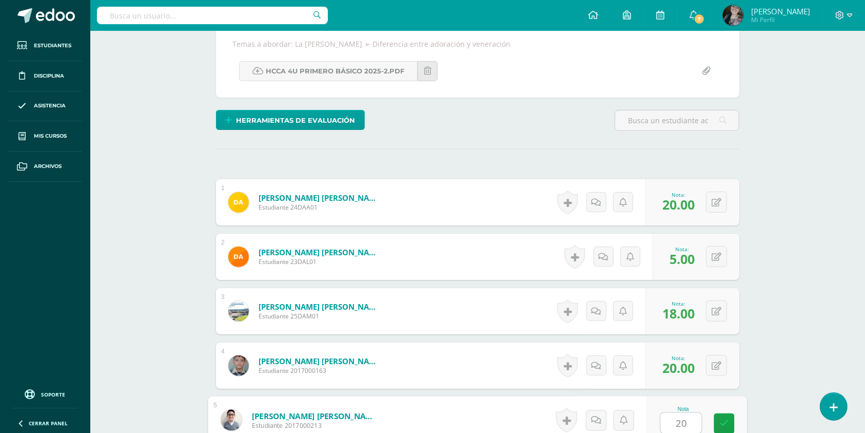
type input "20"
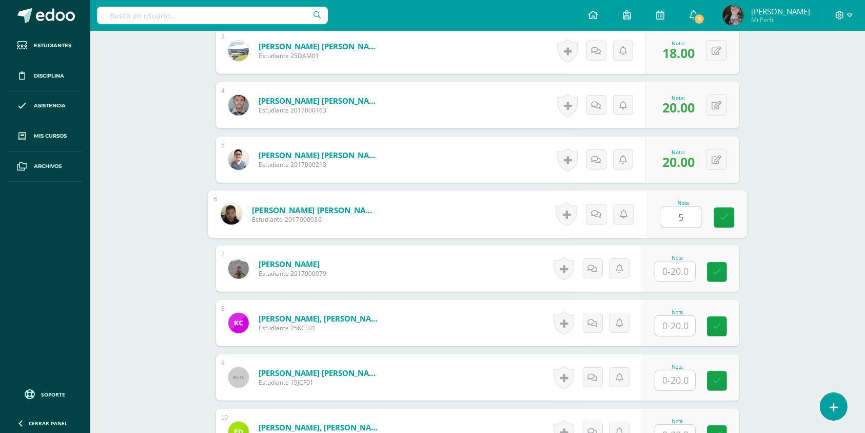
type input "5"
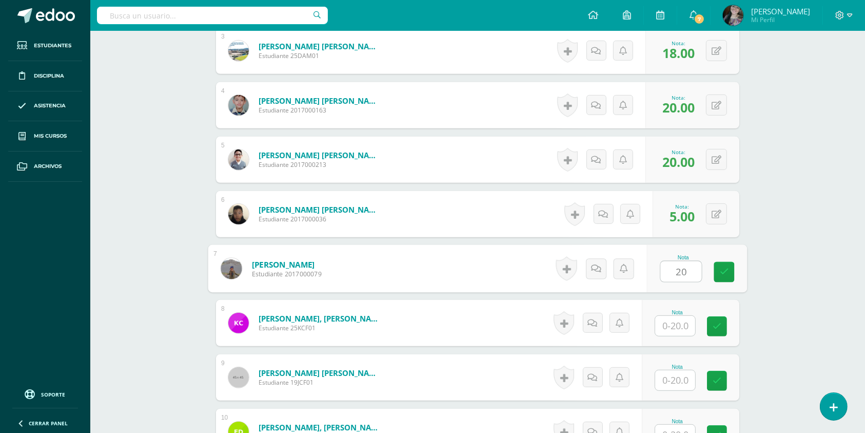
type input "20"
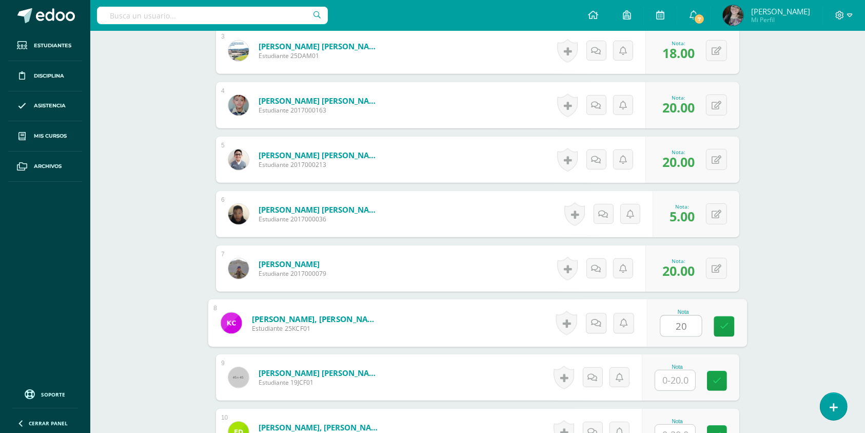
type input "20"
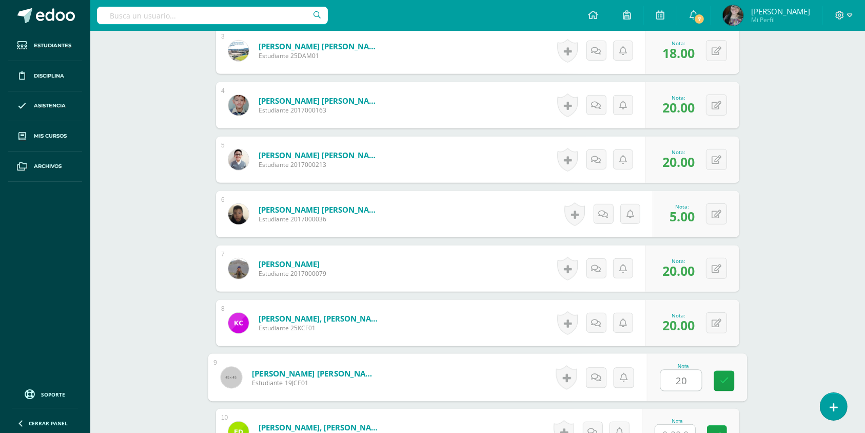
type input "20"
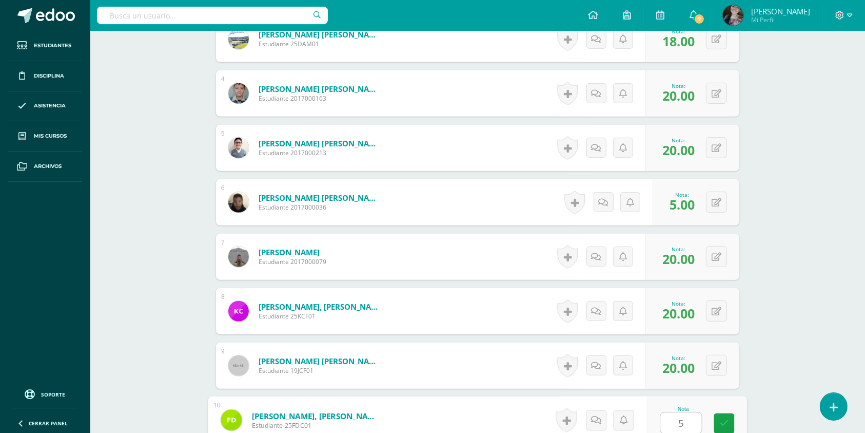
type input "5"
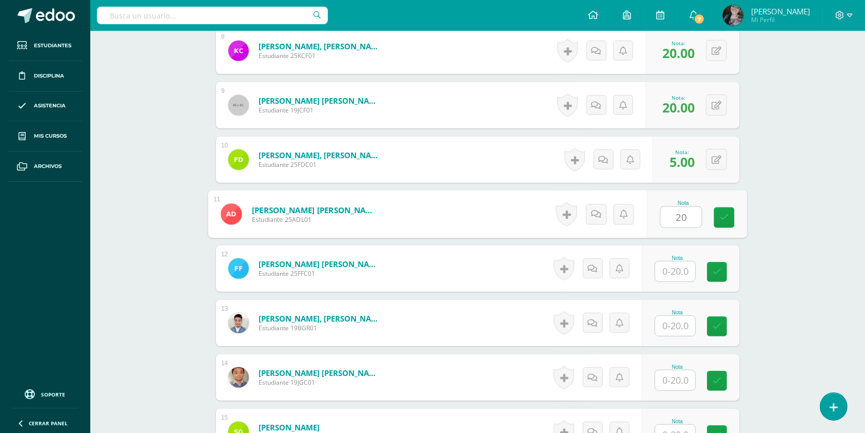
type input "20"
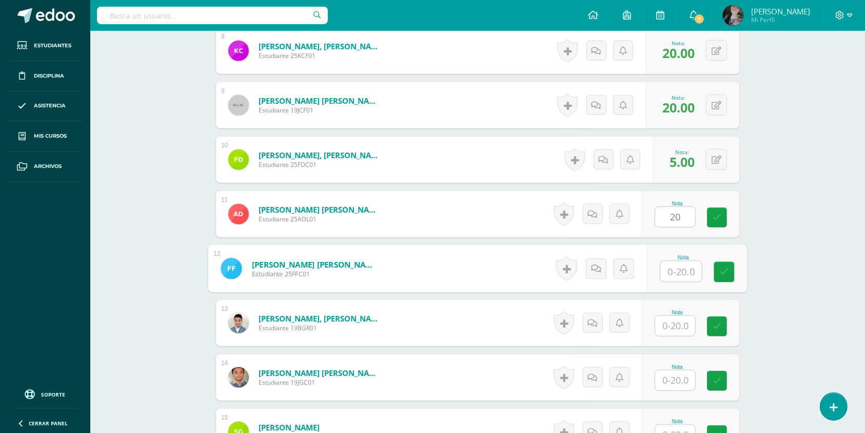
type input "3"
type input "20"
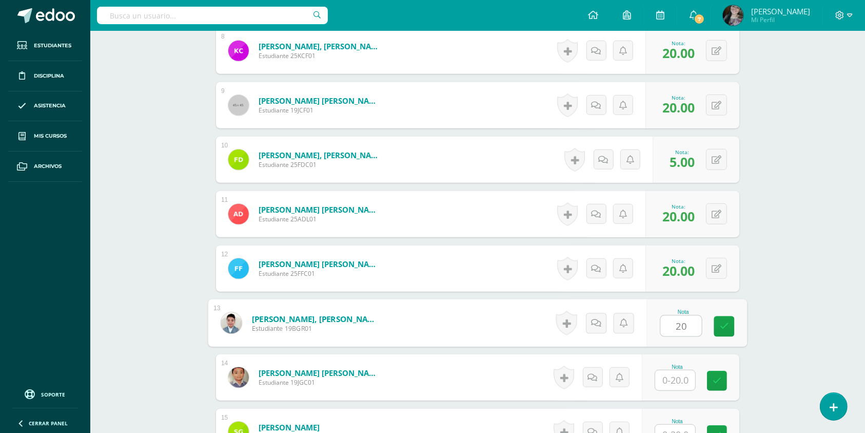
type input "20"
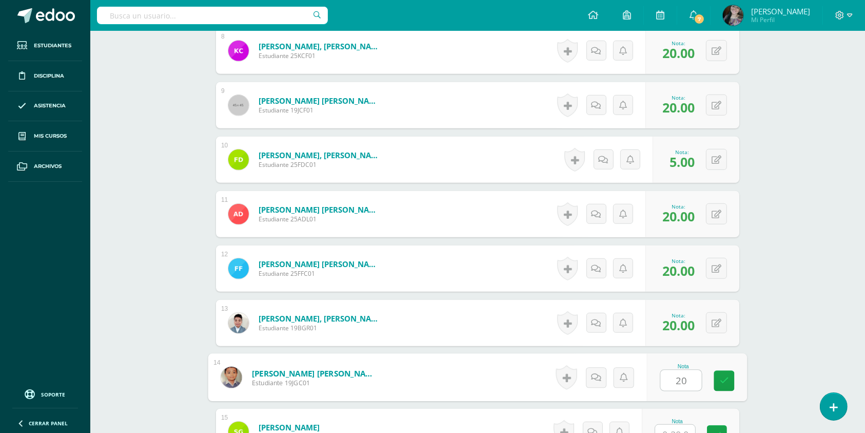
type input "20"
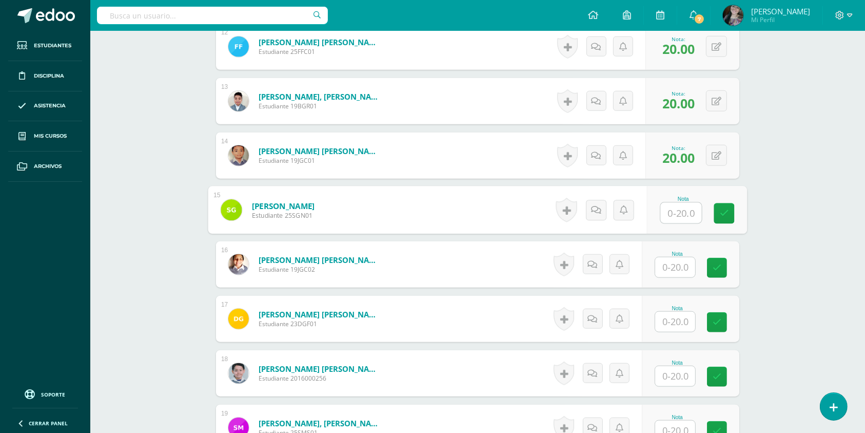
scroll to position [950, 0]
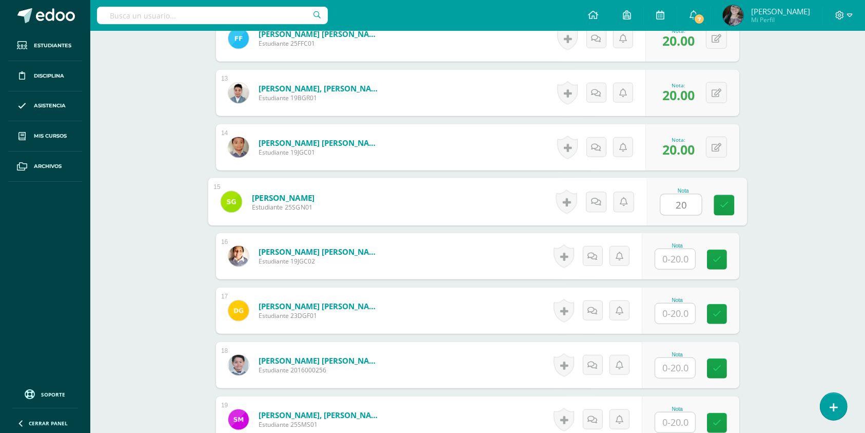
type input "20"
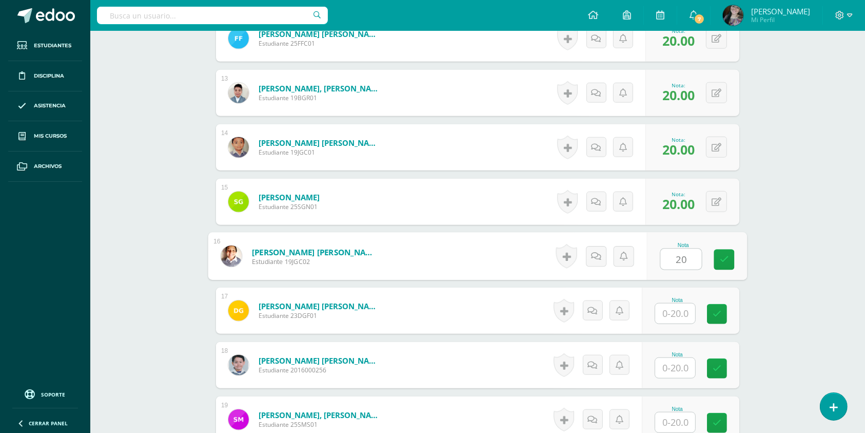
type input "20"
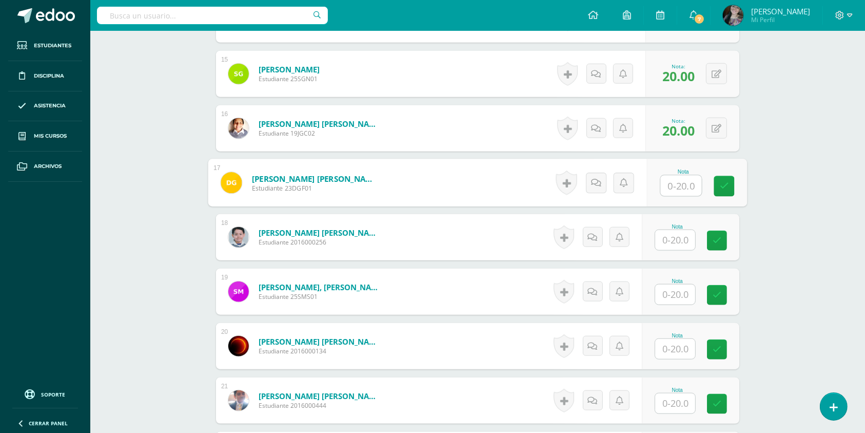
scroll to position [1091, 0]
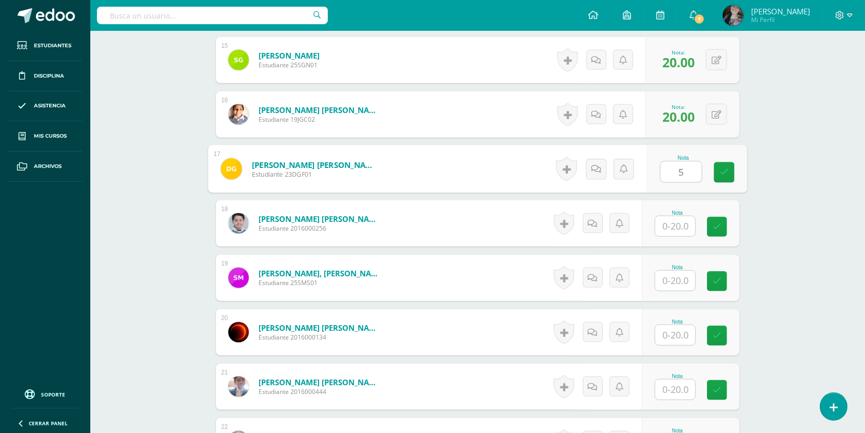
type input "5"
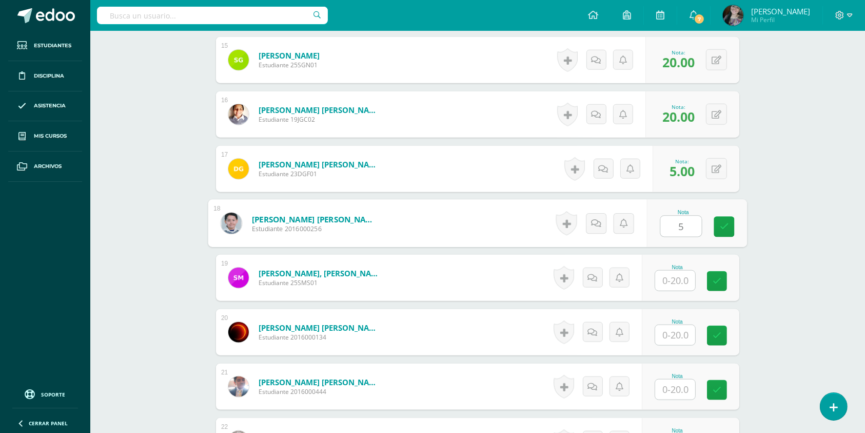
type input "5"
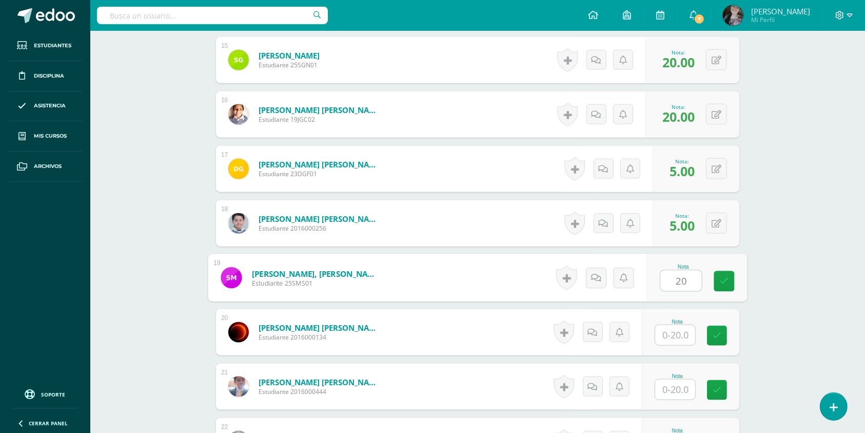
type input "20"
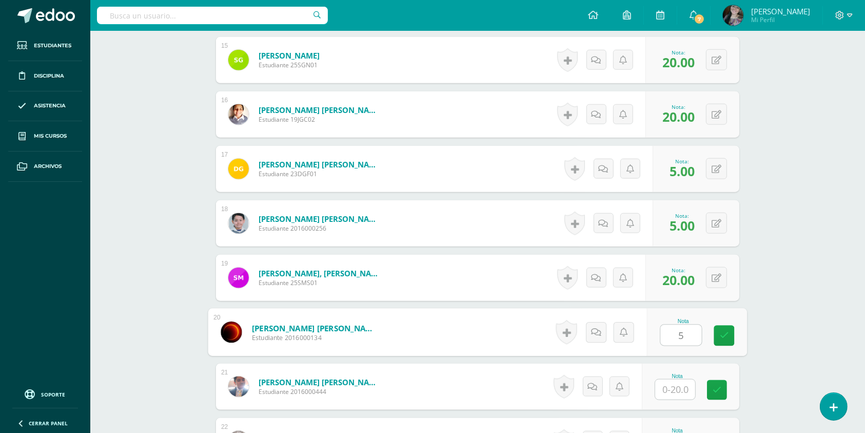
type input "5"
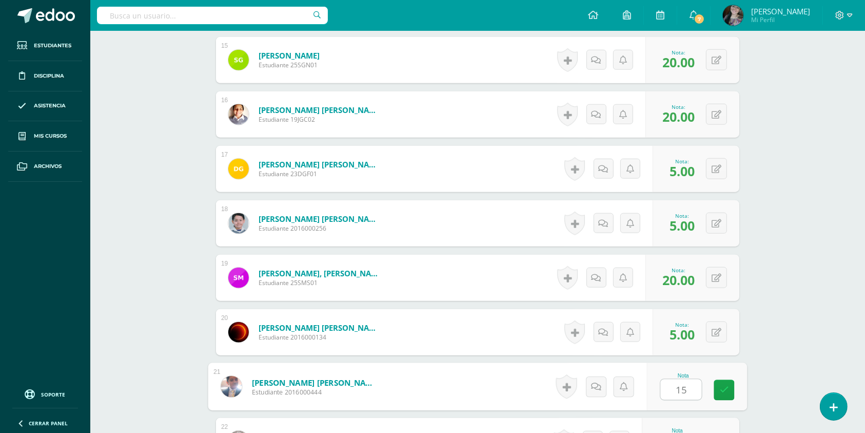
type input "15"
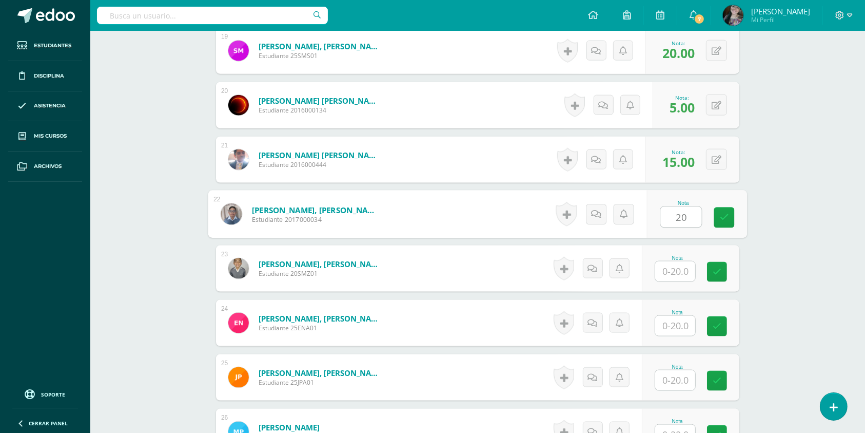
type input "20"
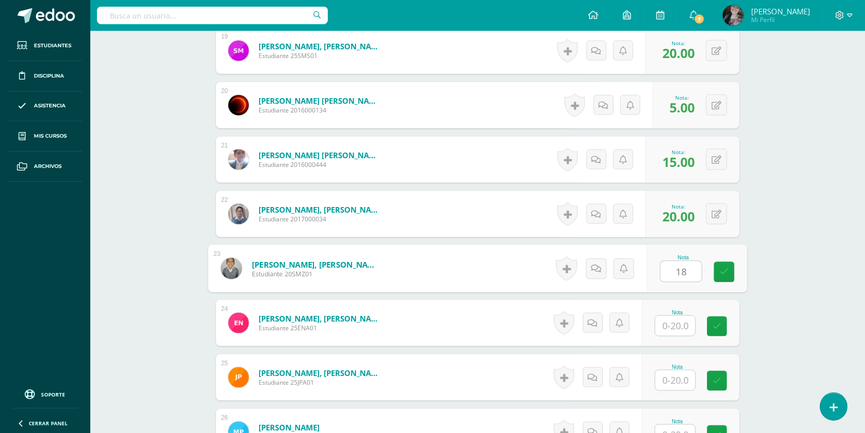
type input "18"
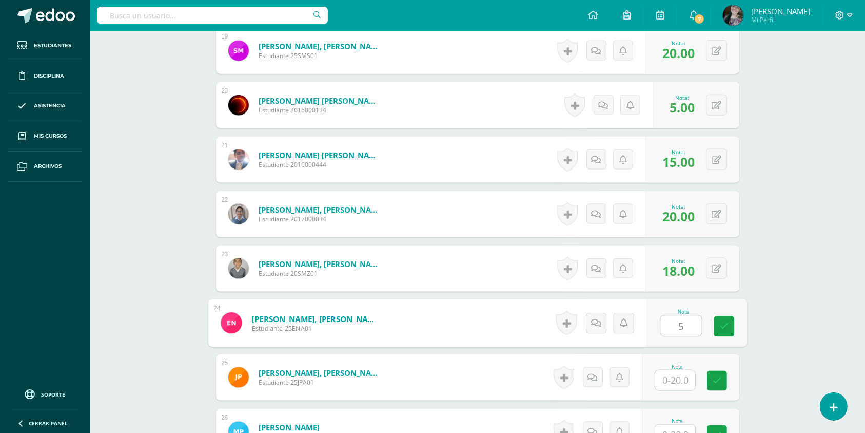
type input "5"
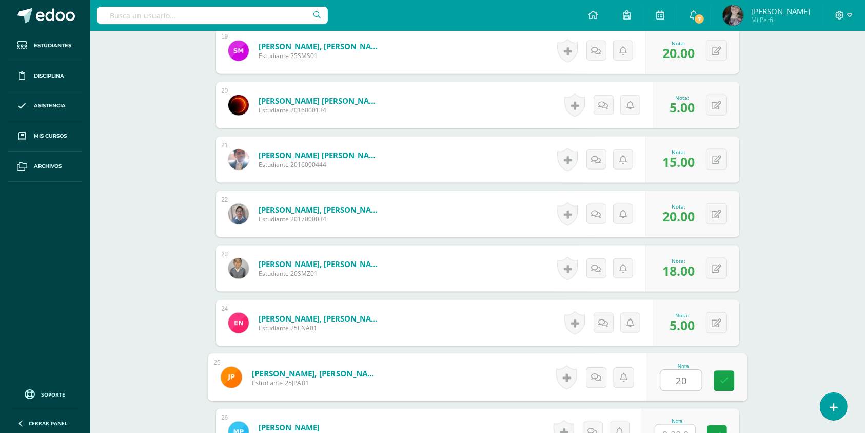
type input "20"
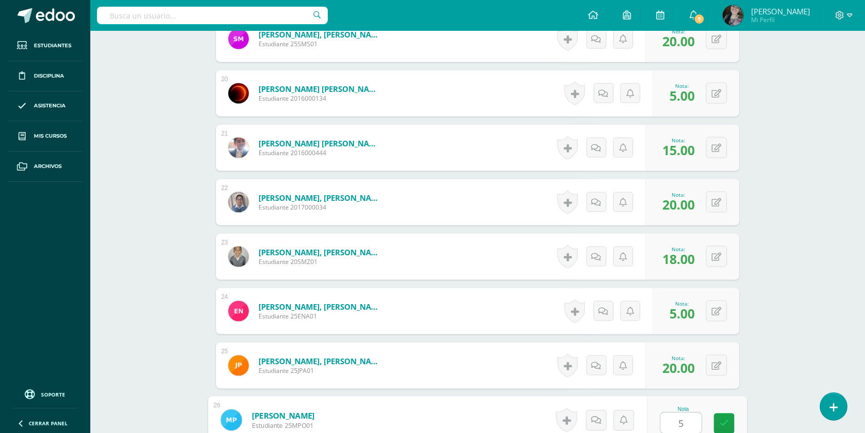
type input "5"
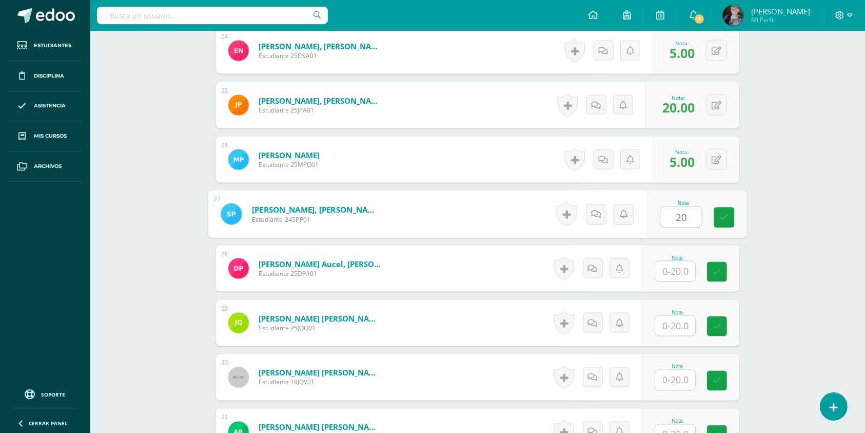
type input "20"
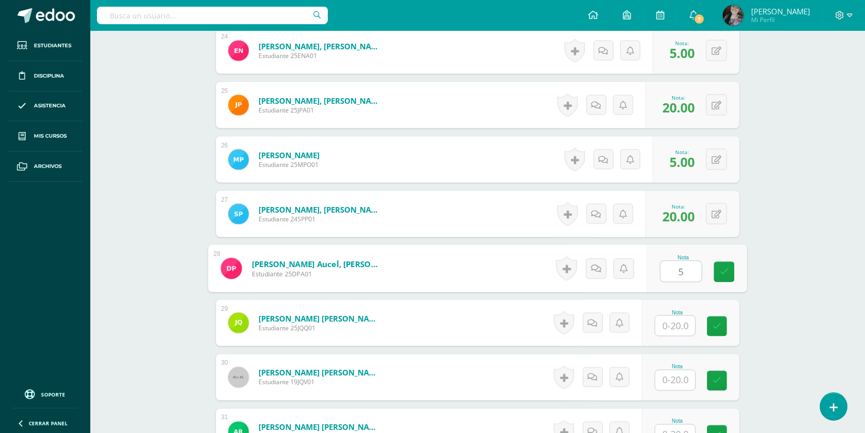
type input "5"
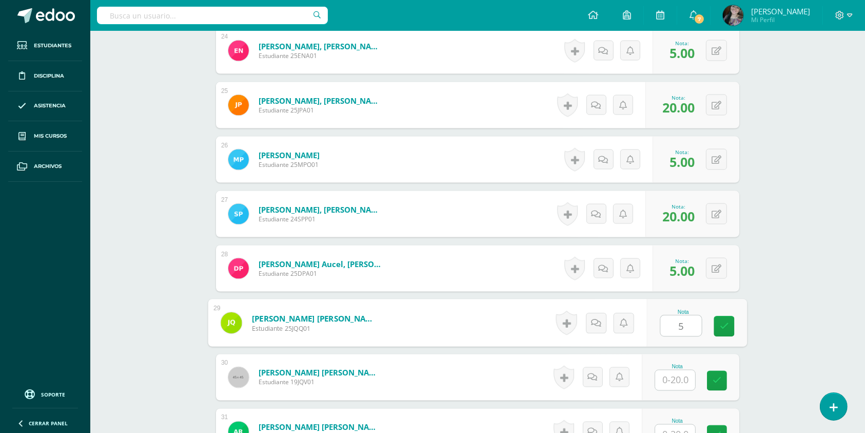
type input "5"
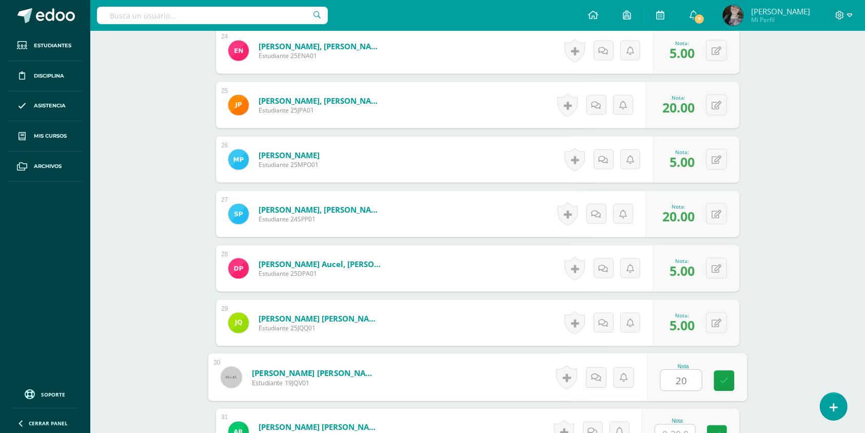
type input "20"
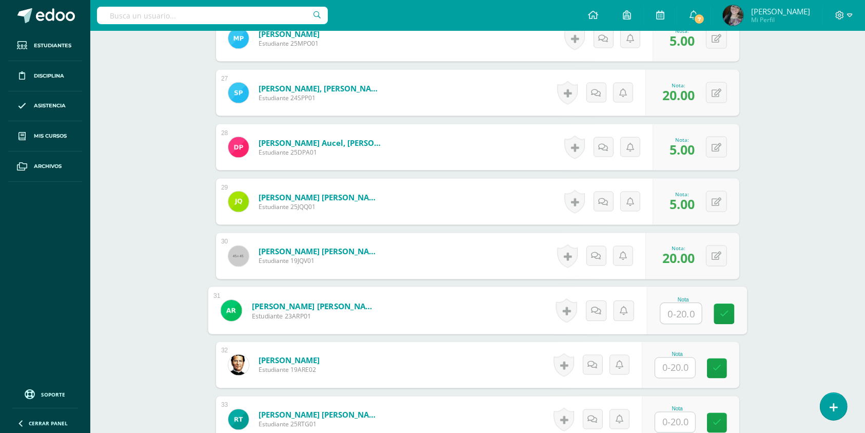
scroll to position [1716, 0]
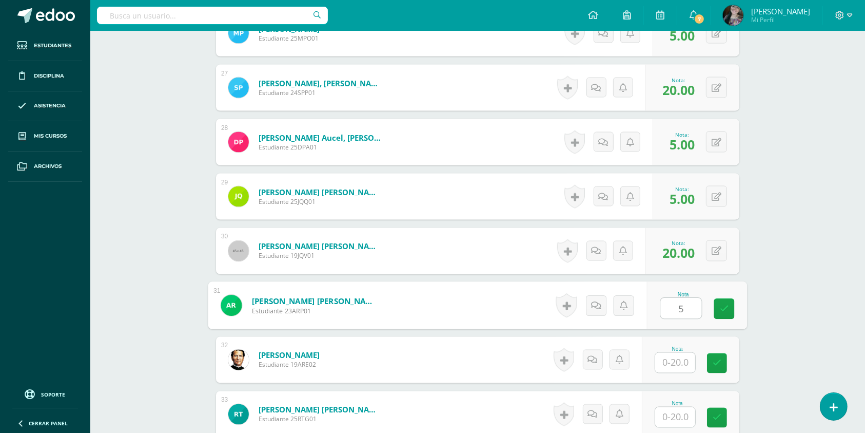
type input "5"
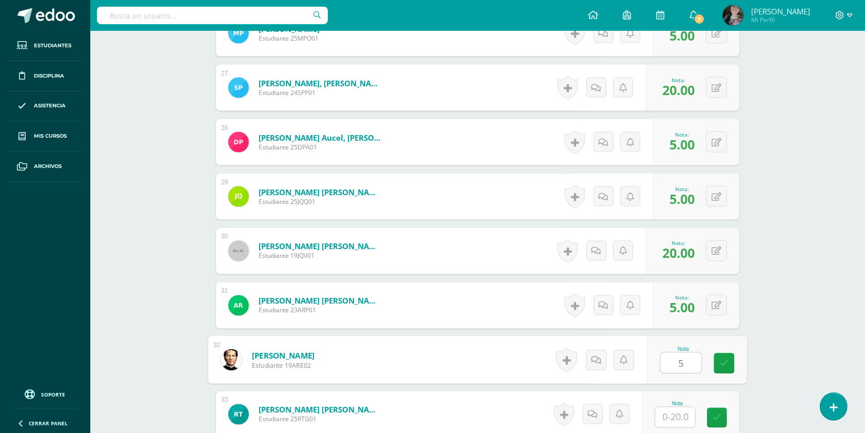
type input "5"
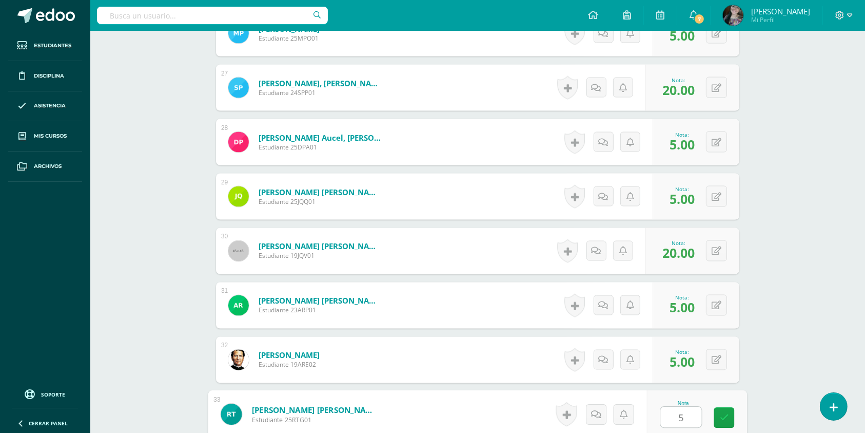
type input "5"
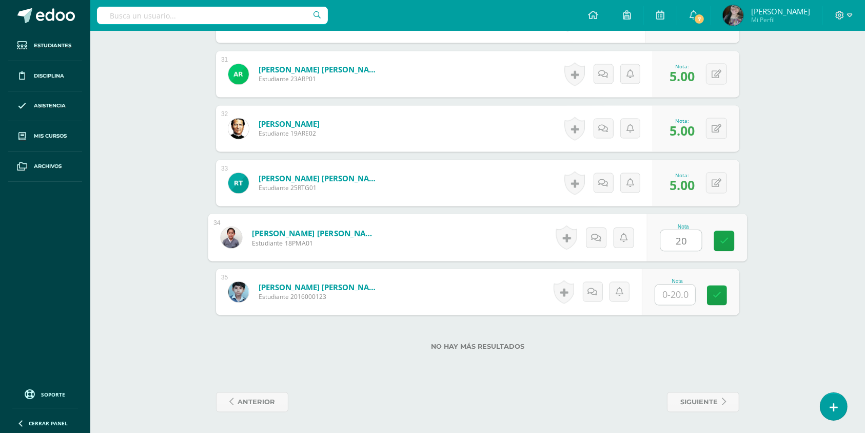
type input "20"
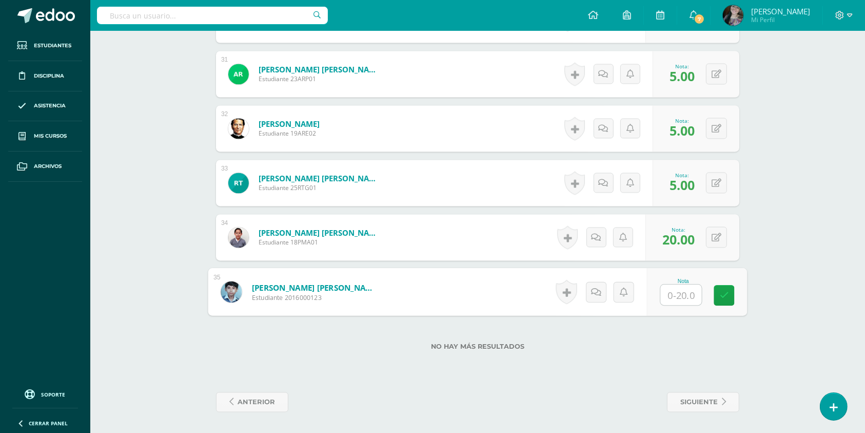
type input "5"
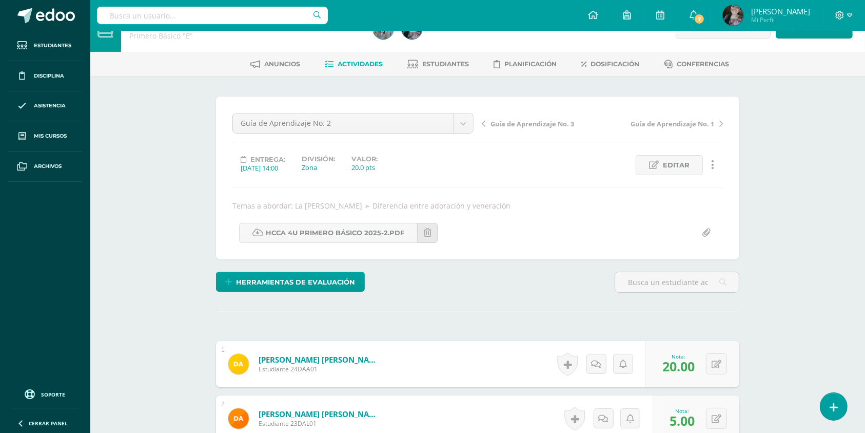
scroll to position [0, 0]
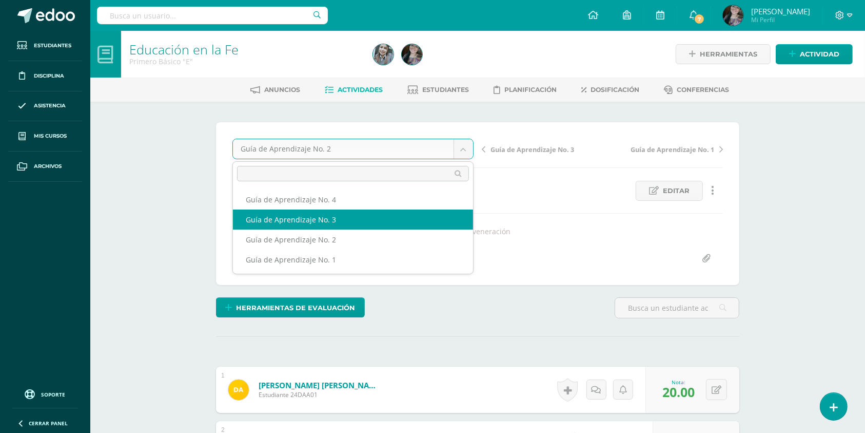
select select "/dashboard/teacher/grade-activity/178698/"
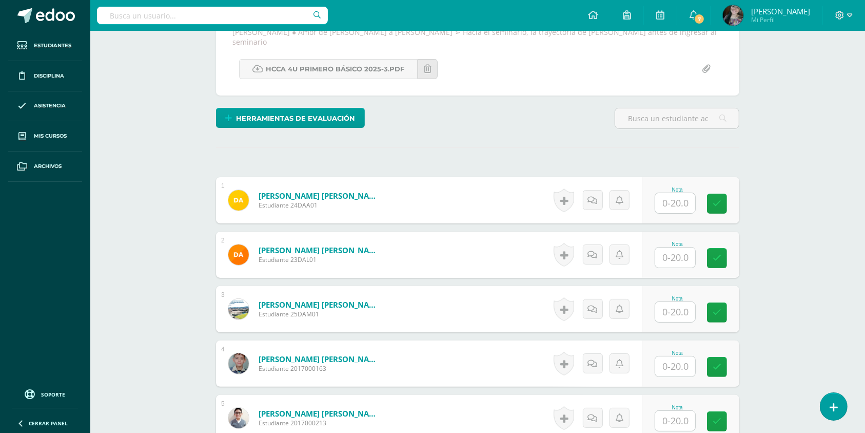
scroll to position [209, 0]
click at [670, 192] on input "text" at bounding box center [681, 202] width 41 height 21
type input "0"
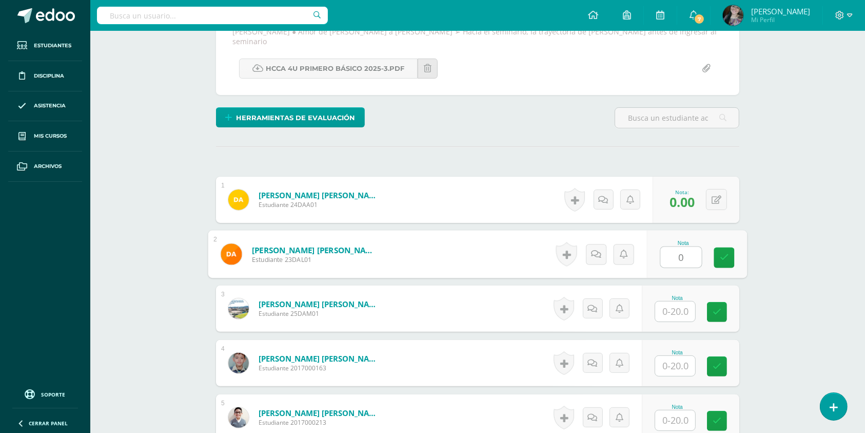
type input "0"
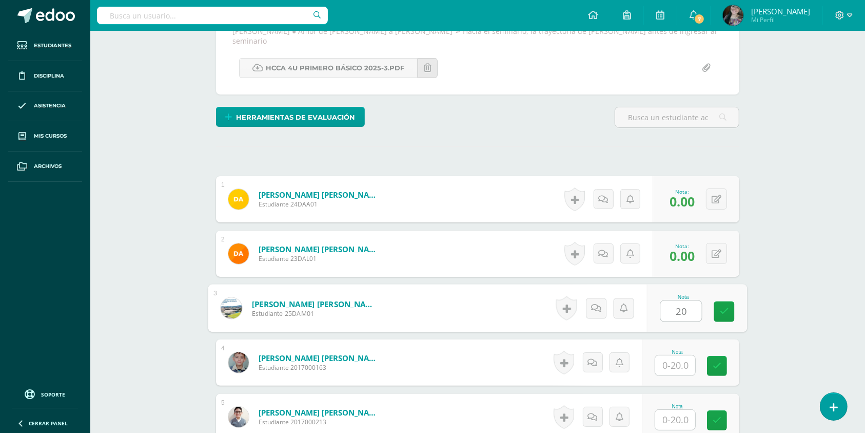
scroll to position [210, 0]
type input "20"
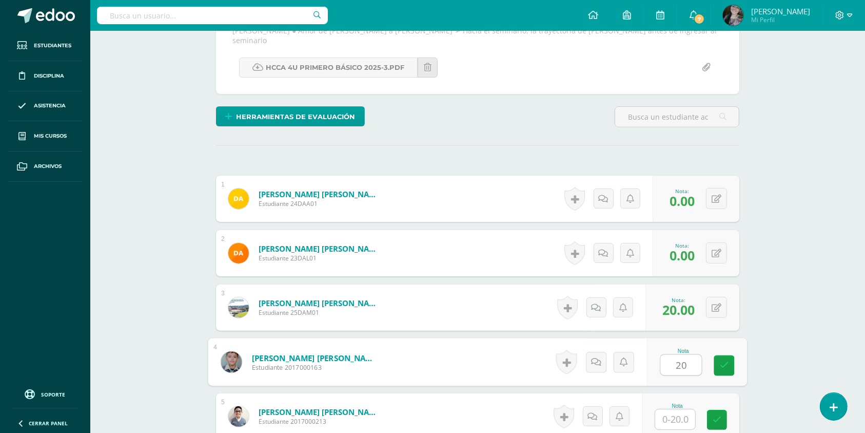
type input "20"
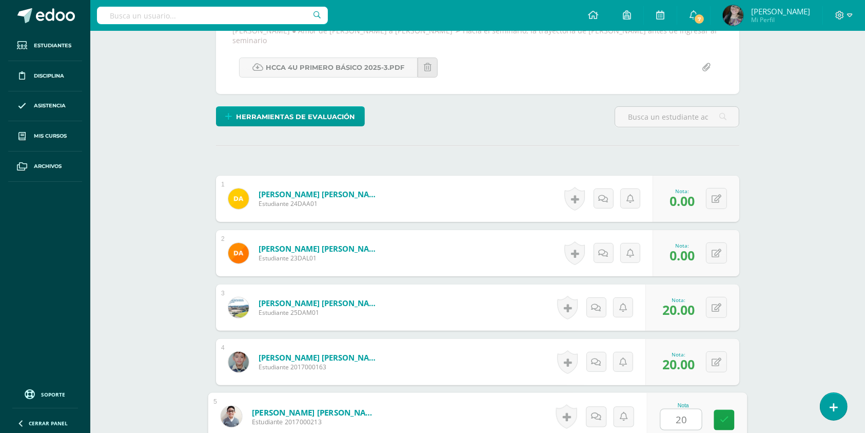
type input "20"
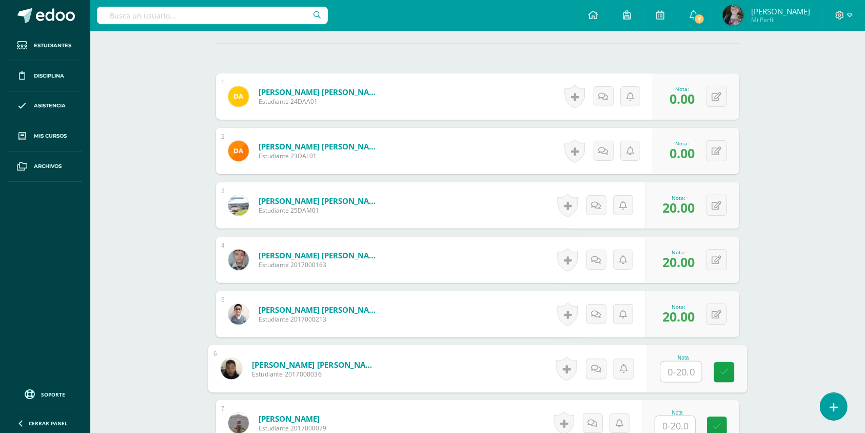
scroll to position [312, 0]
type input "20"
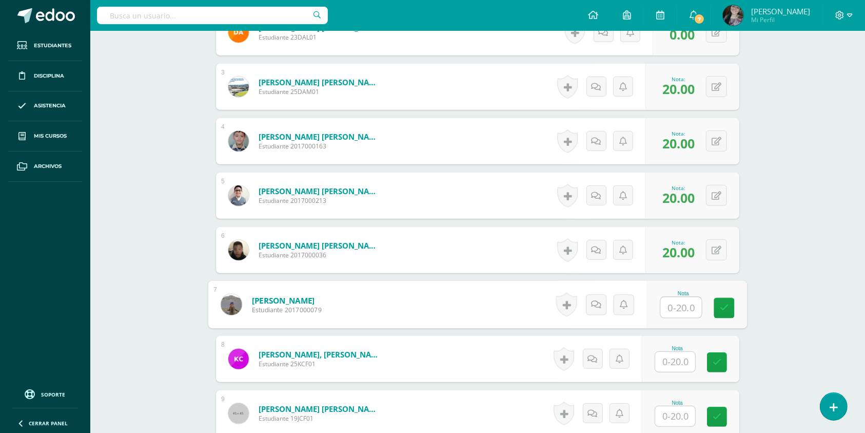
scroll to position [435, 0]
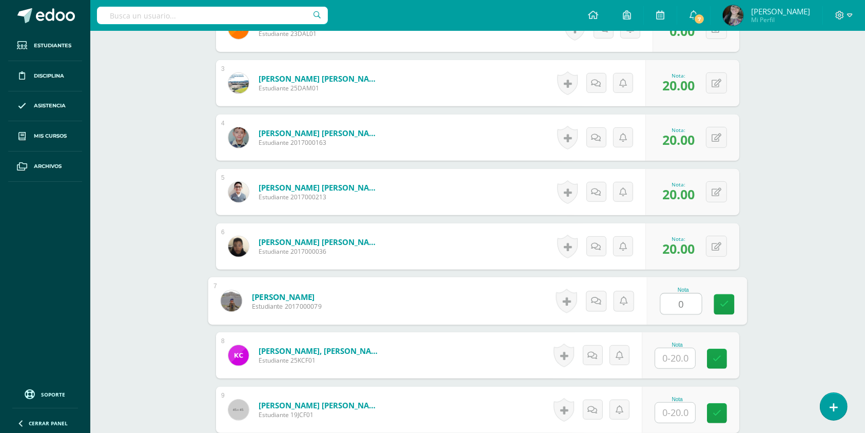
type input "0"
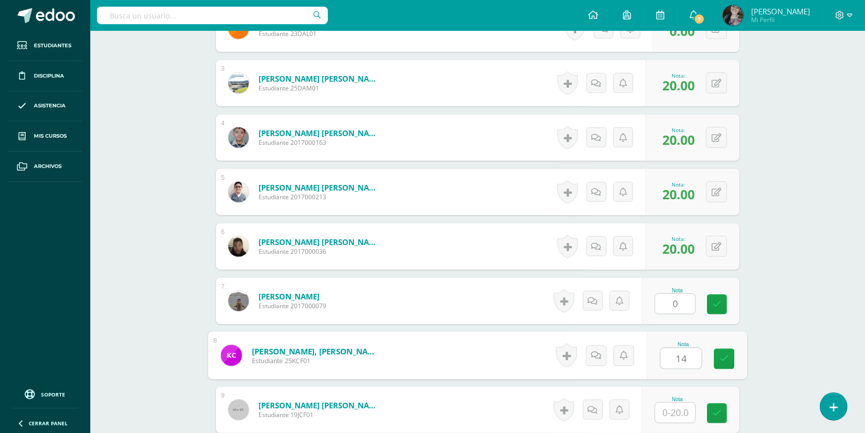
type input "14"
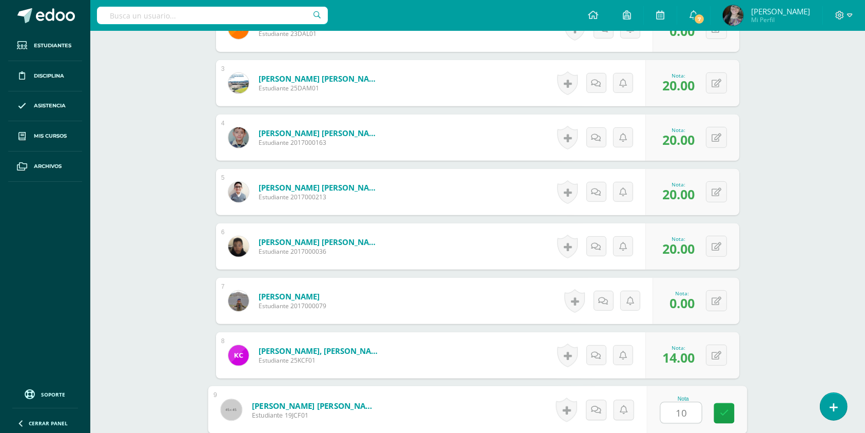
type input "10"
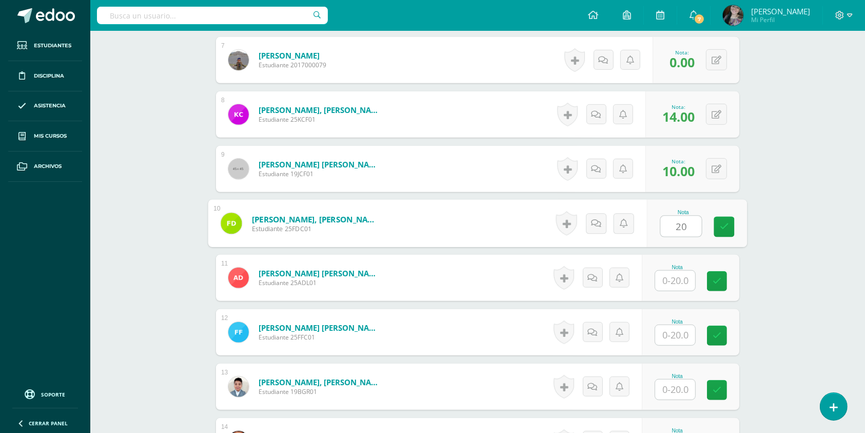
type input "20"
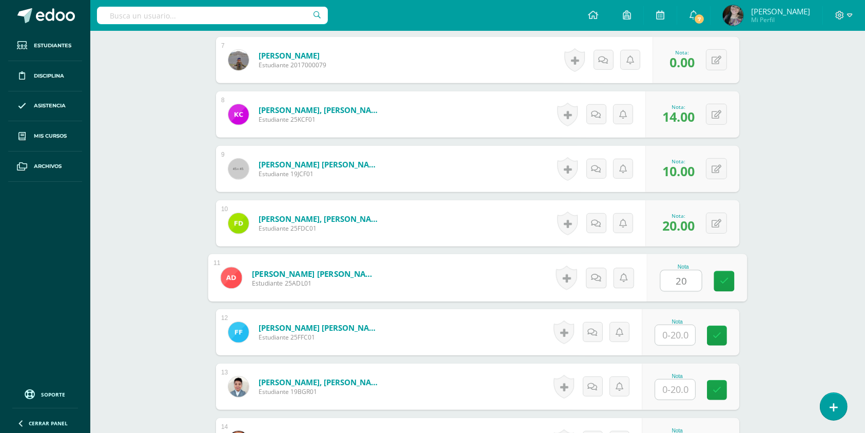
type input "20"
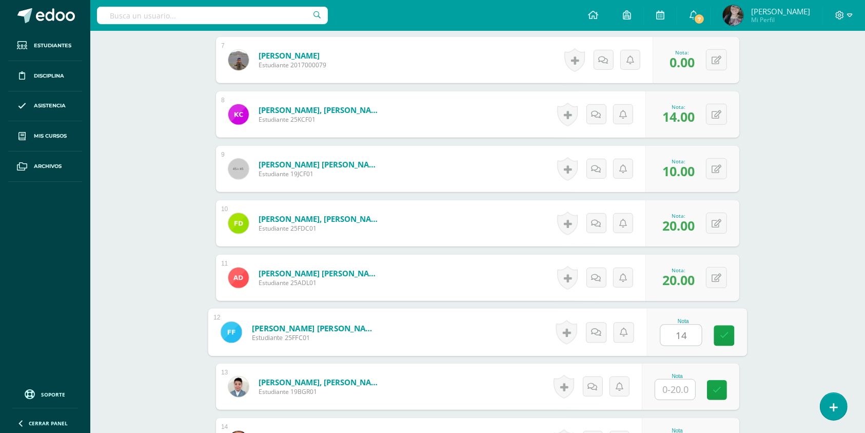
type input "14"
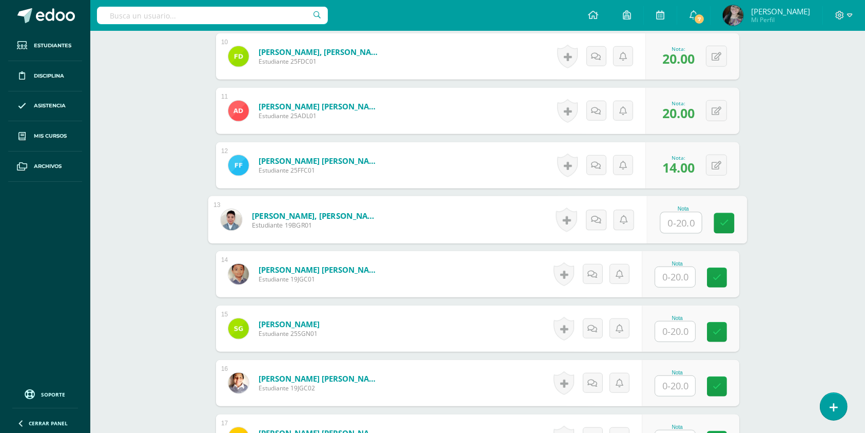
scroll to position [843, 0]
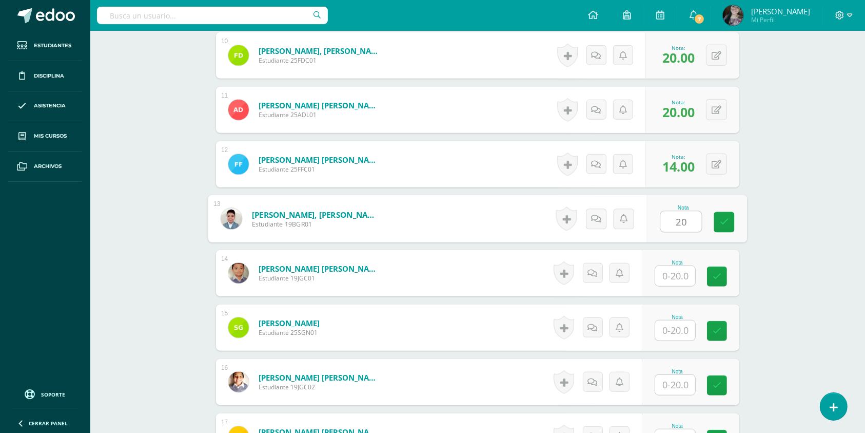
type input "20"
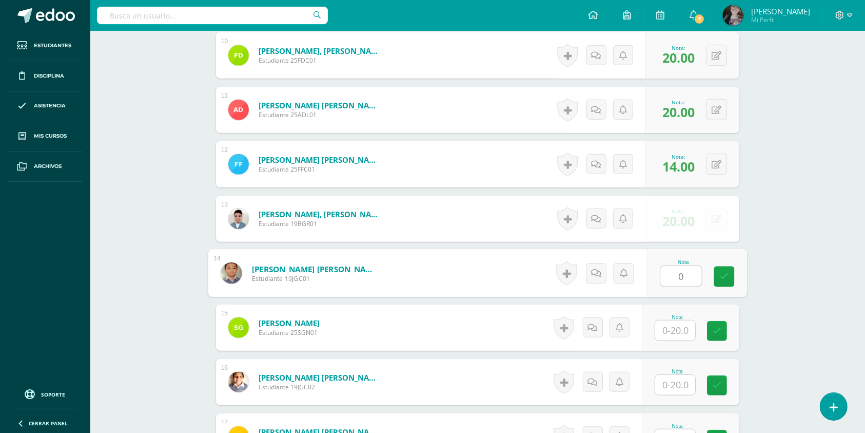
type input "0"
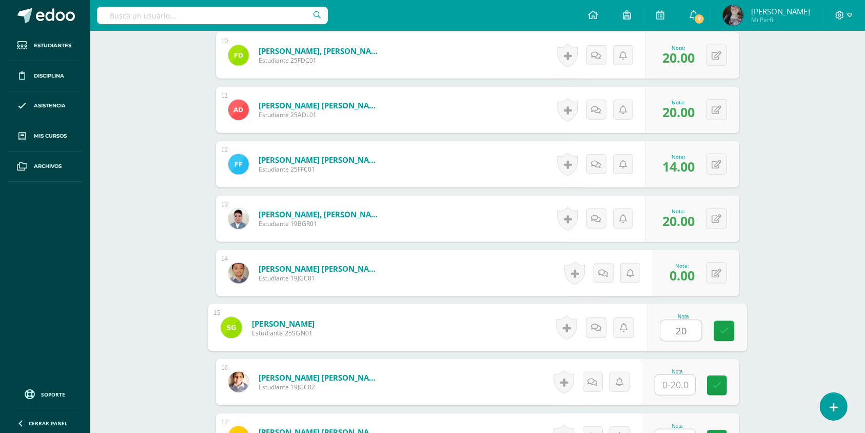
type input "20"
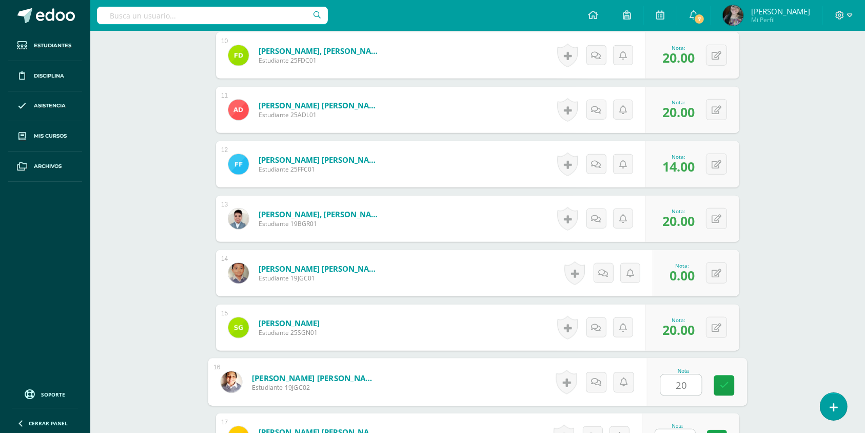
type input "20"
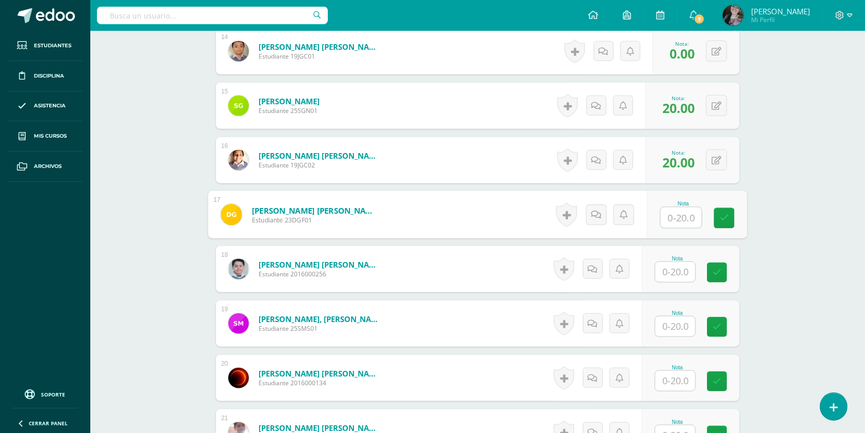
scroll to position [1067, 0]
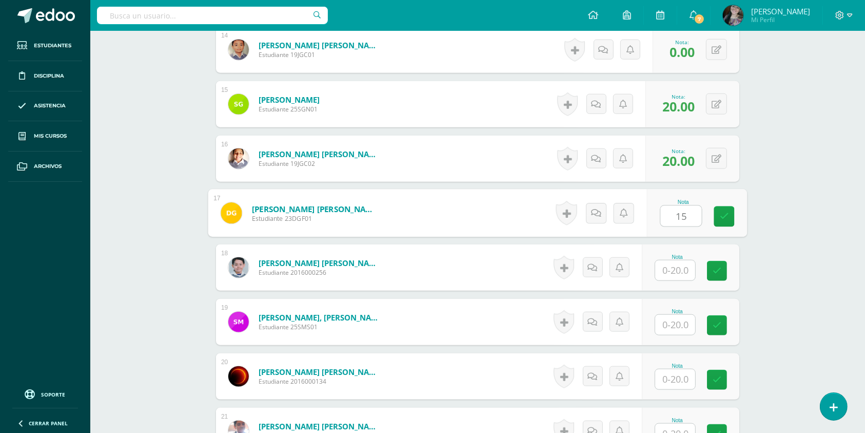
type input "15"
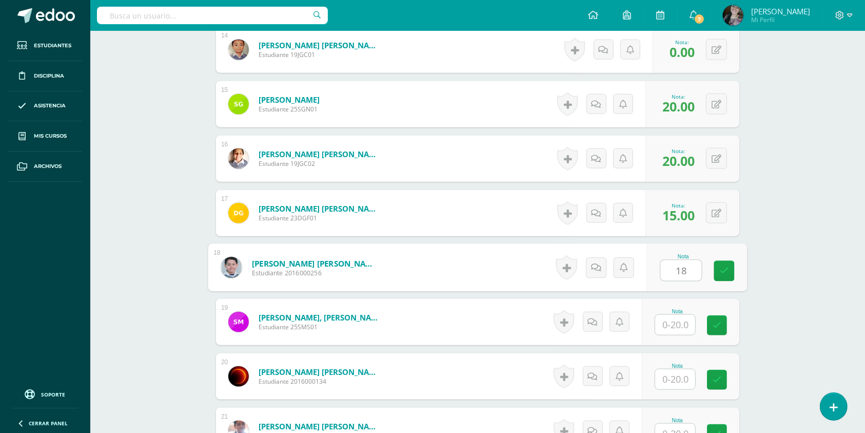
type input "18"
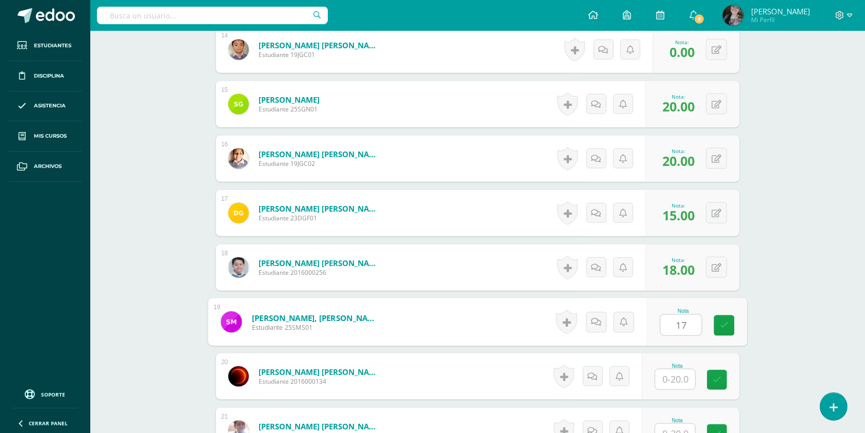
type input "17"
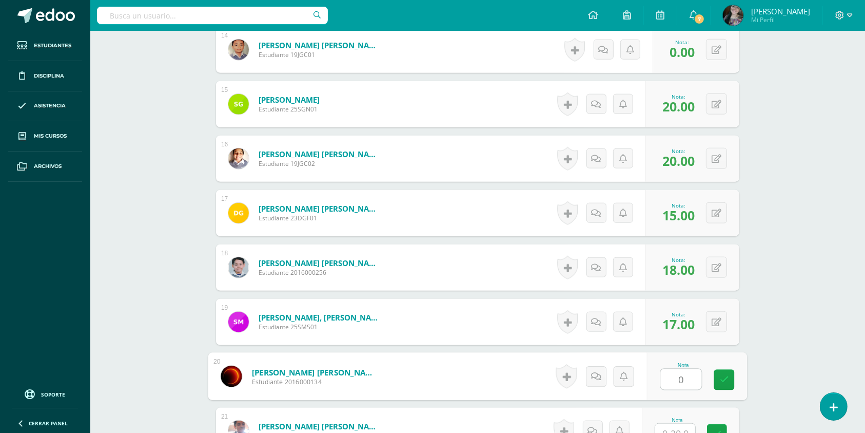
type input "0"
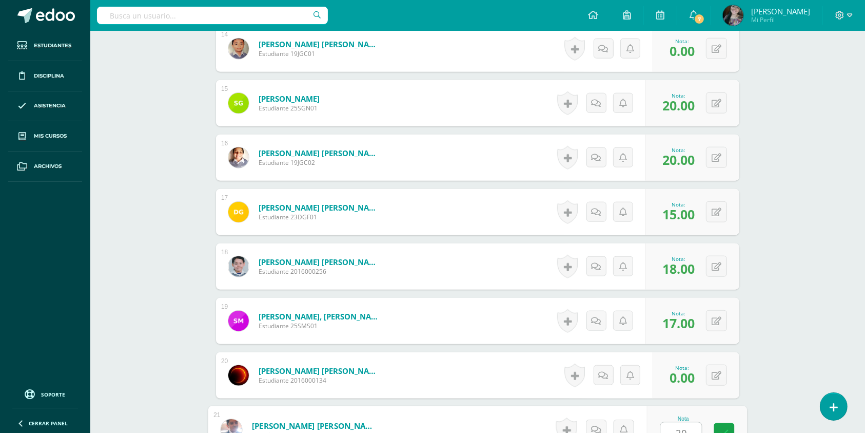
type input "20"
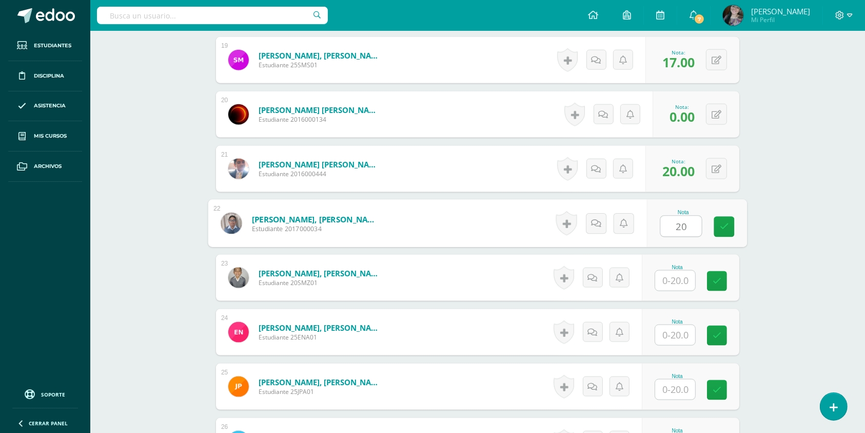
type input "20"
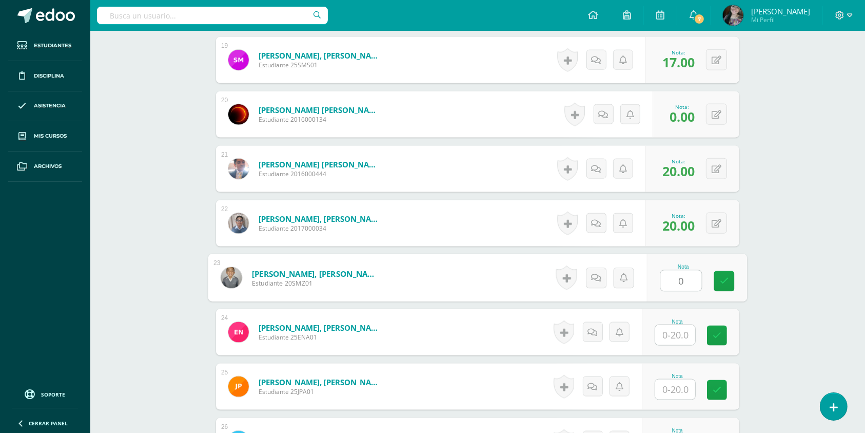
type input "0"
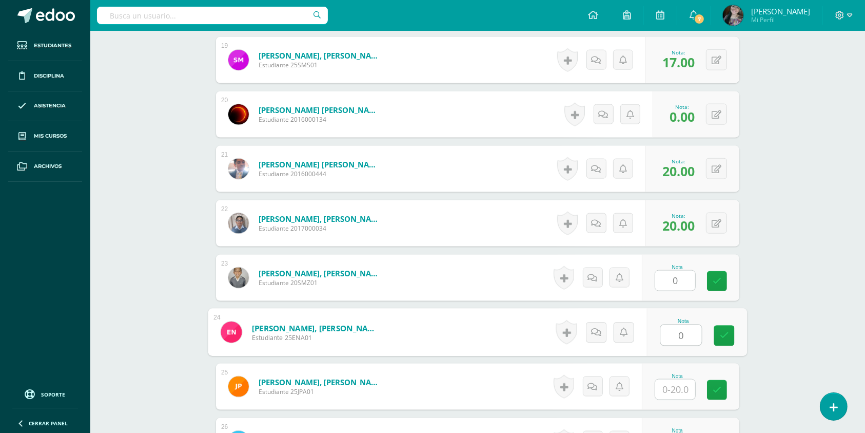
type input "0"
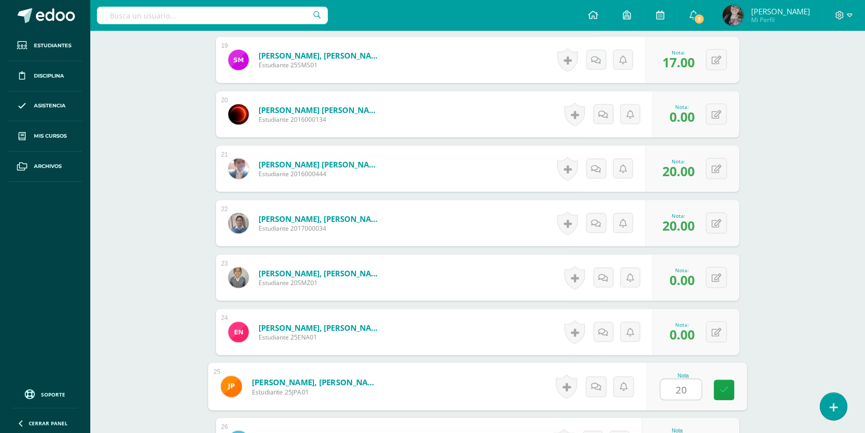
type input "20"
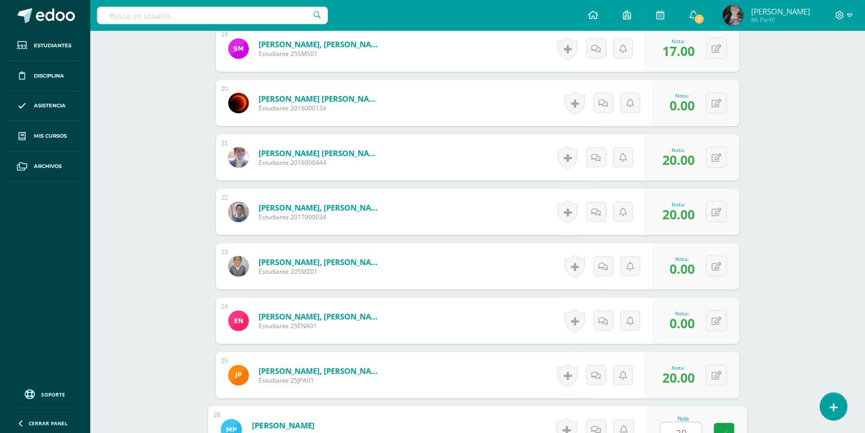
type input "20"
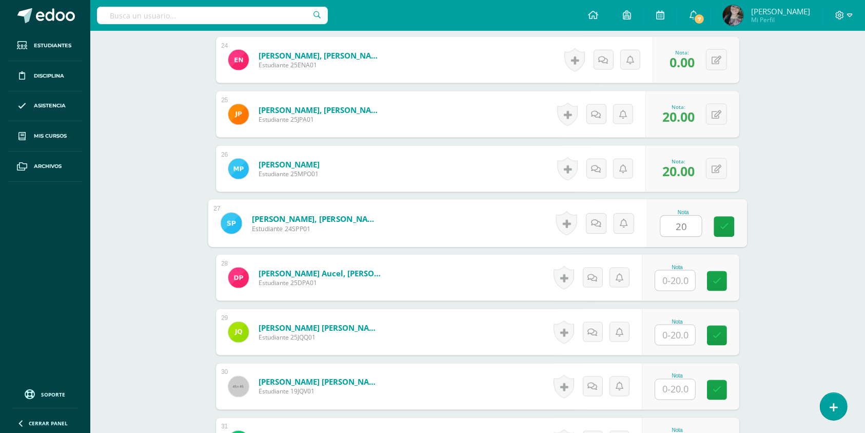
type input "20"
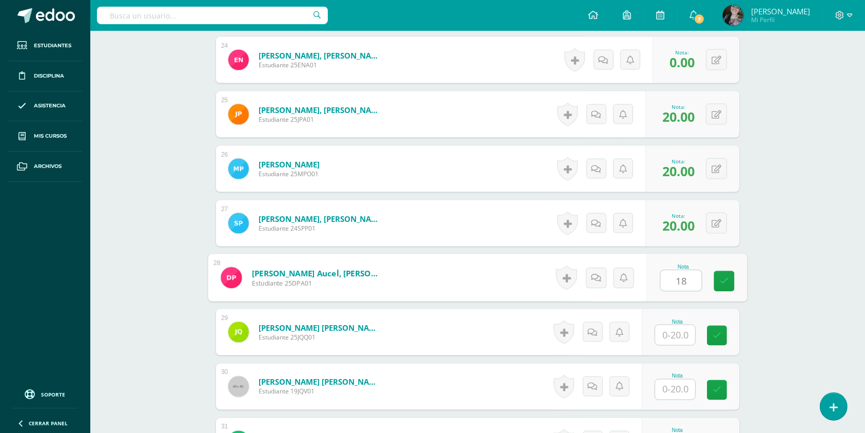
type input "18"
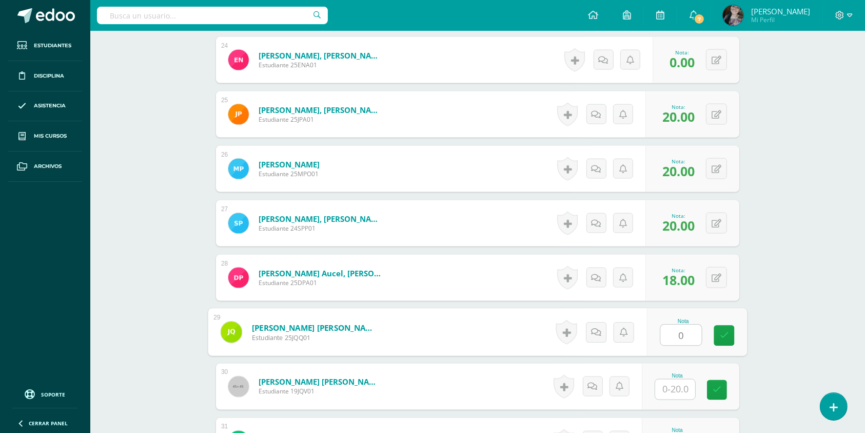
type input "0"
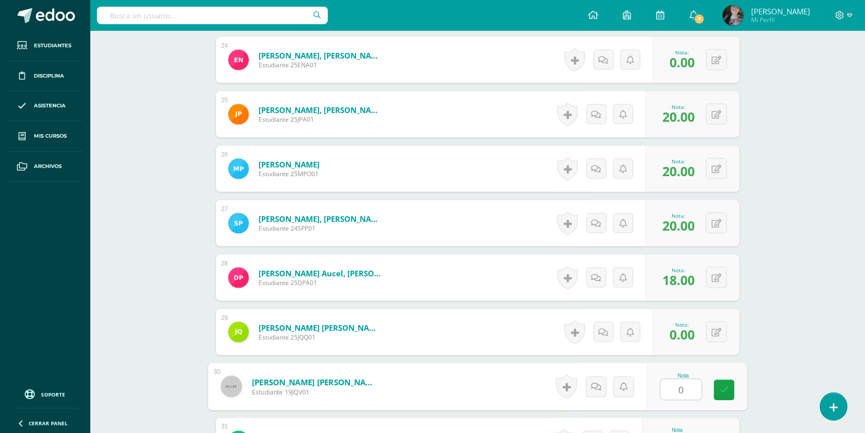
type input "0"
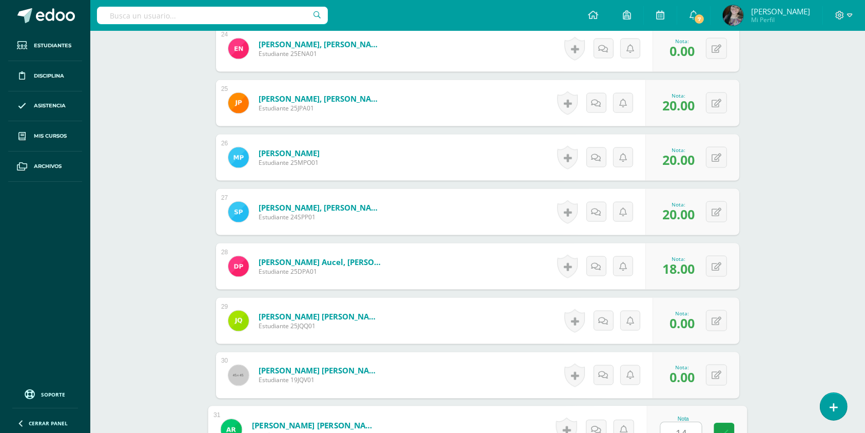
type input "14"
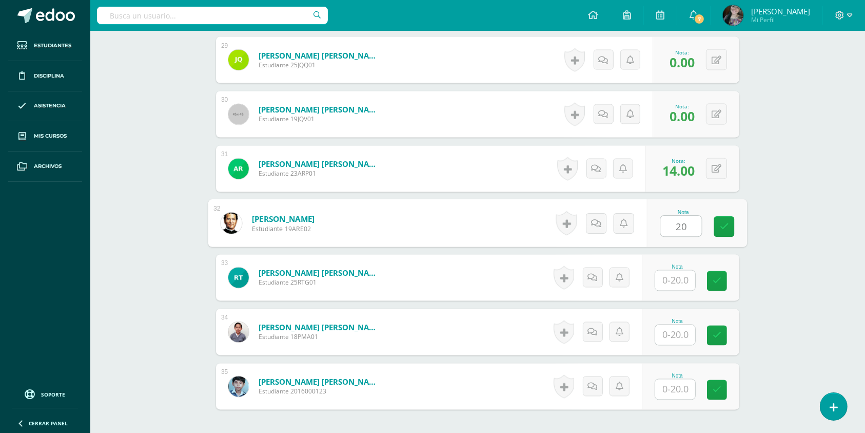
type input "20"
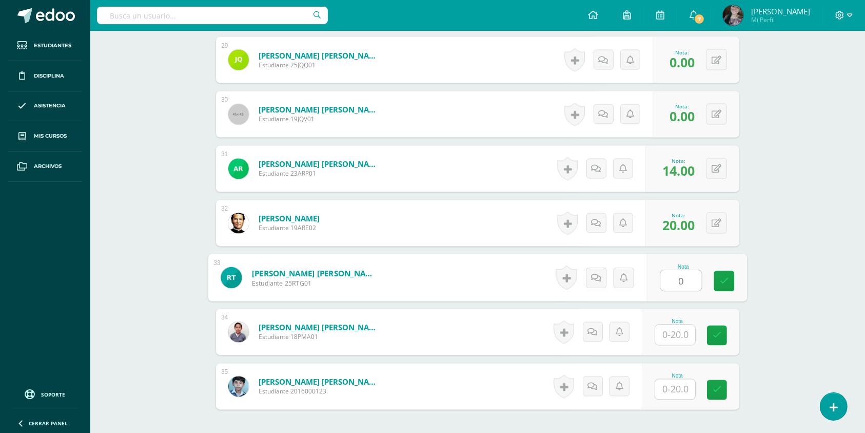
type input "0"
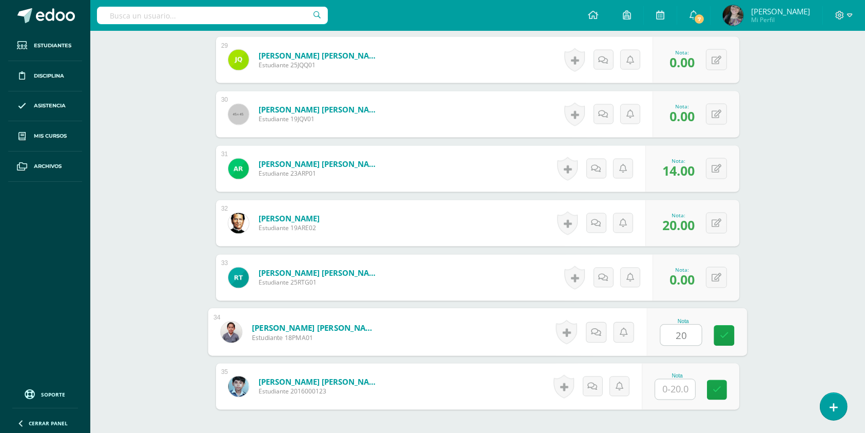
type input "20"
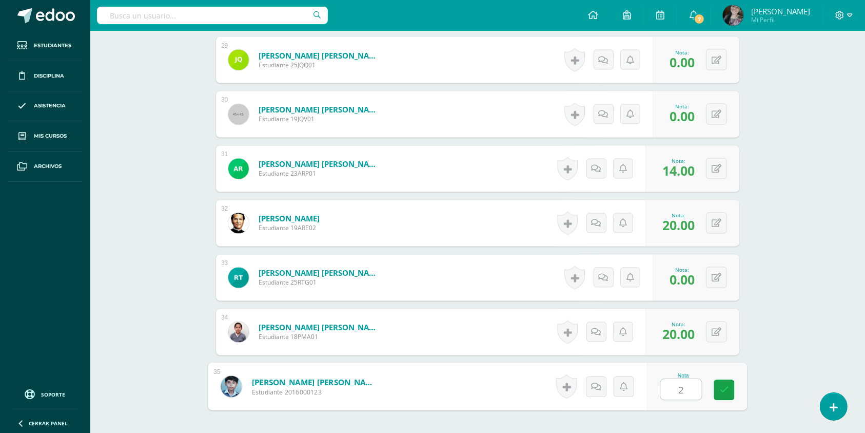
type input "20"
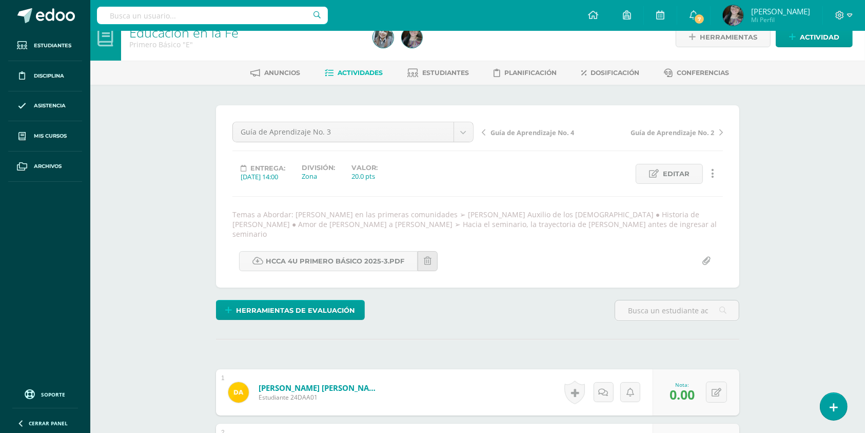
scroll to position [0, 0]
